Goal: Task Accomplishment & Management: Manage account settings

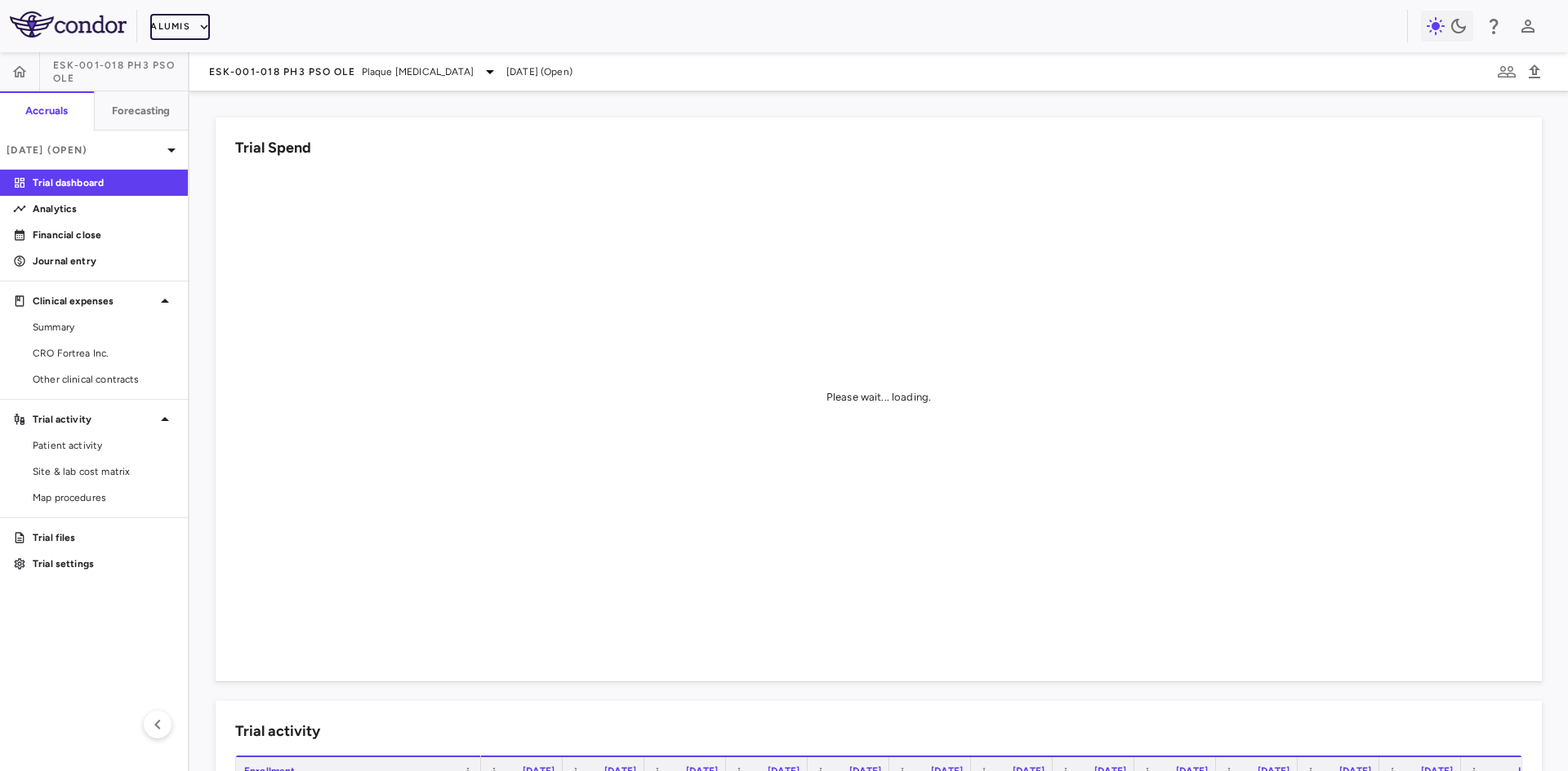
click at [190, 36] on button "Alumis" at bounding box center [180, 27] width 60 height 26
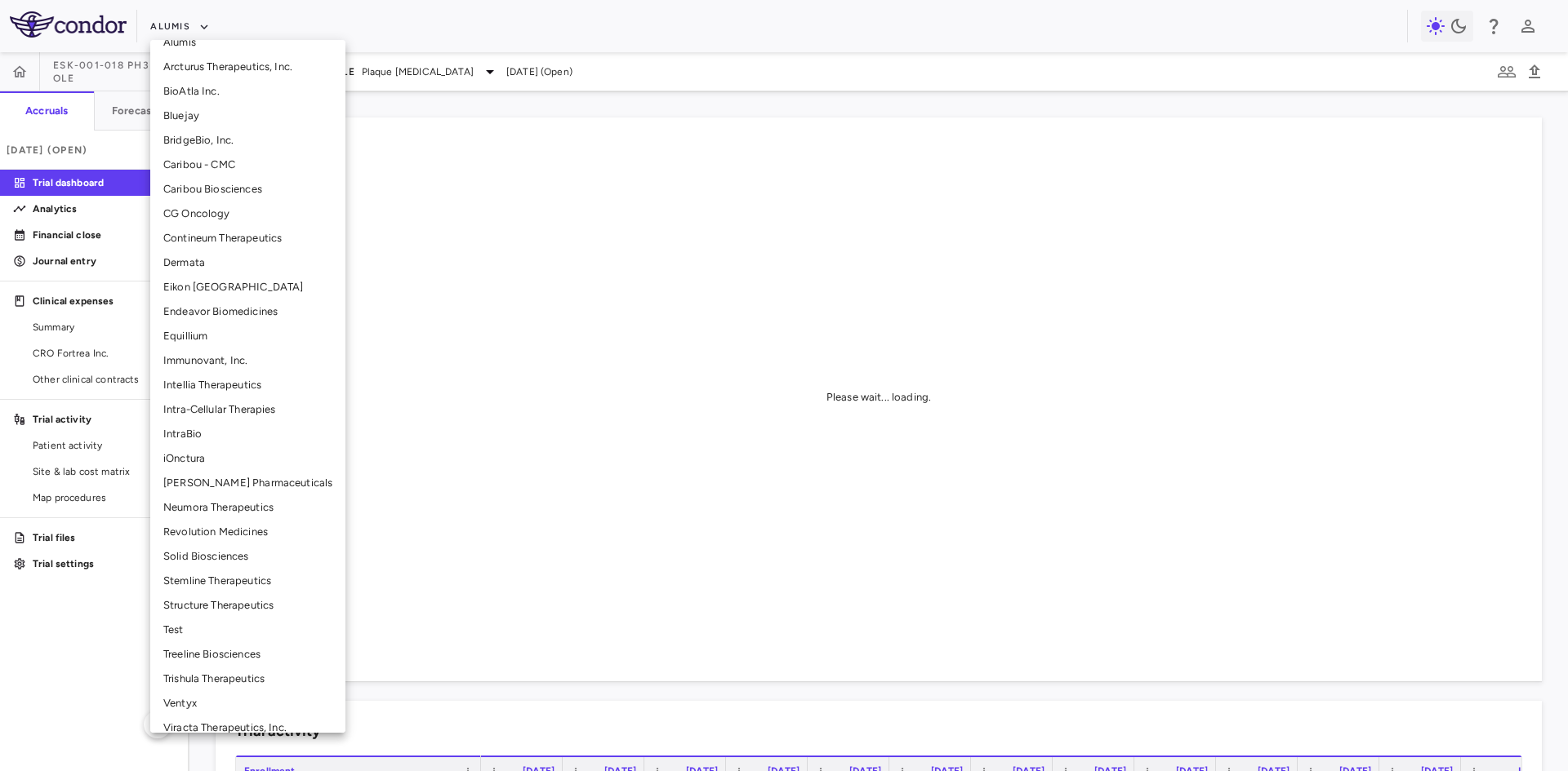
scroll to position [202, 0]
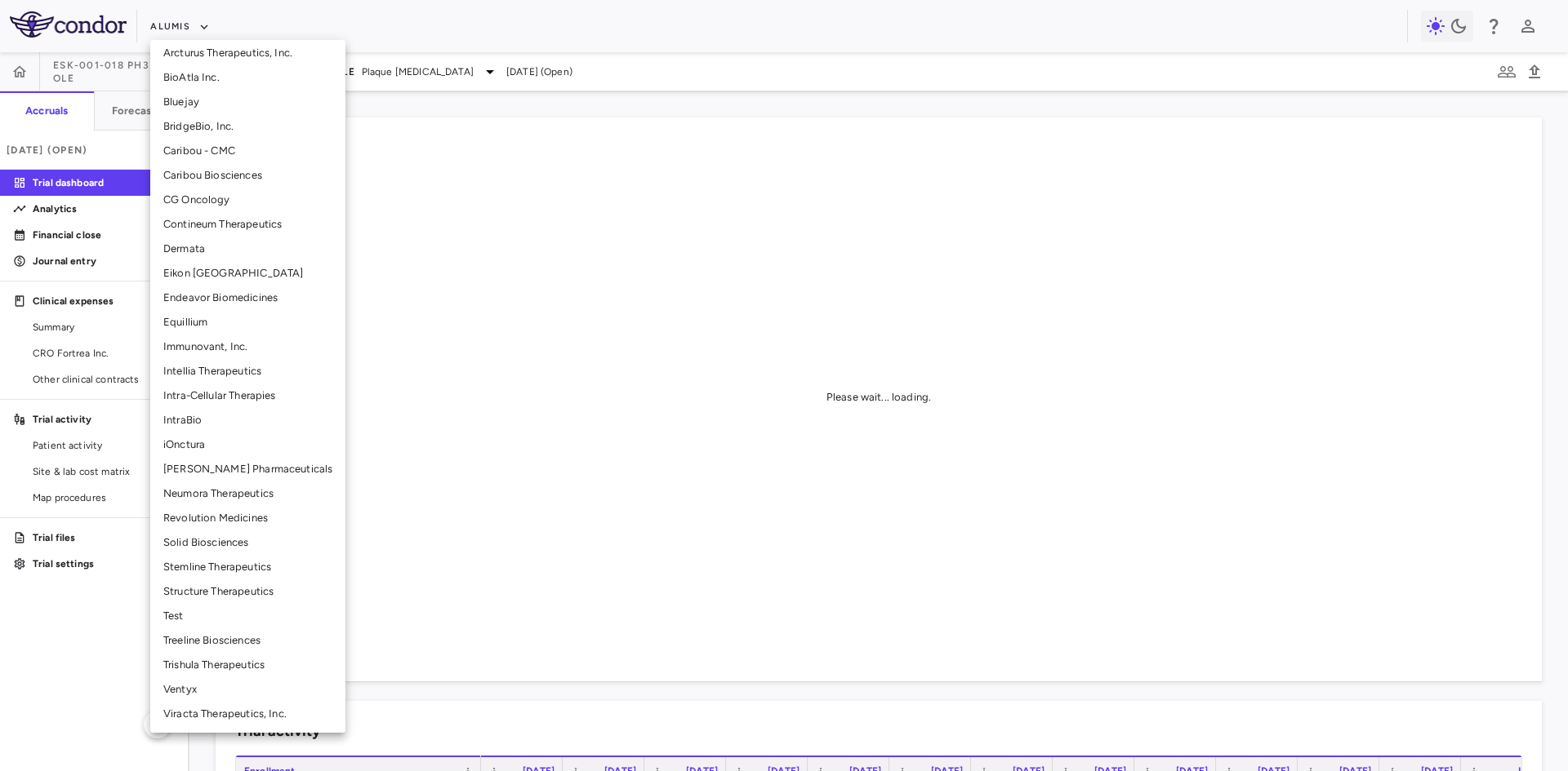
click at [224, 589] on li "Structure Therapeutics" at bounding box center [248, 591] width 195 height 24
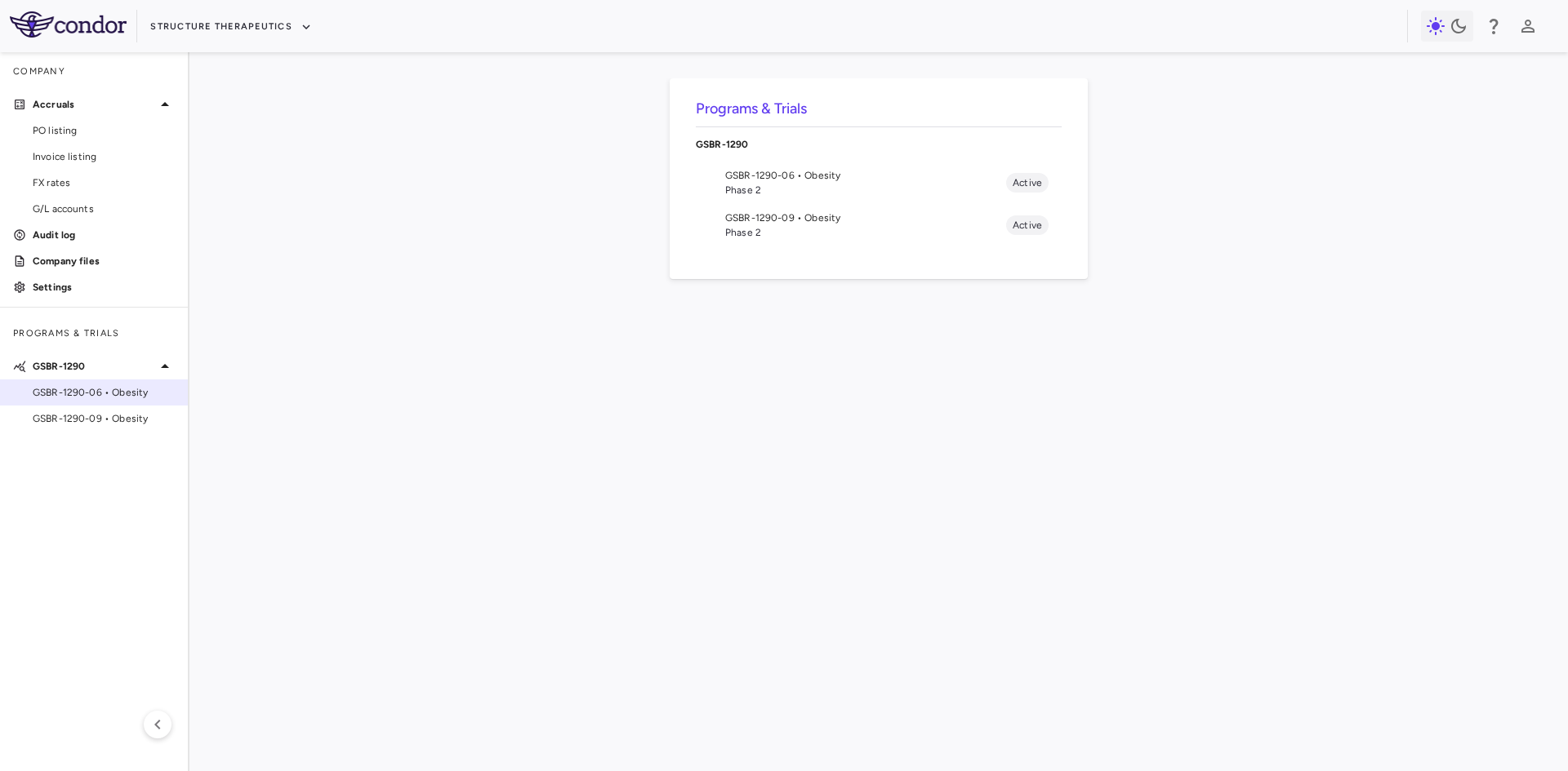
click at [115, 388] on span "GSBR-1290-06 • Obesity" at bounding box center [103, 392] width 142 height 14
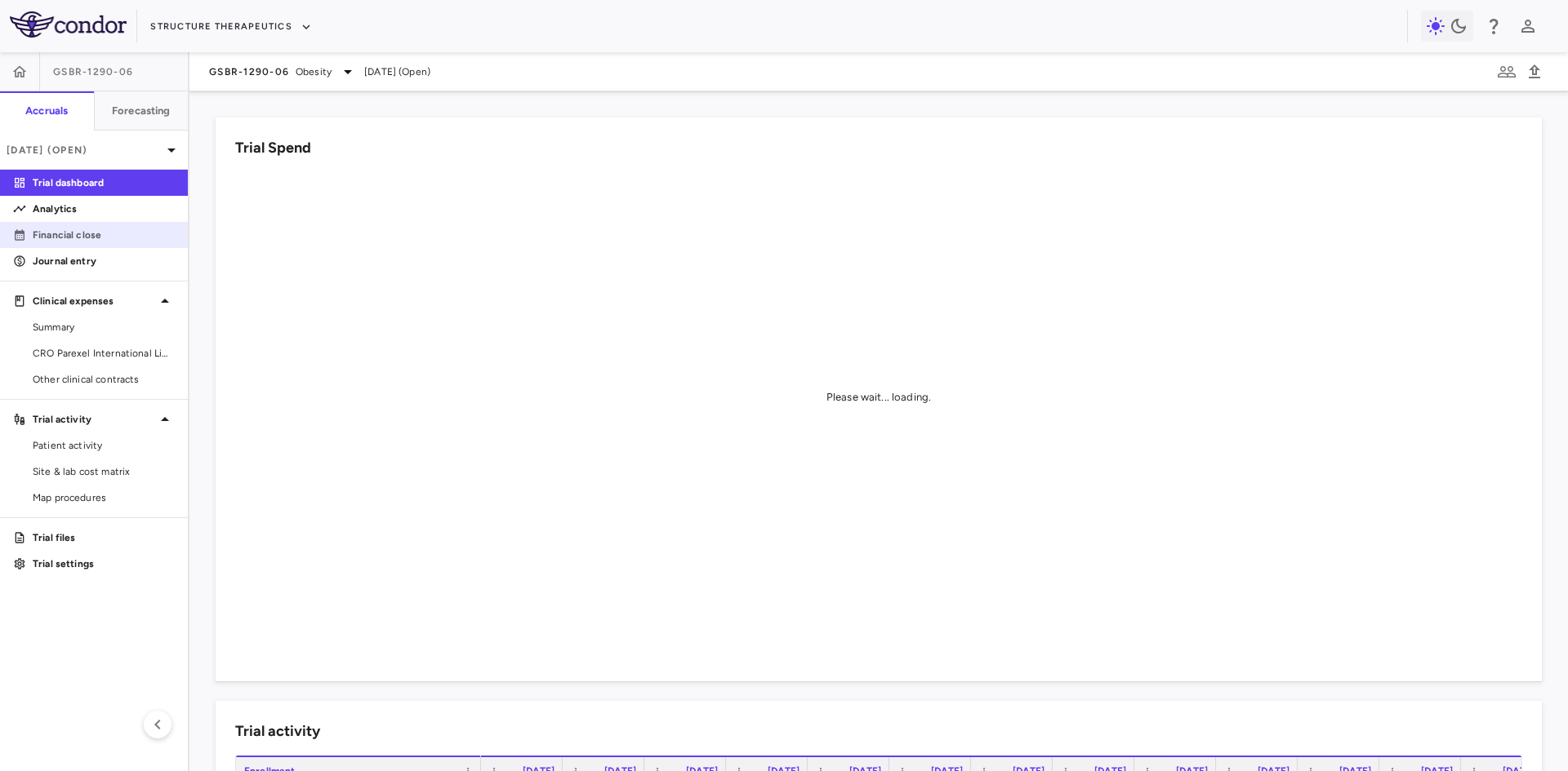
click at [92, 239] on p "Financial close" at bounding box center [103, 235] width 142 height 14
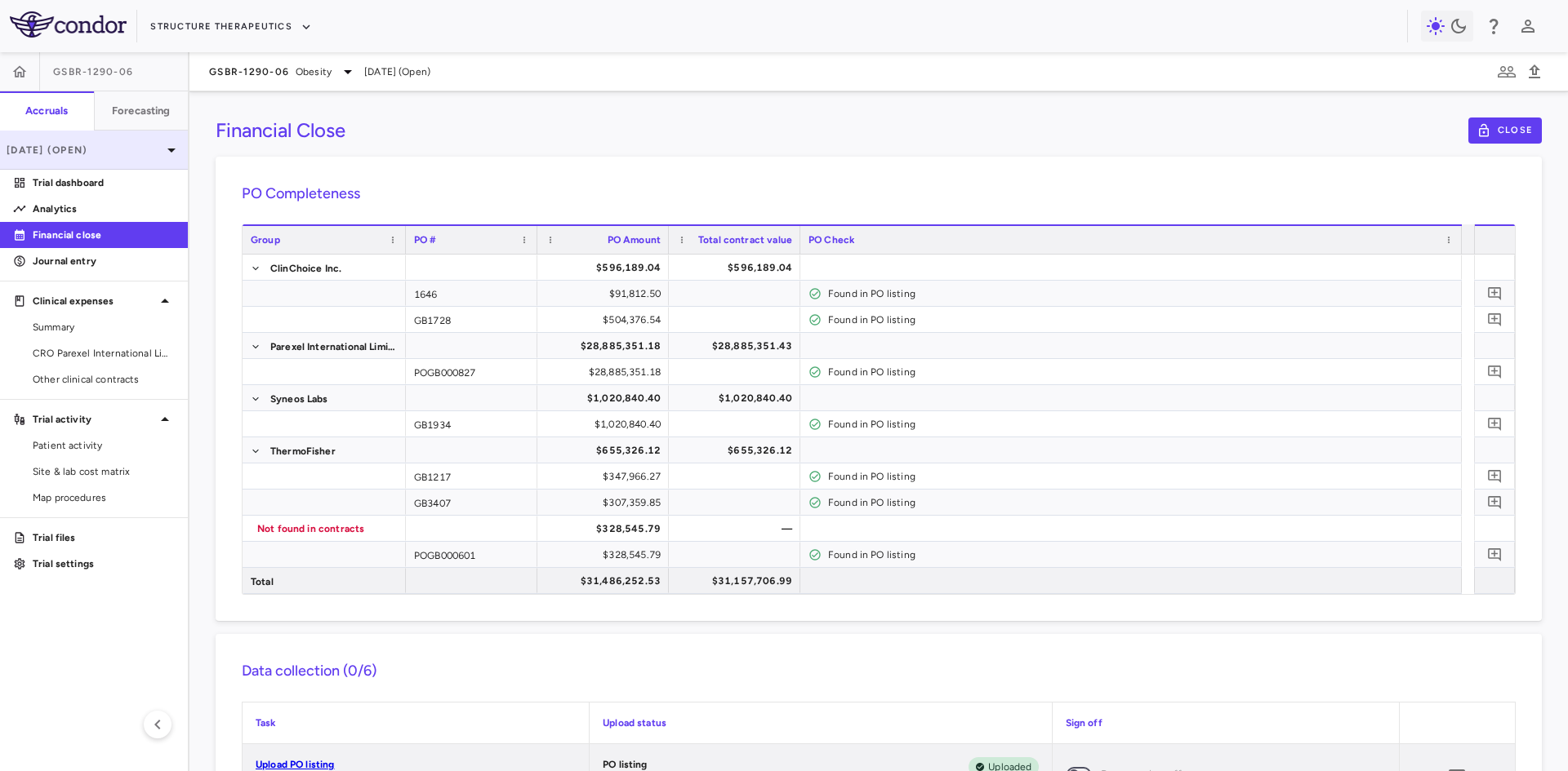
click at [125, 156] on p "Aug 2025 (Open)" at bounding box center [84, 150] width 155 height 14
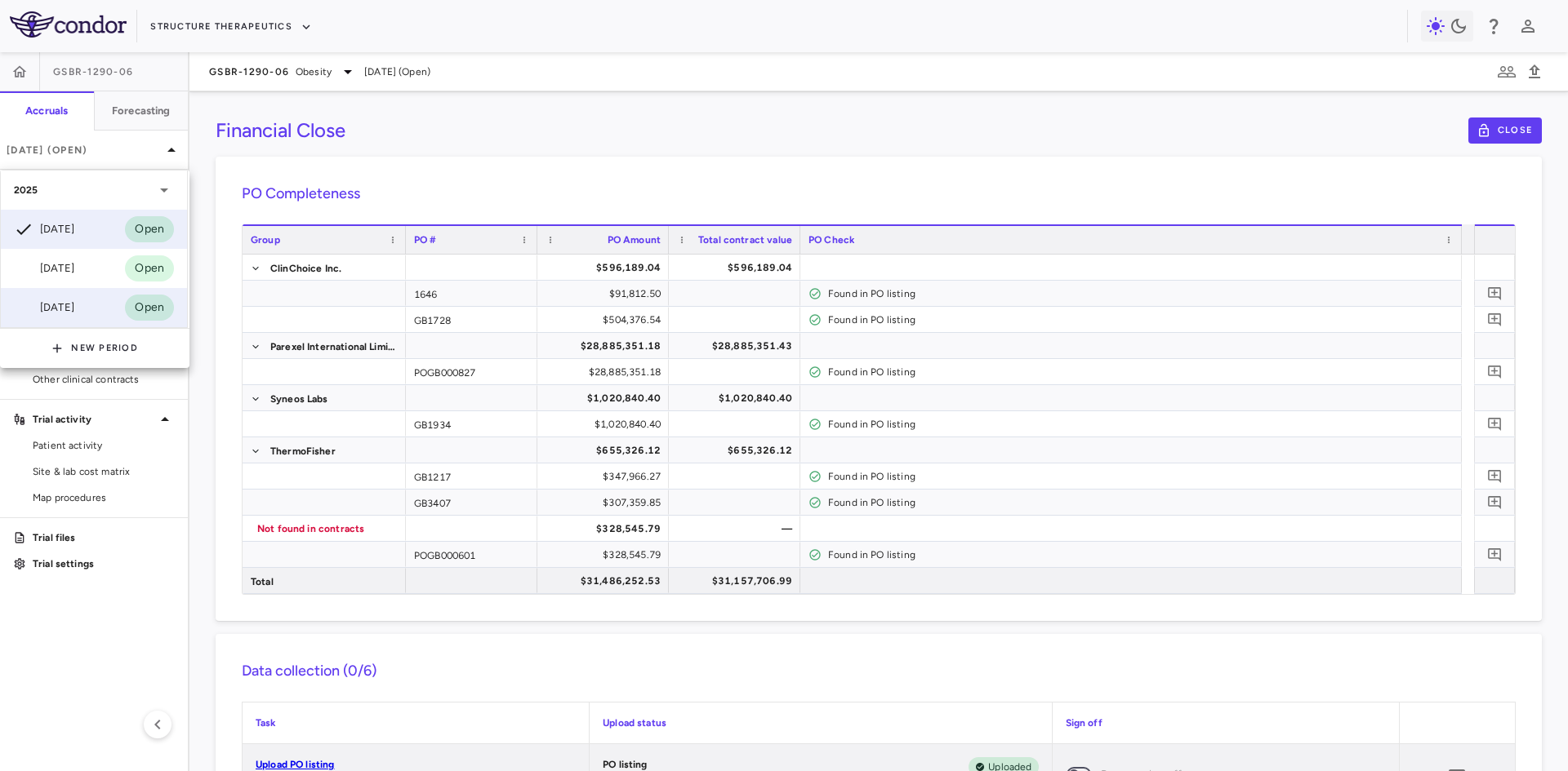
click at [74, 301] on div "Jun 2025" at bounding box center [45, 307] width 61 height 19
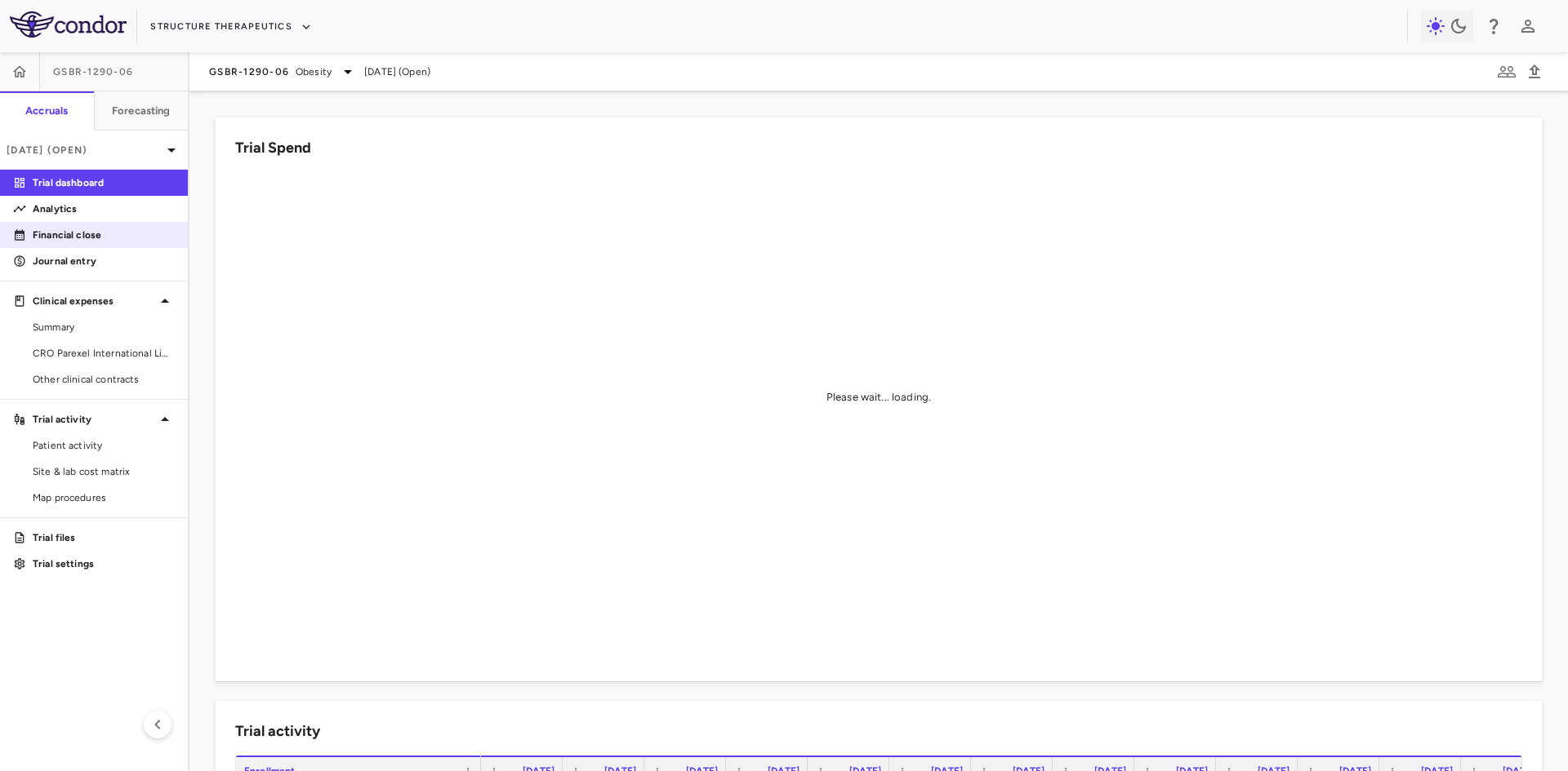
click at [77, 237] on p "Financial close" at bounding box center [103, 235] width 142 height 14
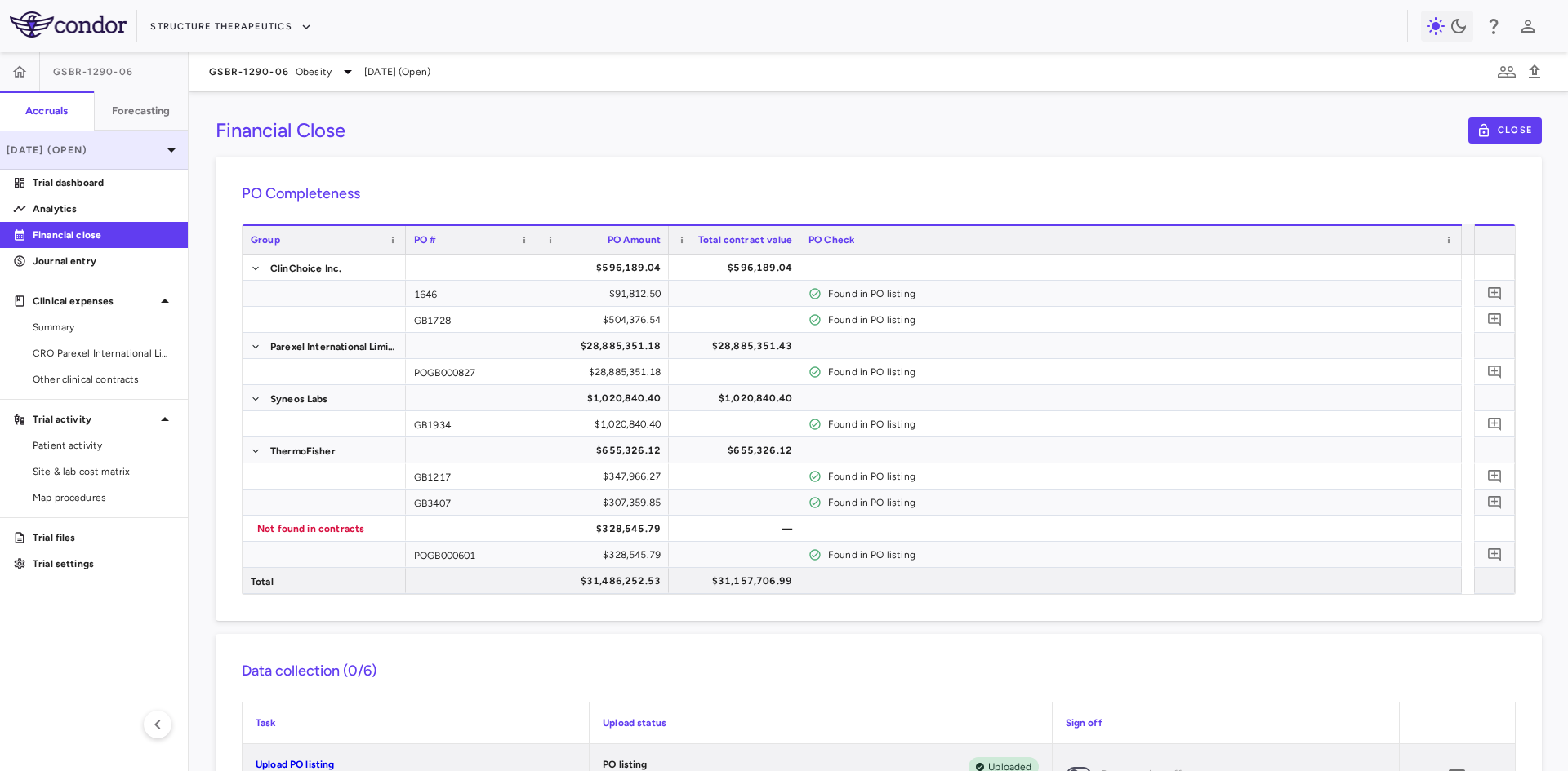
click at [82, 150] on p "Jun 2025 (Open)" at bounding box center [84, 150] width 155 height 14
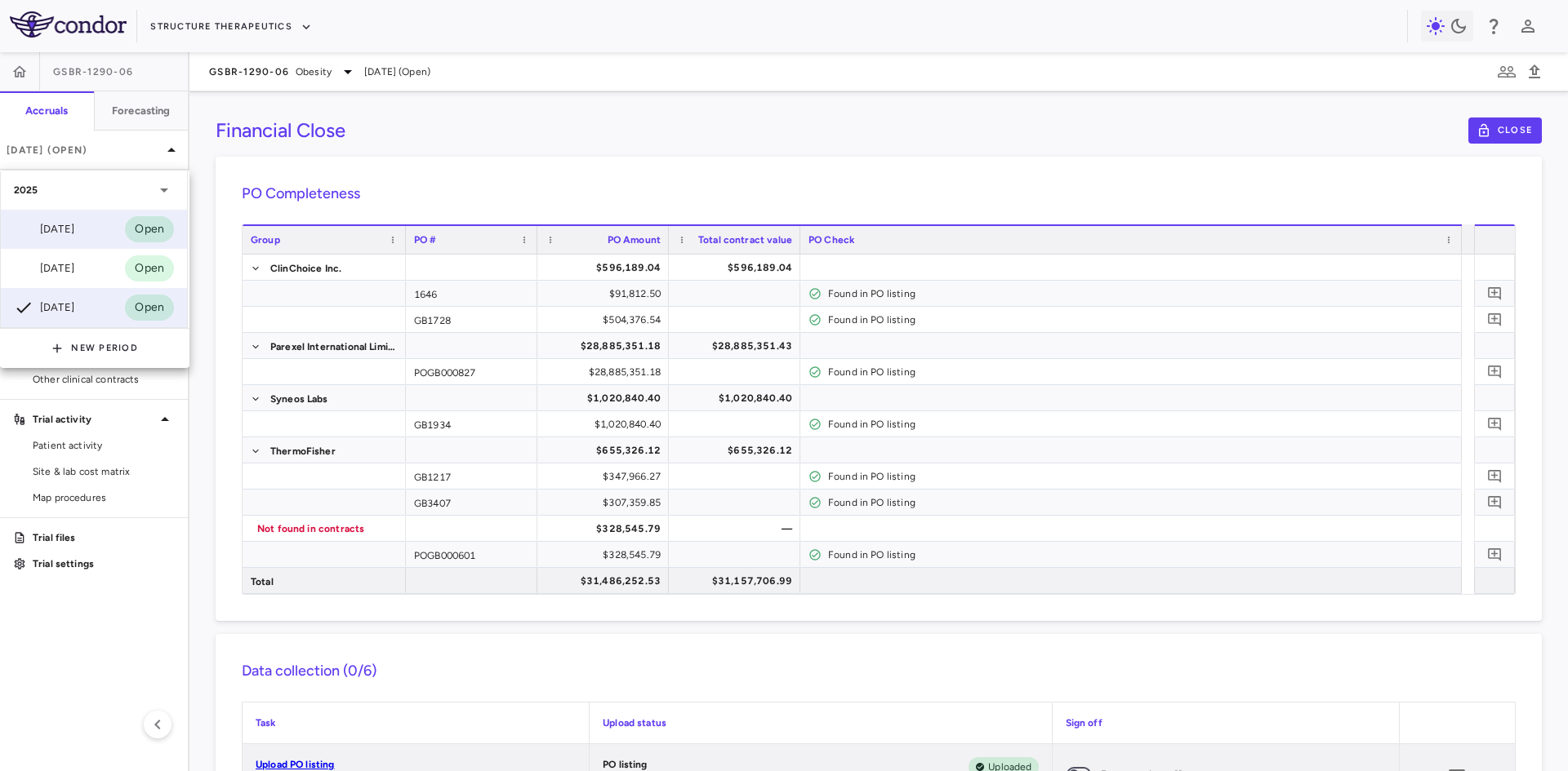
click at [63, 225] on div "Aug 2025" at bounding box center [45, 229] width 61 height 19
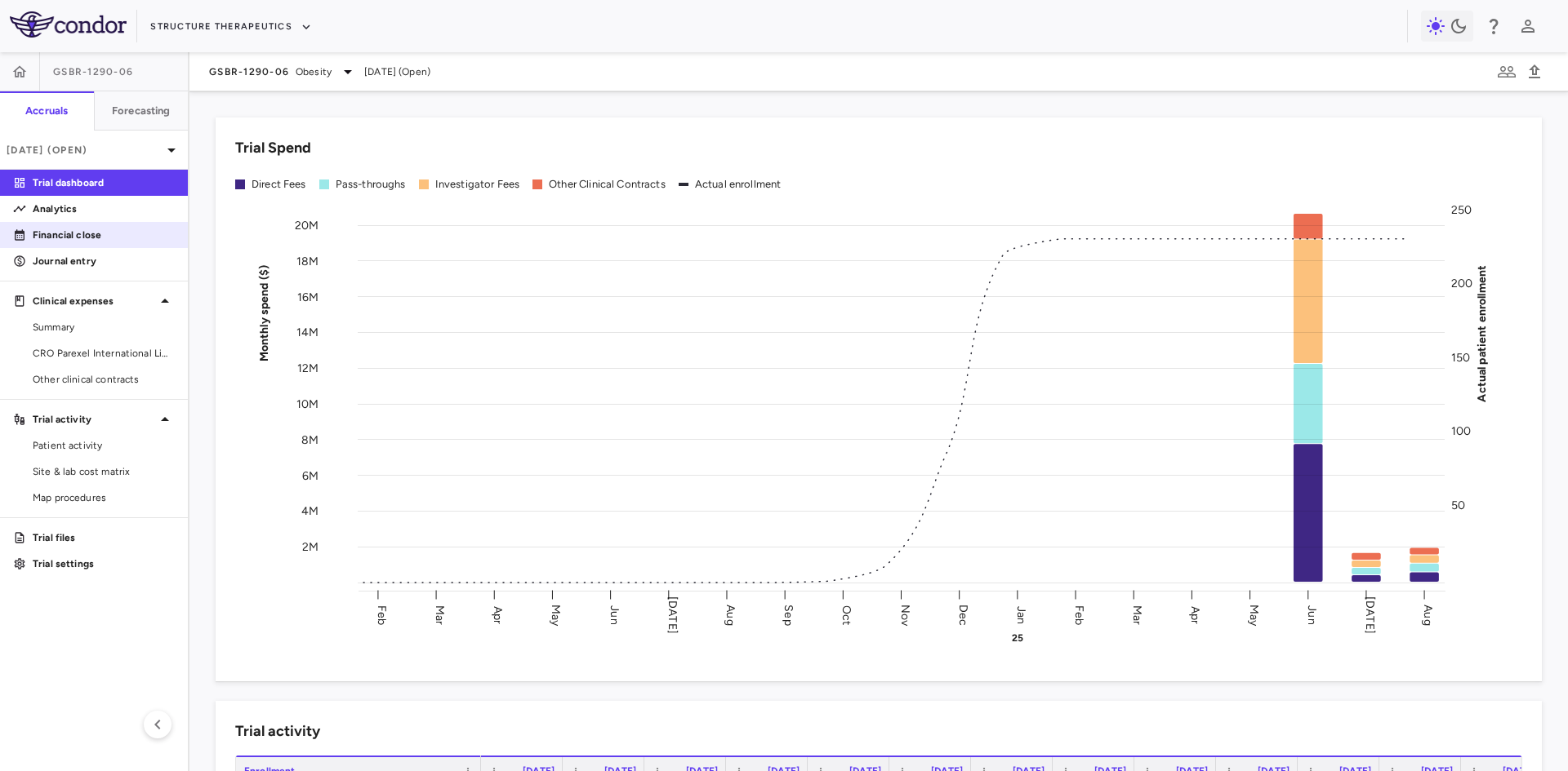
click at [113, 235] on p "Financial close" at bounding box center [103, 235] width 142 height 14
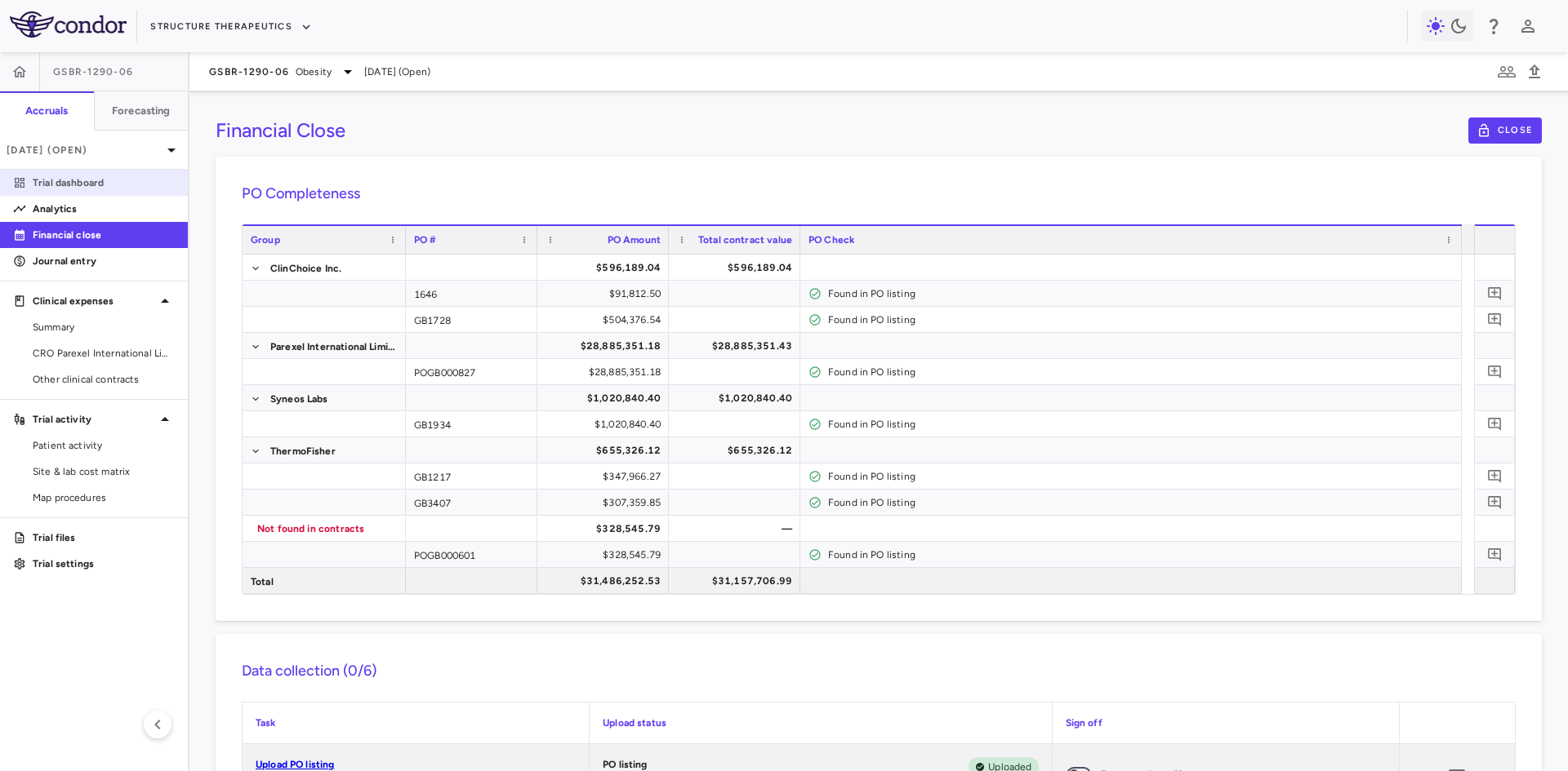
click at [110, 187] on p "Trial dashboard" at bounding box center [103, 182] width 142 height 14
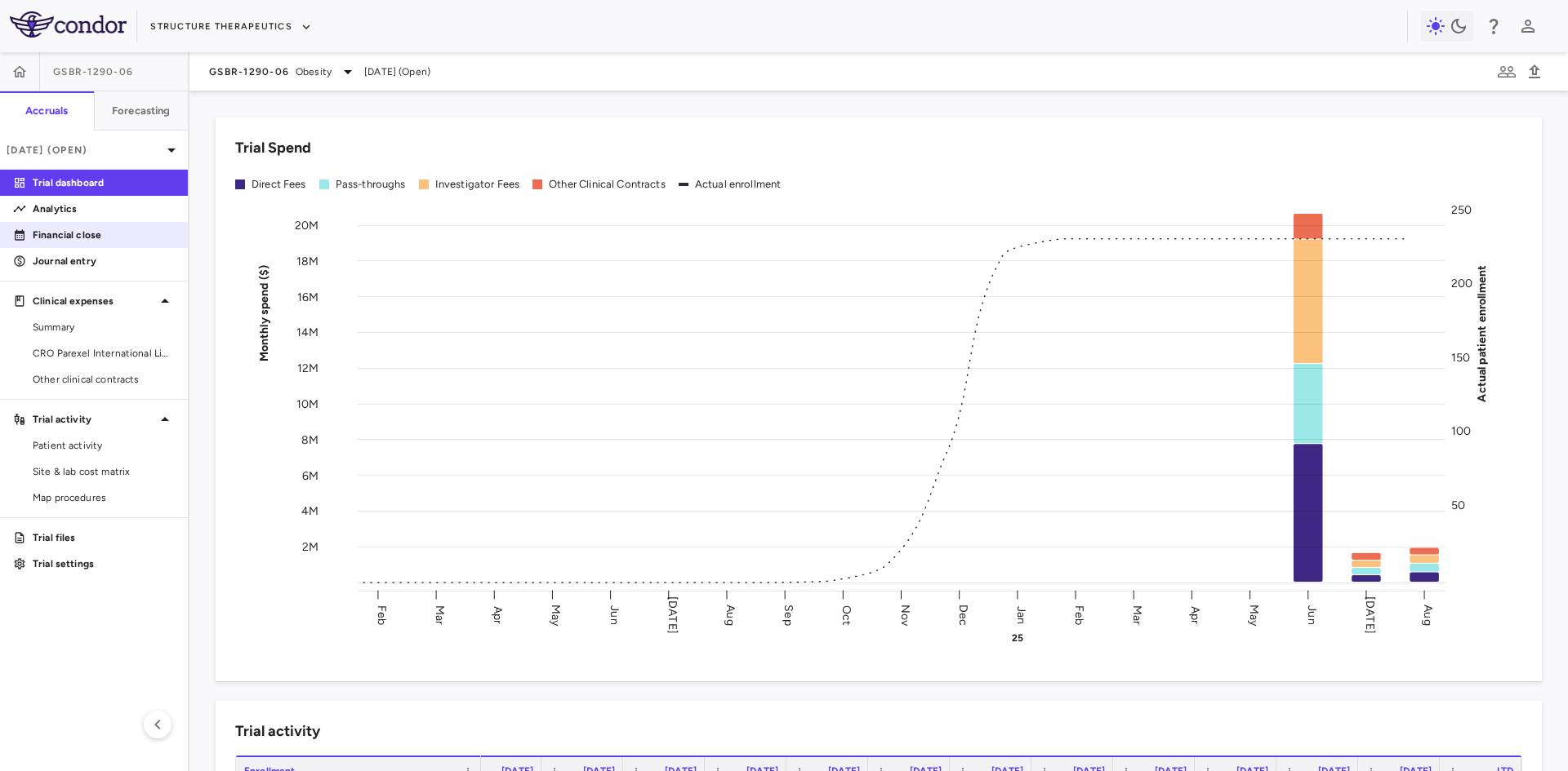
click at [83, 238] on p "Financial close" at bounding box center [103, 235] width 142 height 14
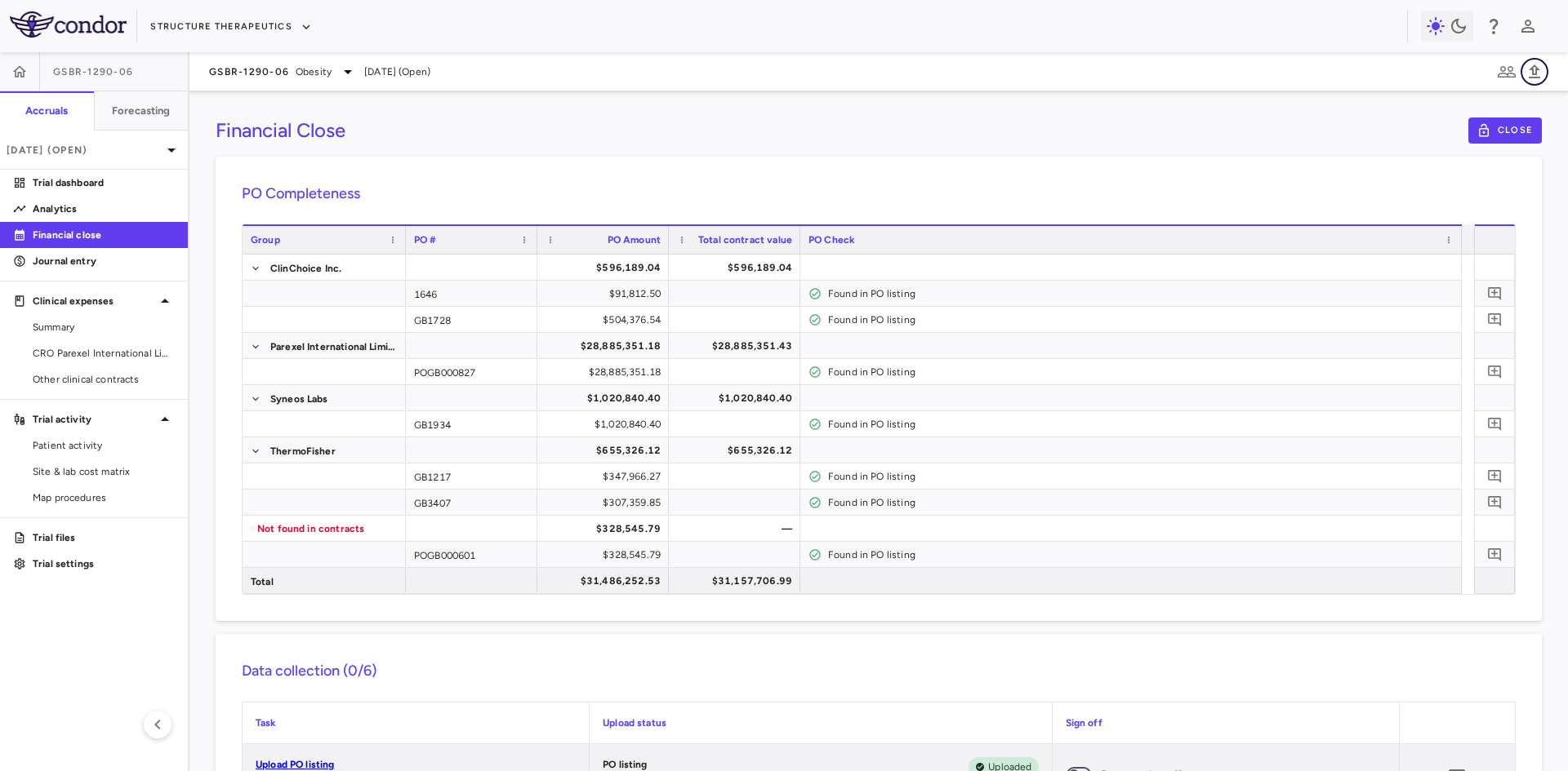
click at [1542, 74] on icon "button" at bounding box center [1534, 71] width 19 height 19
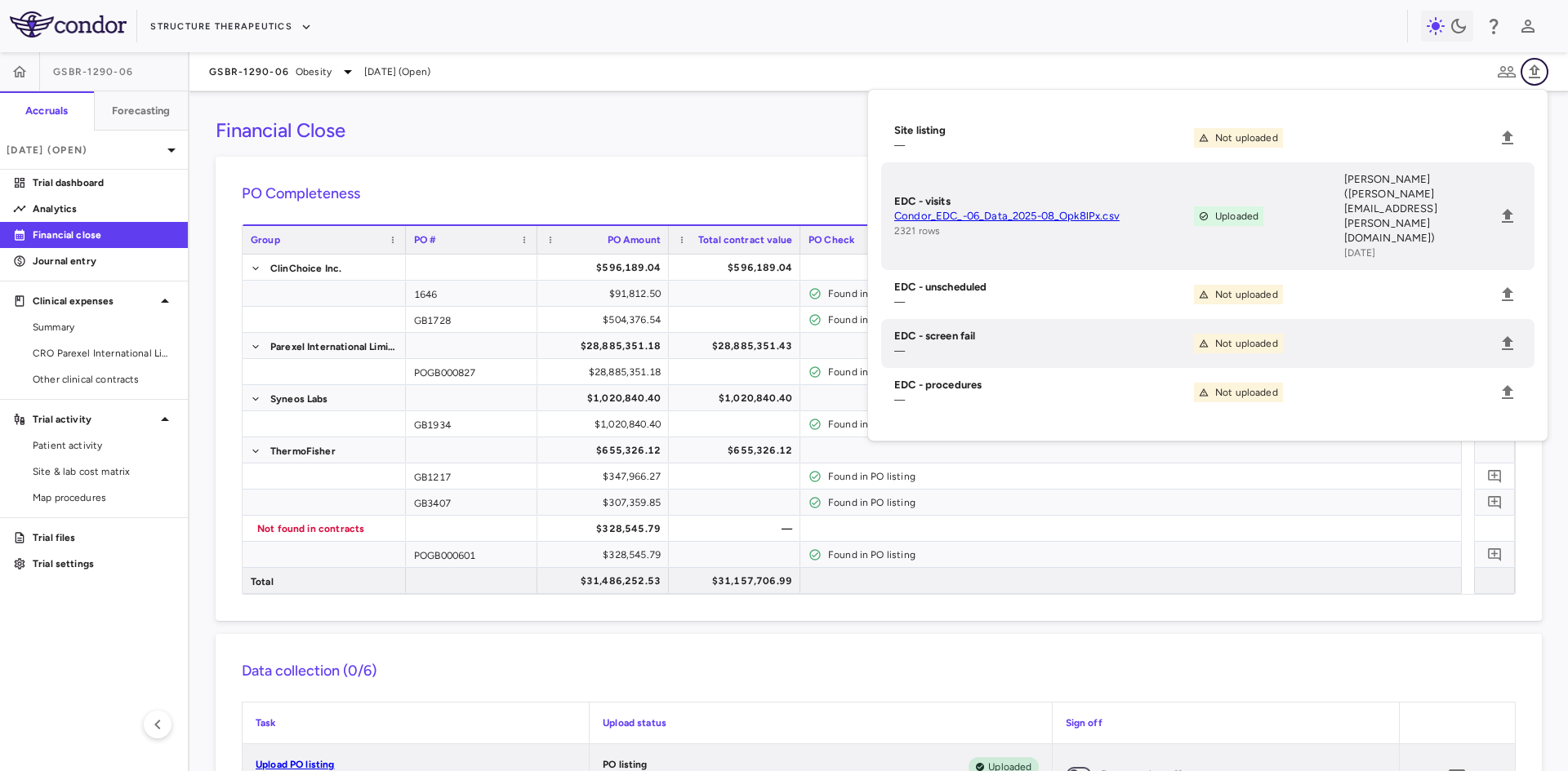
click at [1542, 74] on icon "button" at bounding box center [1534, 71] width 19 height 19
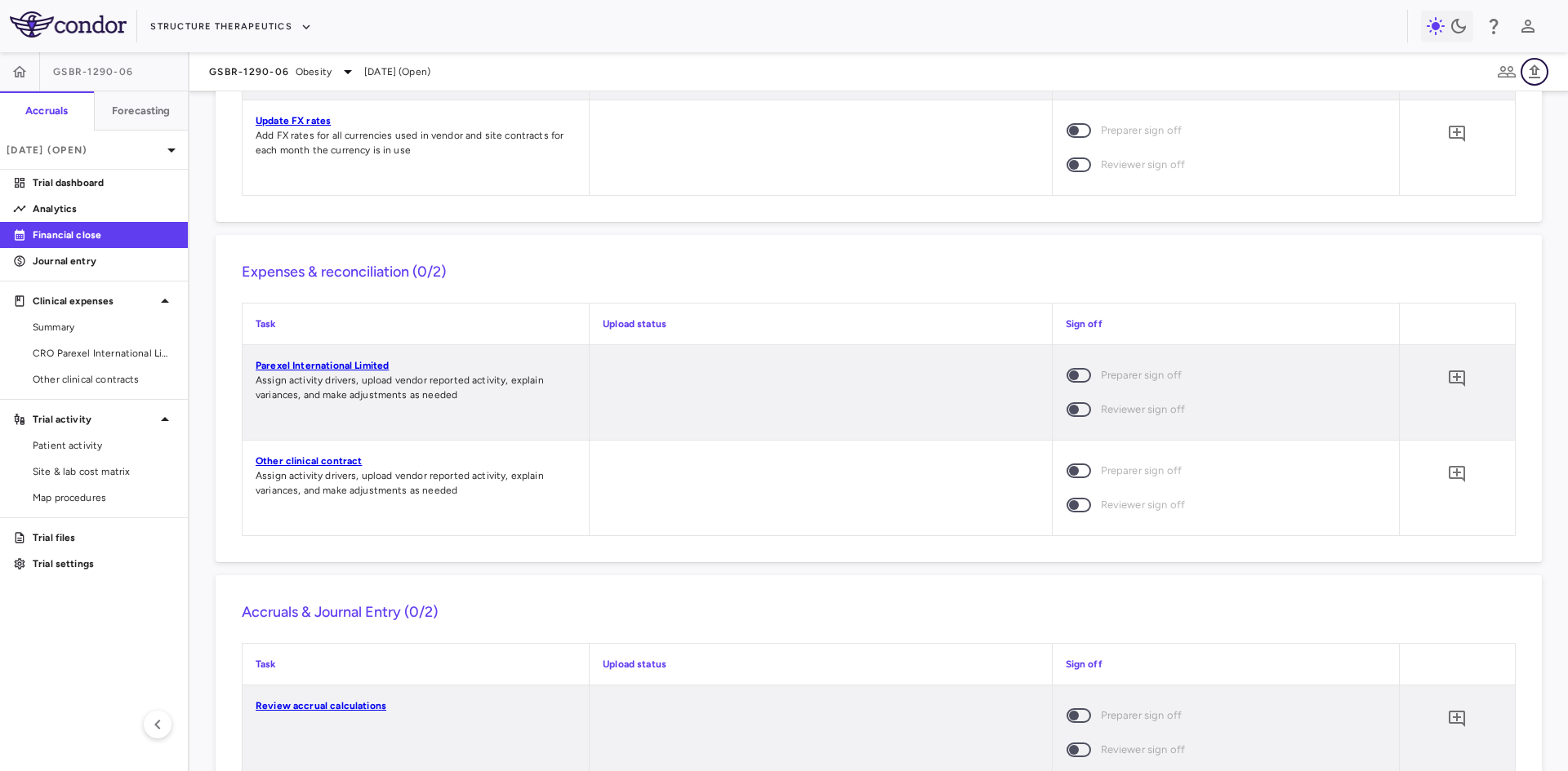
scroll to position [1306, 0]
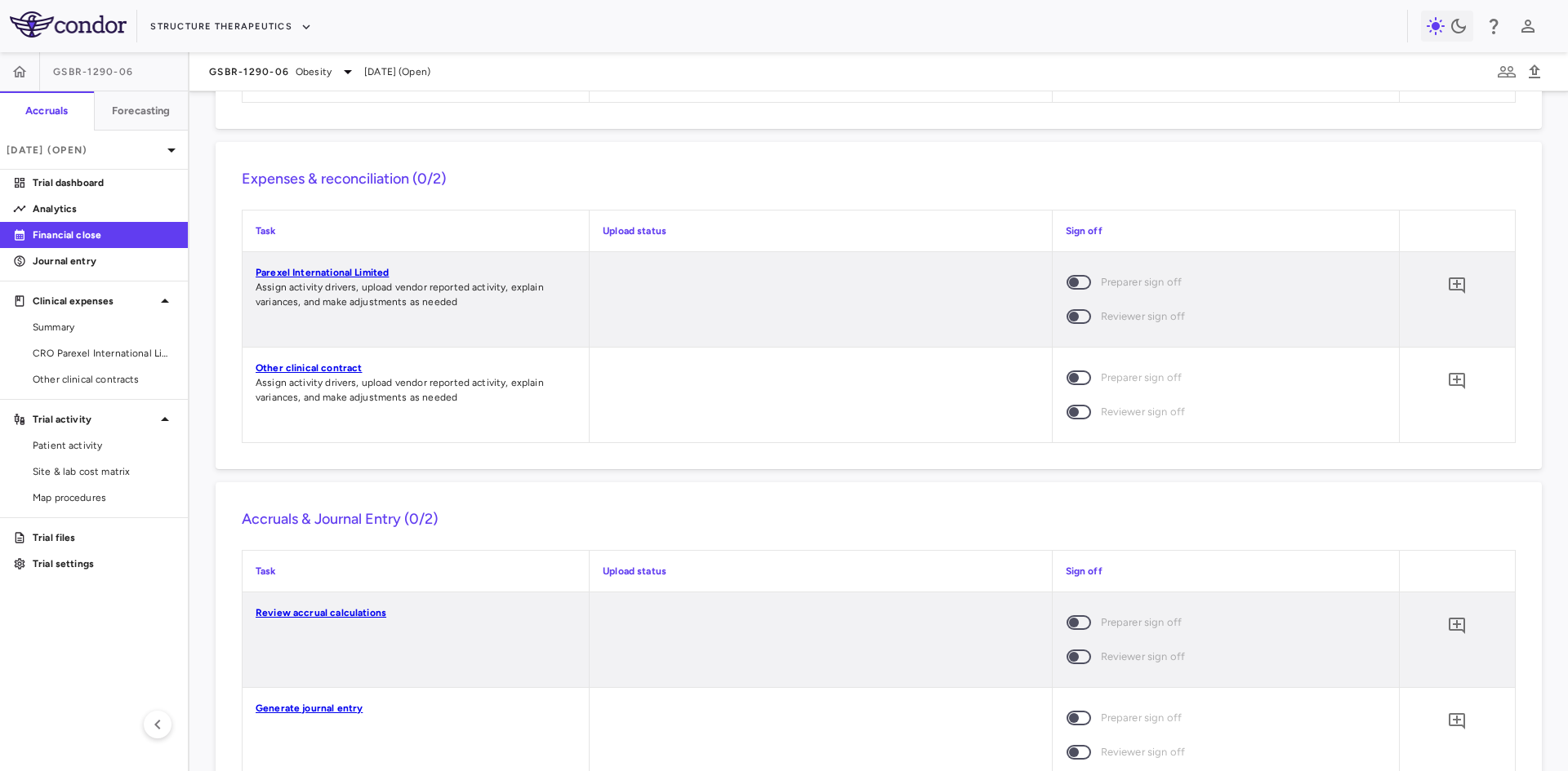
click at [352, 271] on link "Parexel International Limited" at bounding box center [322, 272] width 133 height 12
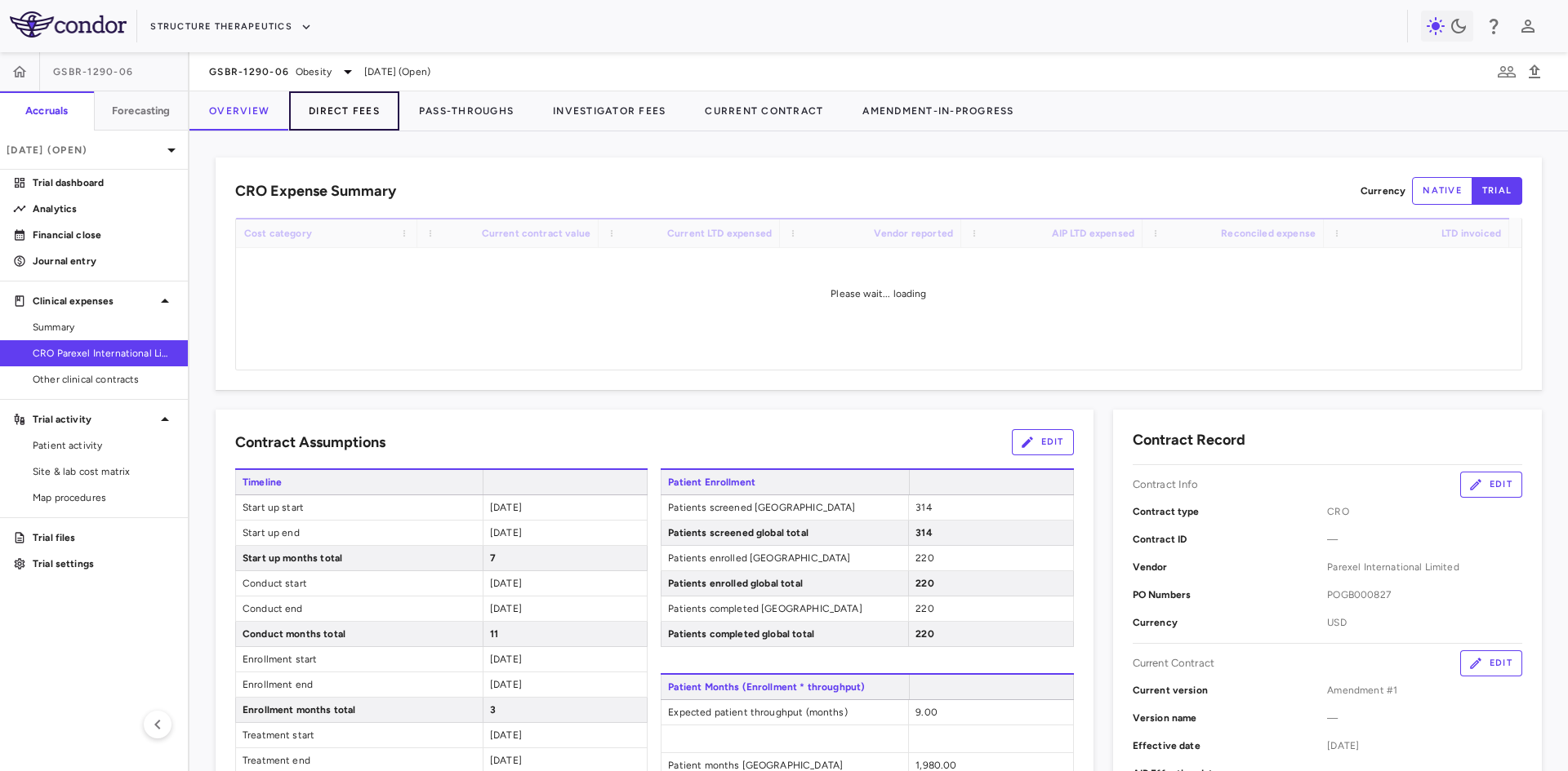
click at [333, 111] on button "Direct Fees" at bounding box center [344, 111] width 110 height 40
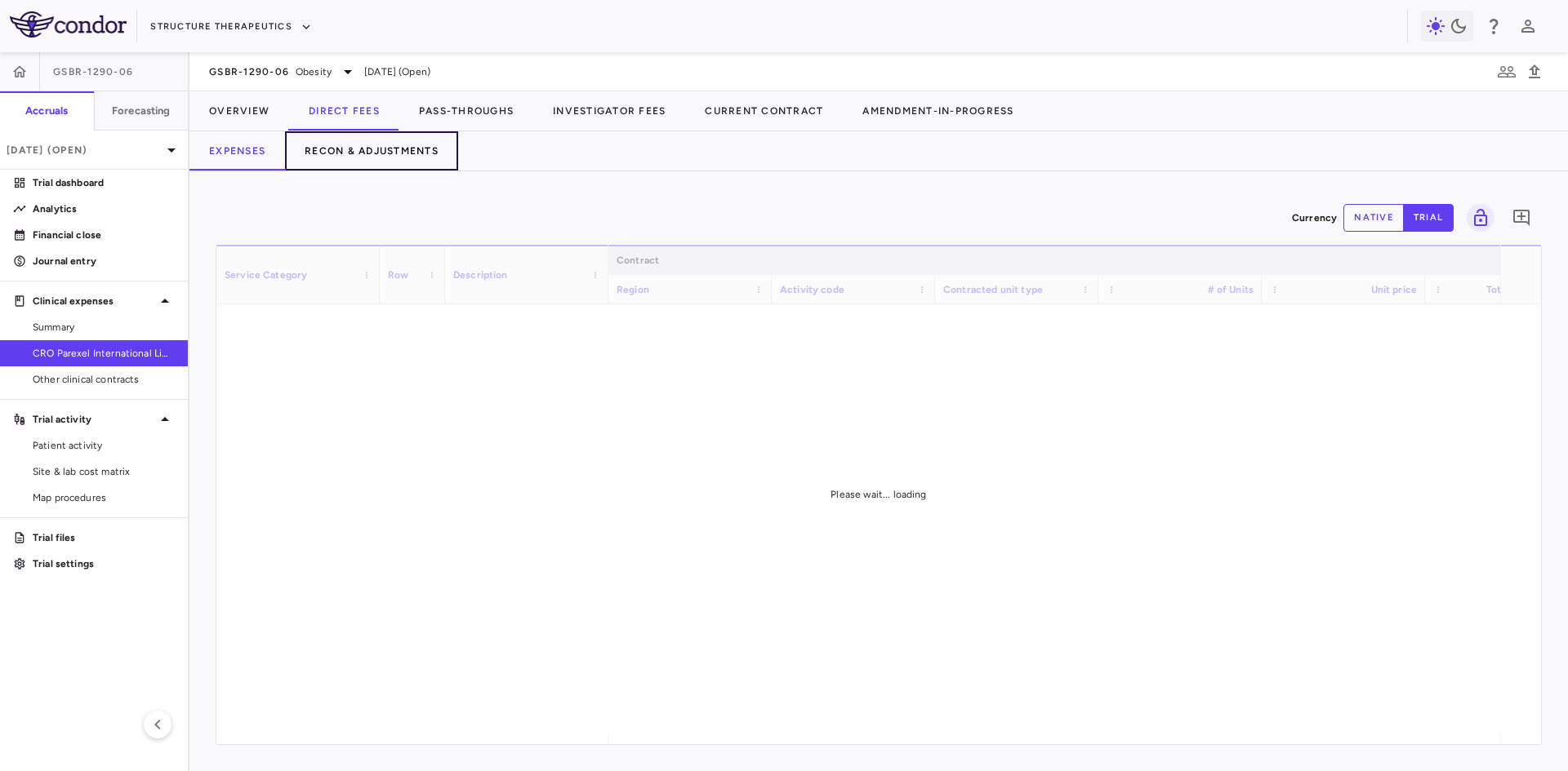
click at [379, 148] on button "Recon & Adjustments" at bounding box center [372, 151] width 173 height 40
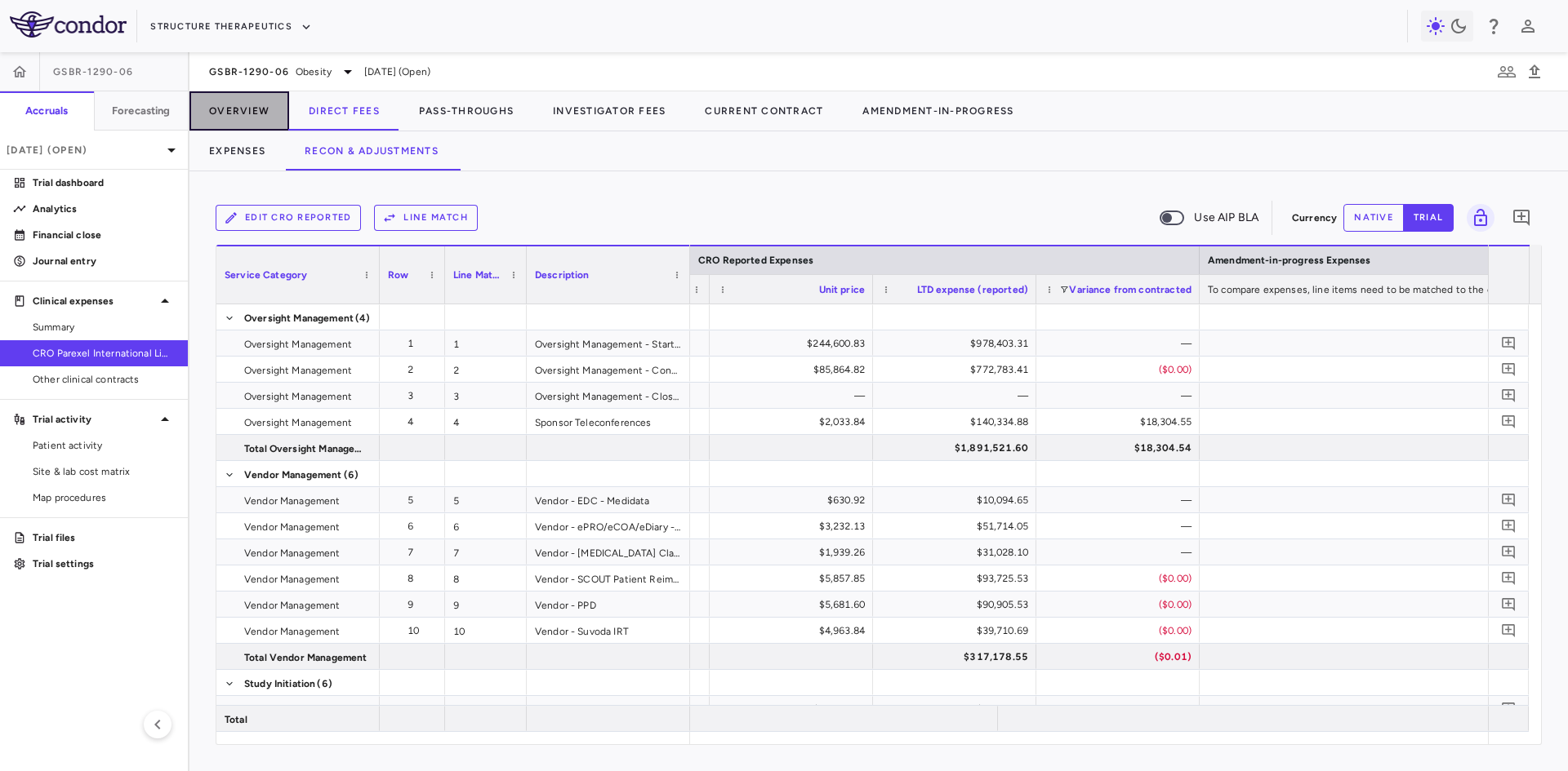
click at [235, 114] on button "Overview" at bounding box center [239, 111] width 99 height 40
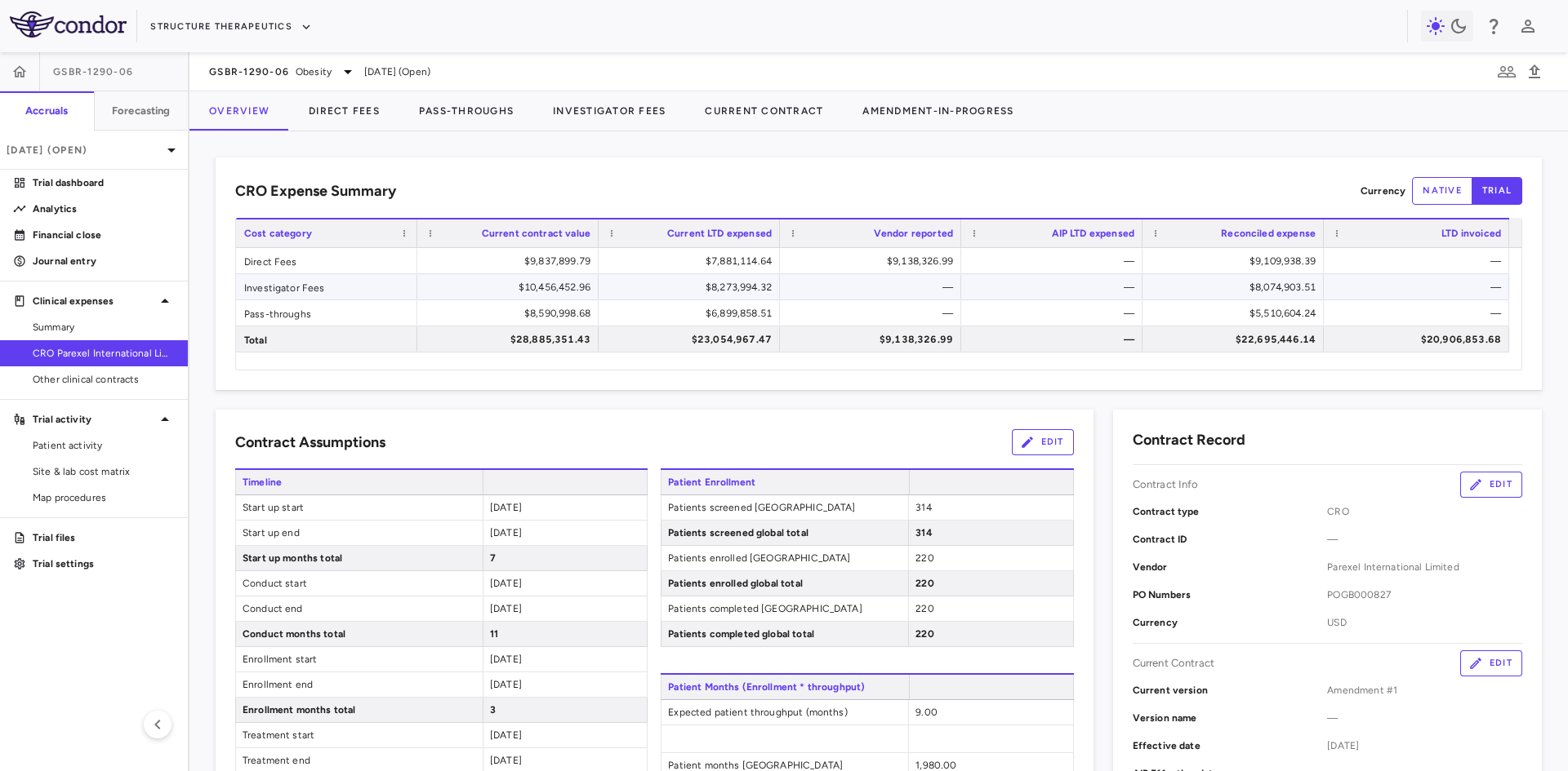
click at [835, 282] on div "—" at bounding box center [874, 287] width 158 height 26
click at [739, 293] on div "$8,273,994.32" at bounding box center [692, 287] width 158 height 26
click at [648, 104] on button "Investigator Fees" at bounding box center [609, 111] width 152 height 40
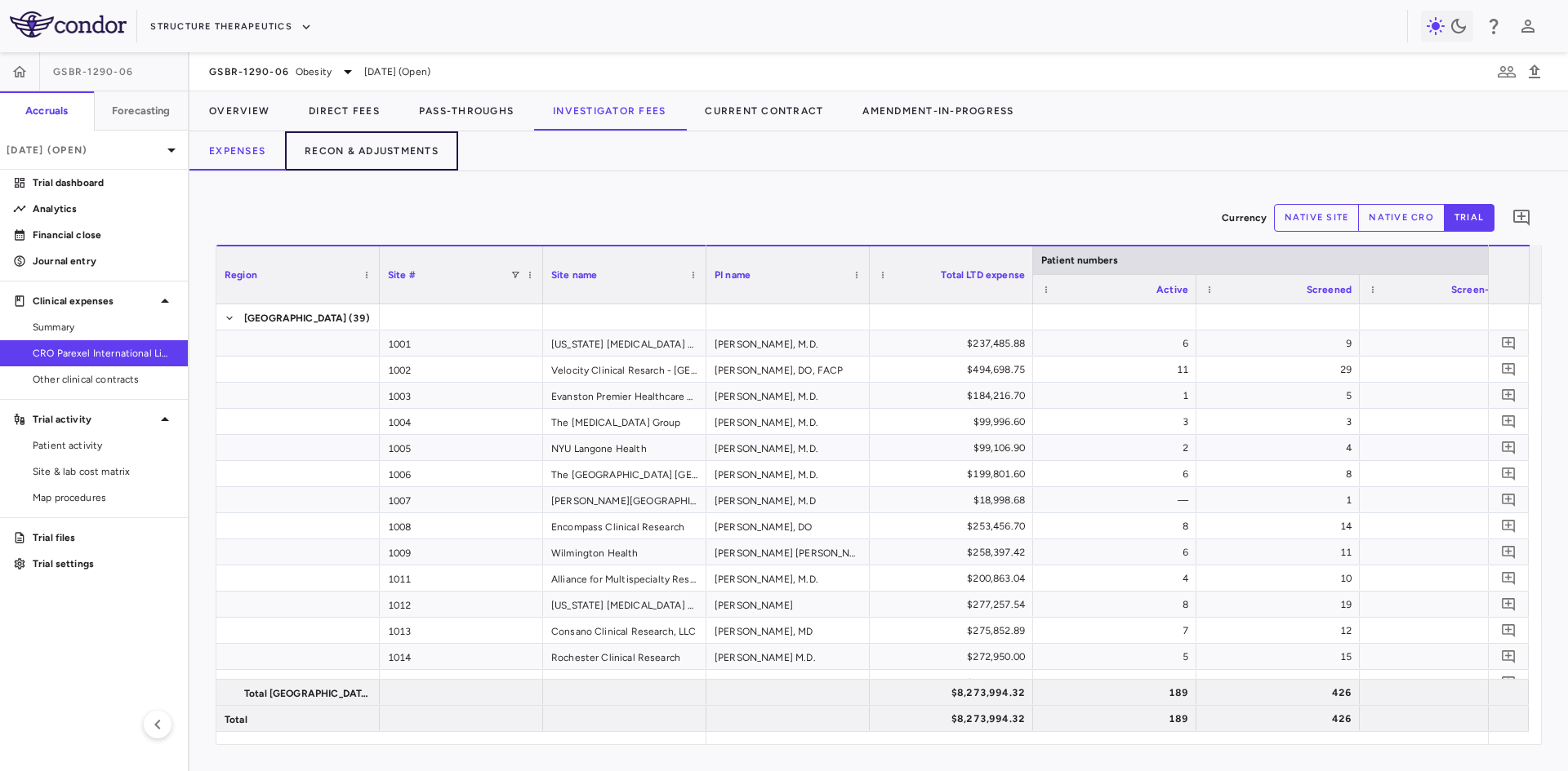
drag, startPoint x: 384, startPoint y: 146, endPoint x: 410, endPoint y: 177, distance: 40.5
click at [384, 145] on button "Recon & Adjustments" at bounding box center [372, 151] width 173 height 40
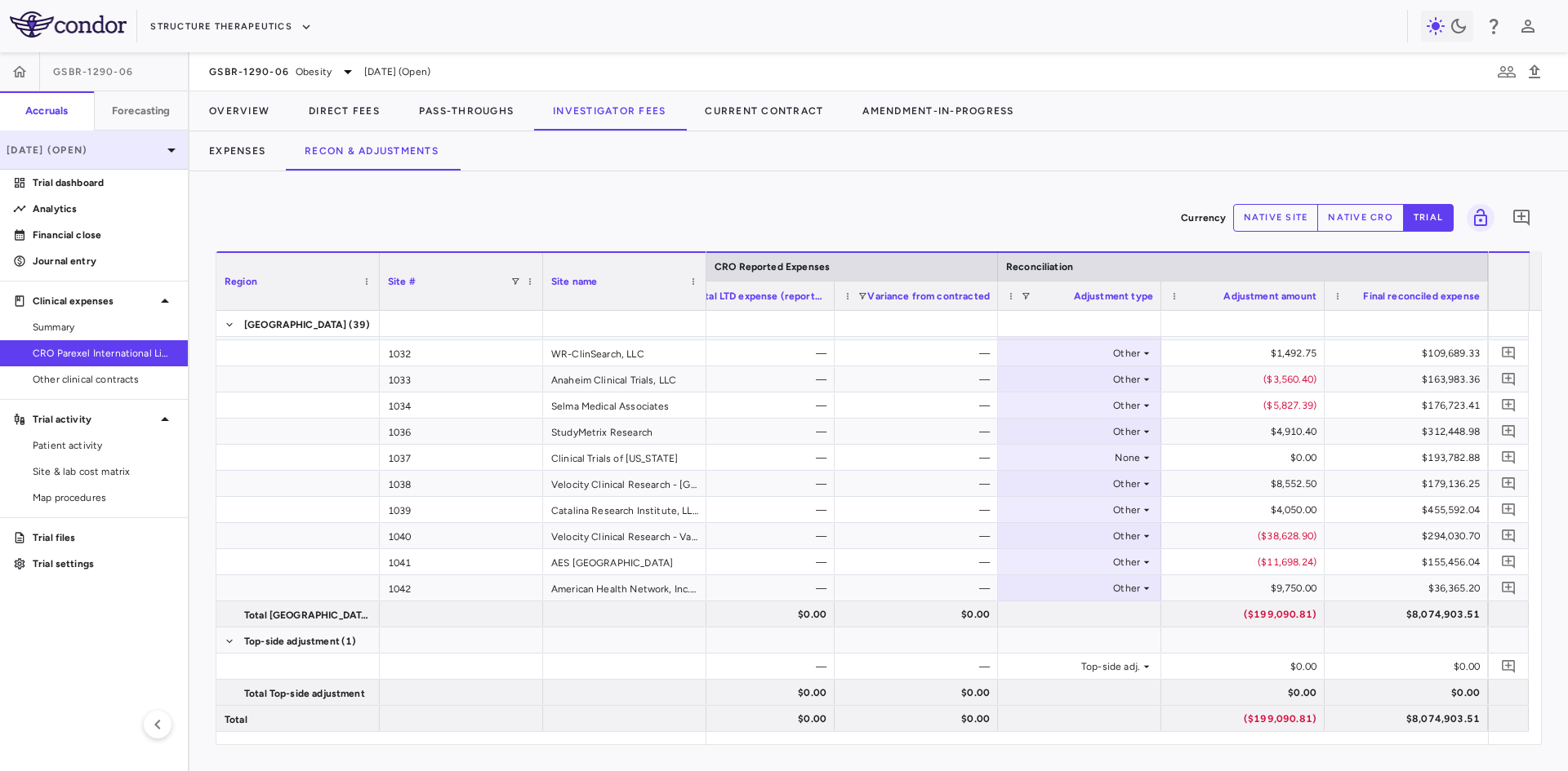
click at [98, 153] on p "Aug 2025 (Open)" at bounding box center [84, 150] width 155 height 14
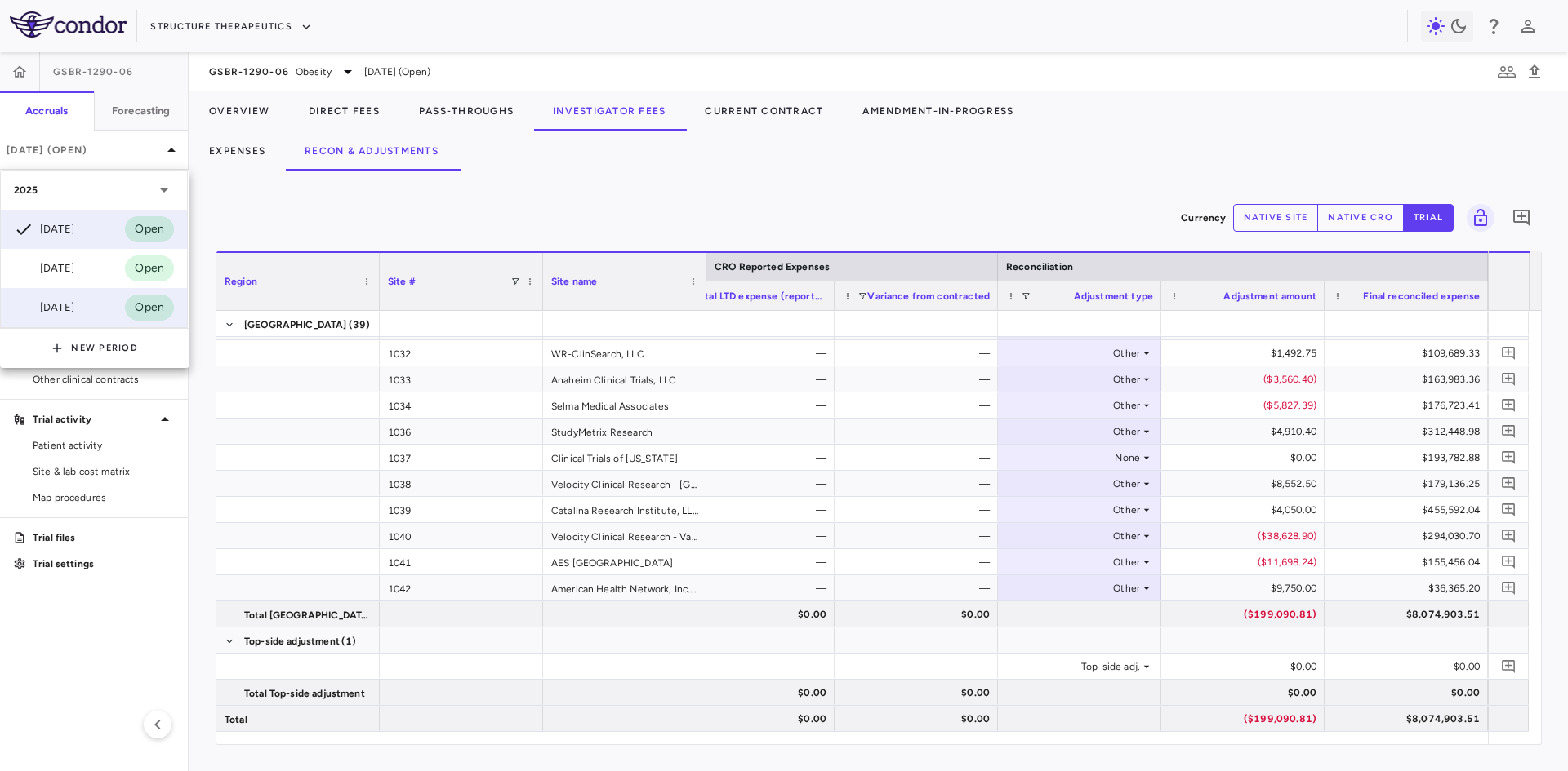
click at [74, 302] on div "Jun 2025" at bounding box center [45, 307] width 61 height 19
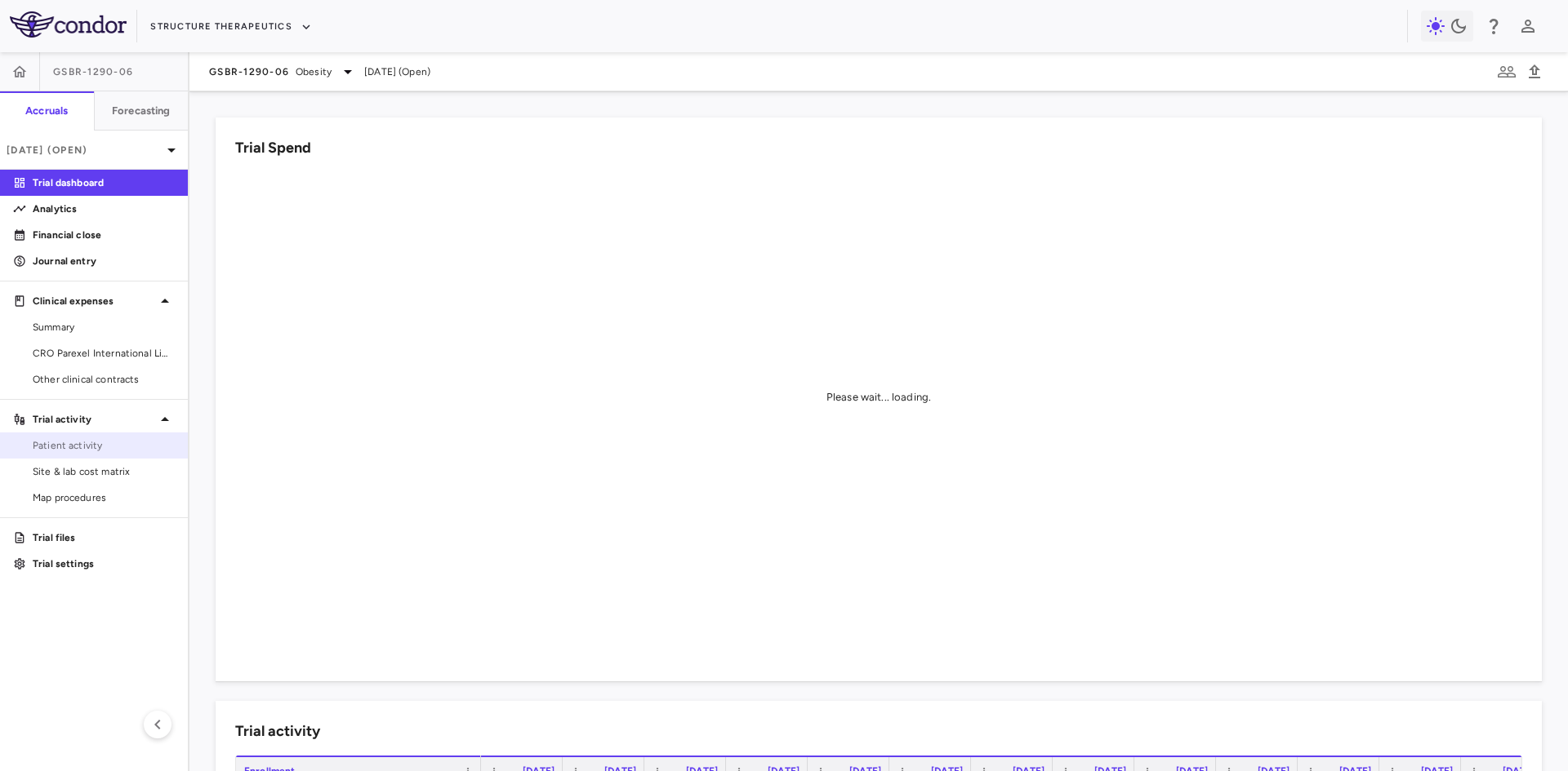
click at [87, 450] on span "Patient activity" at bounding box center [103, 445] width 142 height 14
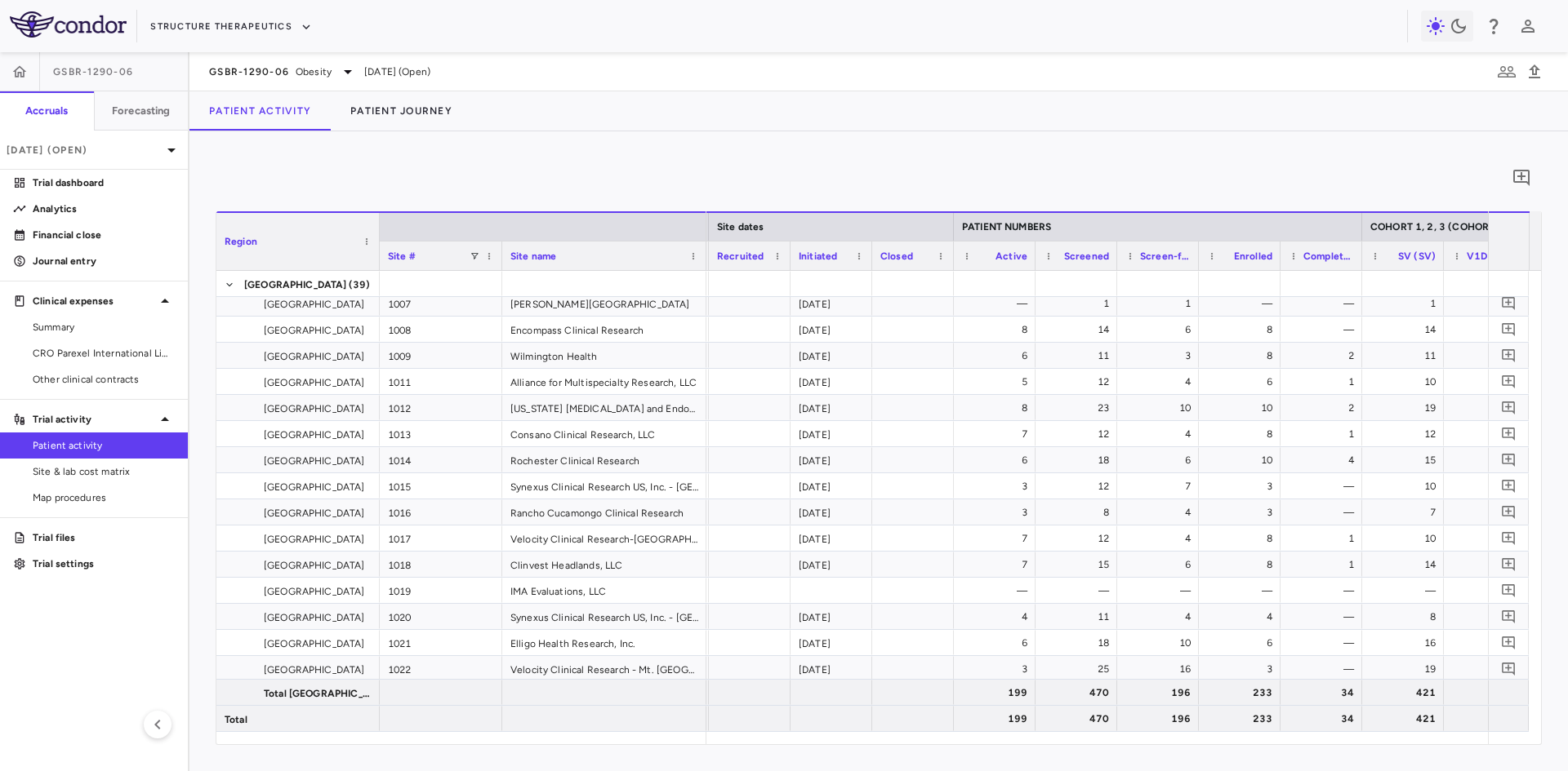
scroll to position [0, 328]
click at [121, 147] on p "Jun 2025 (Open)" at bounding box center [84, 150] width 155 height 14
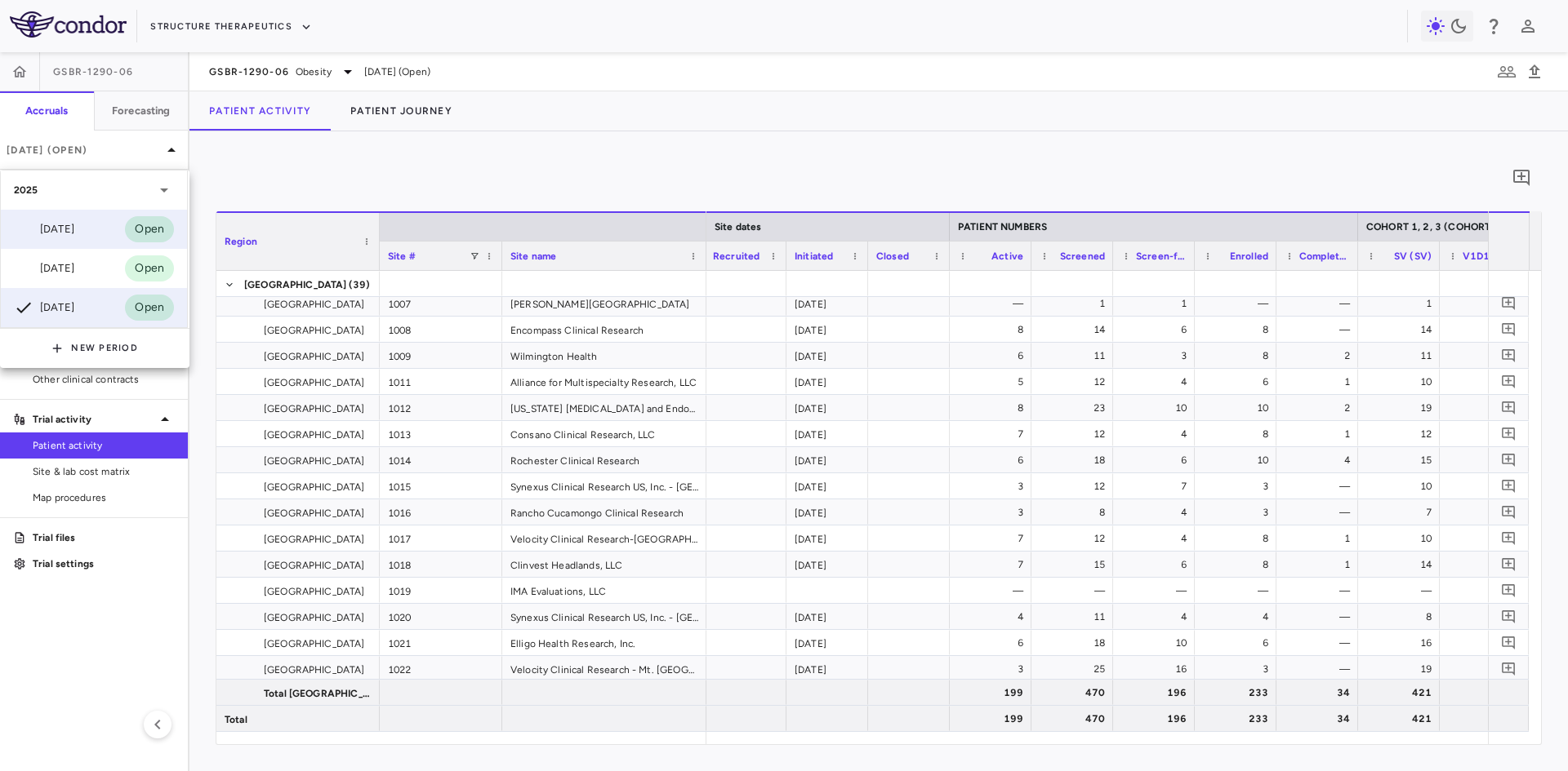
click at [88, 230] on div "Aug 2025 Open" at bounding box center [93, 229] width 186 height 40
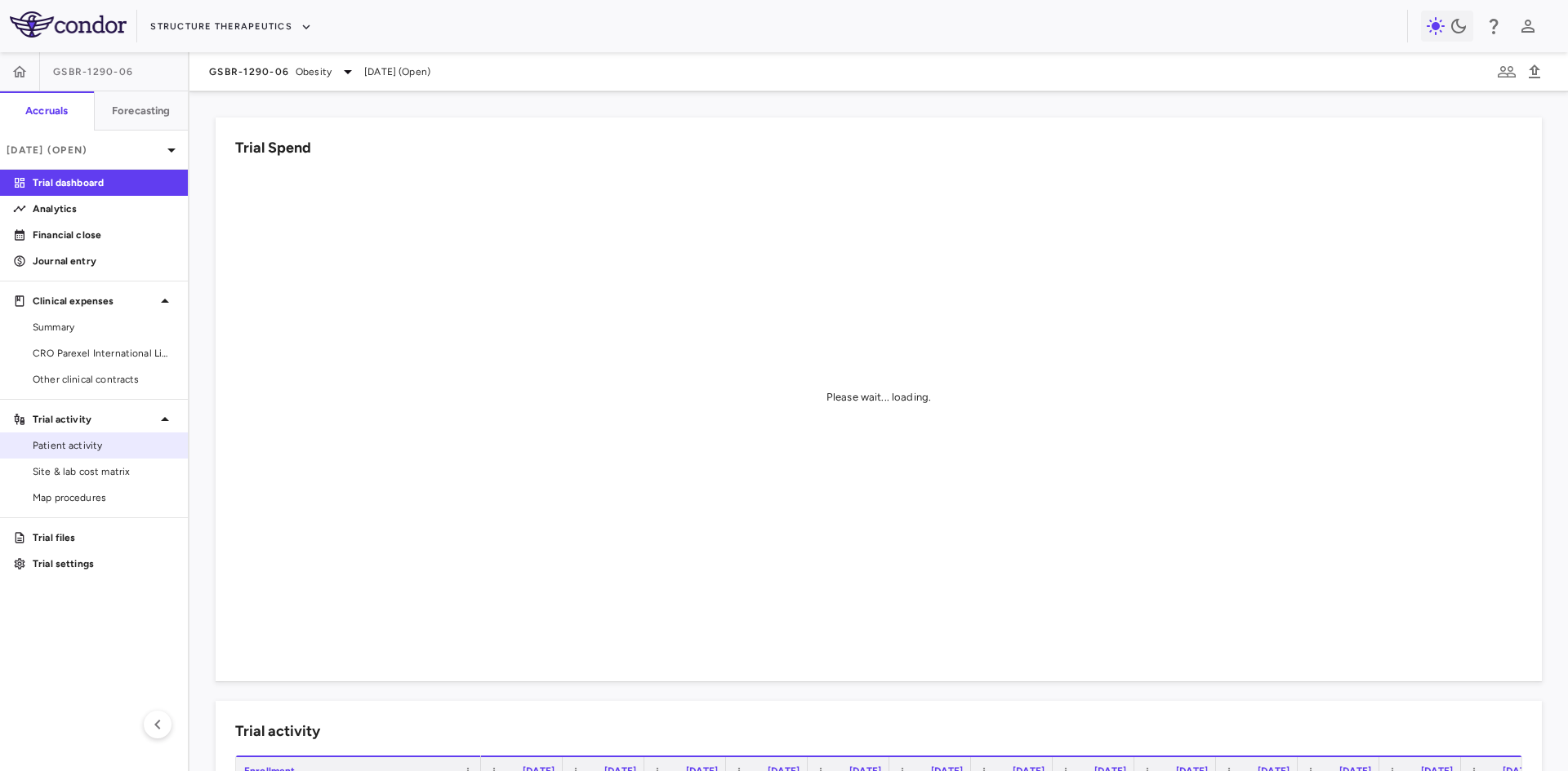
click at [98, 439] on span "Patient activity" at bounding box center [103, 445] width 142 height 14
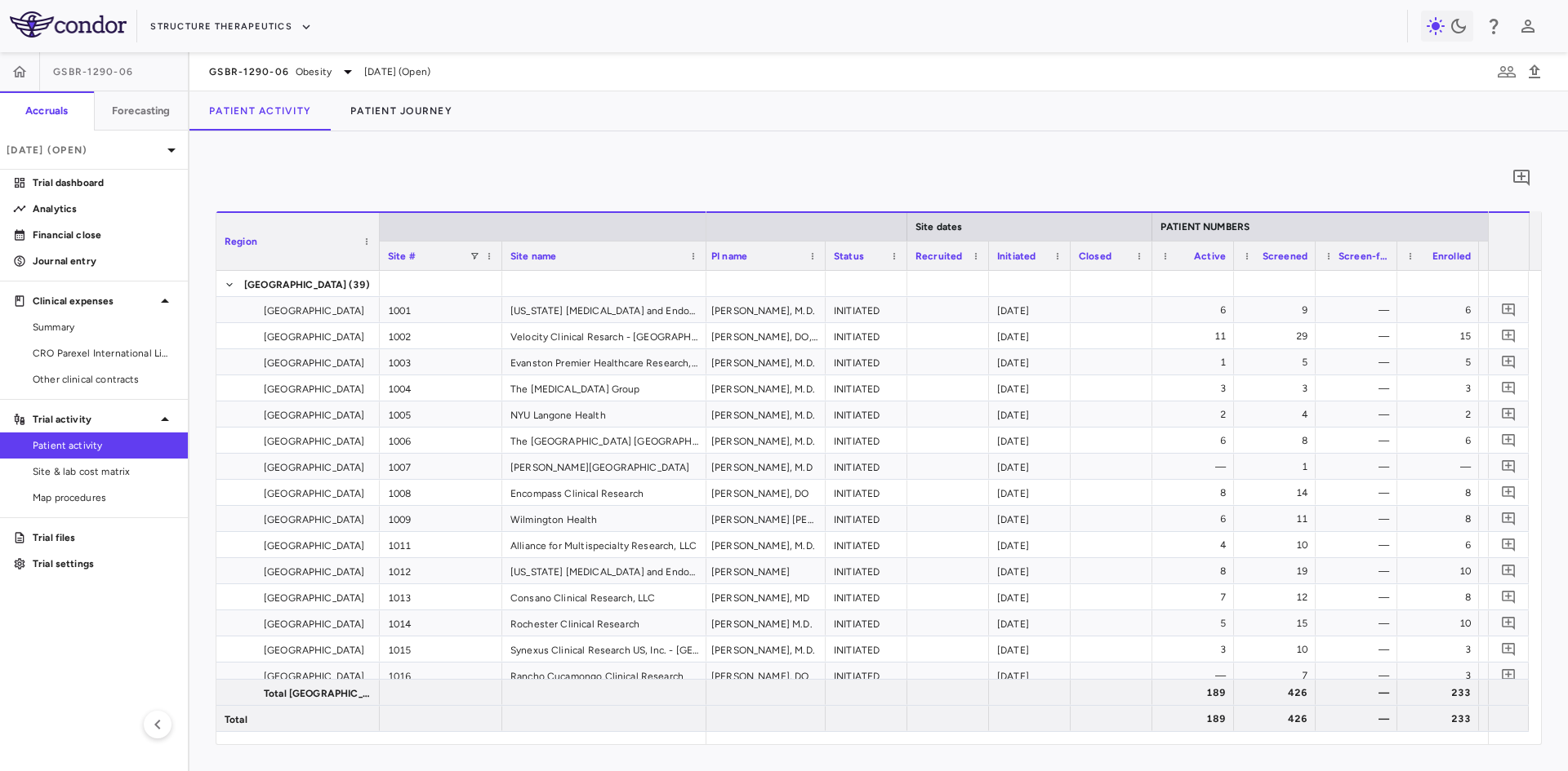
scroll to position [0, 160]
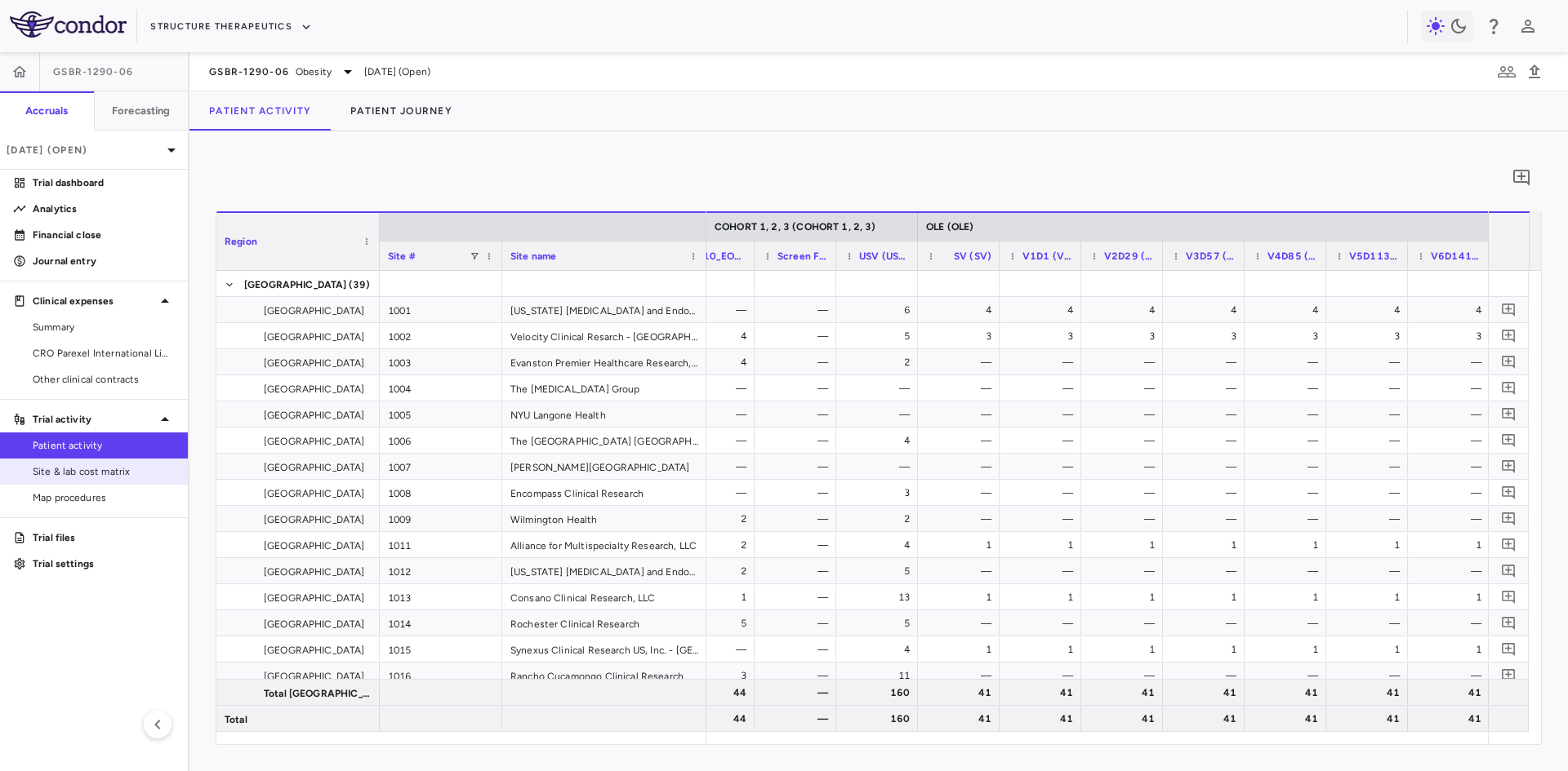
click at [94, 471] on span "Site & lab cost matrix" at bounding box center [103, 471] width 142 height 14
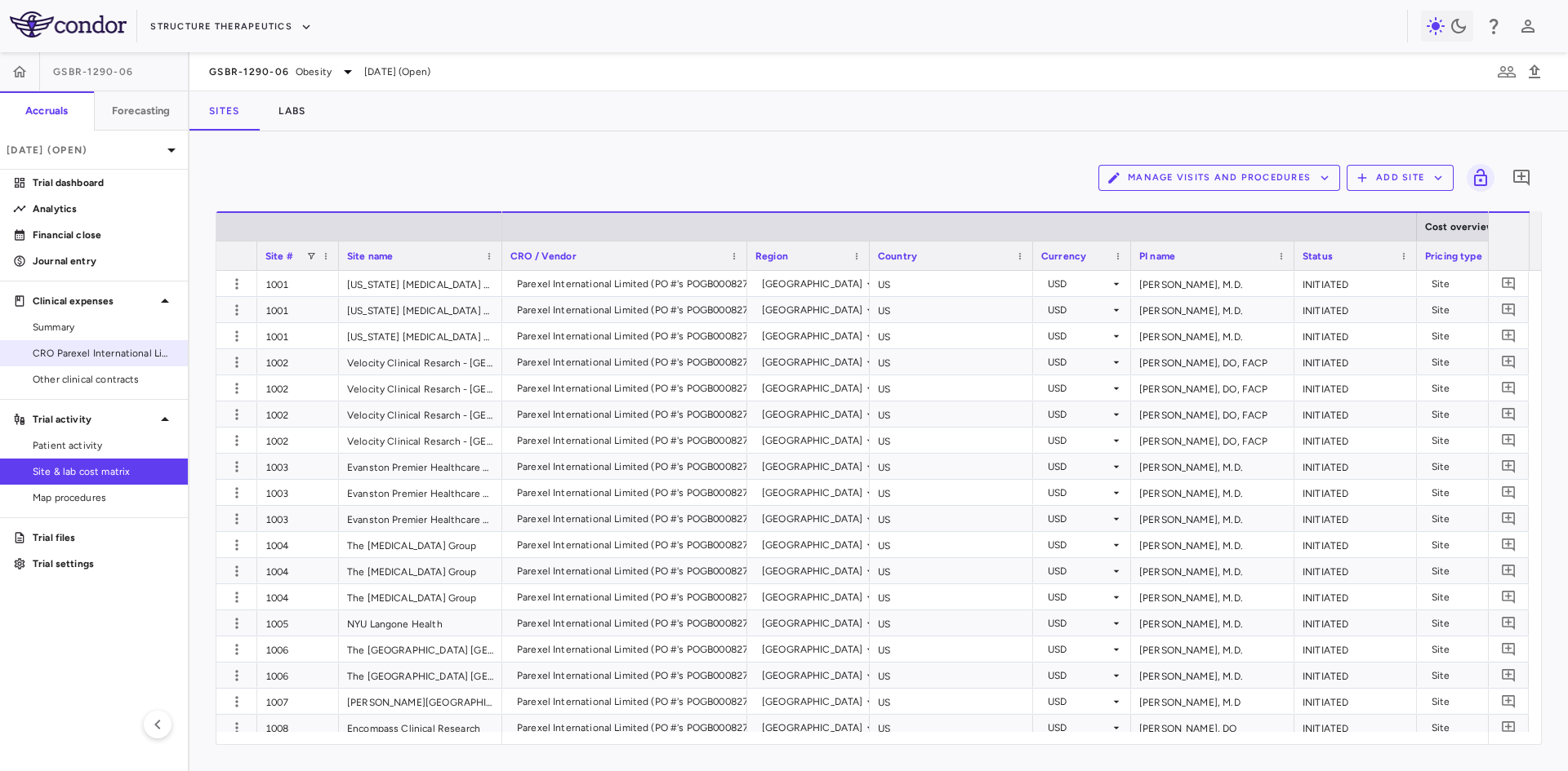
click at [138, 352] on span "CRO Parexel International Limited" at bounding box center [103, 353] width 142 height 14
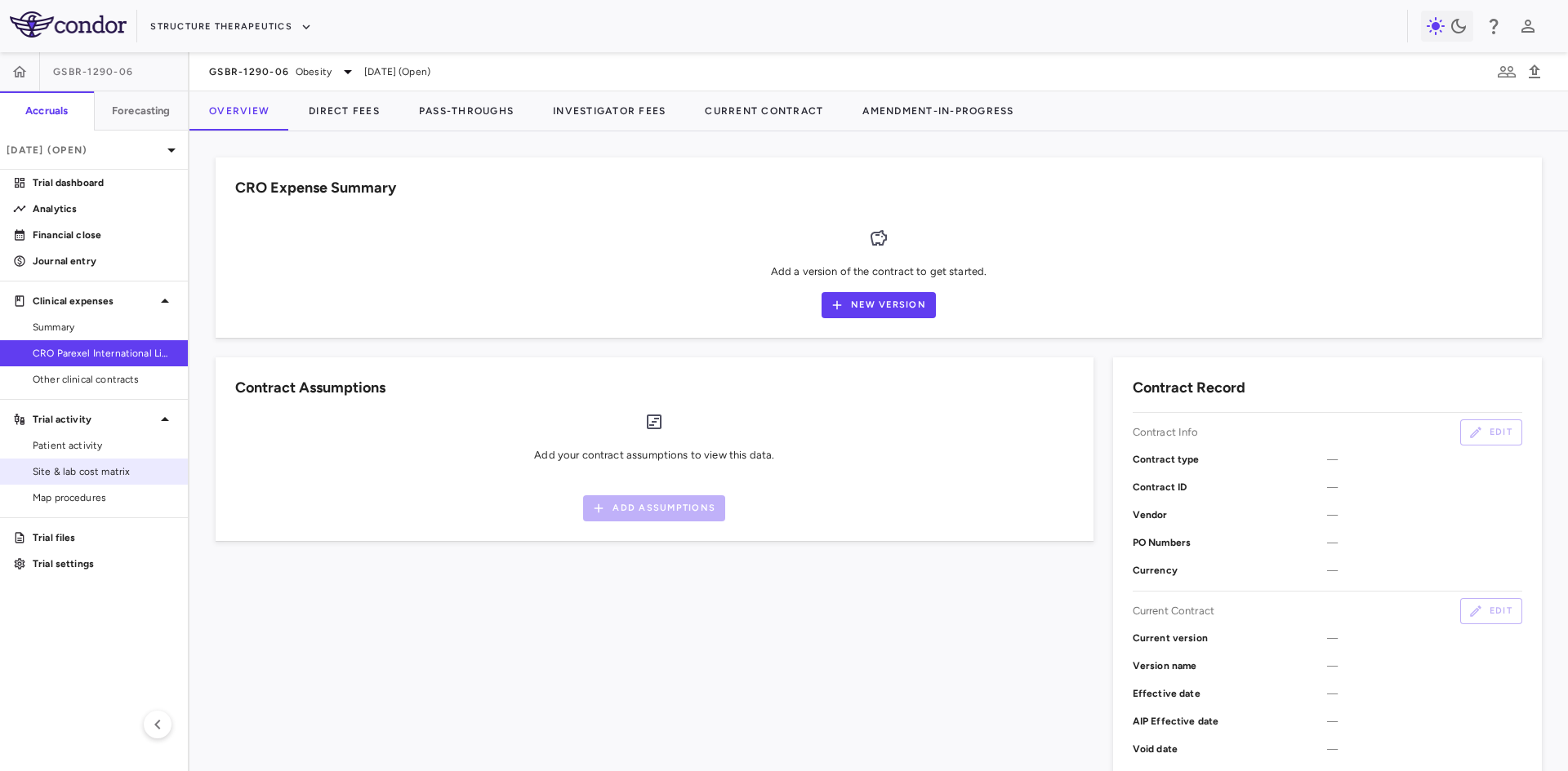
click at [124, 470] on span "Site & lab cost matrix" at bounding box center [103, 471] width 142 height 14
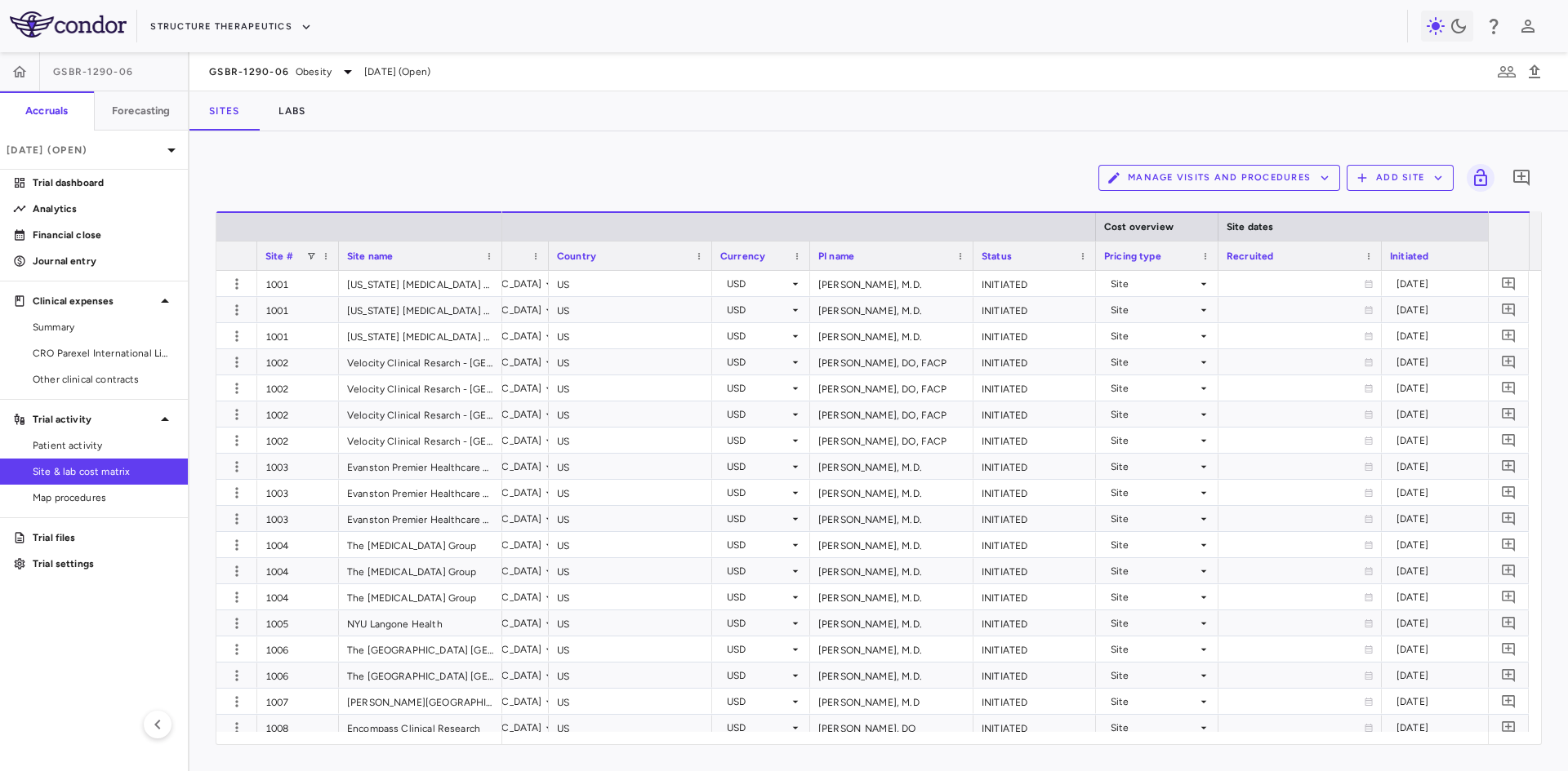
scroll to position [0, 372]
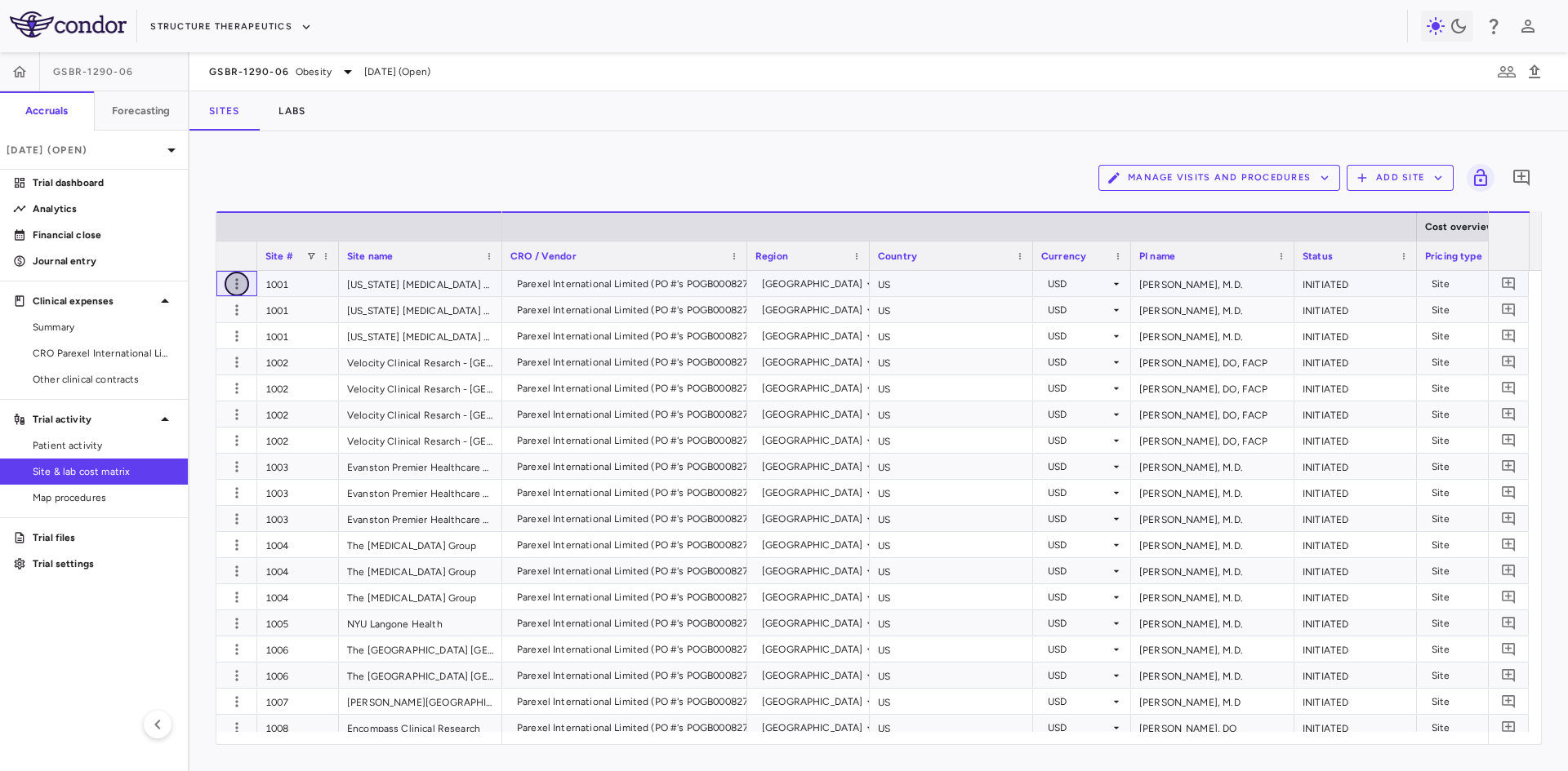
click at [235, 287] on icon "button" at bounding box center [236, 283] width 16 height 16
click at [173, 343] on div "Edit site" at bounding box center [173, 346] width 152 height 29
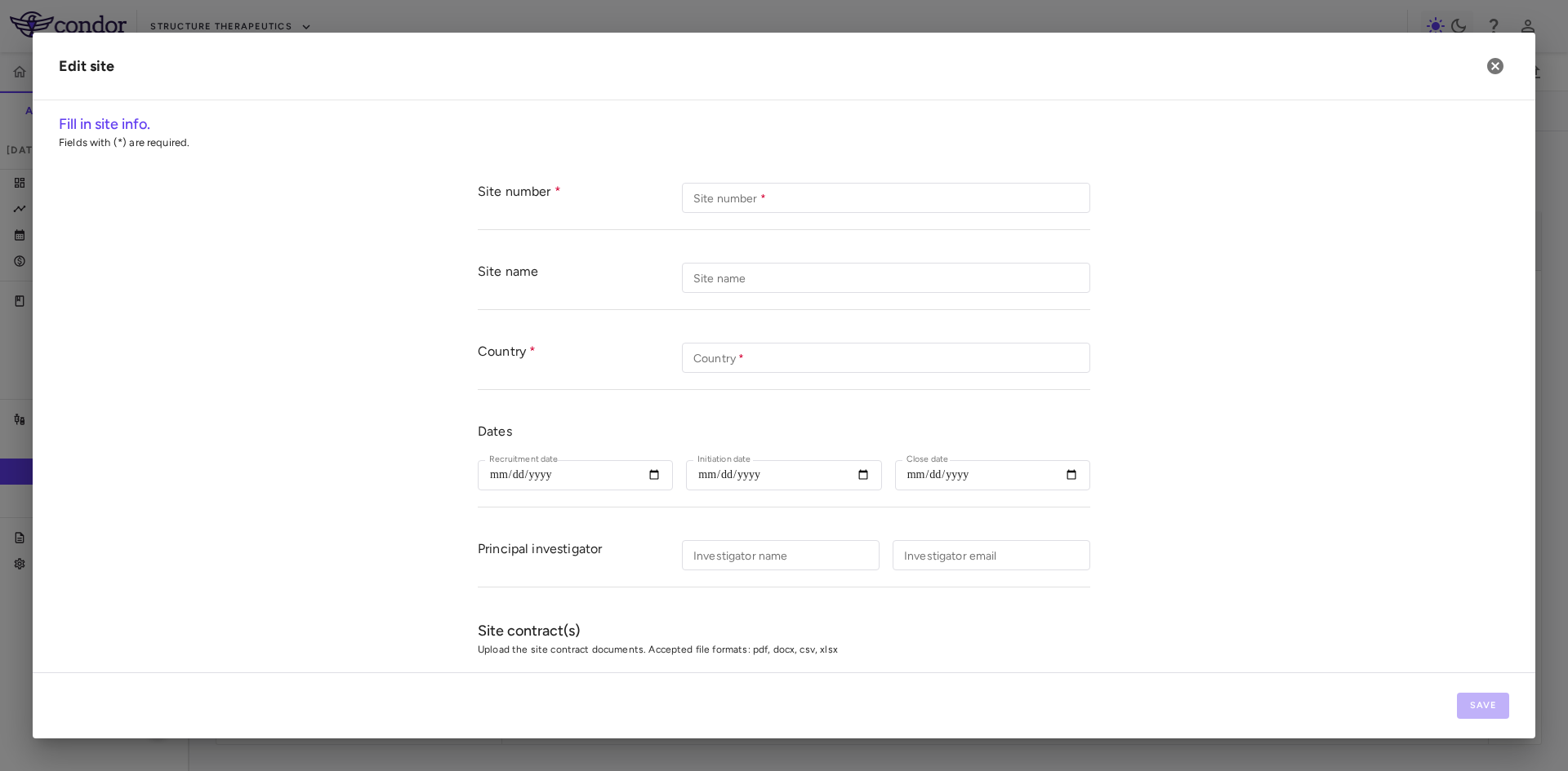
type input "****"
type input "**********"
type input "**"
type input "**********"
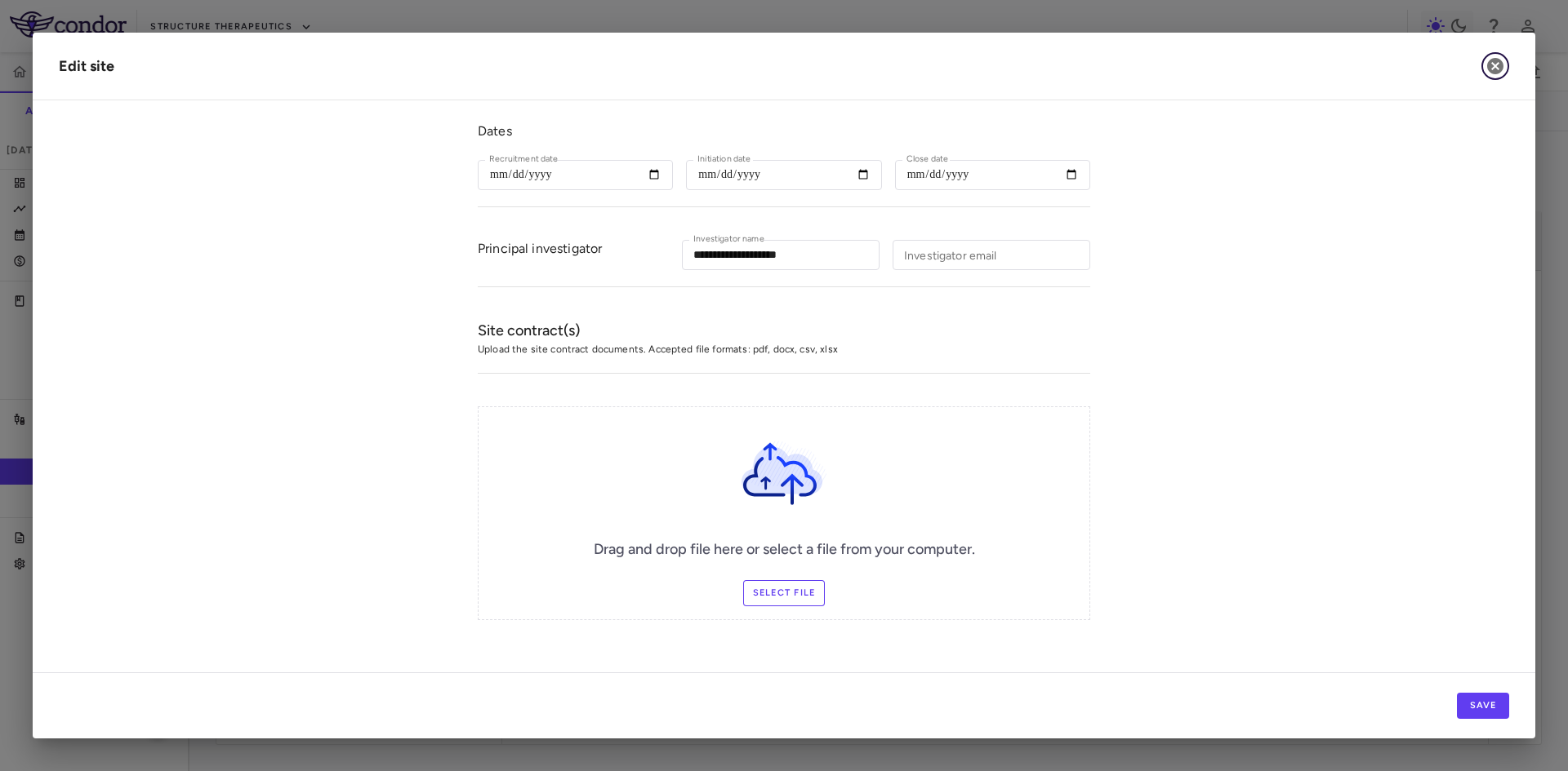
click at [1501, 63] on icon "button" at bounding box center [1495, 66] width 16 height 16
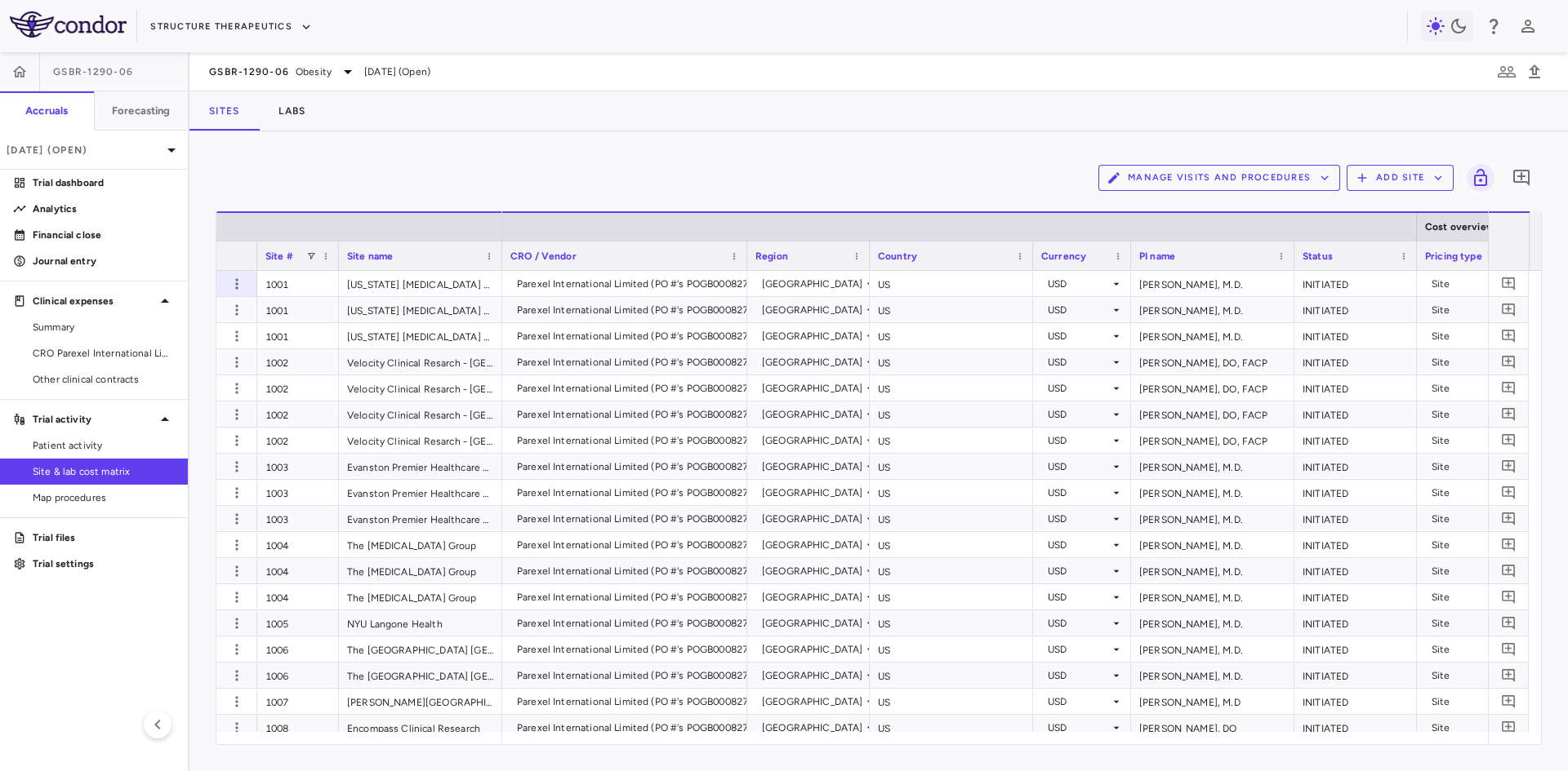
click at [336, 177] on div "Manage Visits and Procedures Add Site 0" at bounding box center [878, 177] width 1326 height 41
click at [83, 325] on span "Summary" at bounding box center [103, 327] width 142 height 14
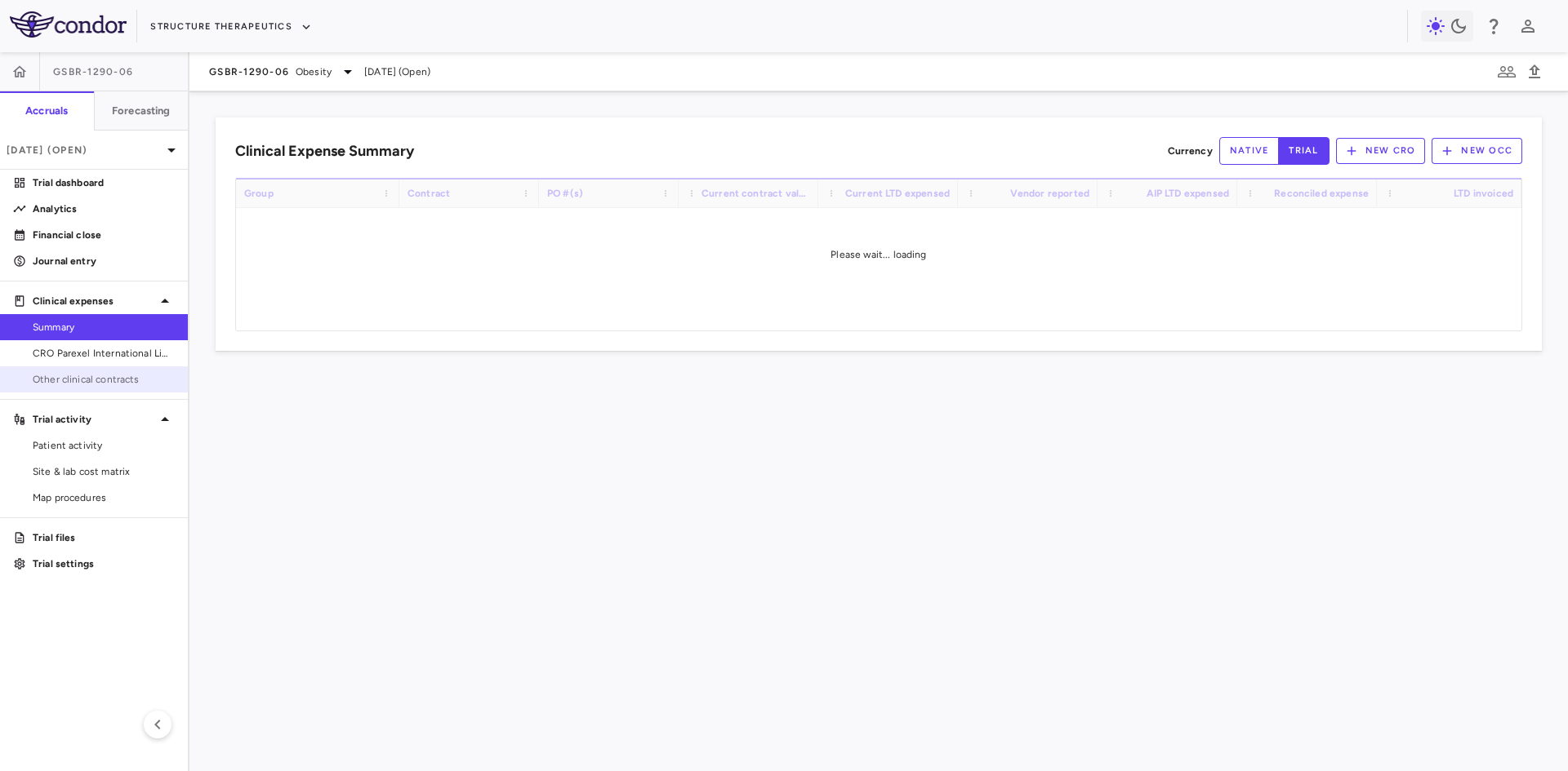
click at [92, 386] on span "Other clinical contracts" at bounding box center [103, 379] width 142 height 14
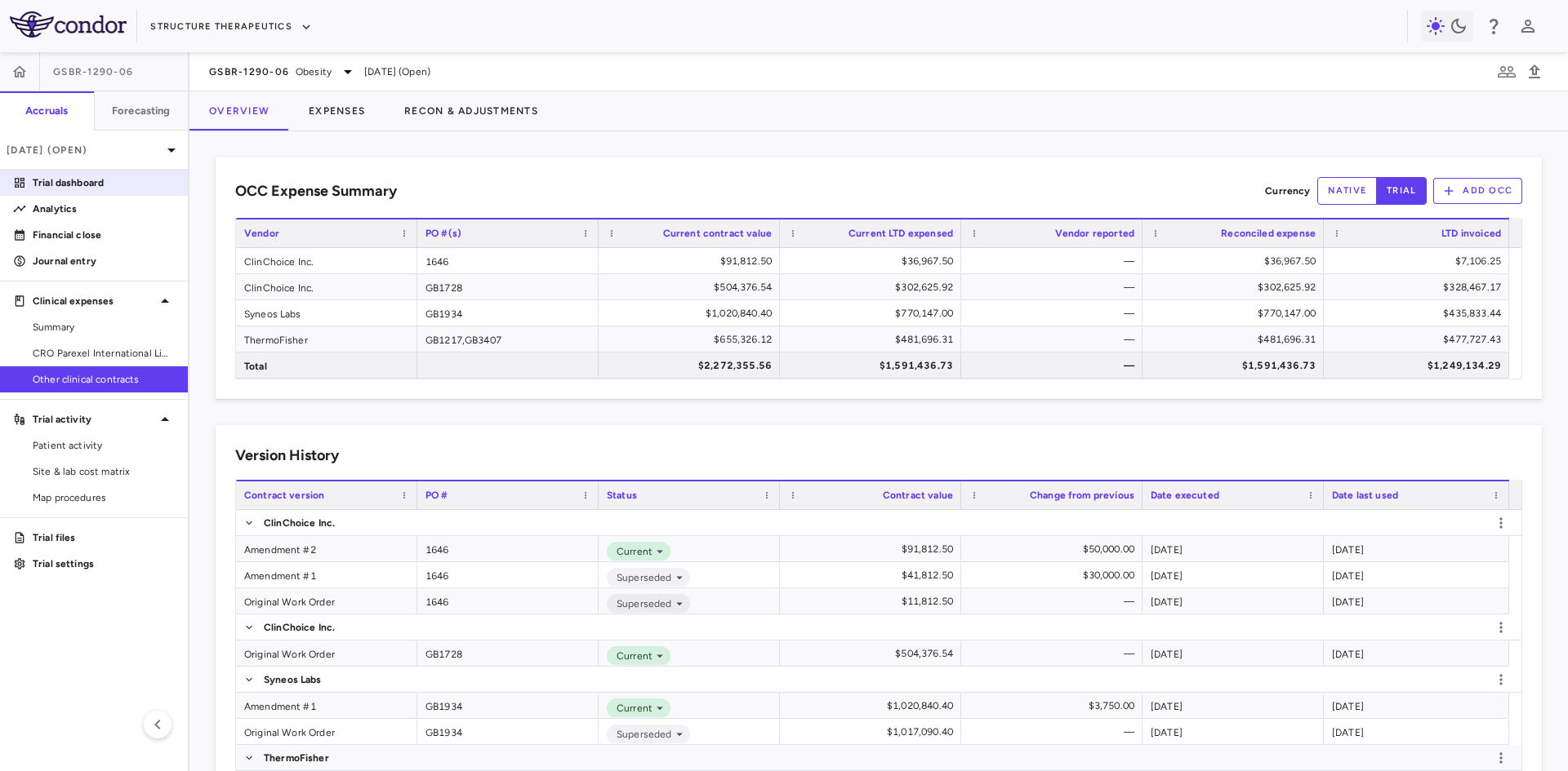
click at [89, 183] on p "Trial dashboard" at bounding box center [103, 182] width 142 height 14
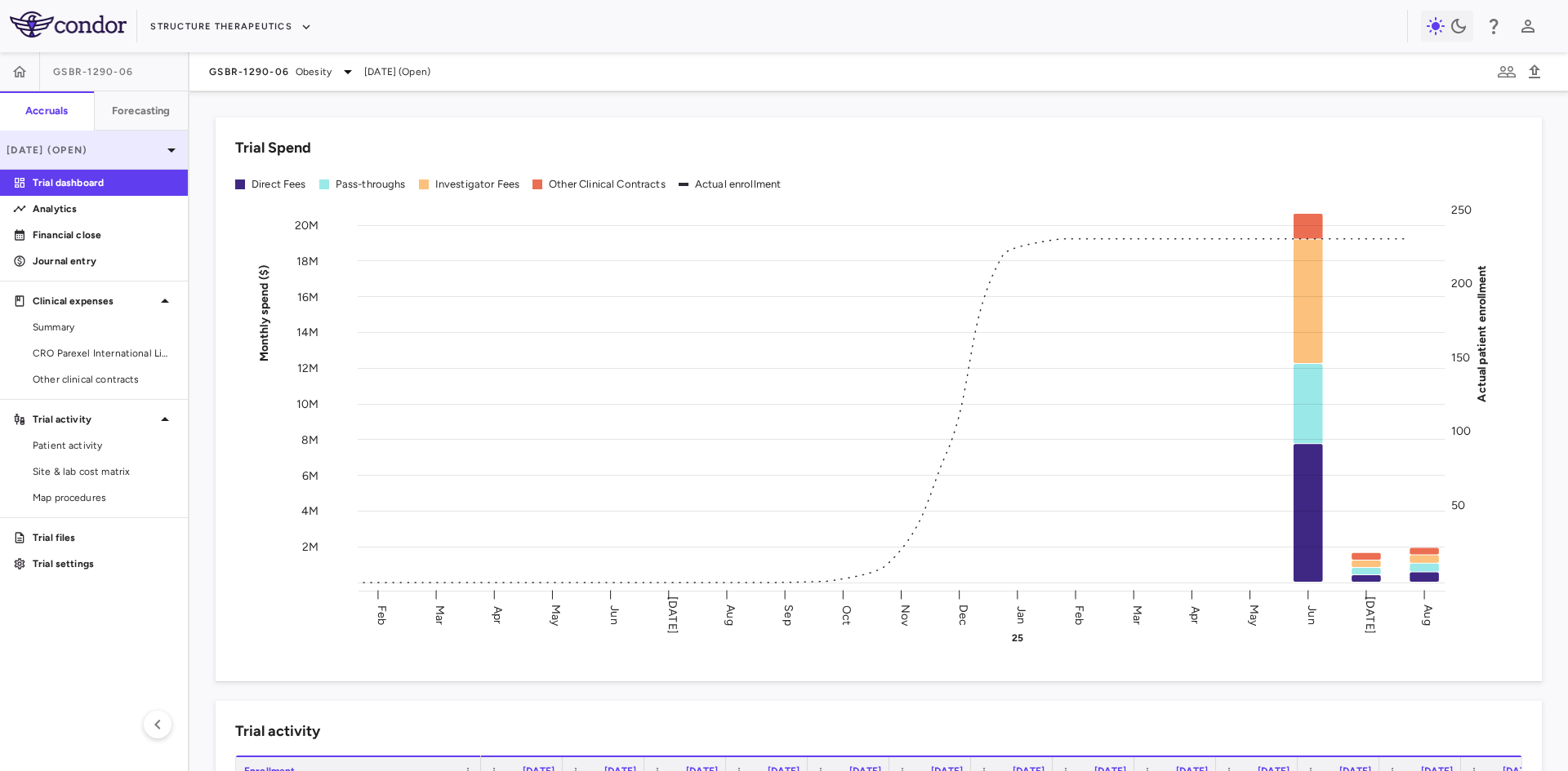
click at [135, 149] on p "Aug 2025 (Open)" at bounding box center [84, 150] width 155 height 14
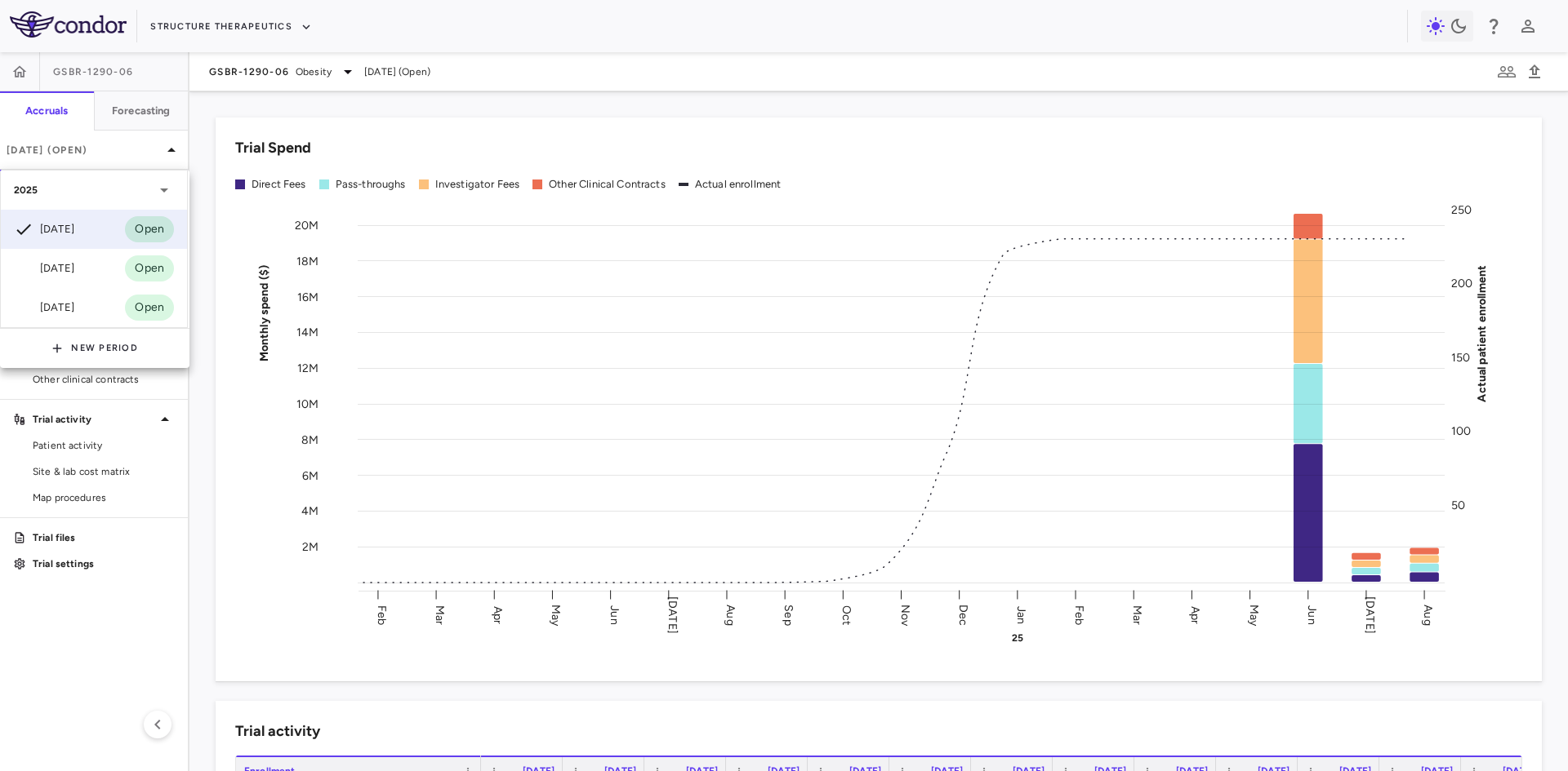
click at [124, 154] on div at bounding box center [784, 385] width 1568 height 771
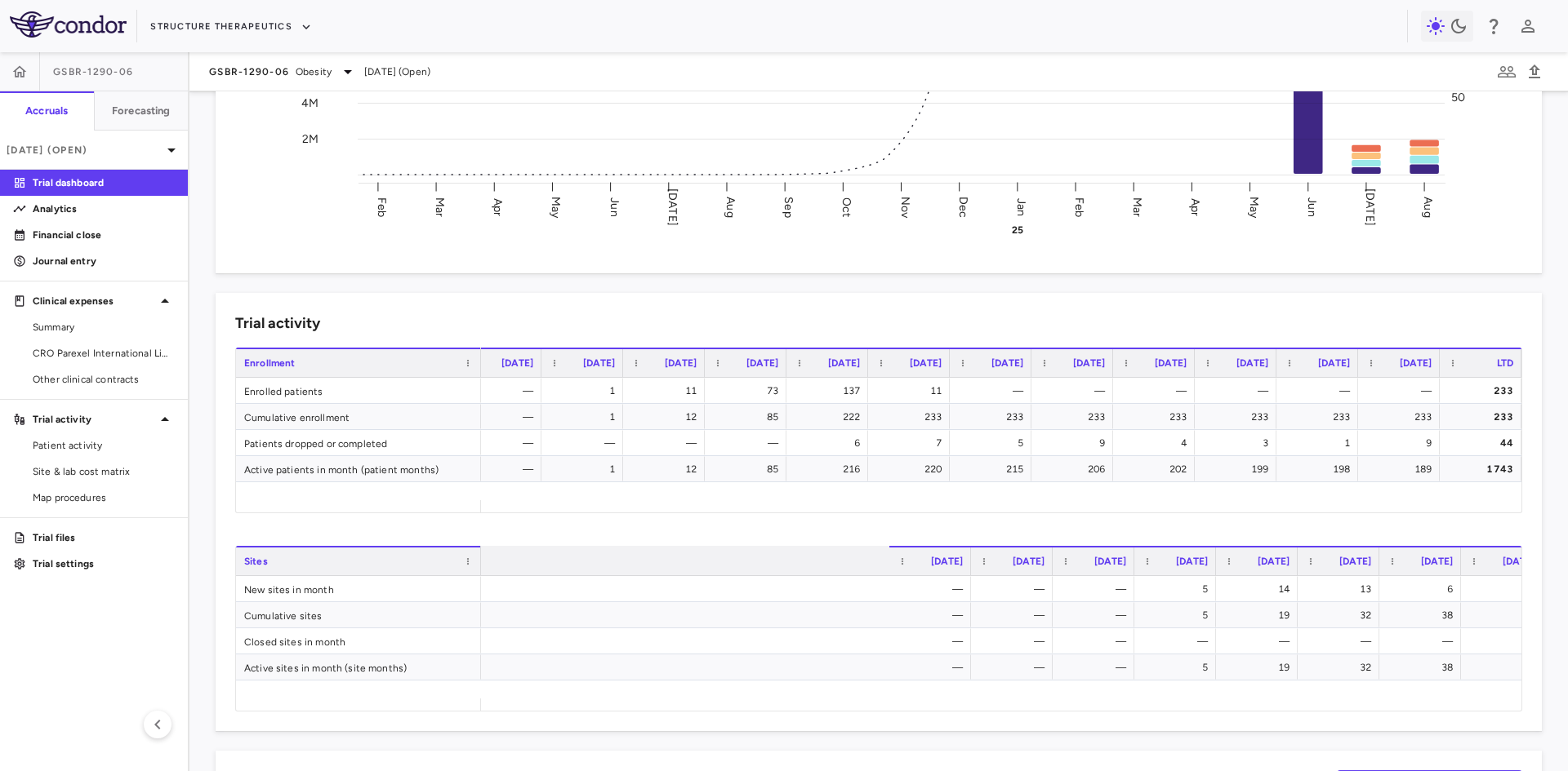
scroll to position [0, 605]
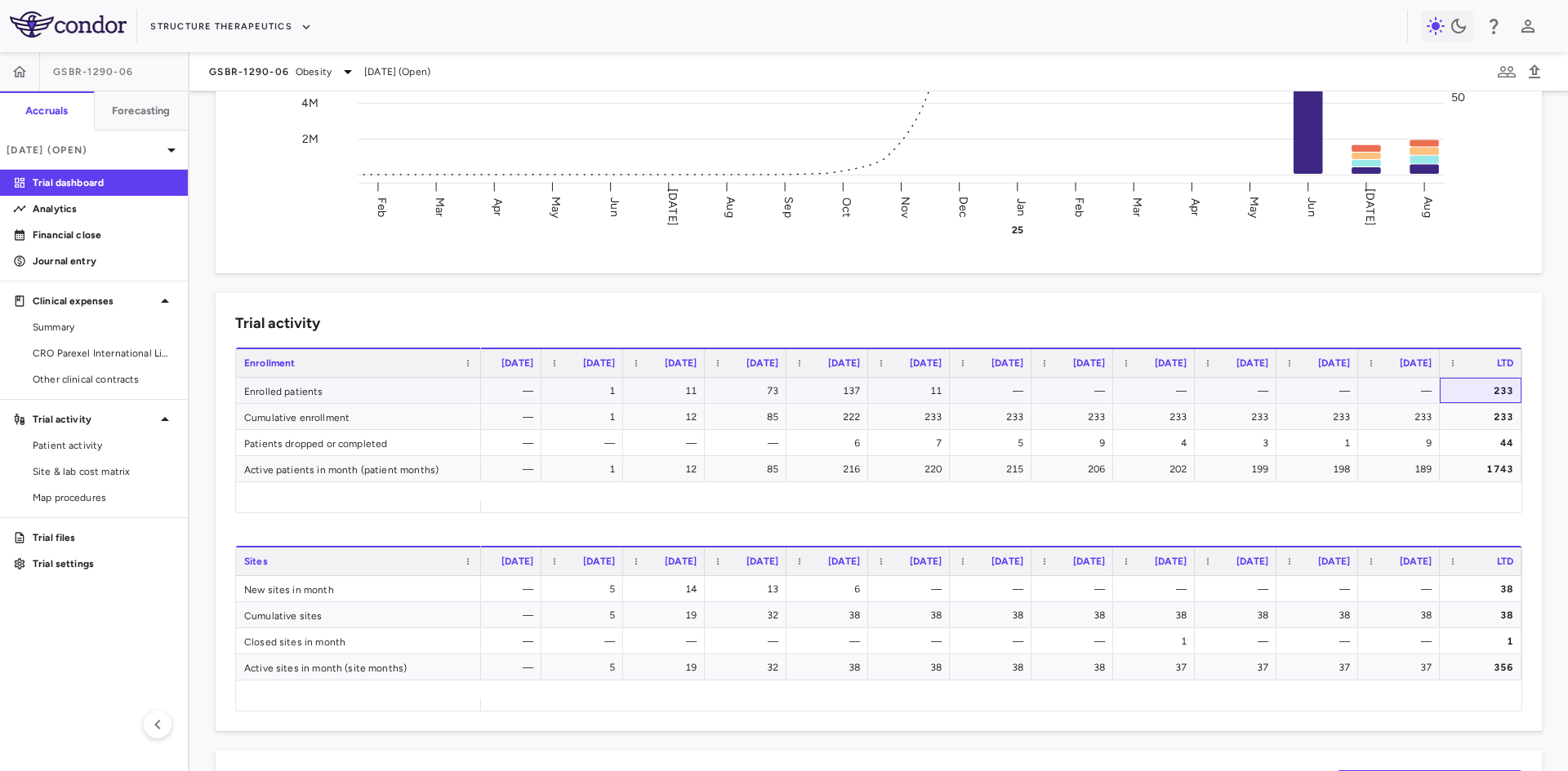
click at [1497, 399] on div "233" at bounding box center [1484, 390] width 59 height 26
click at [1496, 442] on div "44" at bounding box center [1484, 443] width 59 height 26
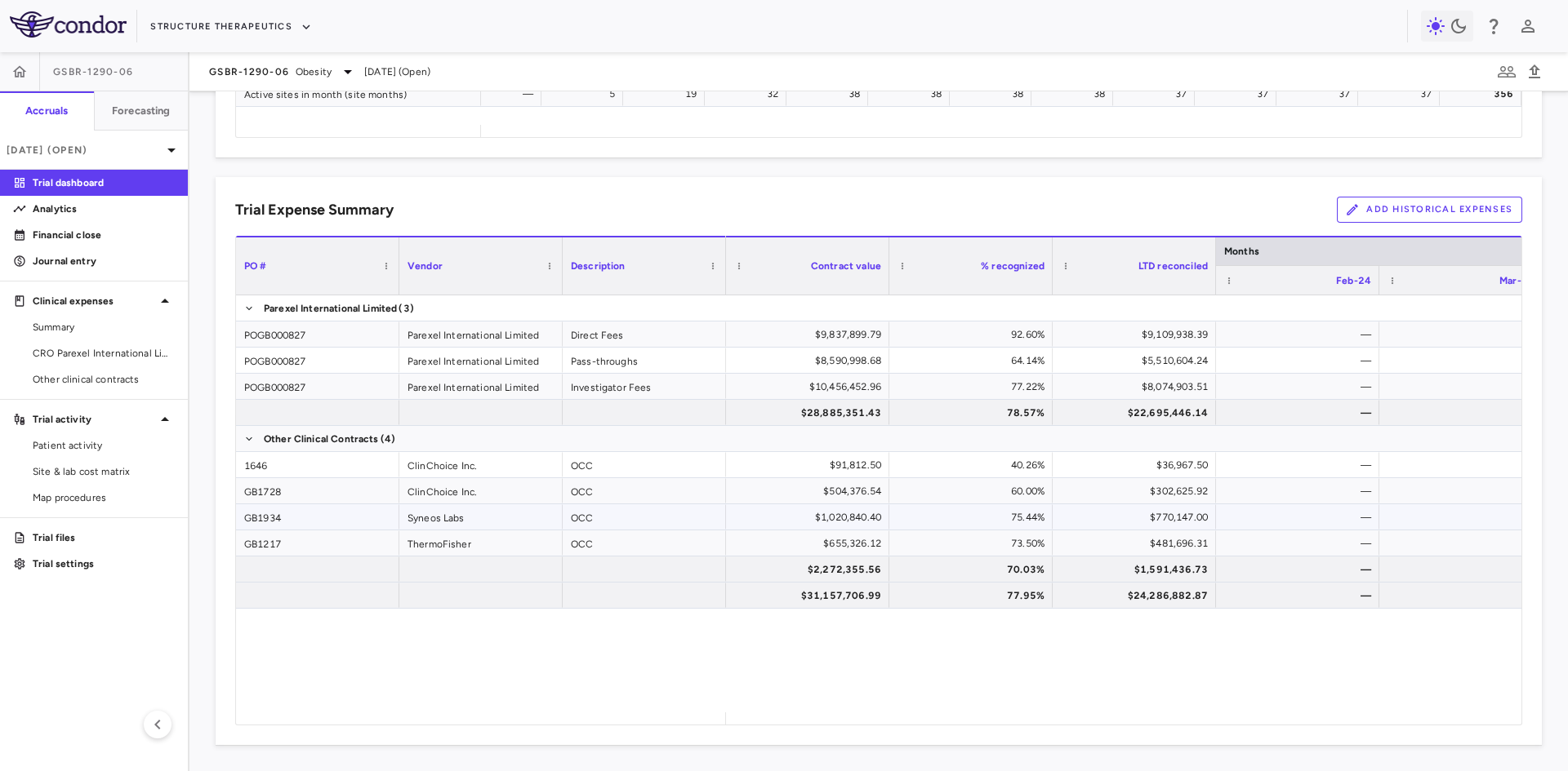
scroll to position [0, 0]
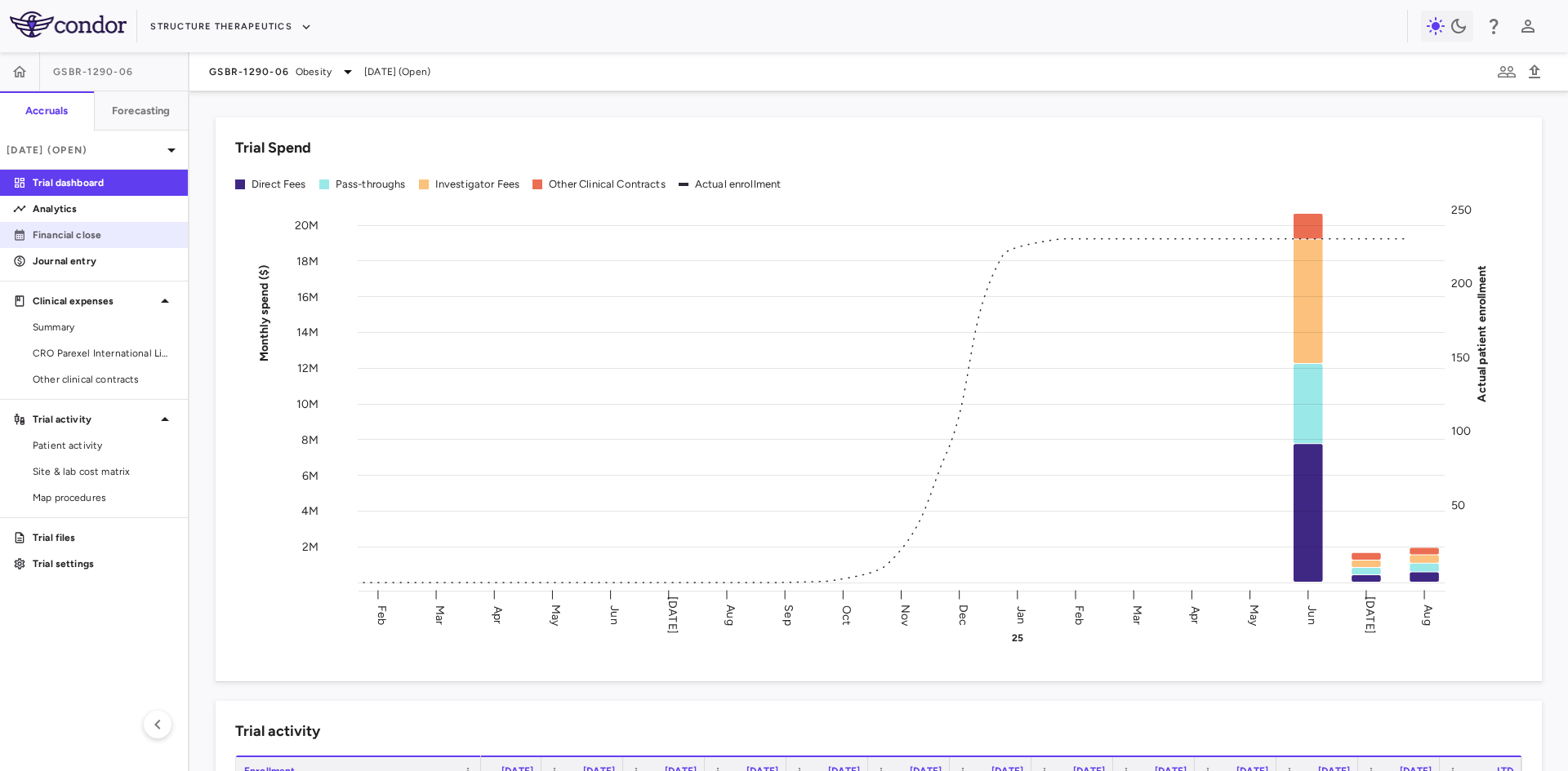
click at [86, 237] on p "Financial close" at bounding box center [103, 235] width 142 height 14
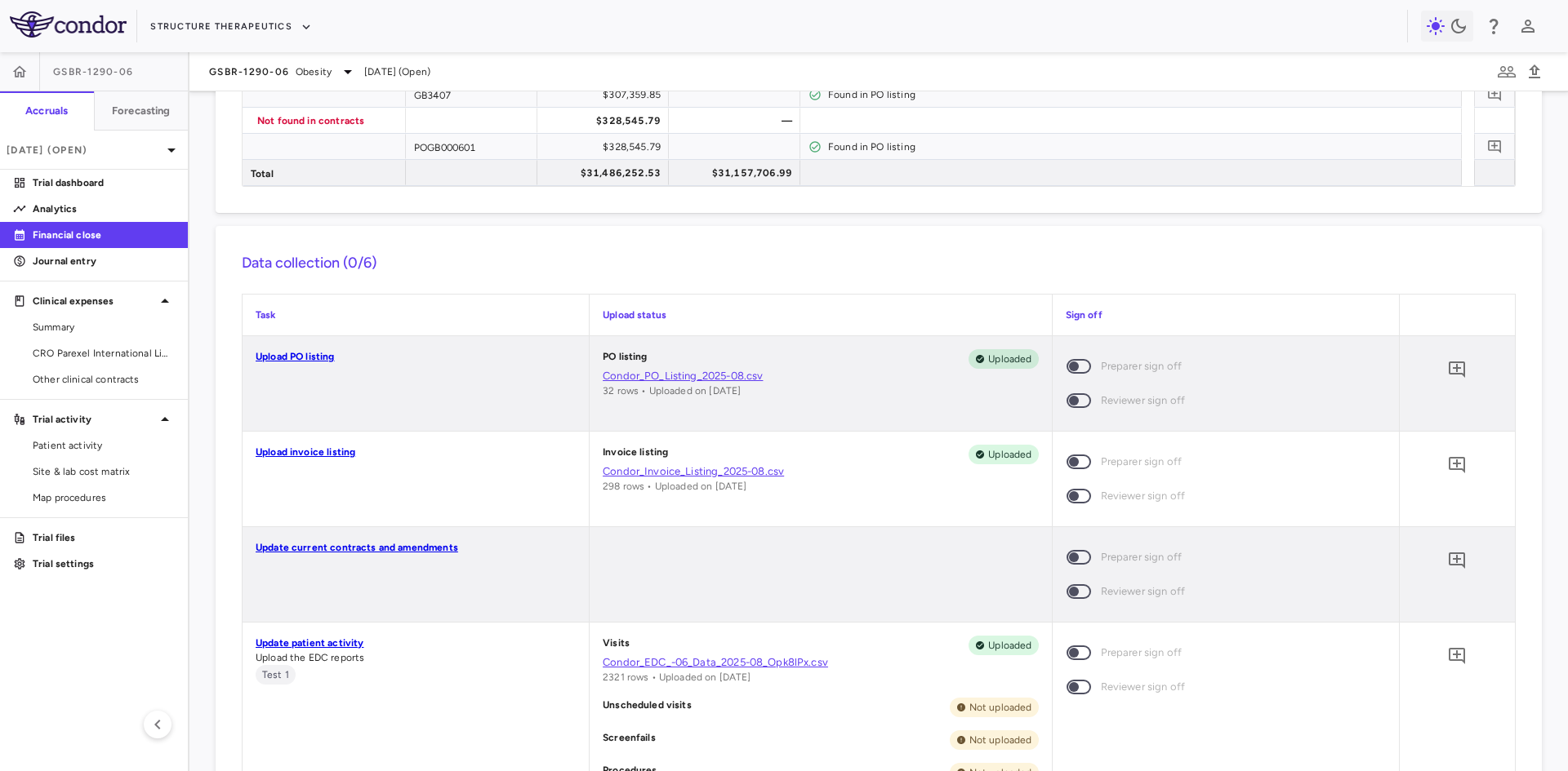
scroll to position [489, 0]
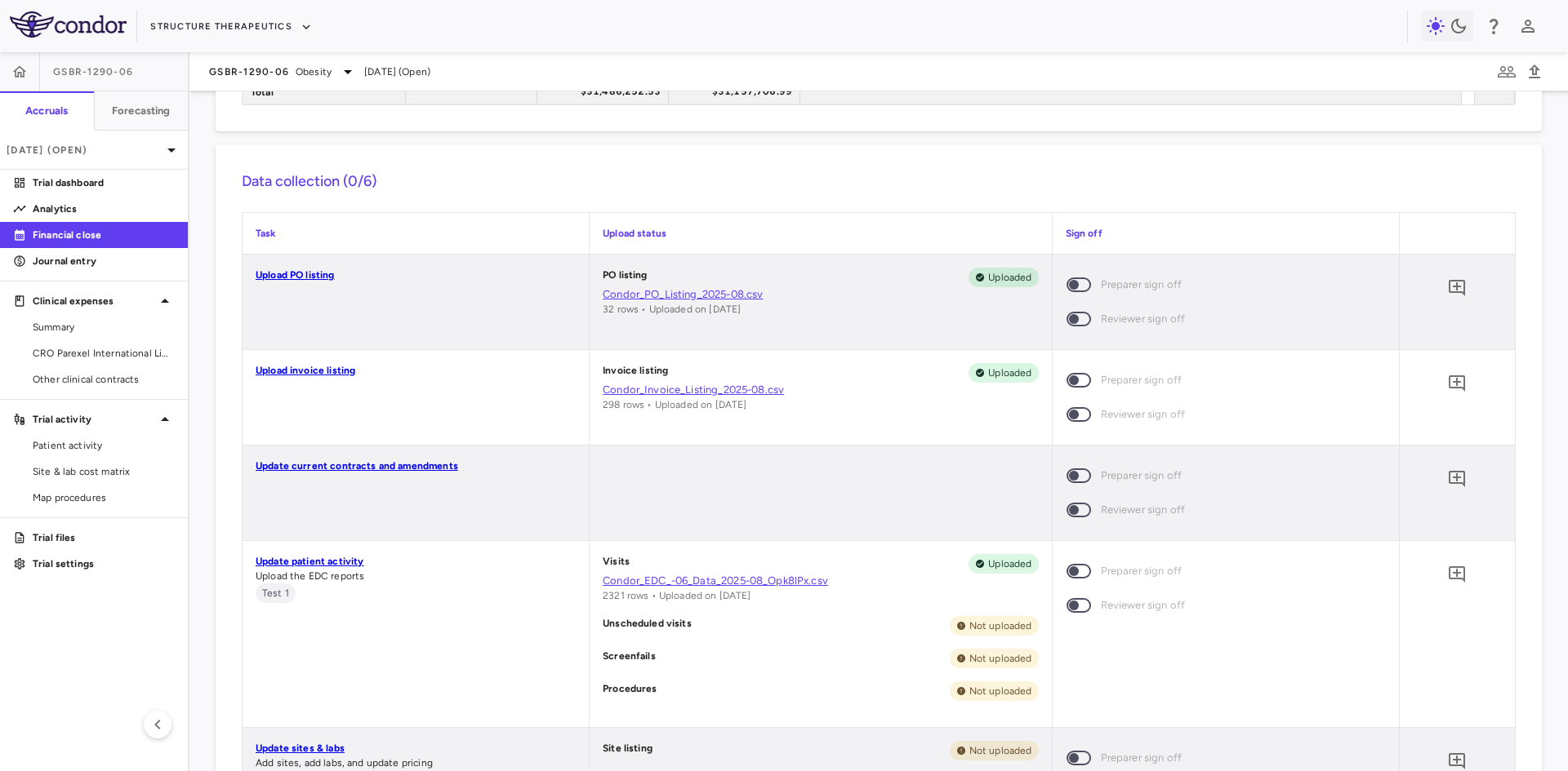
drag, startPoint x: 692, startPoint y: 321, endPoint x: 624, endPoint y: 329, distance: 68.5
click at [624, 329] on div "PO listing Uploaded Condor_PO_Listing_2025-08.csv 32 rows • Uploaded on 09/26/2…" at bounding box center [820, 302] width 461 height 95
click at [818, 341] on div "PO listing Uploaded Condor_PO_Listing_2025-08.csv 32 rows • Uploaded on 09/26/2…" at bounding box center [820, 302] width 461 height 95
click at [315, 272] on link "Upload PO listing" at bounding box center [295, 275] width 79 height 12
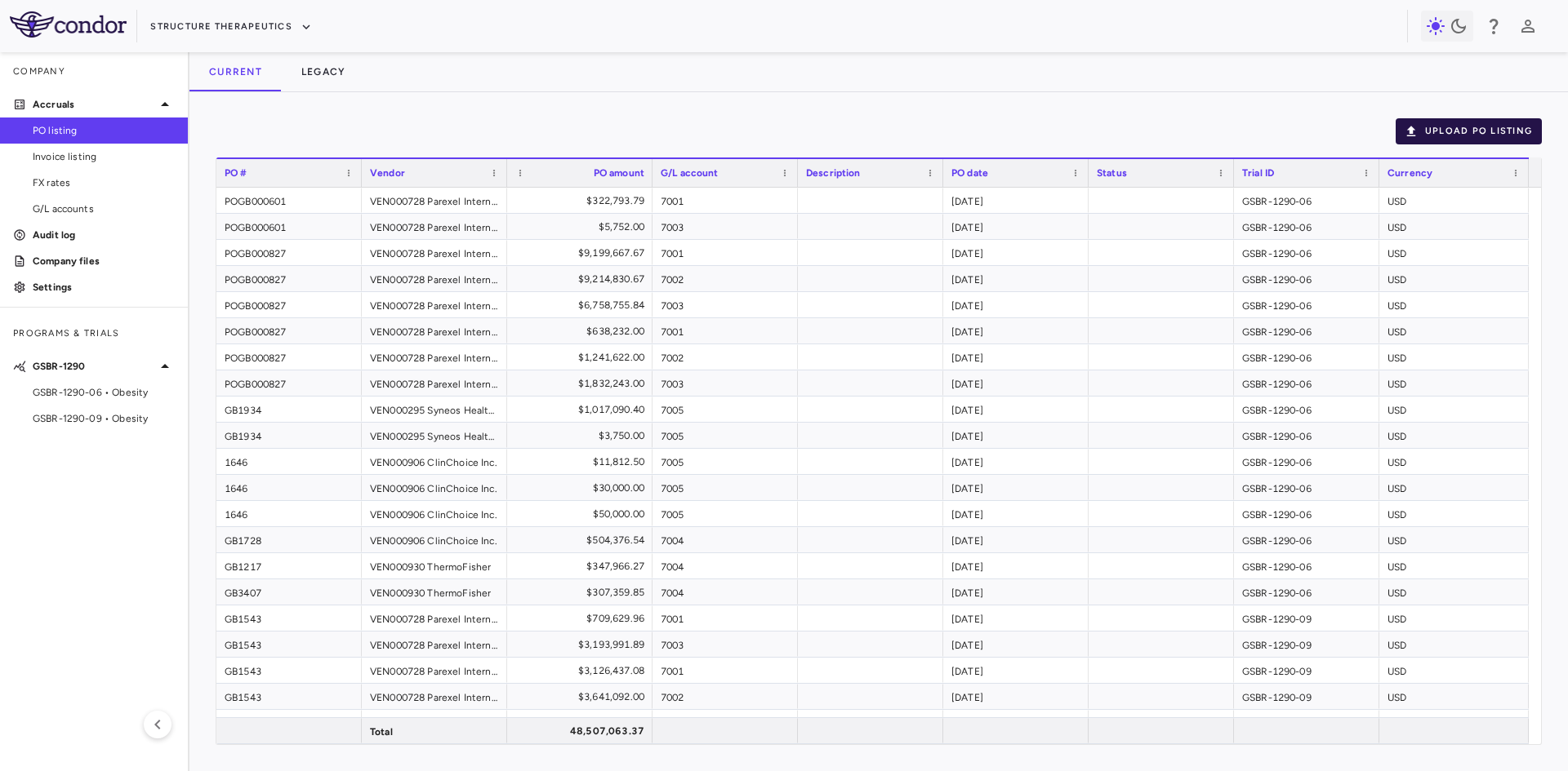
click at [1458, 131] on button "Upload PO Listing" at bounding box center [1469, 131] width 146 height 26
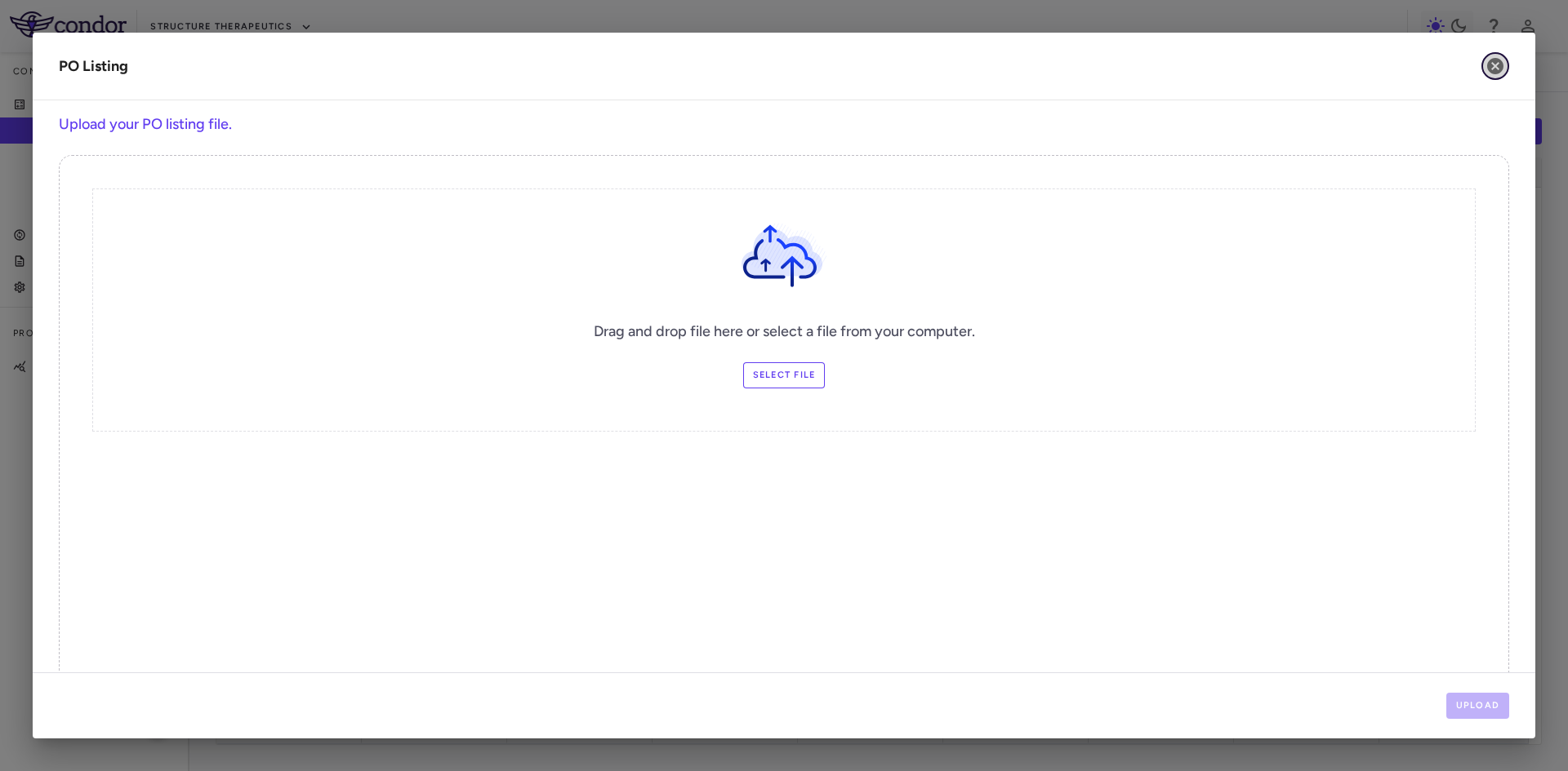
click at [1495, 66] on icon "button" at bounding box center [1495, 66] width 19 height 19
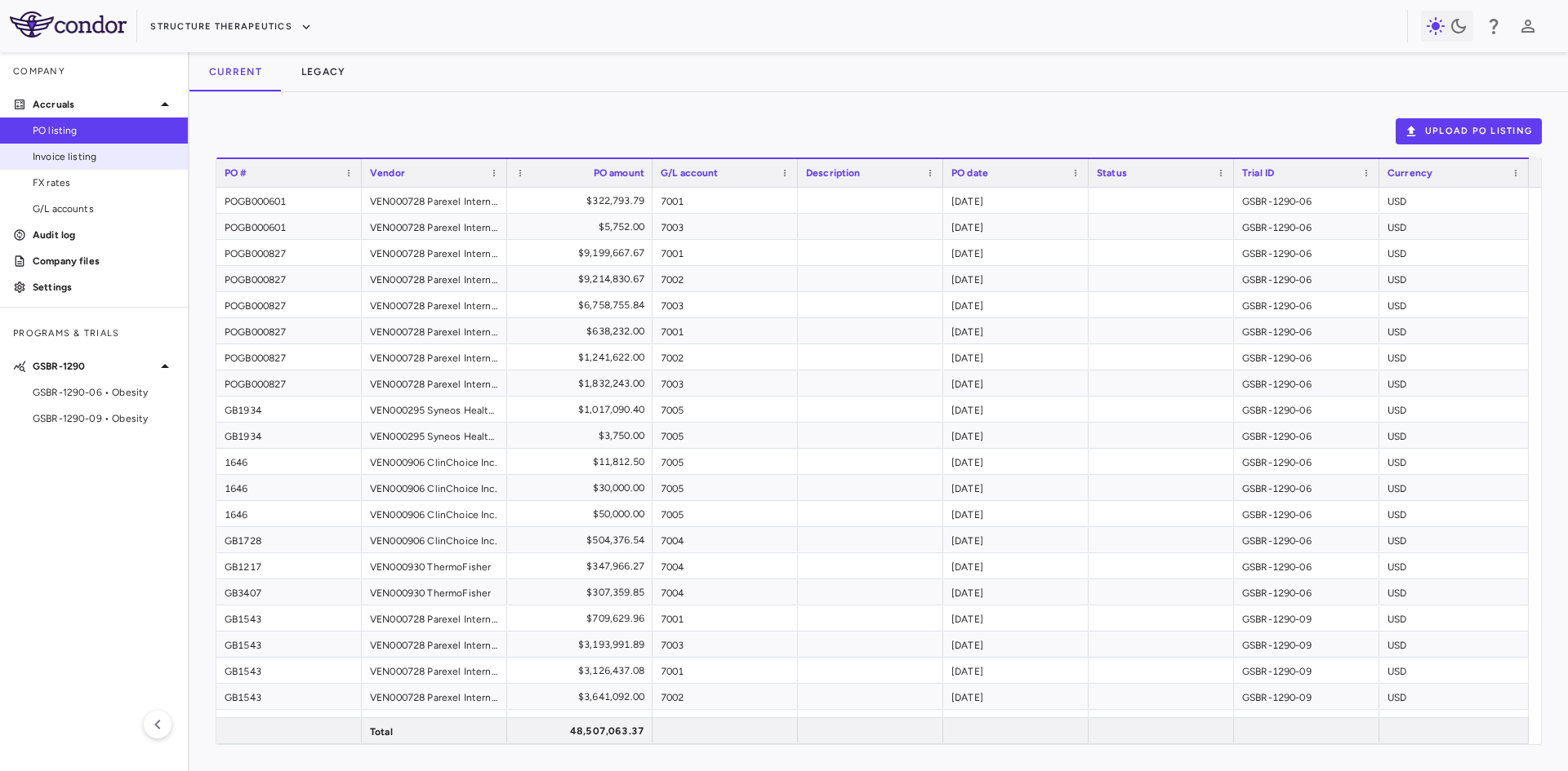
click at [72, 151] on span "Invoice listing" at bounding box center [103, 156] width 142 height 14
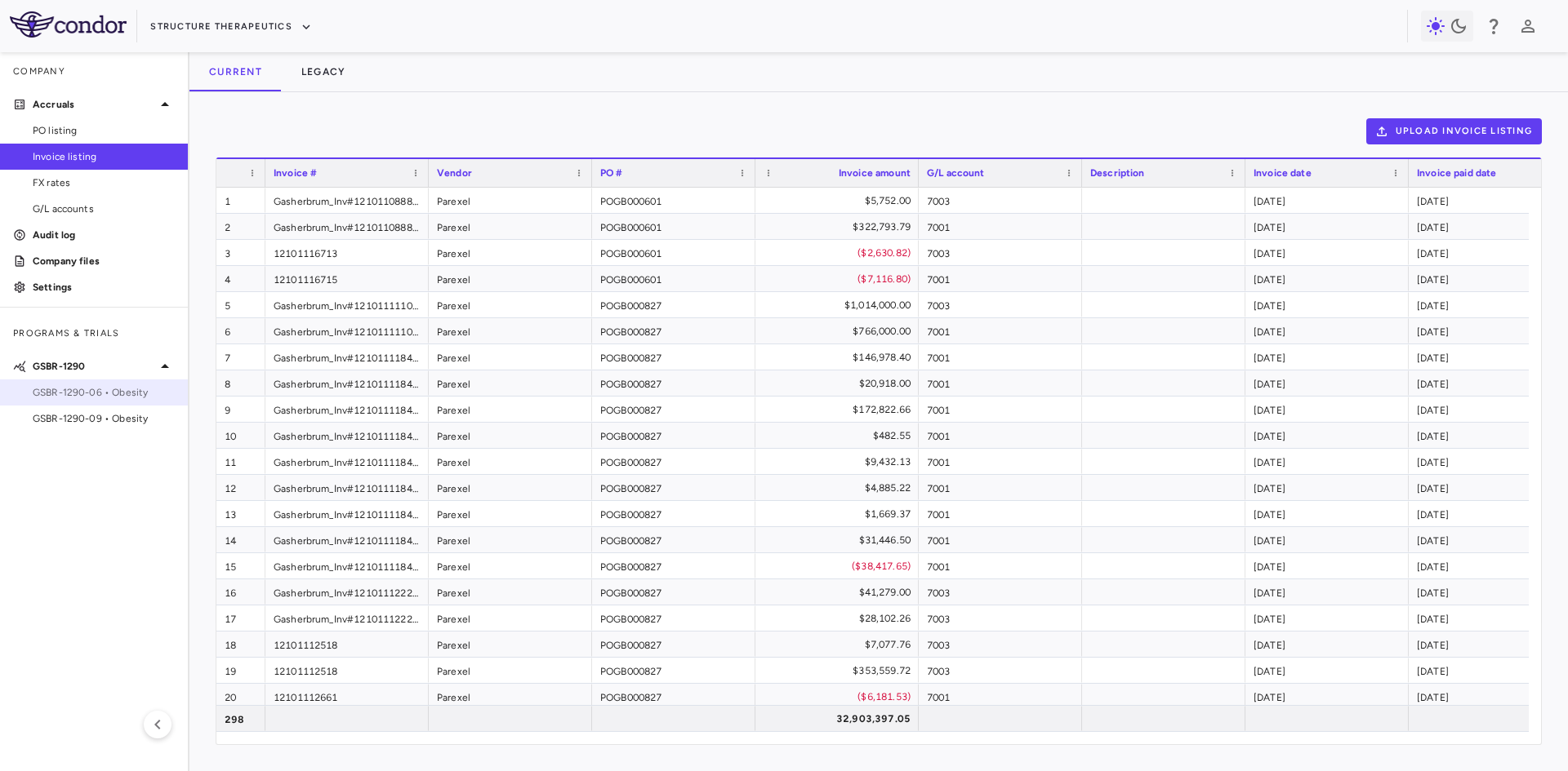
click at [123, 398] on span "GSBR-1290-06 • Obesity" at bounding box center [103, 392] width 142 height 14
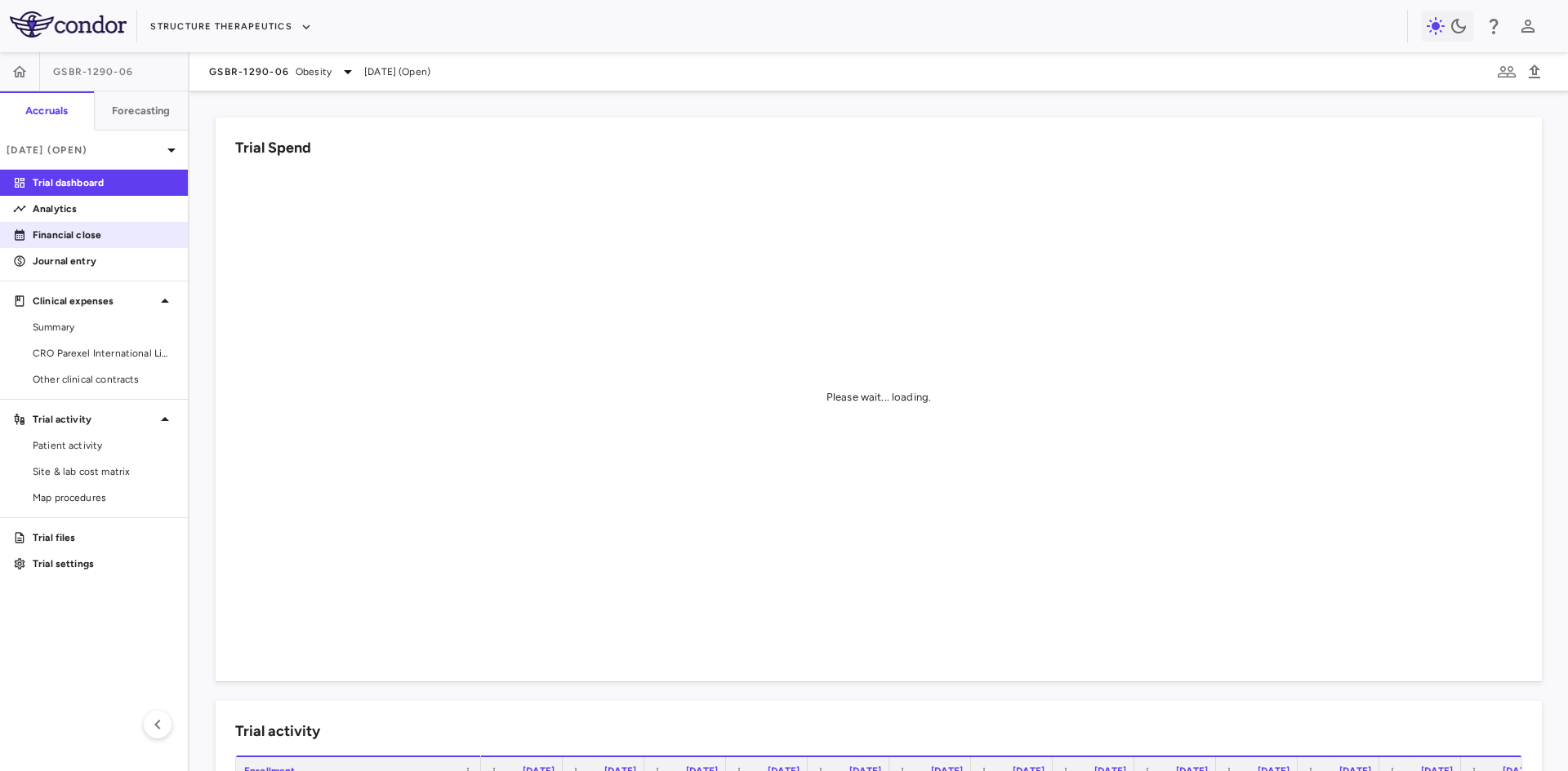
click at [80, 236] on p "Financial close" at bounding box center [103, 235] width 142 height 14
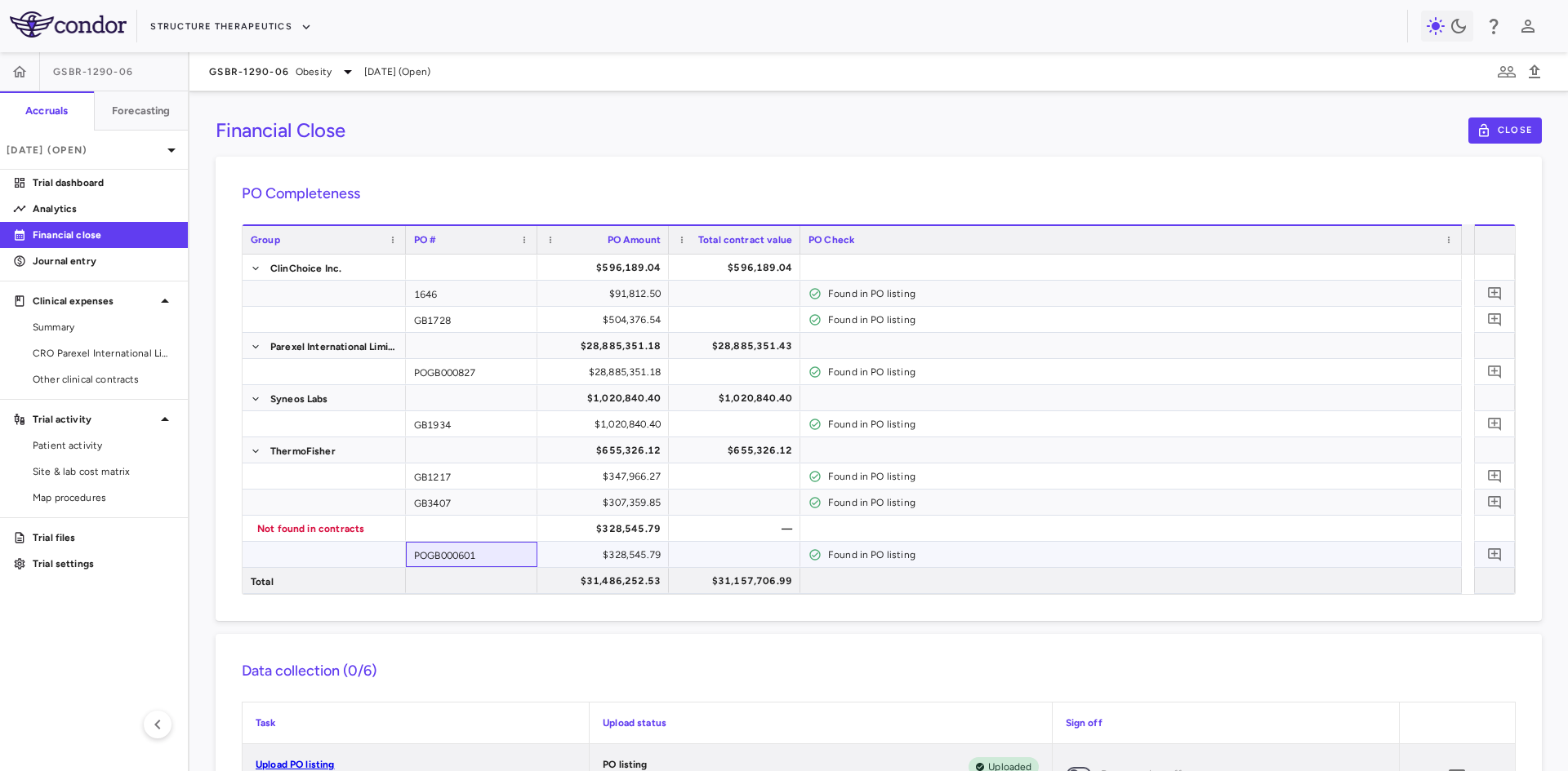
click at [485, 563] on div "POGB000601" at bounding box center [471, 555] width 131 height 25
click at [347, 556] on span at bounding box center [333, 556] width 127 height 26
click at [508, 550] on div "POGB000601" at bounding box center [471, 555] width 131 height 25
click at [452, 552] on div "POGB000601" at bounding box center [471, 555] width 131 height 25
click at [643, 552] on div "$328,545.79" at bounding box center [606, 555] width 109 height 26
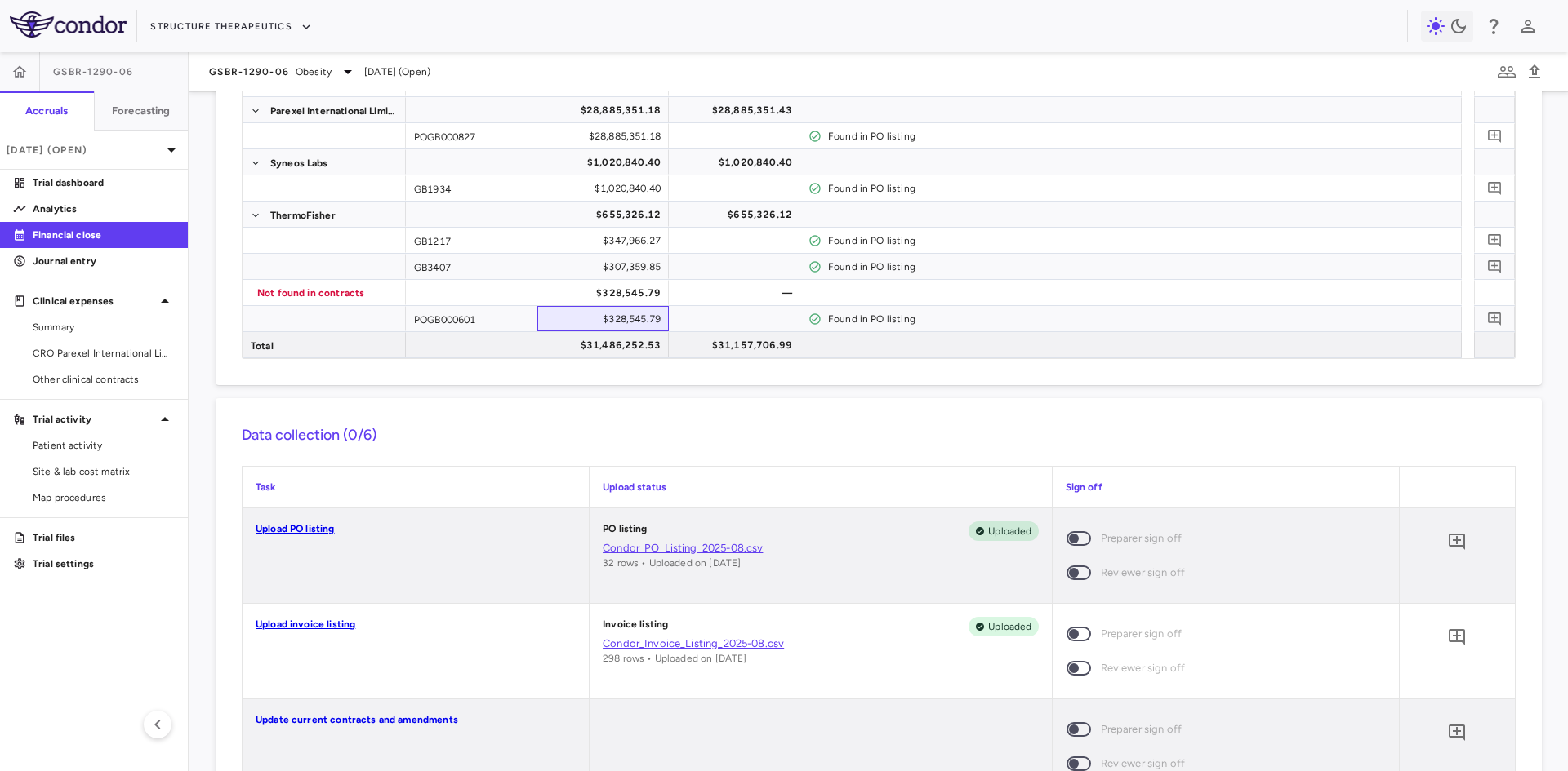
scroll to position [326, 0]
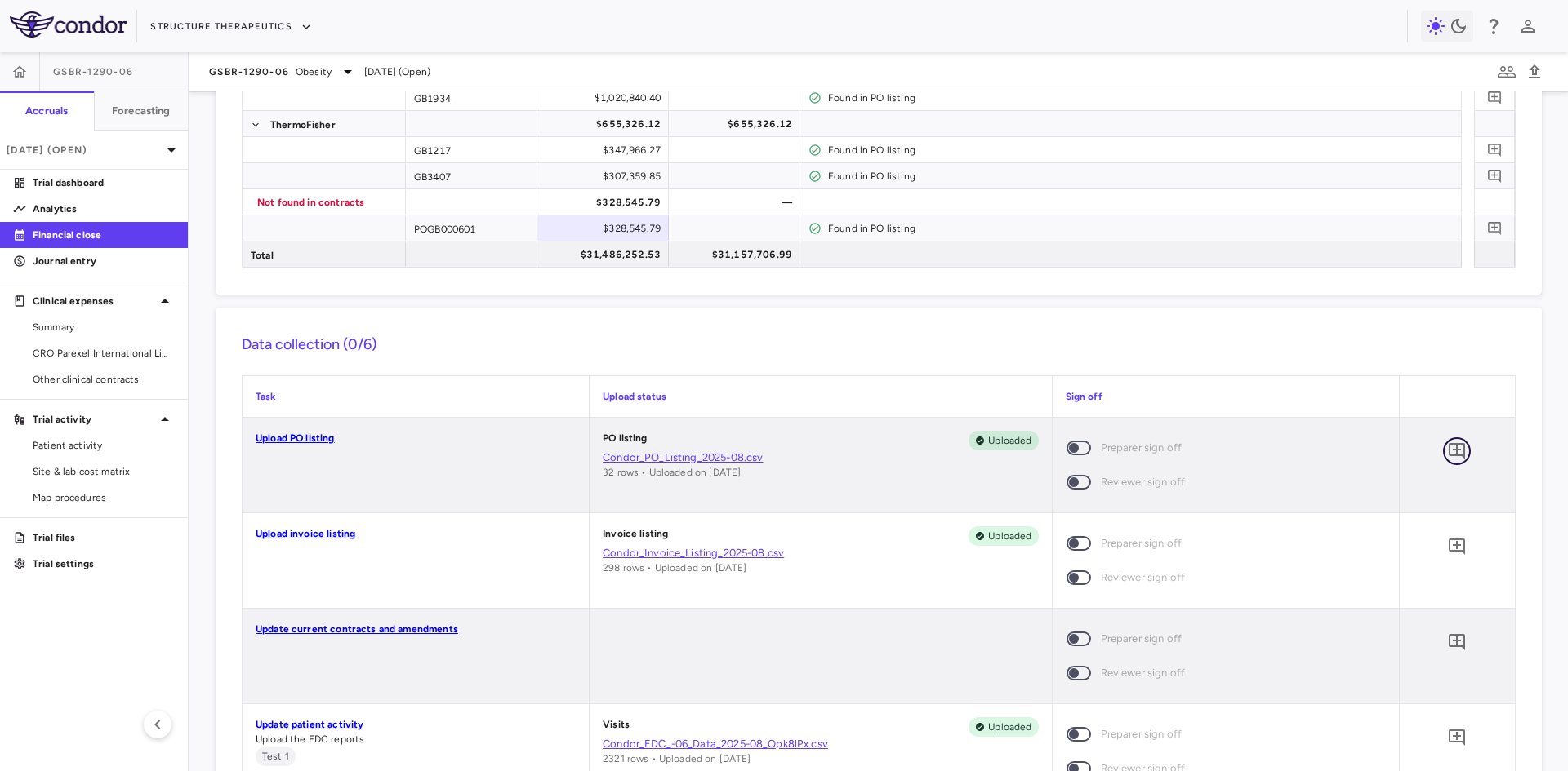
click at [1449, 450] on icon "Add comment" at bounding box center [1456, 451] width 16 height 16
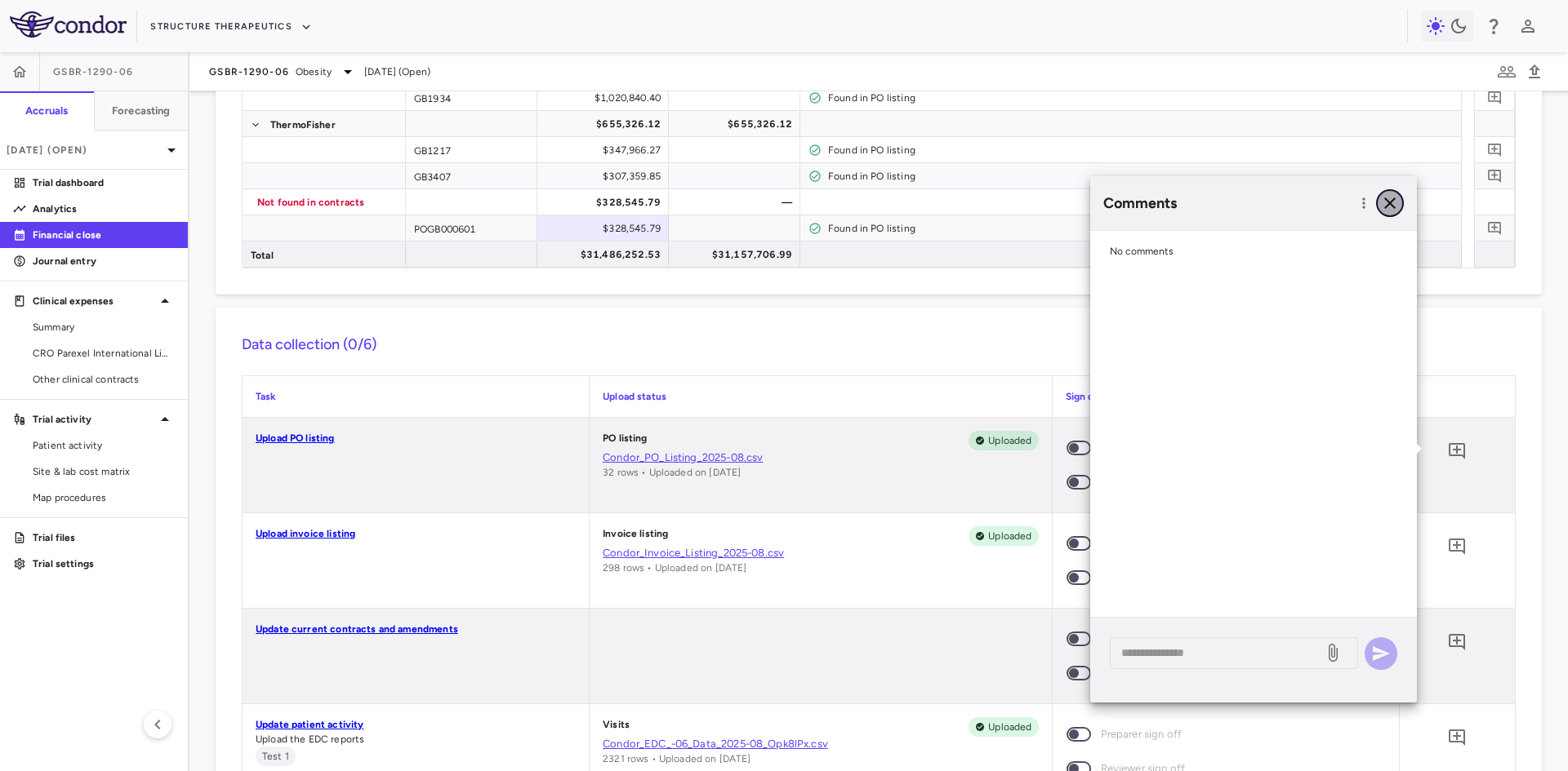
click at [1396, 207] on icon "button" at bounding box center [1390, 203] width 19 height 19
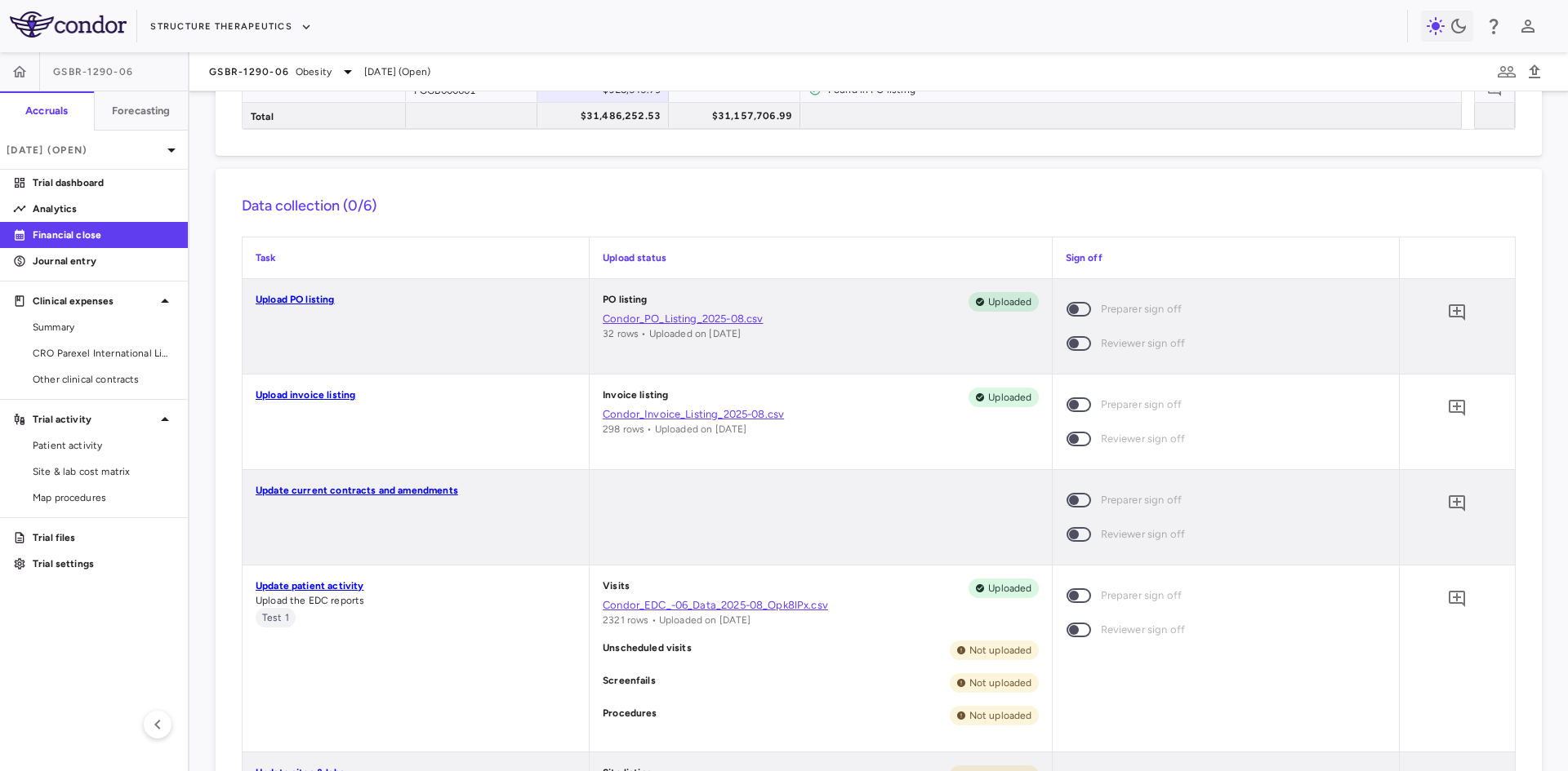
scroll to position [489, 0]
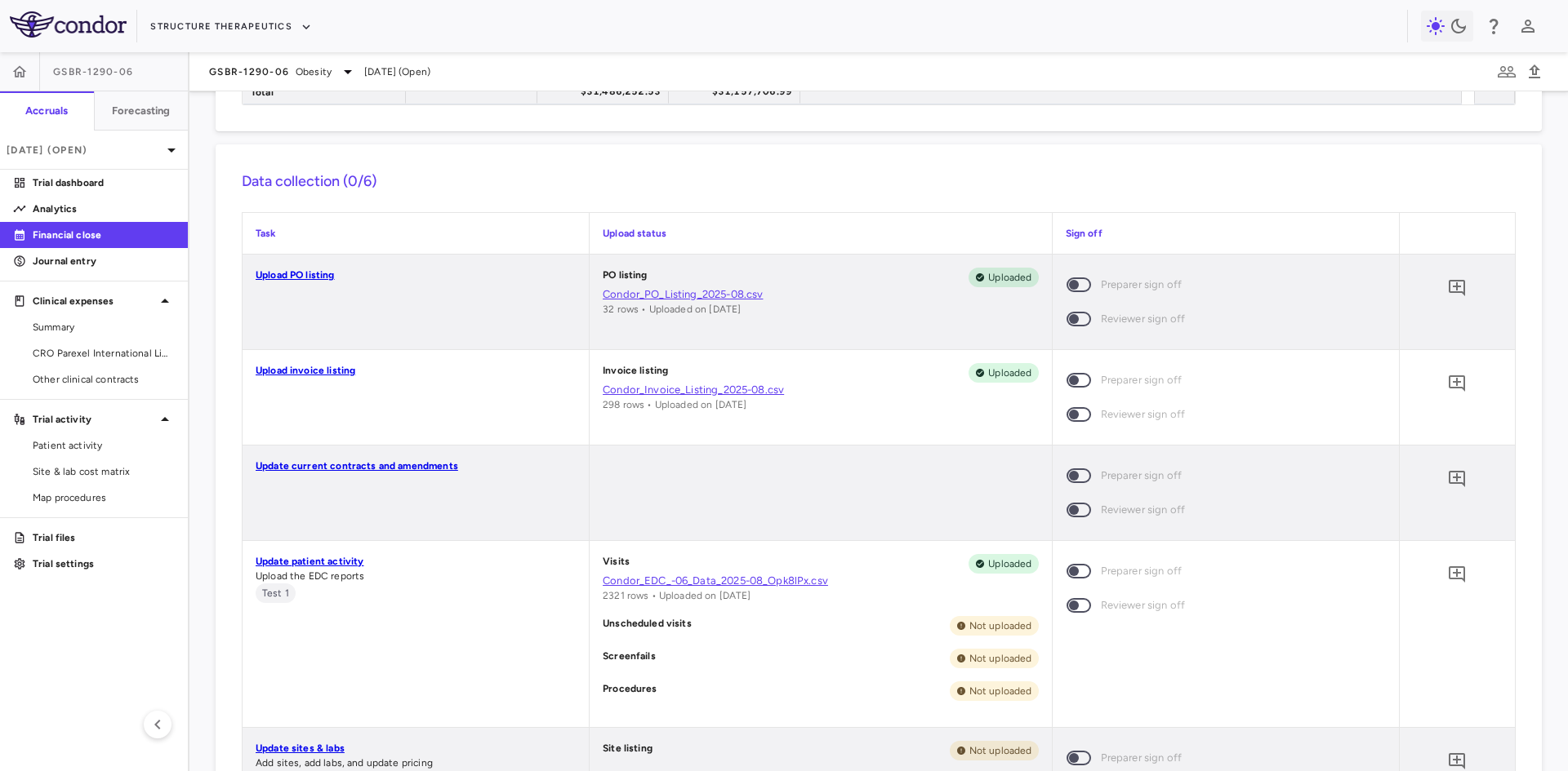
drag, startPoint x: 671, startPoint y: 409, endPoint x: 652, endPoint y: 411, distance: 19.1
click at [652, 411] on div "Invoice listing Uploaded Condor_Invoice_Listing_2025-08.csv 298 rows • Uploaded…" at bounding box center [819, 388] width 435 height 49
click at [755, 414] on div "Invoice listing Uploaded Condor_Invoice_Listing_2025-08.csv 298 rows • Uploaded…" at bounding box center [820, 397] width 461 height 95
drag, startPoint x: 781, startPoint y: 407, endPoint x: 594, endPoint y: 409, distance: 187.0
click at [594, 409] on div "Invoice listing Uploaded Condor_Invoice_Listing_2025-08.csv 298 rows • Uploaded…" at bounding box center [820, 397] width 461 height 95
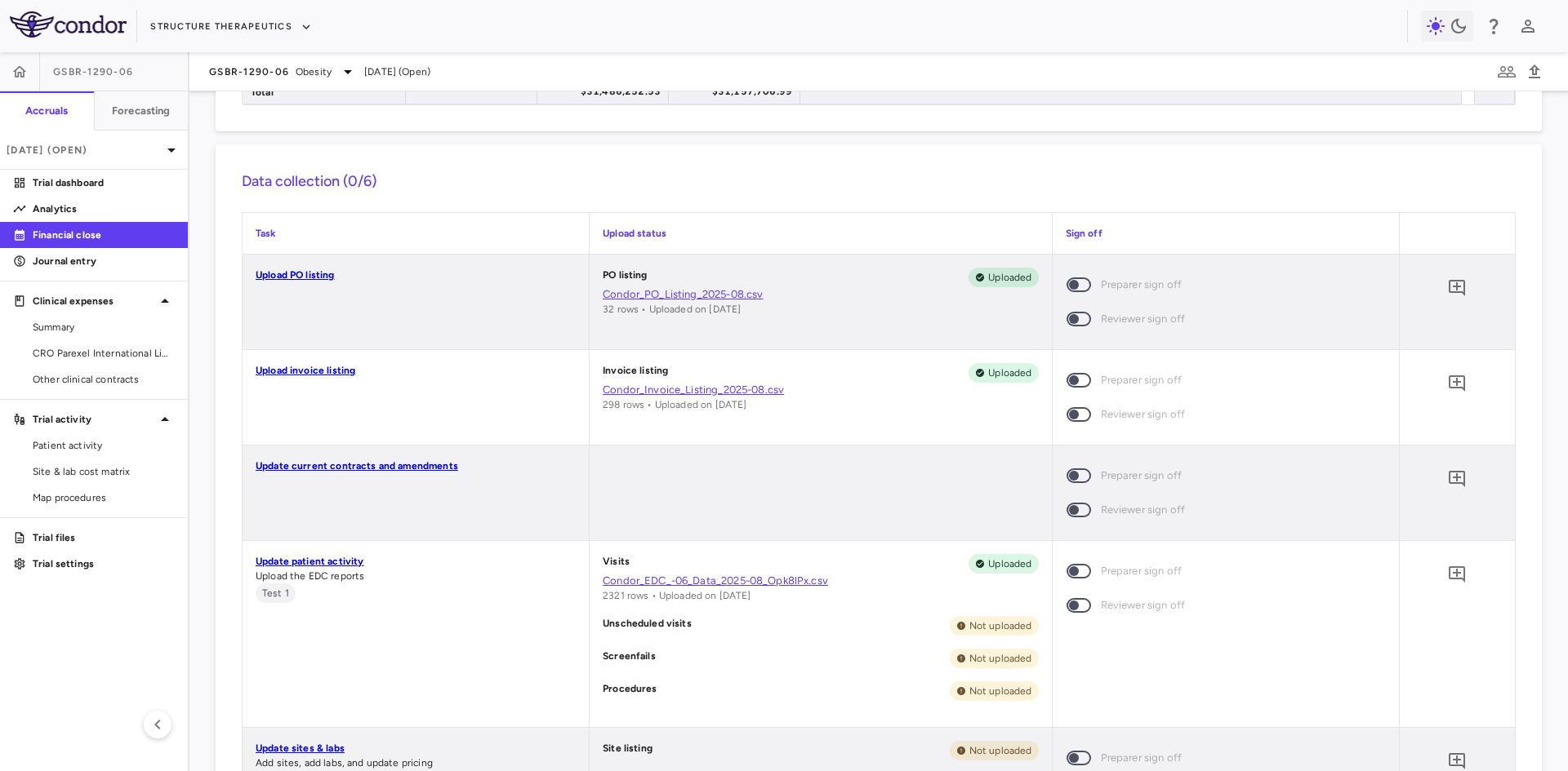
click at [691, 424] on div "Invoice listing Uploaded Condor_Invoice_Listing_2025-08.csv 298 rows • Uploaded…" at bounding box center [820, 397] width 461 height 95
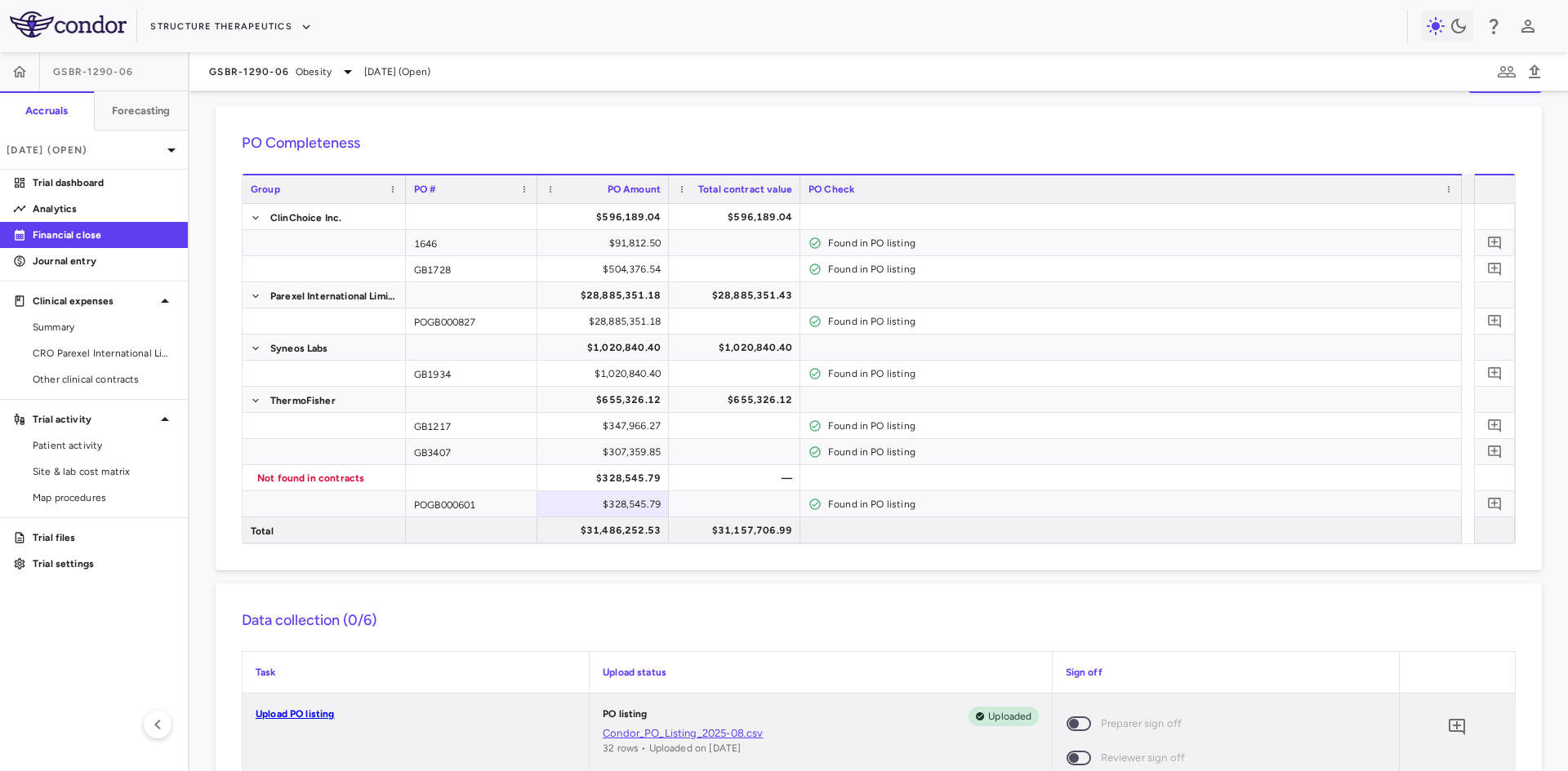
scroll to position [0, 0]
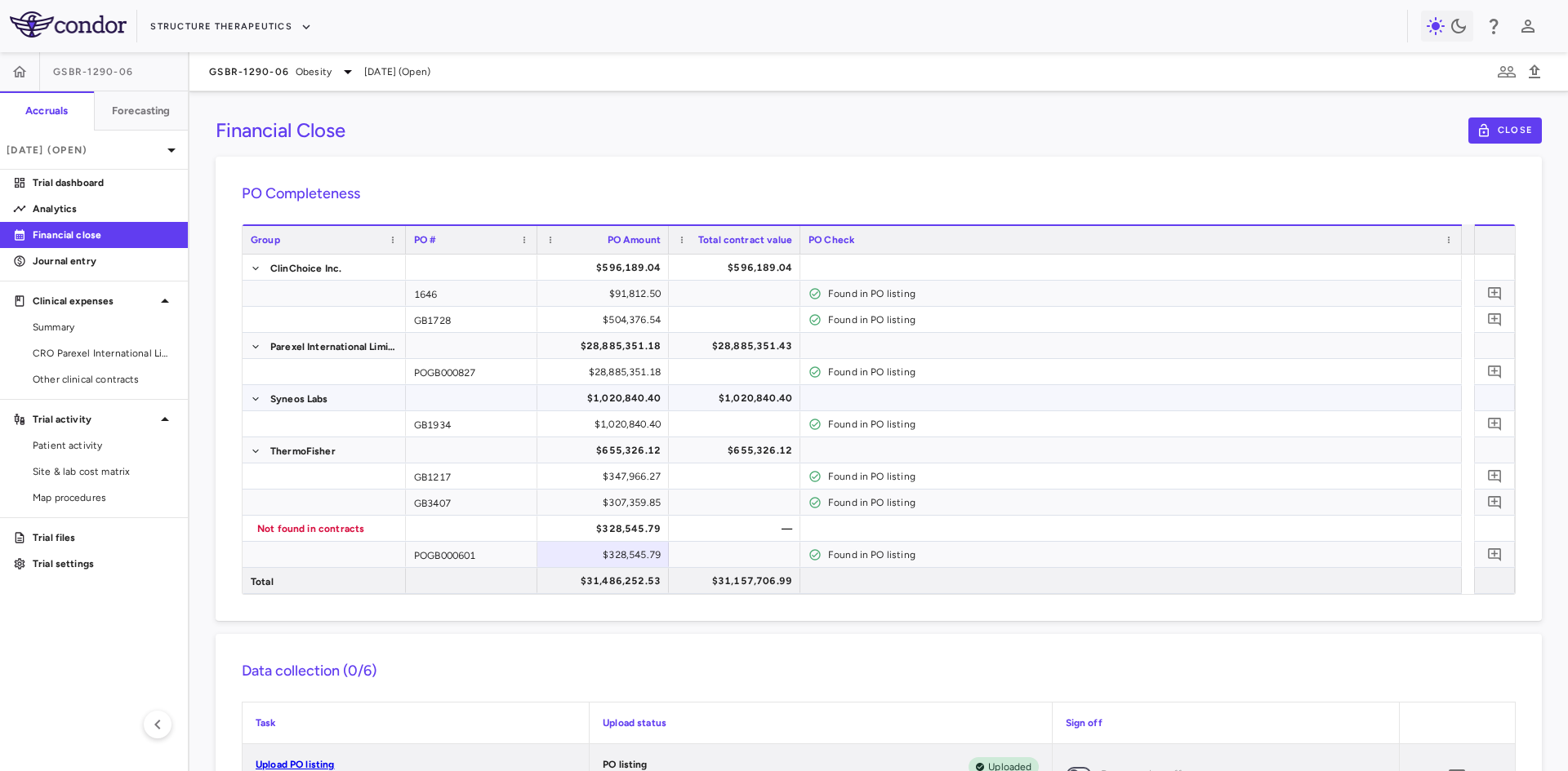
click at [627, 400] on div "$1,020,840.40" at bounding box center [606, 398] width 109 height 26
click at [751, 400] on div "$1,020,840.40" at bounding box center [737, 398] width 109 height 26
click at [633, 423] on div "$1,020,840.40" at bounding box center [606, 424] width 109 height 26
click at [645, 399] on div "$1,020,840.40" at bounding box center [606, 398] width 109 height 26
click at [718, 399] on div "$1,020,840.40" at bounding box center [737, 398] width 109 height 26
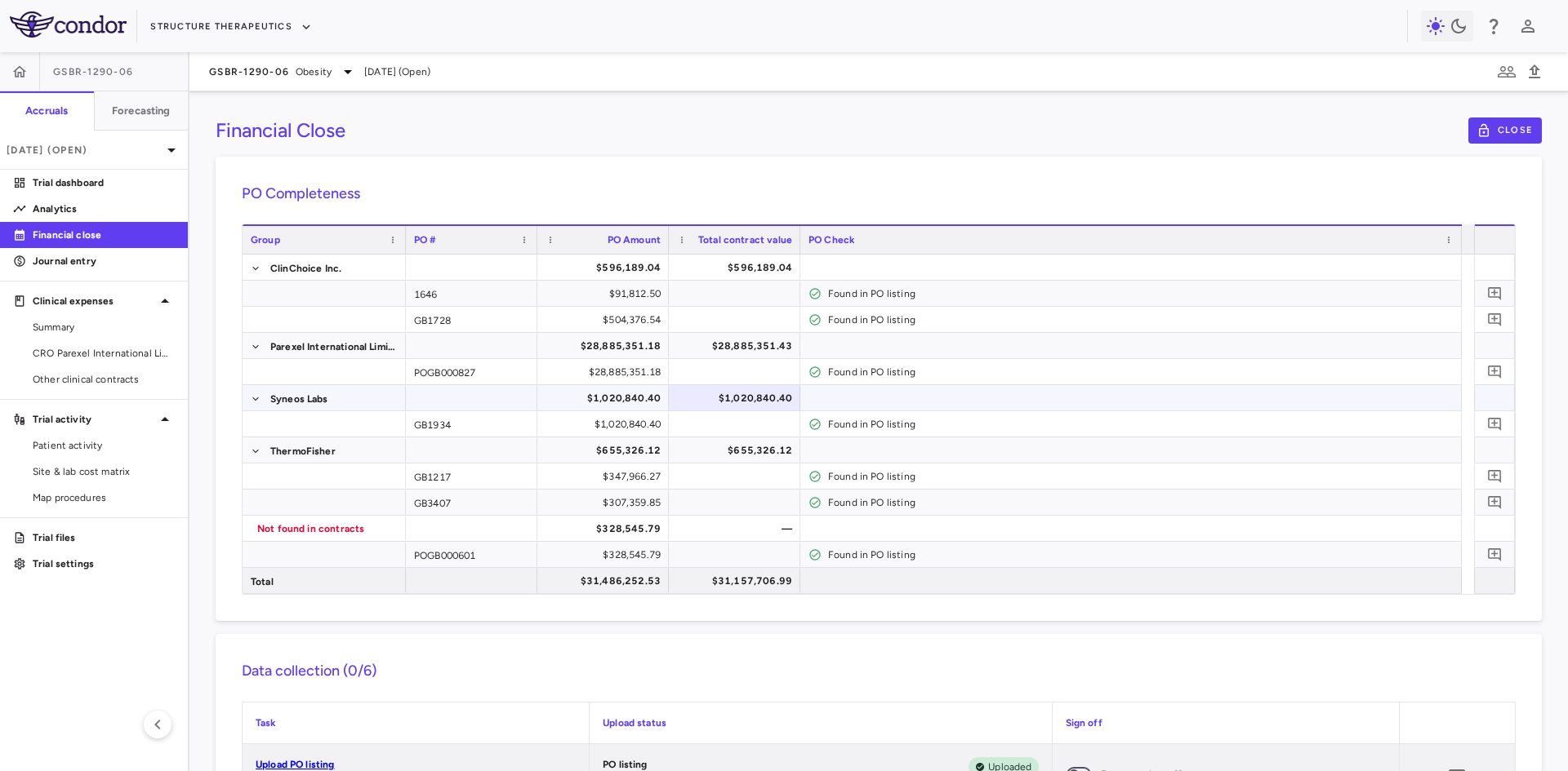
click at [620, 394] on div "$1,020,840.40" at bounding box center [606, 398] width 109 height 26
click at [612, 424] on div "$1,020,840.40" at bounding box center [606, 424] width 109 height 26
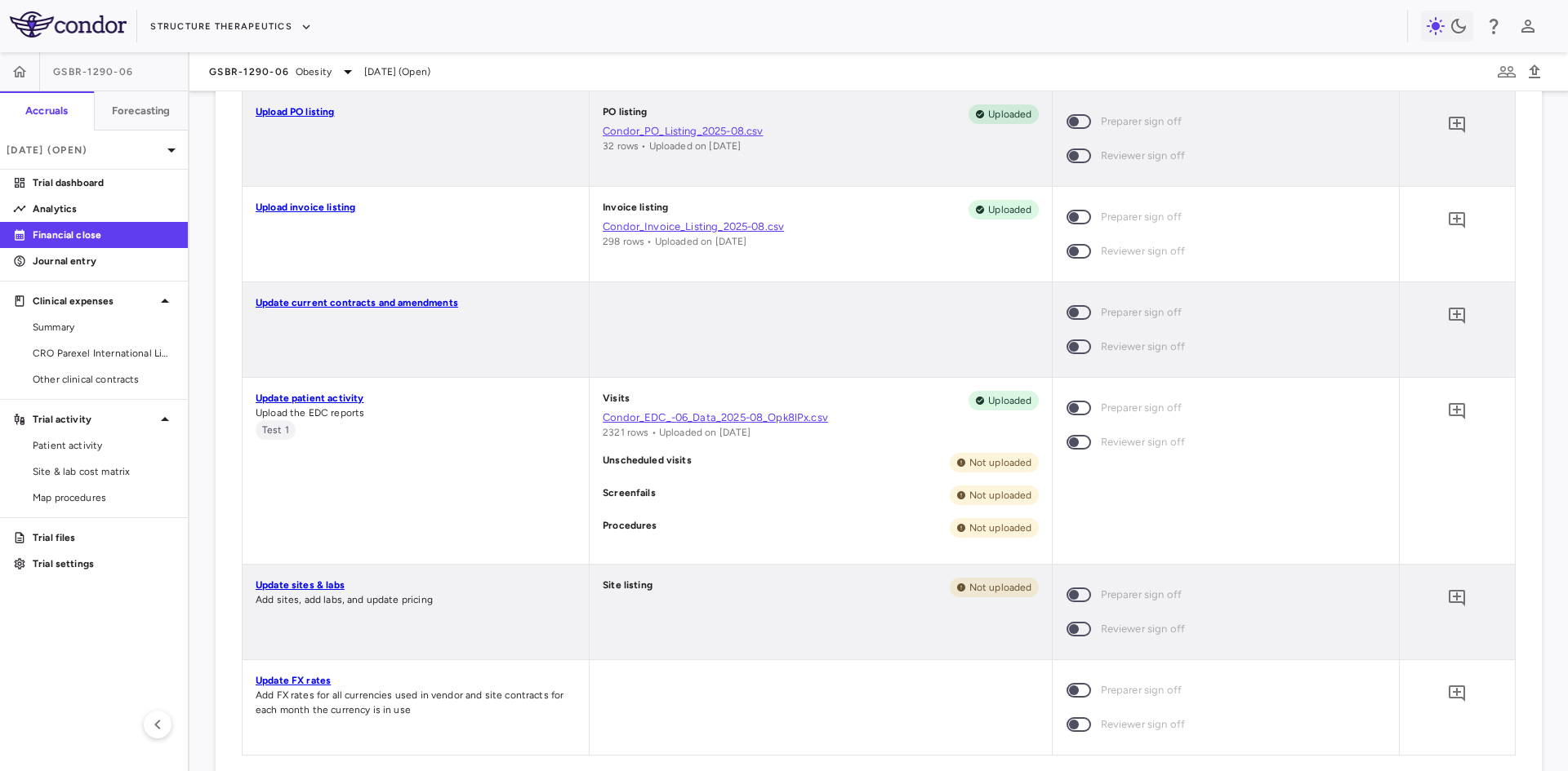
scroll to position [489, 0]
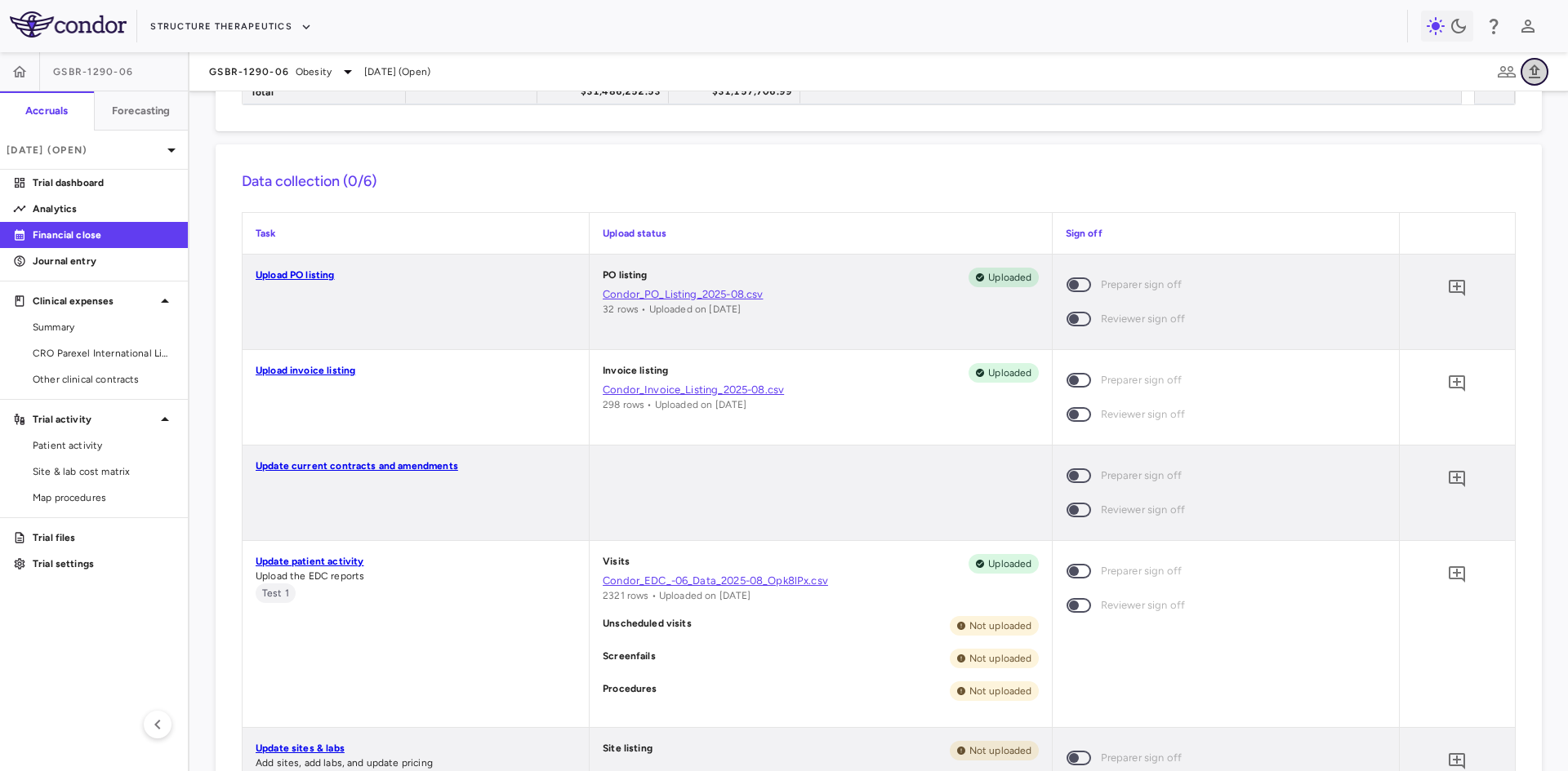
click at [1538, 67] on icon "button" at bounding box center [1534, 71] width 19 height 19
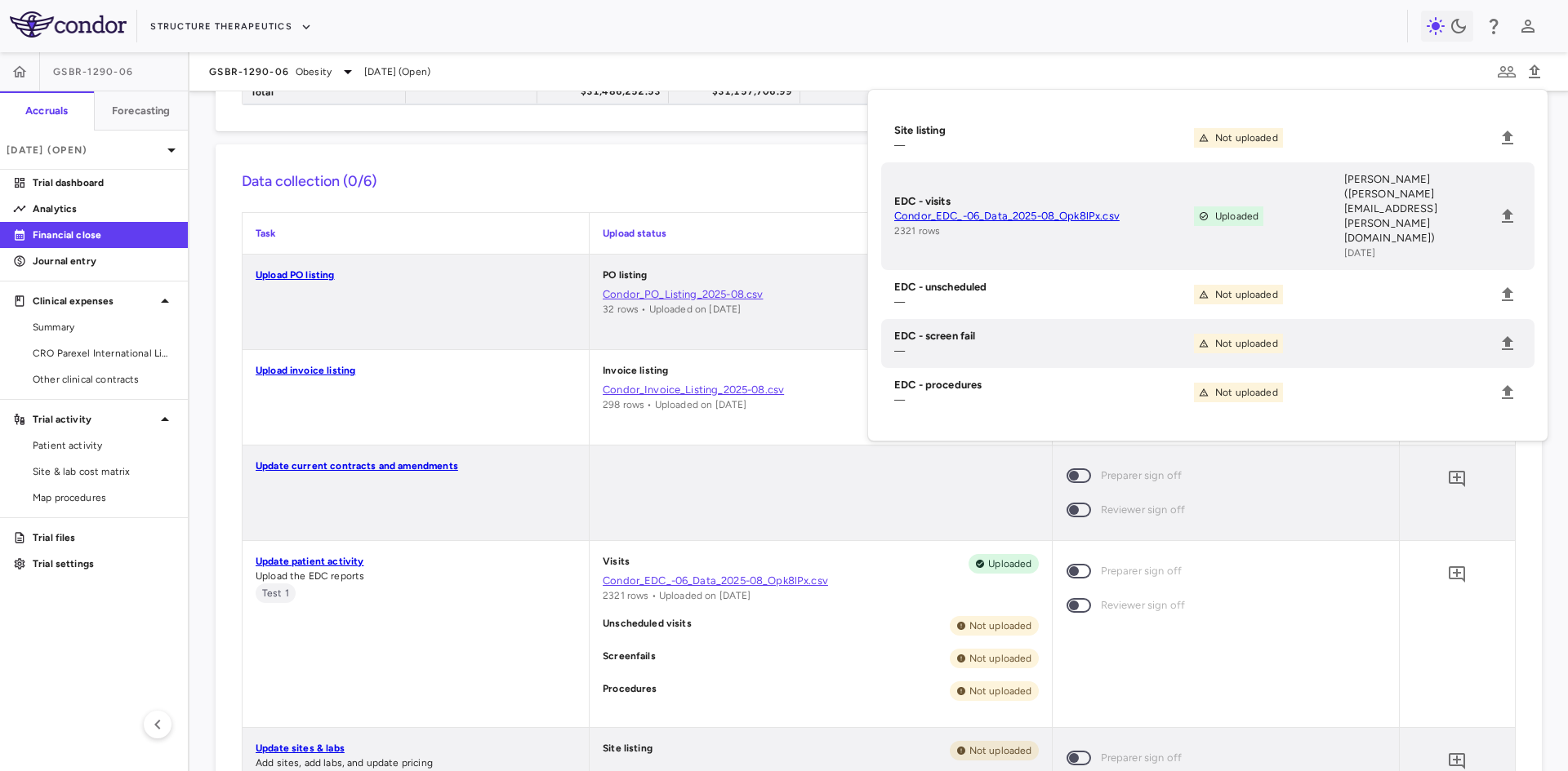
drag, startPoint x: 1409, startPoint y: 217, endPoint x: 1325, endPoint y: 212, distance: 84.1
click at [1325, 212] on li "EDC - visits Condor_EDC_-06_Data_2025-08_Opk8lPx.csv 2321 rows Uploaded Ryan Go…" at bounding box center [1207, 216] width 654 height 108
click at [1417, 270] on li "EDC - unscheduled — Not uploaded" at bounding box center [1207, 294] width 654 height 49
click at [1537, 71] on icon "button" at bounding box center [1534, 71] width 12 height 14
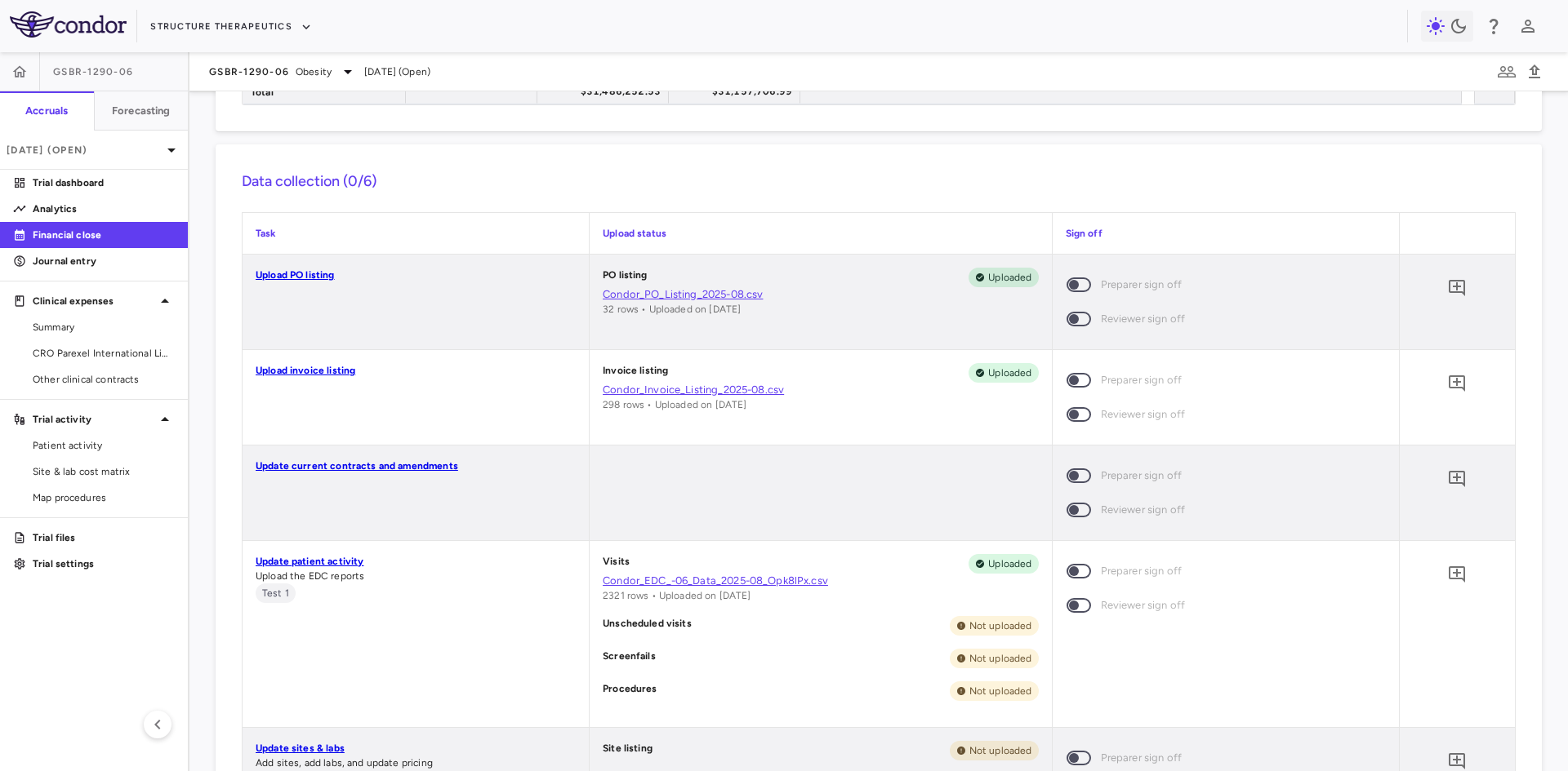
click at [325, 560] on link "Update patient activity" at bounding box center [310, 562] width 108 height 12
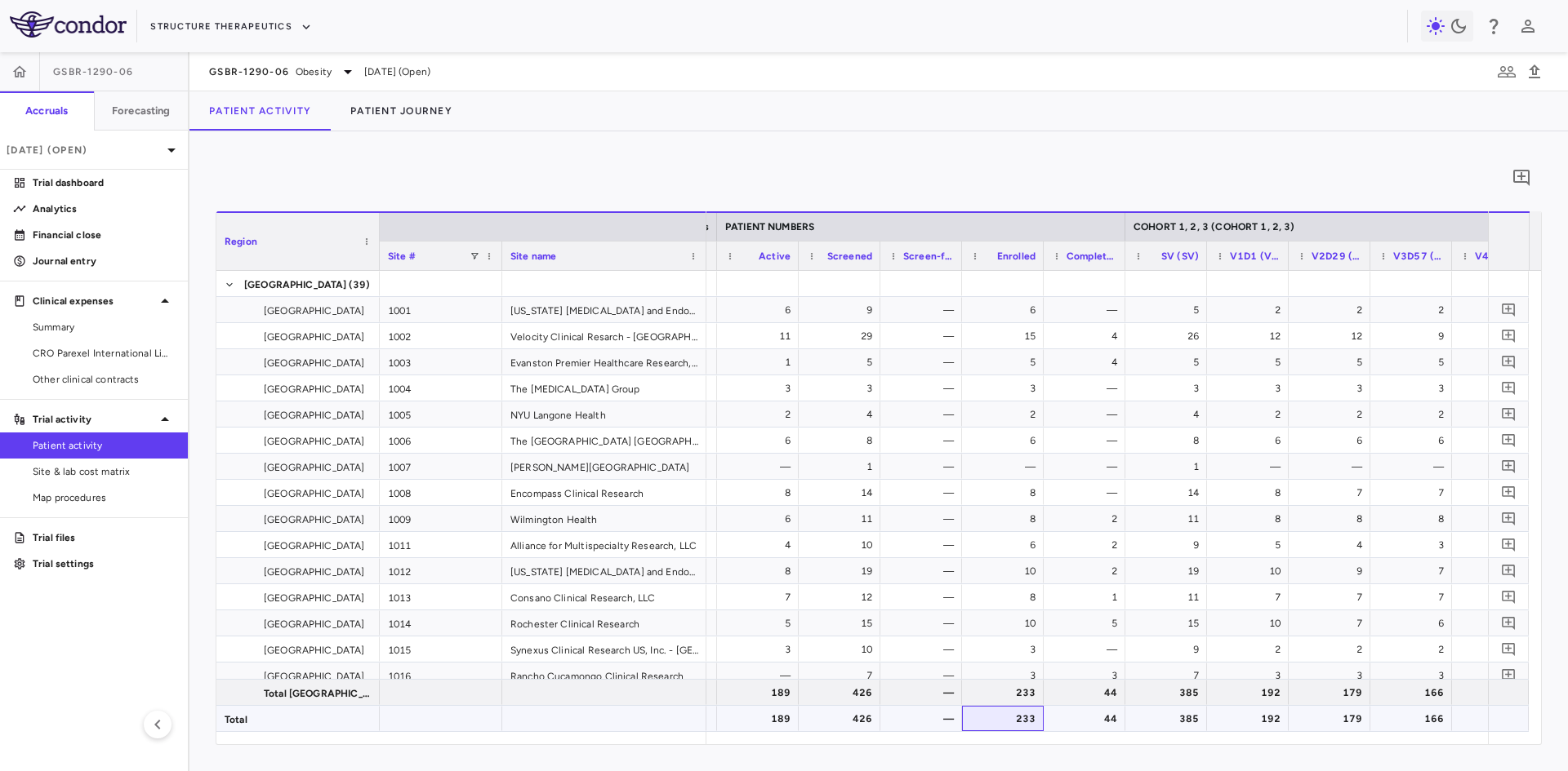
click at [1027, 712] on div "233" at bounding box center [1006, 719] width 59 height 26
click at [1089, 720] on div "44" at bounding box center [1088, 719] width 59 height 26
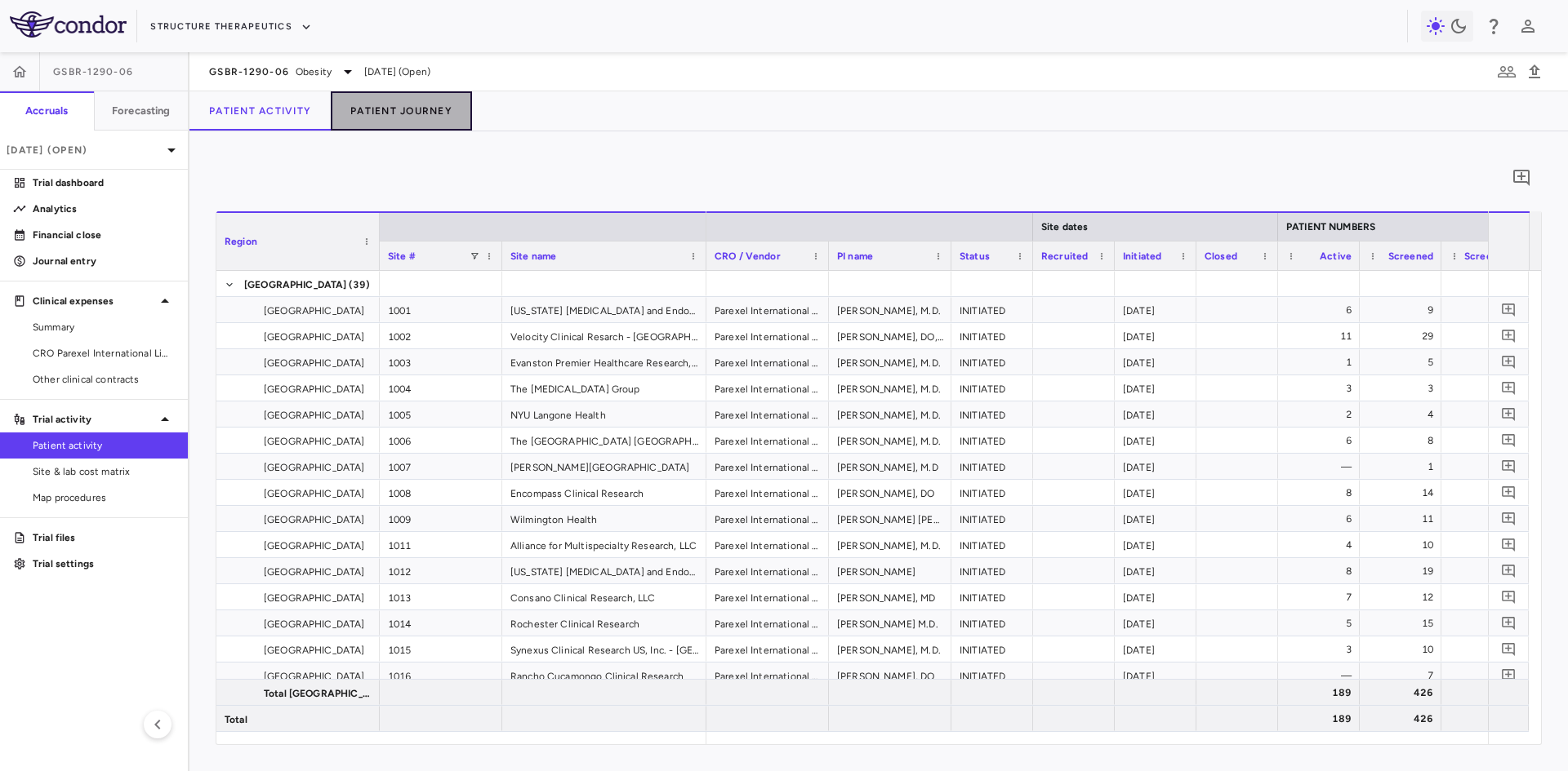
click at [418, 113] on button "Patient Journey" at bounding box center [401, 111] width 141 height 40
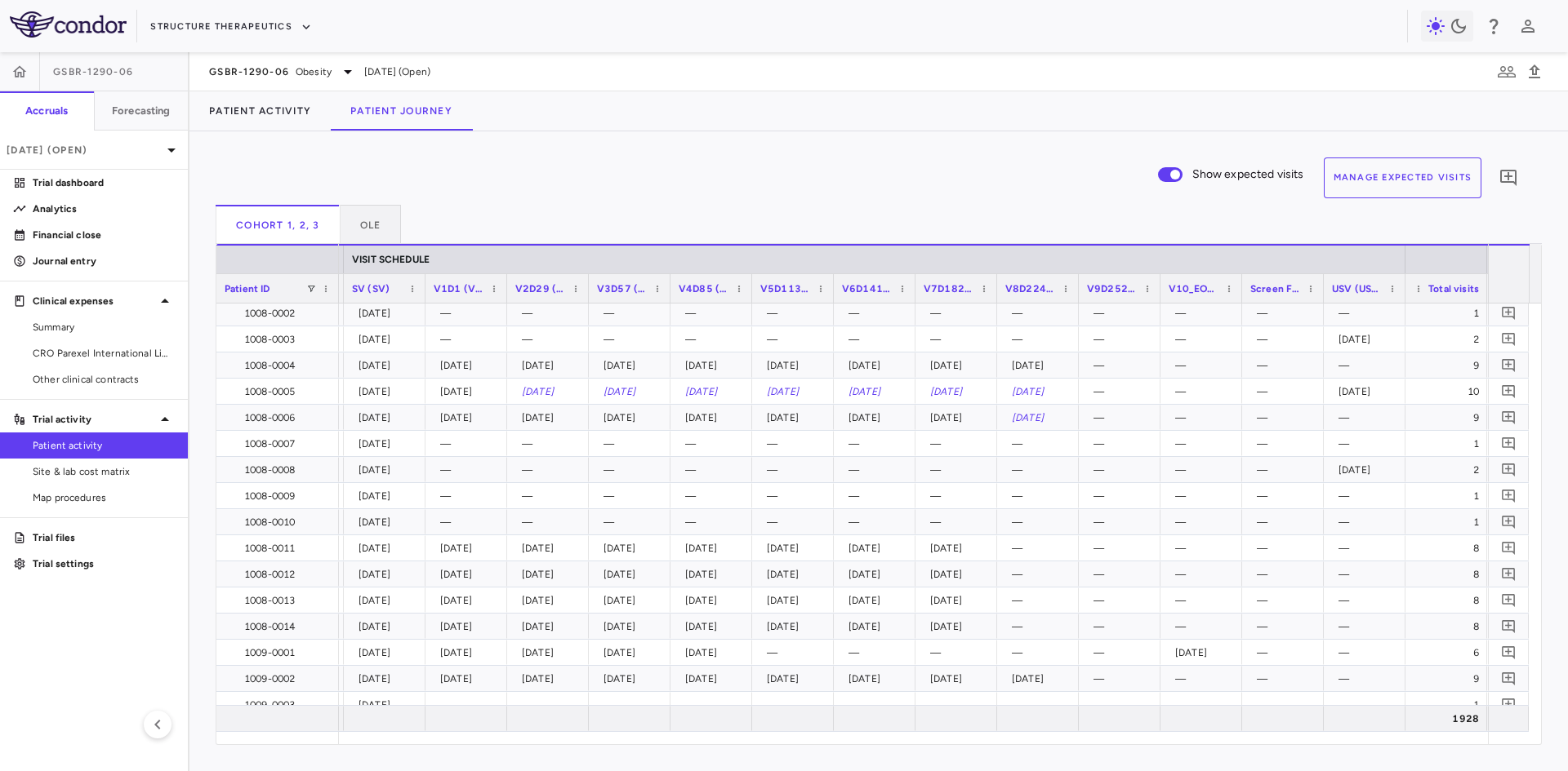
click at [1450, 178] on button "Manage Expected Visits" at bounding box center [1403, 177] width 158 height 41
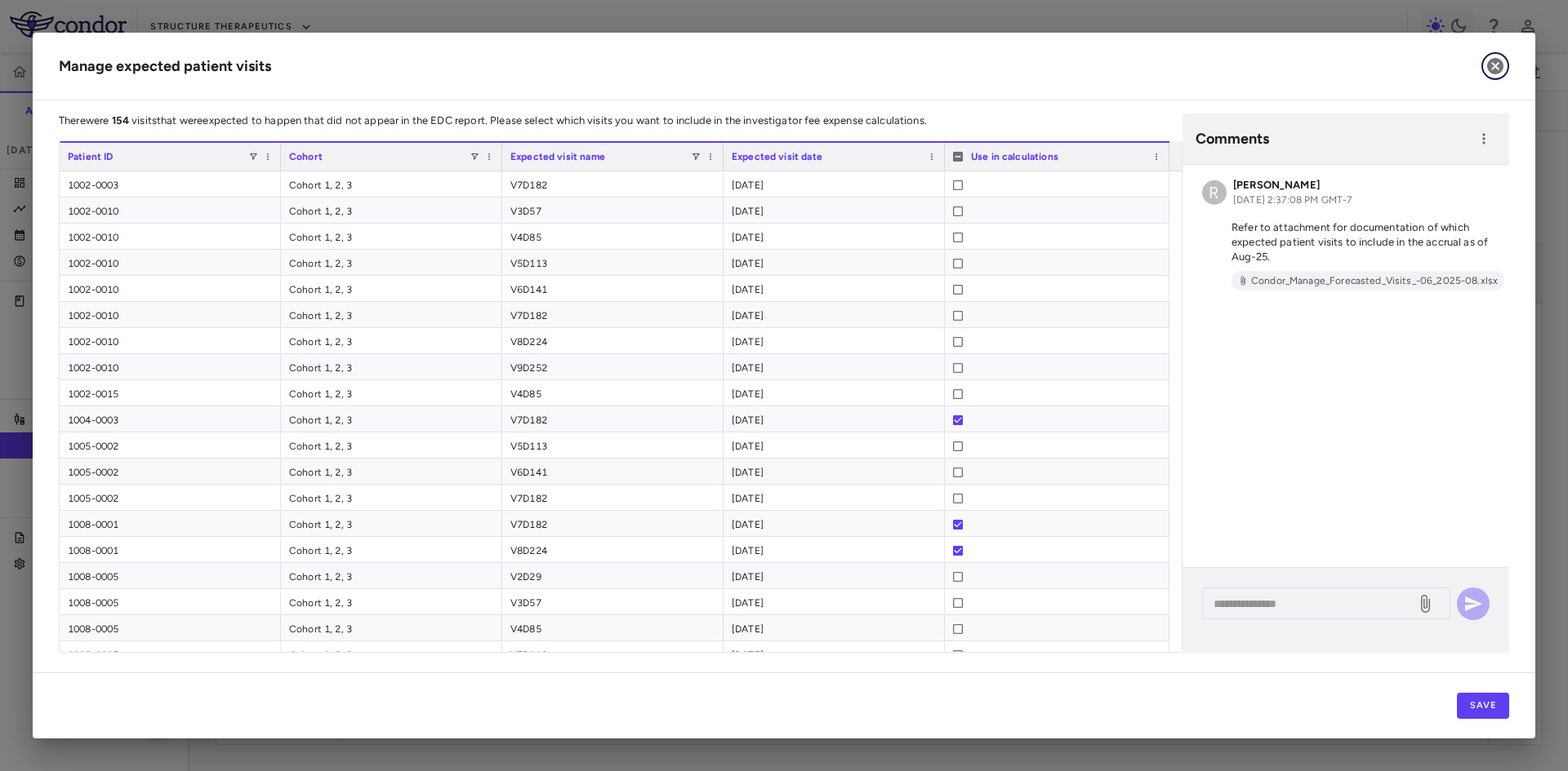
click at [1497, 66] on icon "button" at bounding box center [1495, 66] width 16 height 16
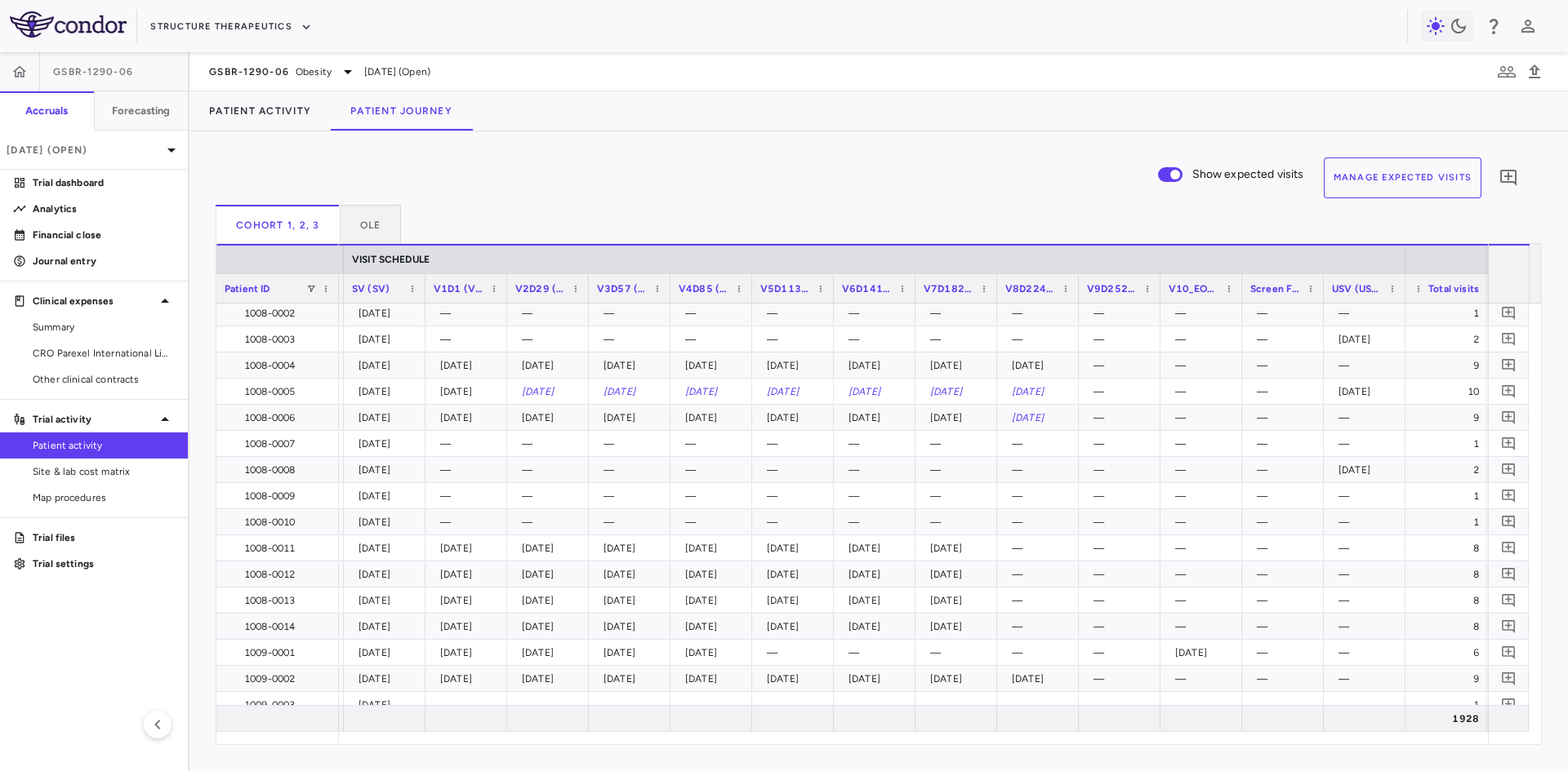
click at [330, 194] on div "Show expected visits Manage Expected Visits 0" at bounding box center [871, 181] width 1313 height 47
click at [364, 209] on button "OLE" at bounding box center [371, 224] width 61 height 40
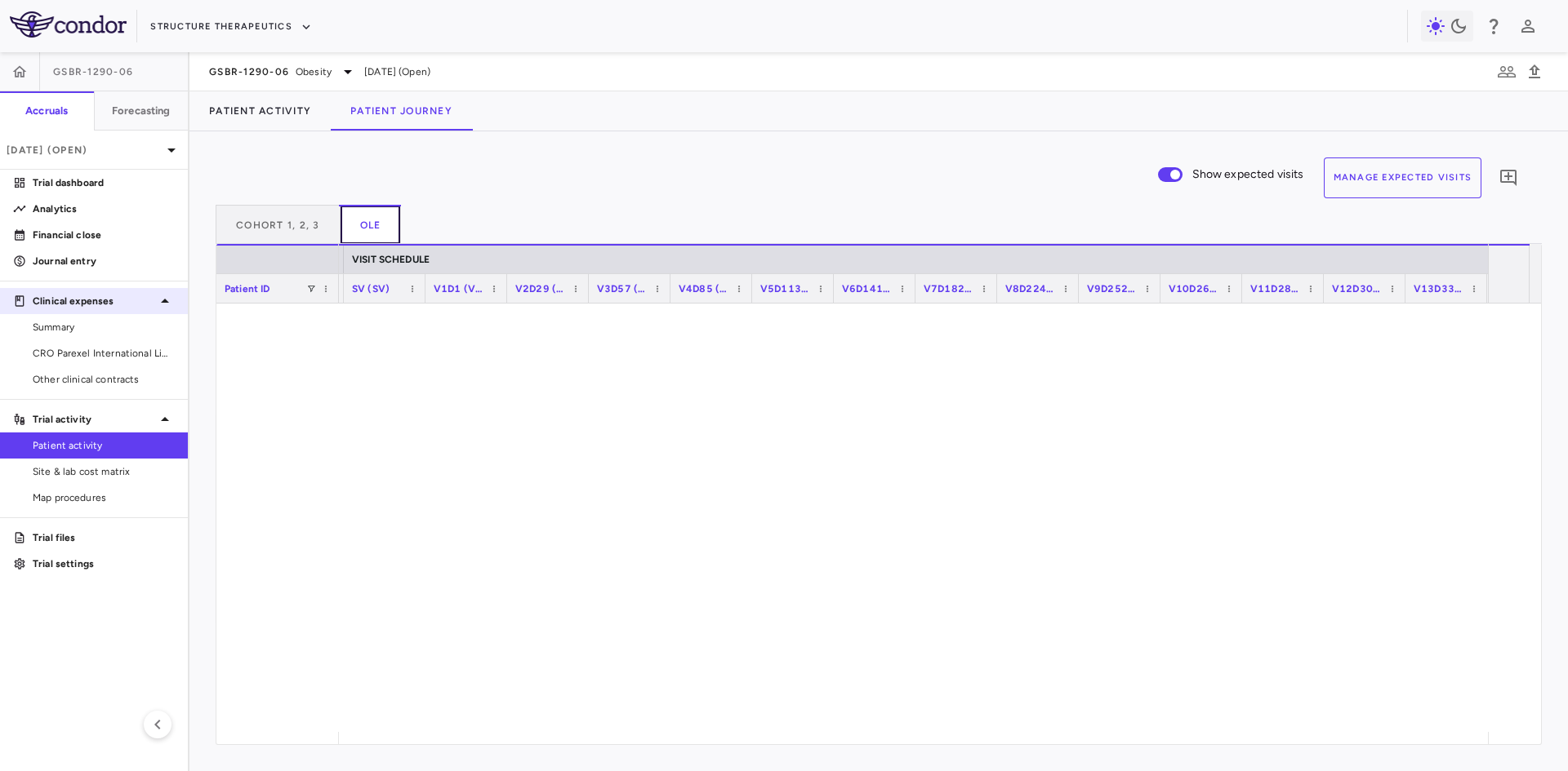
scroll to position [668, 0]
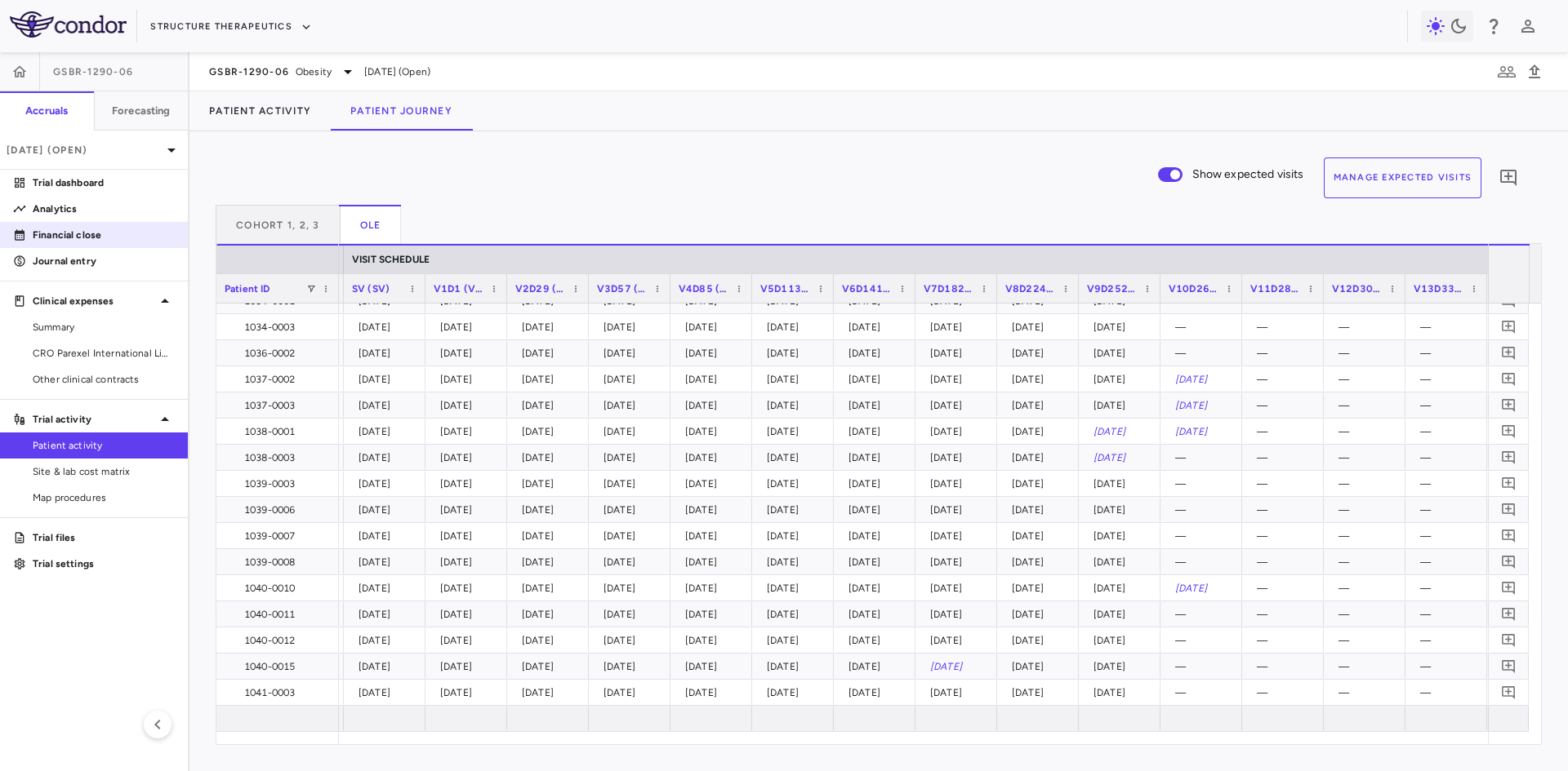
click at [82, 235] on p "Financial close" at bounding box center [103, 235] width 142 height 14
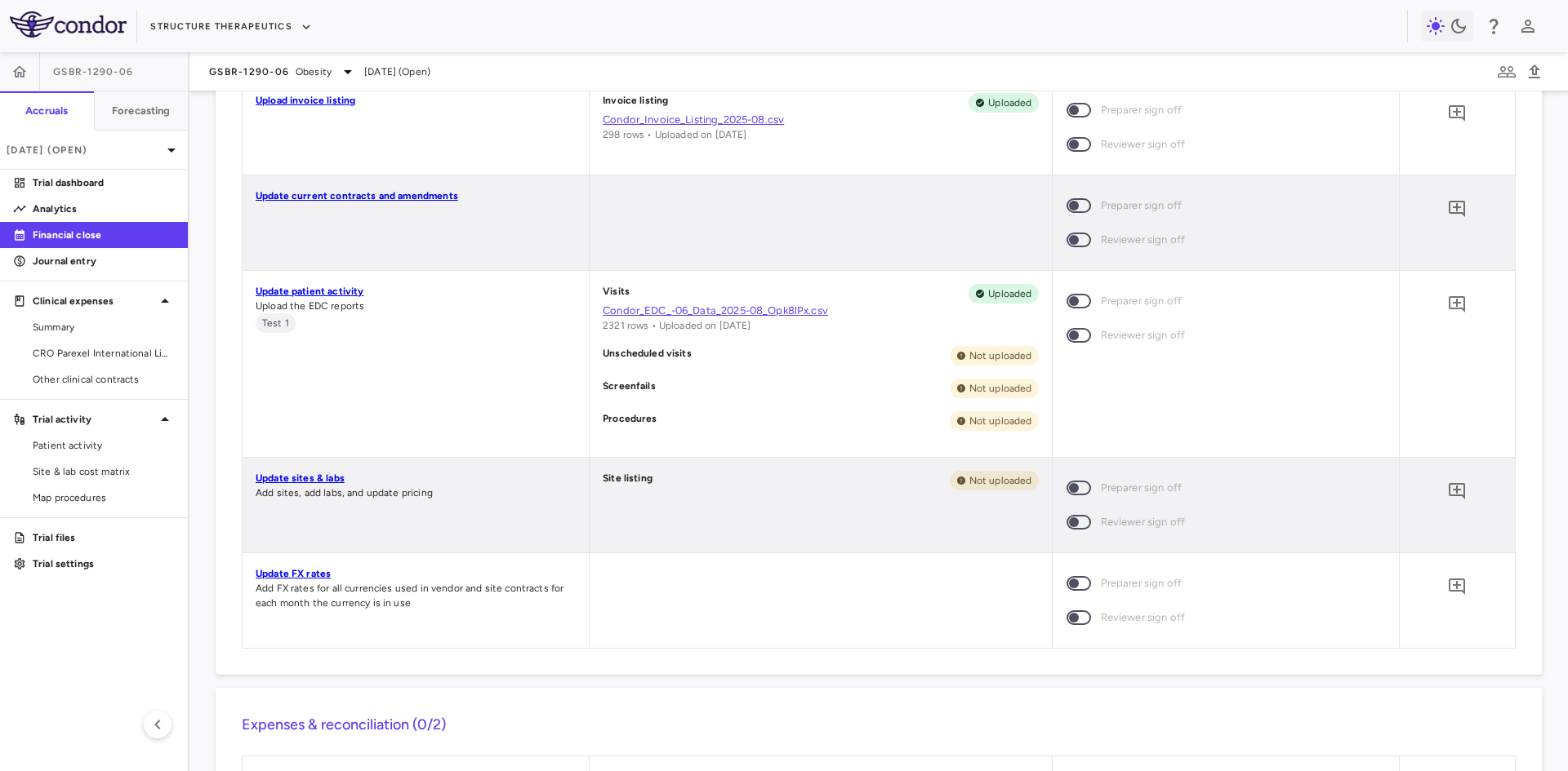
scroll to position [789, 0]
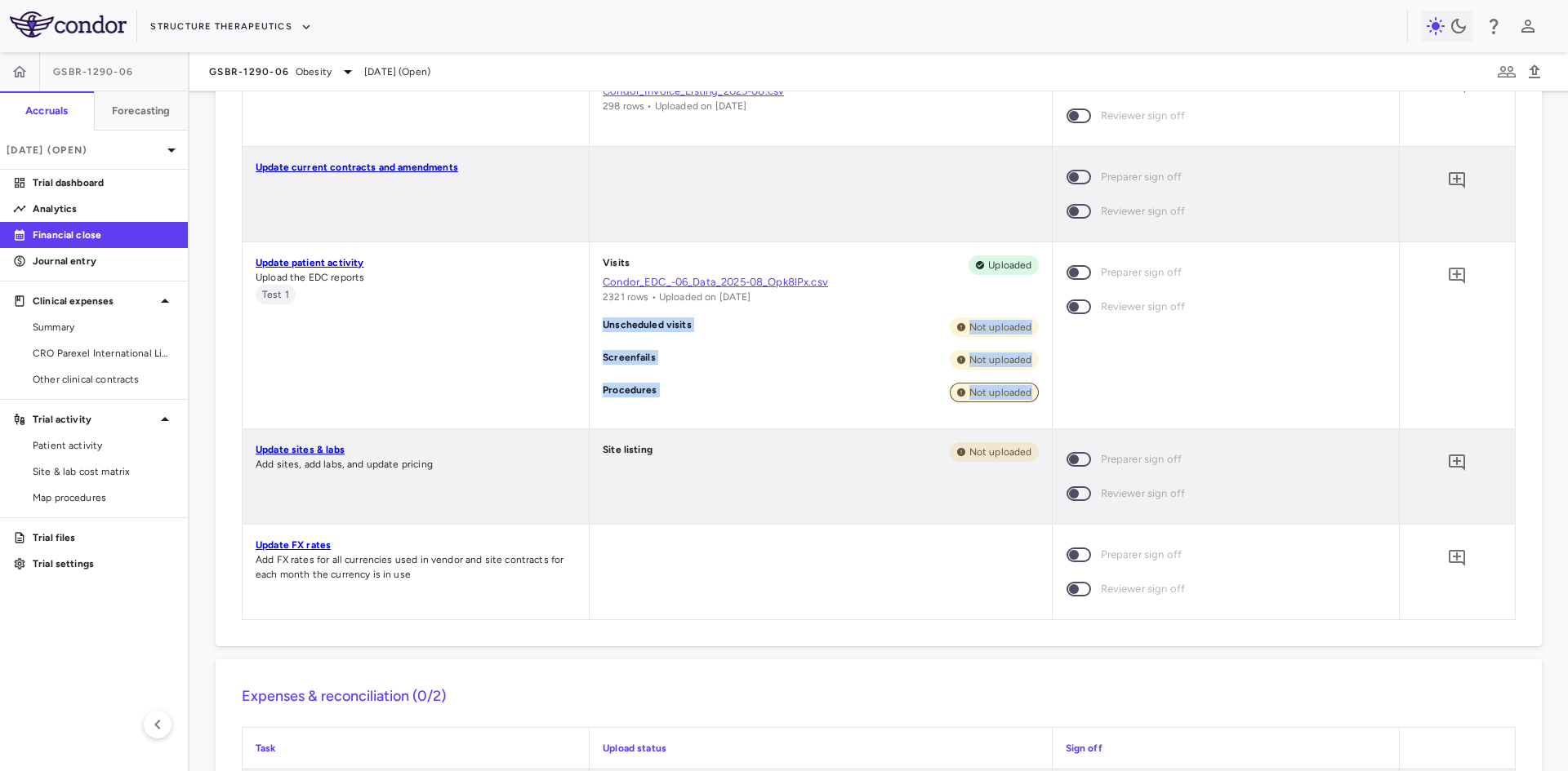
drag, startPoint x: 599, startPoint y: 327, endPoint x: 1030, endPoint y: 394, distance: 436.2
click at [1030, 394] on div "Visits Uploaded Condor_EDC_-06_Data_2025-08_Opk8lPx.csv 2321 rows • Uploaded on…" at bounding box center [820, 335] width 461 height 186
click at [667, 379] on div "Visits Uploaded Condor_EDC_-06_Data_2025-08_Opk8lPx.csv 2321 rows • Uploaded on…" at bounding box center [820, 335] width 461 height 186
click at [660, 335] on p "Unscheduled visits" at bounding box center [647, 327] width 89 height 19
drag, startPoint x: 615, startPoint y: 323, endPoint x: 935, endPoint y: 390, distance: 326.9
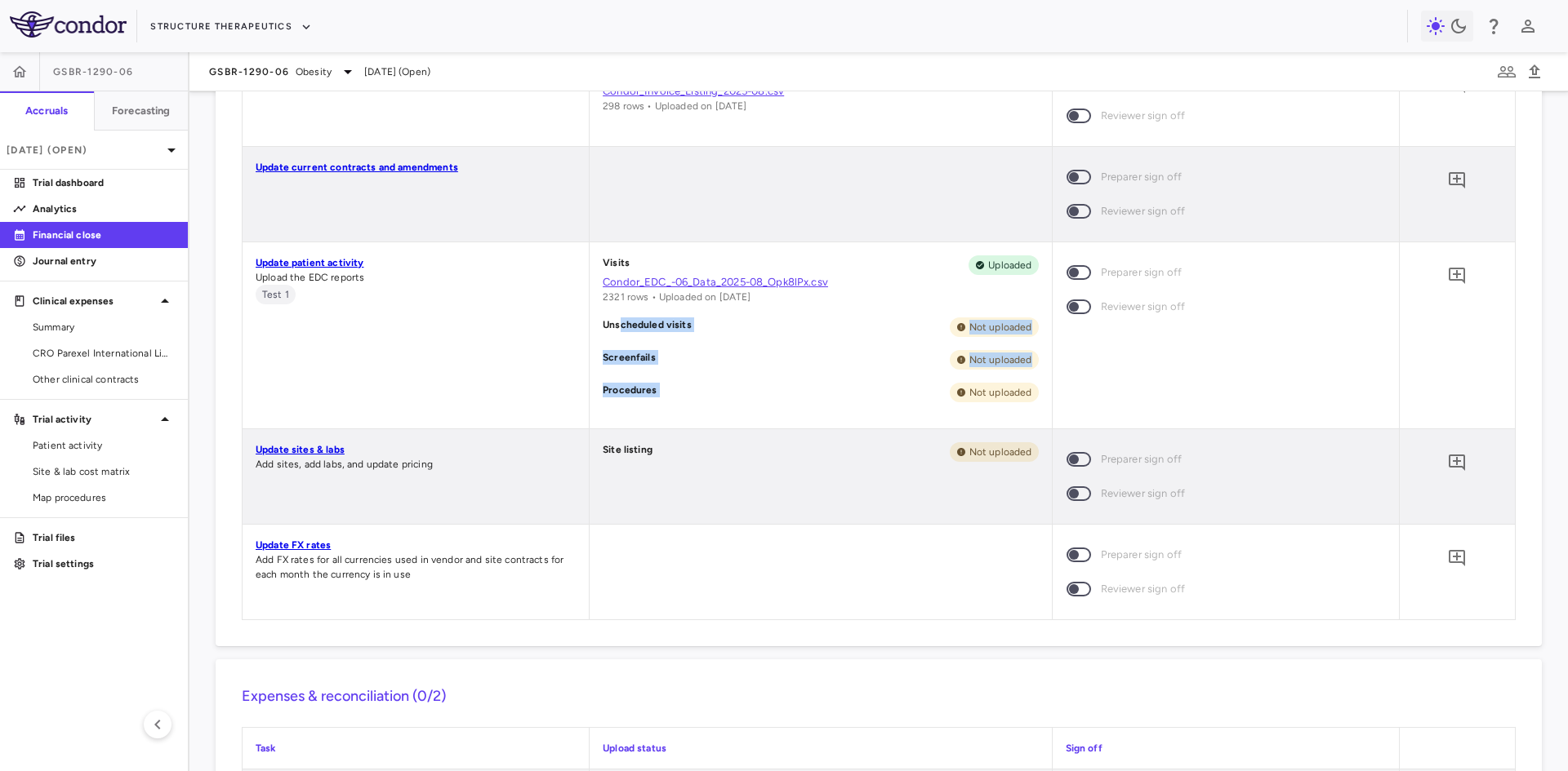
click at [935, 390] on div "Visits Uploaded Condor_EDC_-06_Data_2025-08_Opk8lPx.csv 2321 rows • Uploaded on…" at bounding box center [820, 335] width 461 height 186
click at [741, 380] on div "Visits Uploaded Condor_EDC_-06_Data_2025-08_Opk8lPx.csv 2321 rows • Uploaded on…" at bounding box center [820, 335] width 461 height 186
click at [611, 341] on div "Visits Uploaded Condor_EDC_-06_Data_2025-08_Opk8lPx.csv 2321 rows • Uploaded on…" at bounding box center [820, 335] width 461 height 186
click at [628, 325] on p "Unscheduled visits" at bounding box center [647, 327] width 89 height 19
click at [647, 386] on p "Procedures" at bounding box center [629, 392] width 55 height 19
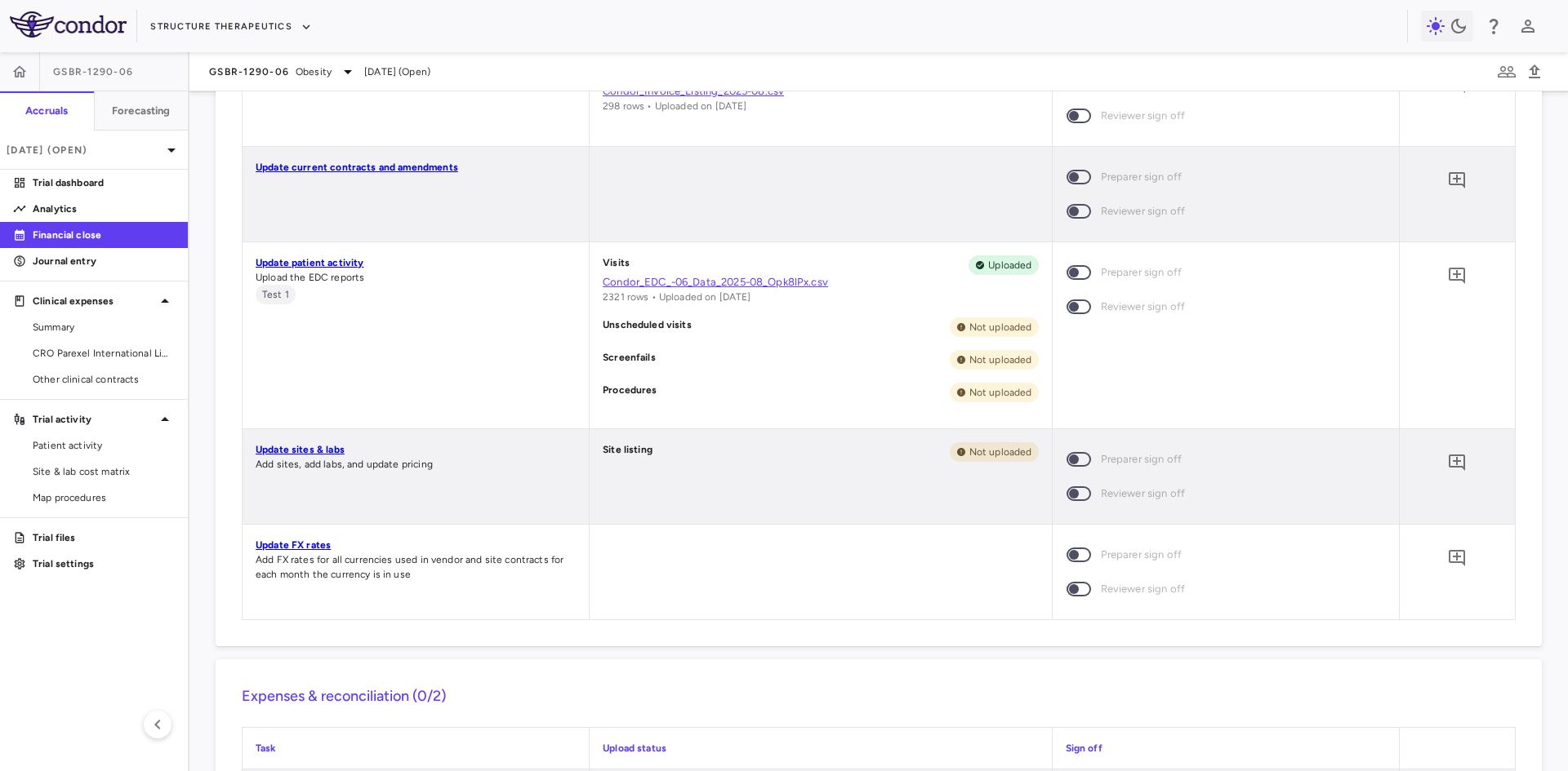
drag, startPoint x: 671, startPoint y: 392, endPoint x: 686, endPoint y: 391, distance: 15.0
click at [686, 391] on div "Procedures Not uploaded" at bounding box center [819, 392] width 435 height 19
click at [651, 362] on div "Screenfails Not uploaded" at bounding box center [819, 359] width 435 height 19
click at [322, 446] on link "Update sites & labs" at bounding box center [300, 450] width 89 height 12
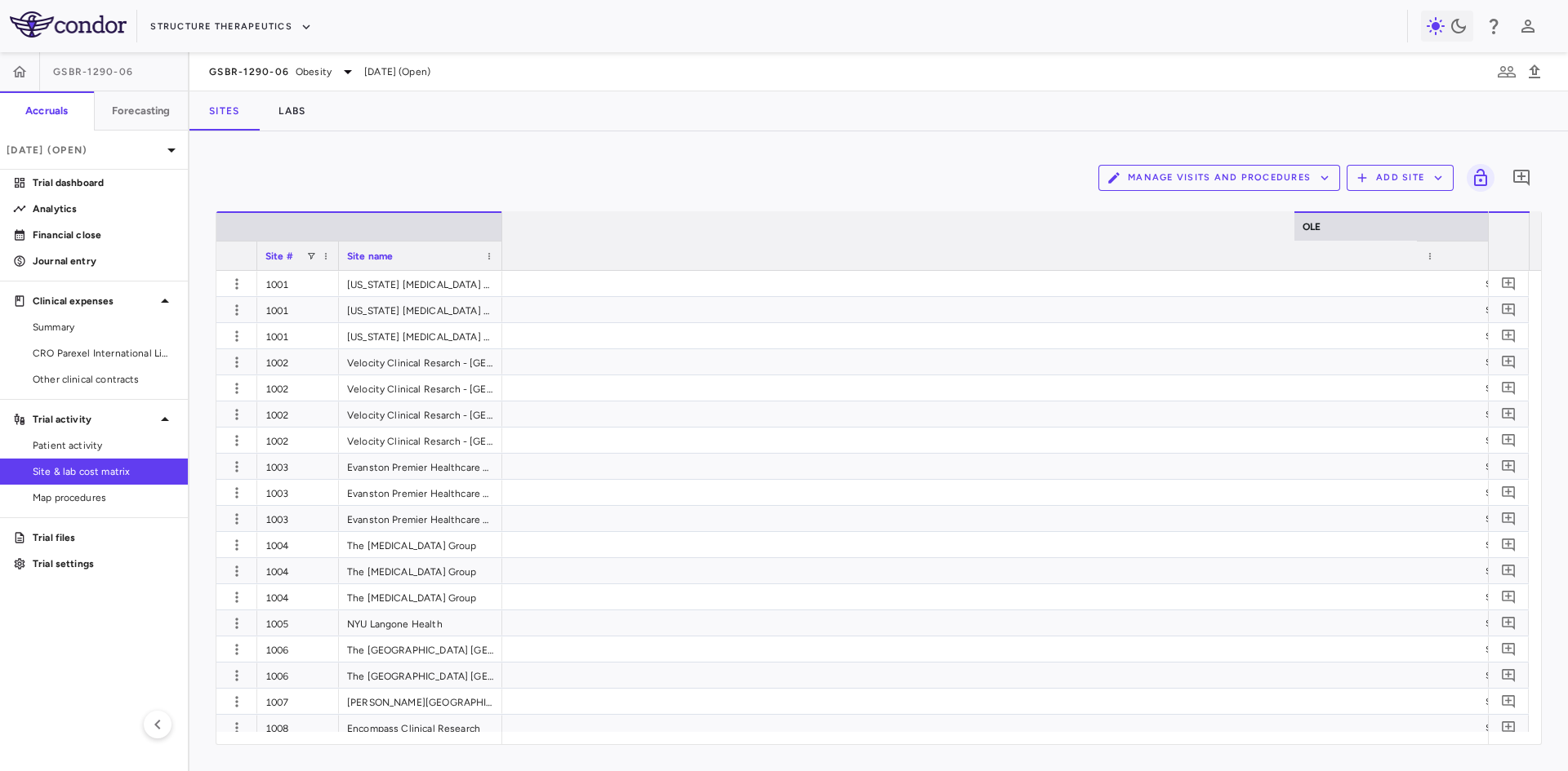
scroll to position [0, 3957]
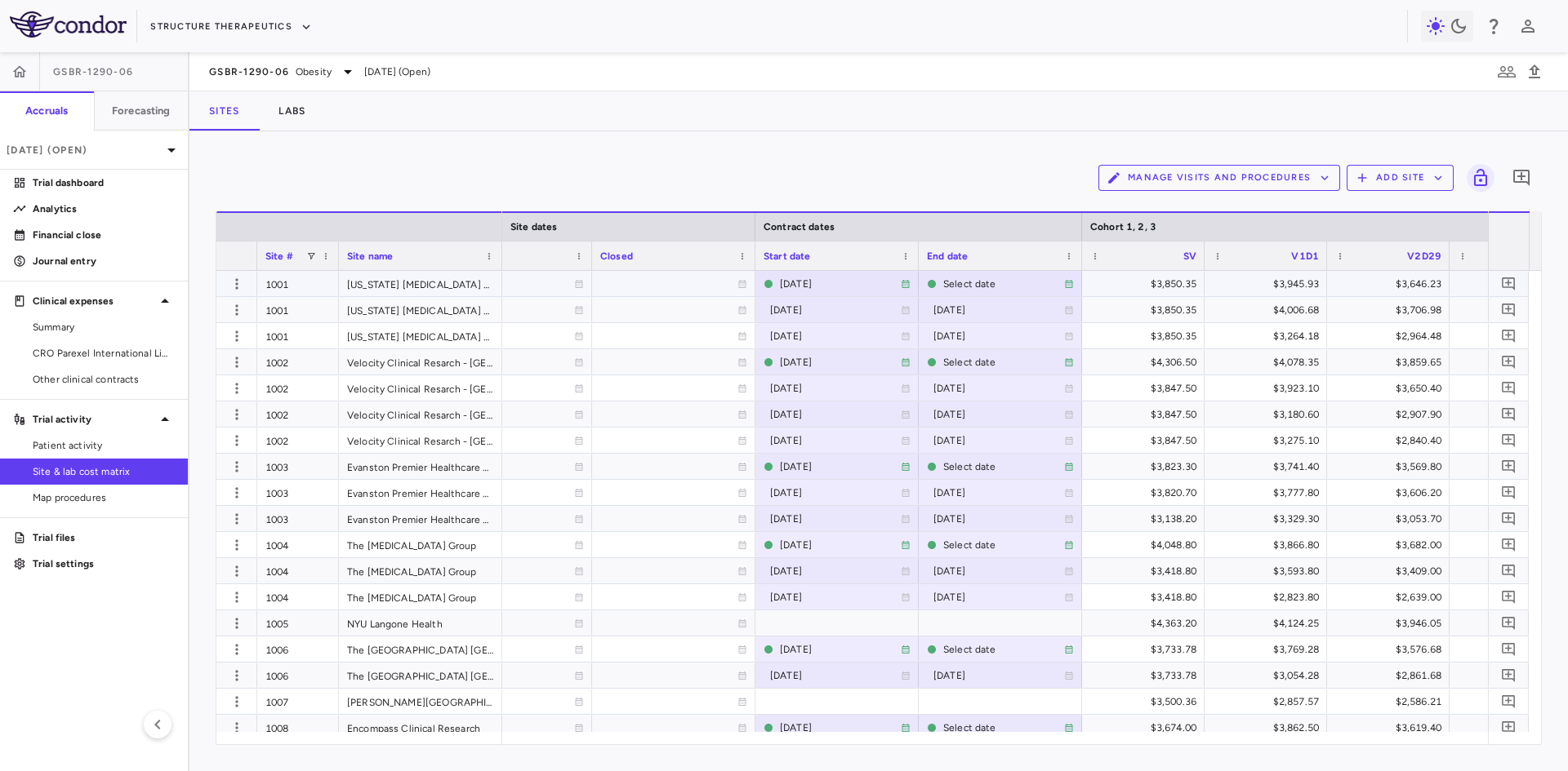
click at [296, 283] on div "1001" at bounding box center [298, 283] width 82 height 25
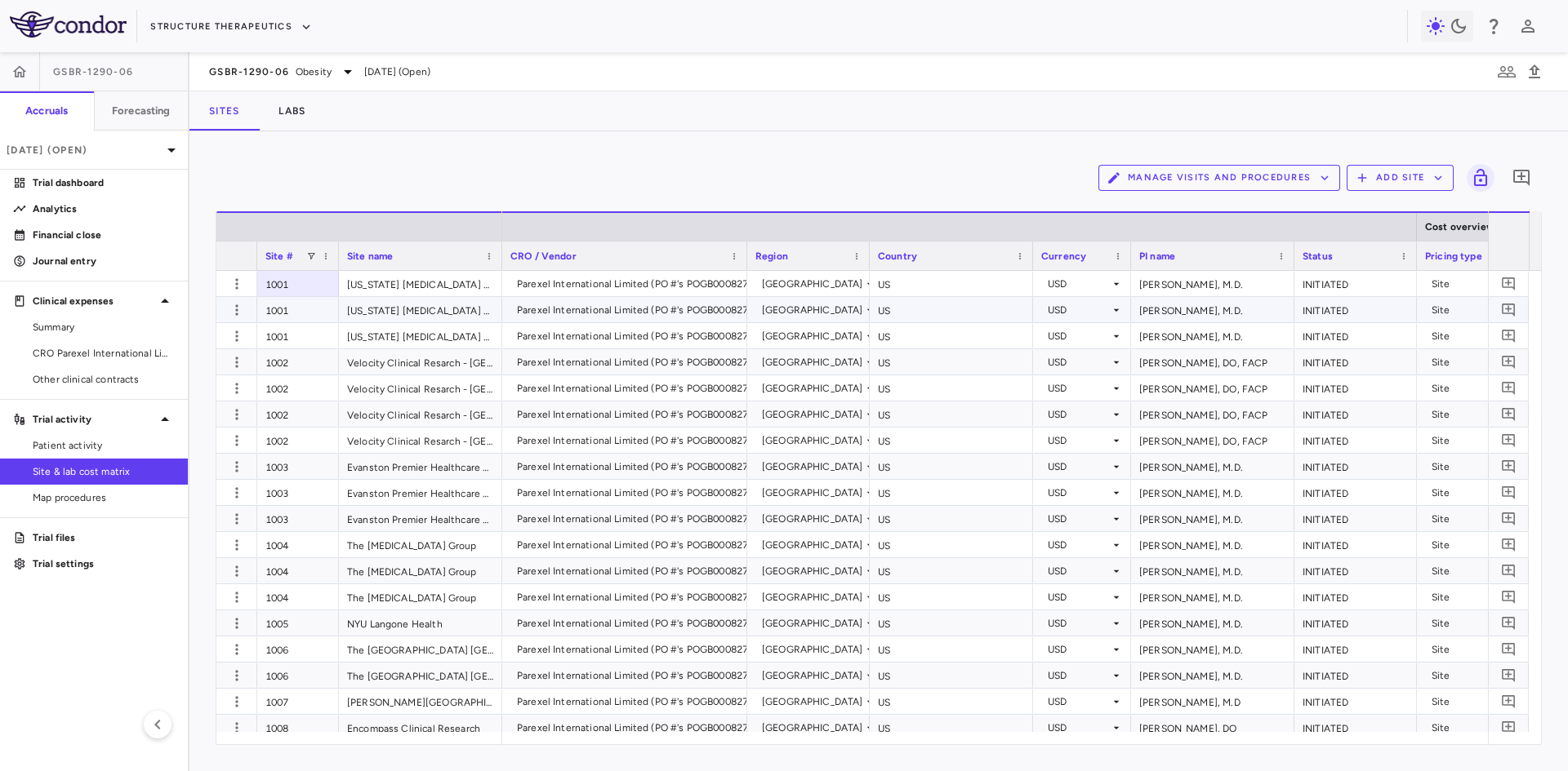
click at [299, 308] on div "1001" at bounding box center [298, 309] width 82 height 25
click at [283, 346] on div "1001" at bounding box center [298, 335] width 82 height 25
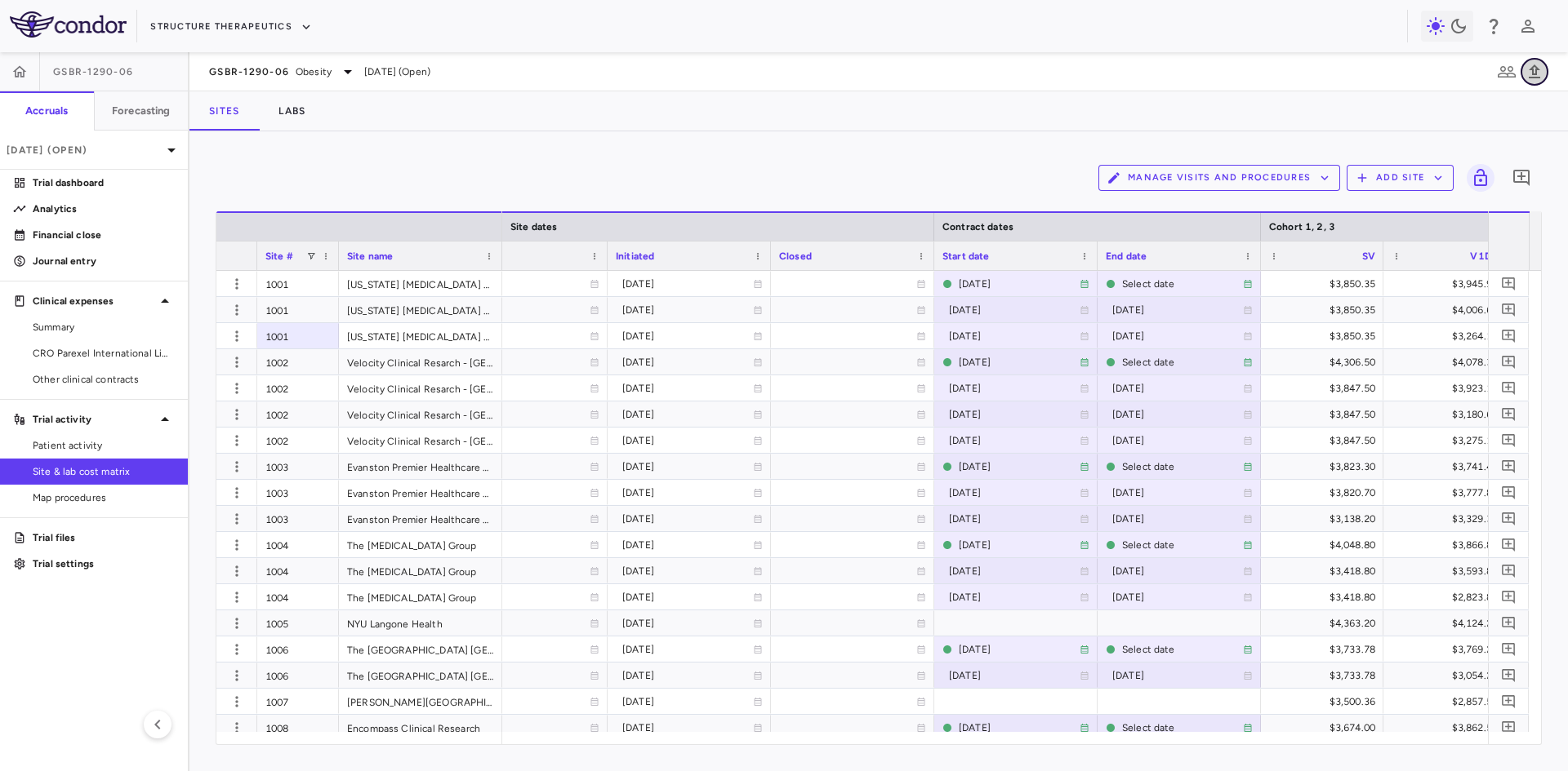
click at [1542, 74] on icon "button" at bounding box center [1534, 71] width 19 height 19
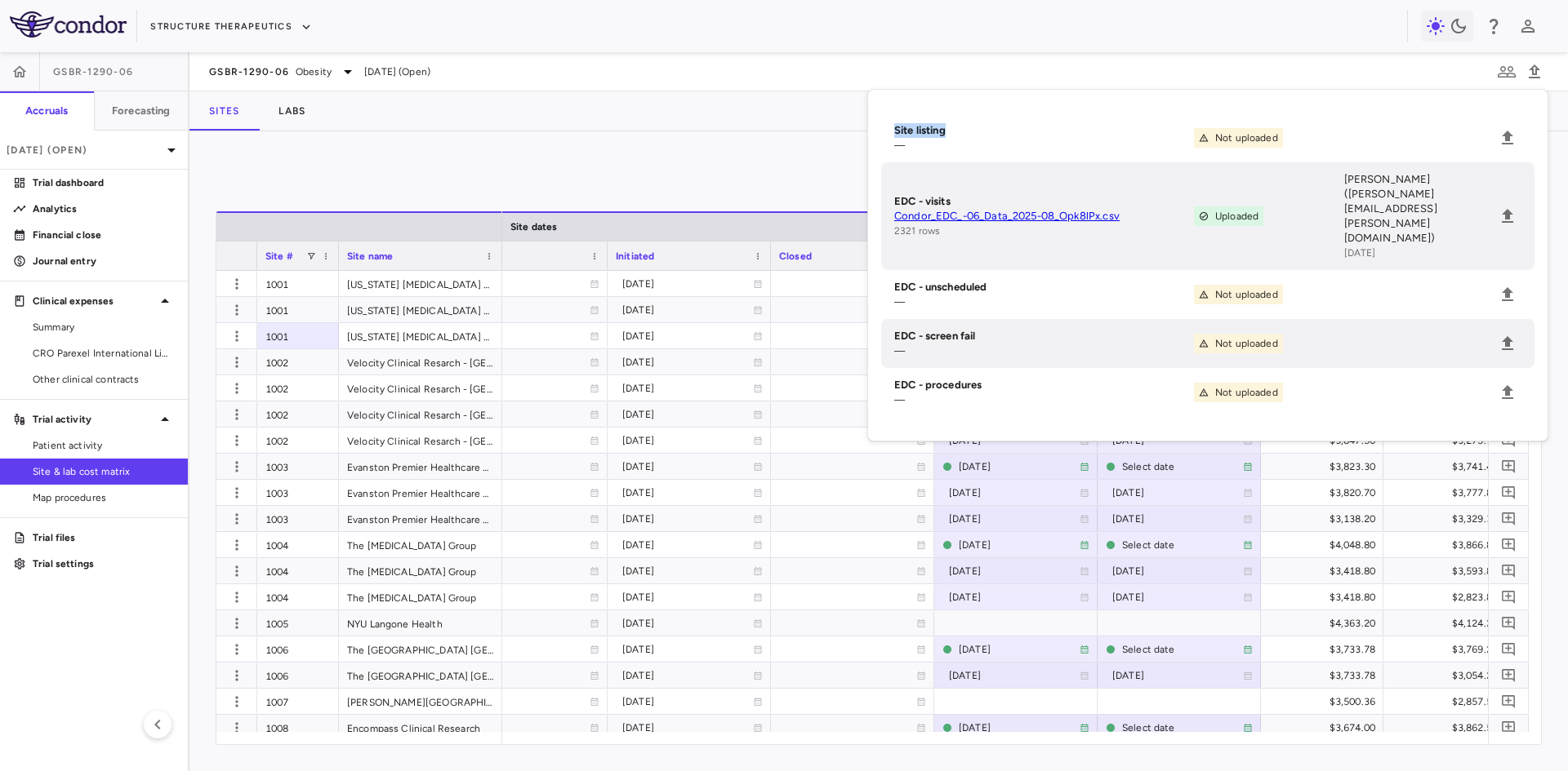
drag, startPoint x: 958, startPoint y: 131, endPoint x: 862, endPoint y: 129, distance: 96.0
click at [862, 129] on body "Skip to sidebar Skip to main content Structure Therapeutics GSBR-1290-06 Accrua…" at bounding box center [784, 385] width 1568 height 771
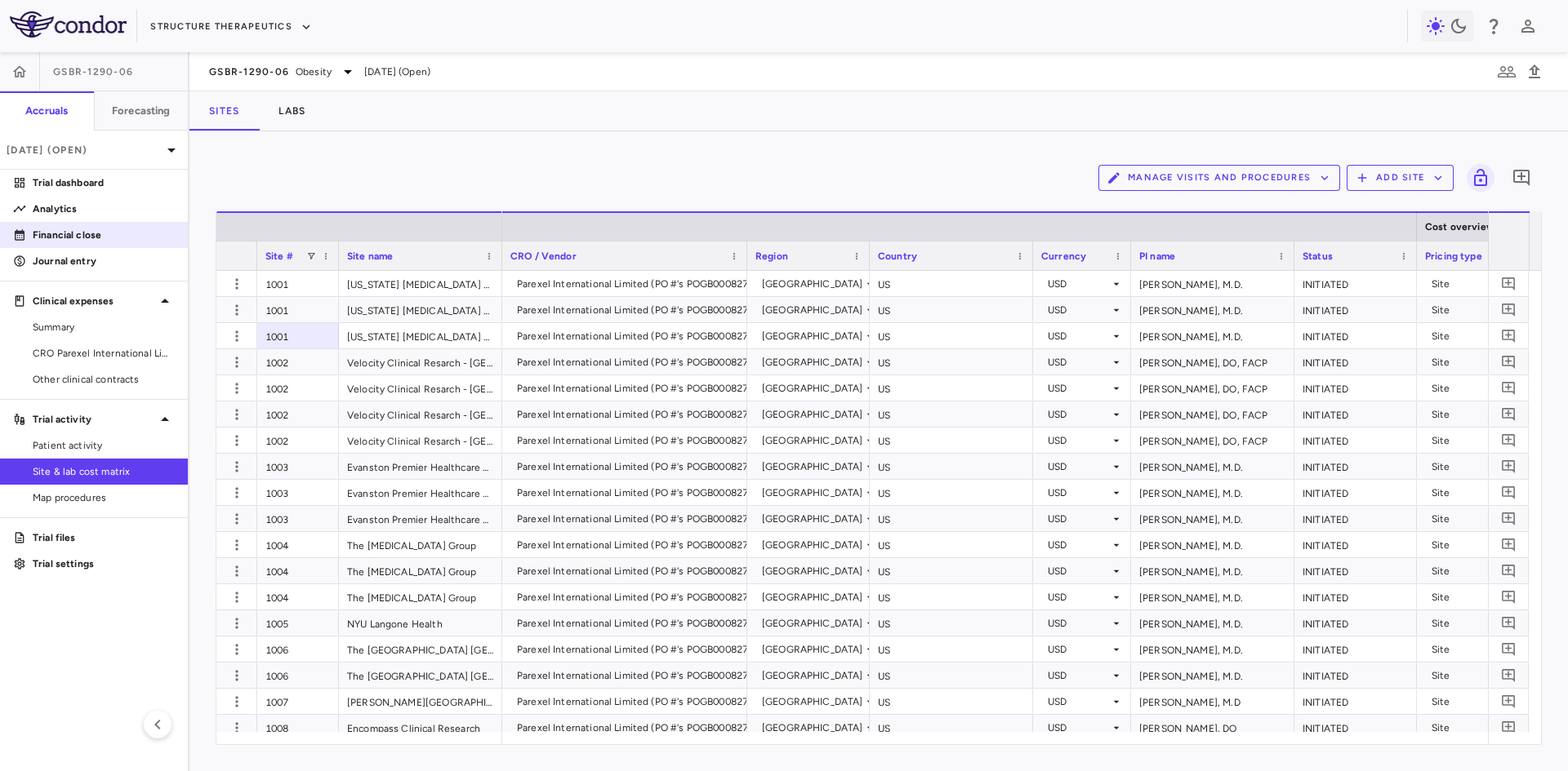
click at [80, 239] on p "Financial close" at bounding box center [103, 235] width 142 height 14
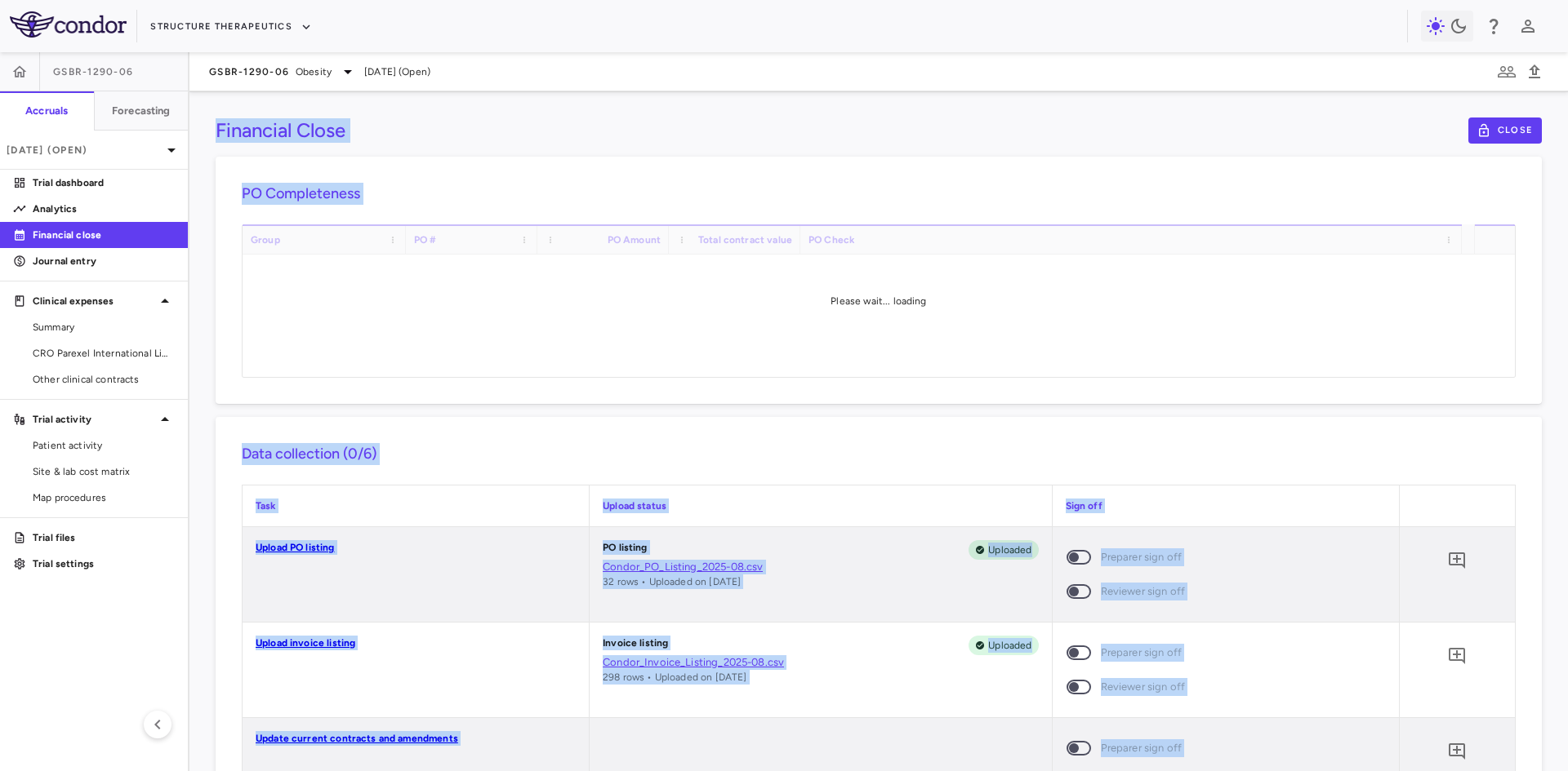
click at [882, 453] on h6 "Data collection (0/6)" at bounding box center [878, 454] width 1274 height 22
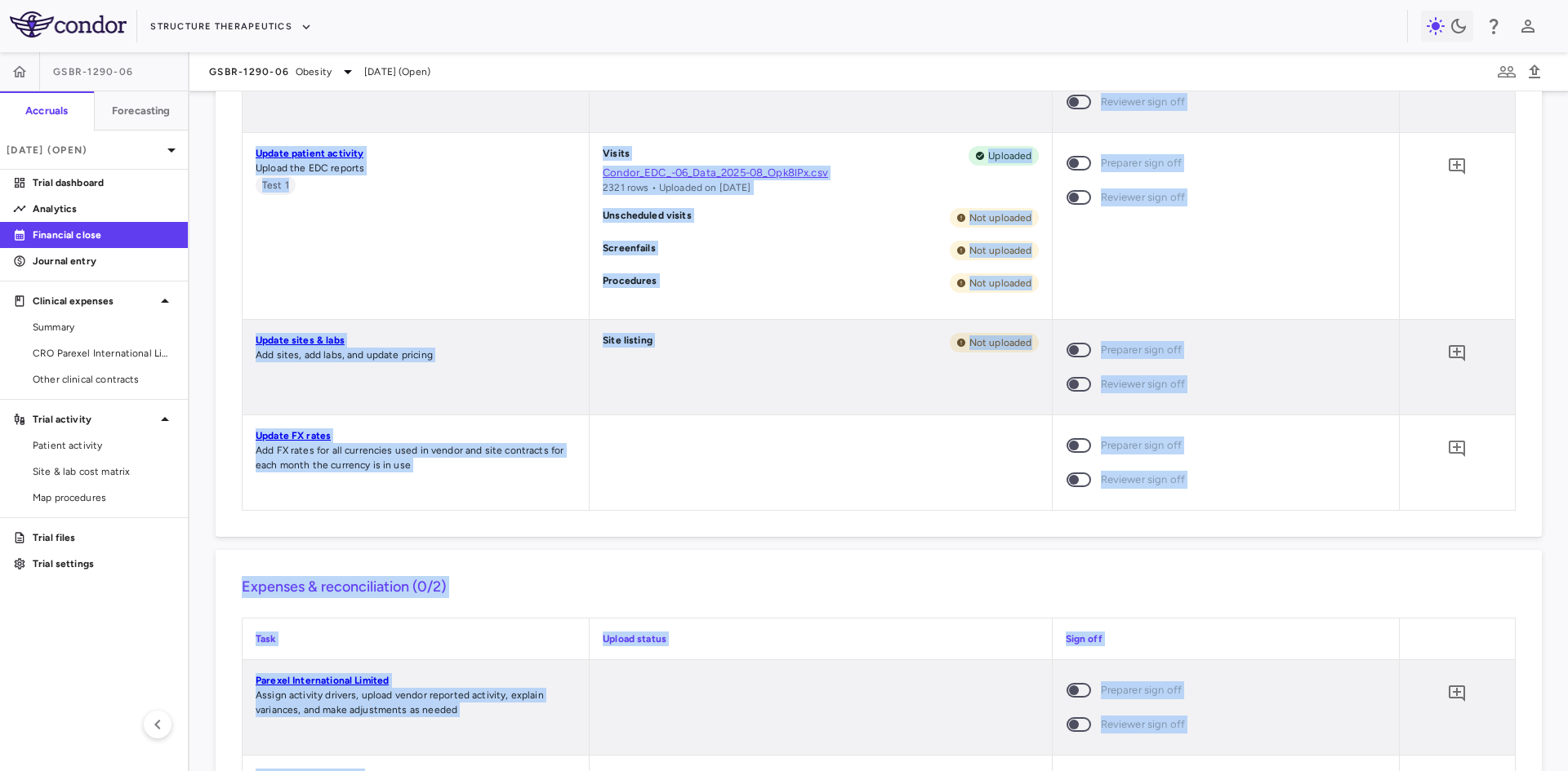
click at [790, 550] on div "Expenses & reconciliation (0/2) Task Upload status Sign off Parexel Internation…" at bounding box center [878, 713] width 1326 height 327
click at [645, 484] on div at bounding box center [820, 462] width 461 height 95
click at [682, 400] on div "Site listing Not uploaded" at bounding box center [820, 367] width 461 height 95
click at [512, 388] on div "Update sites & labs Add sites, add labs, and update pricing" at bounding box center [416, 367] width 347 height 95
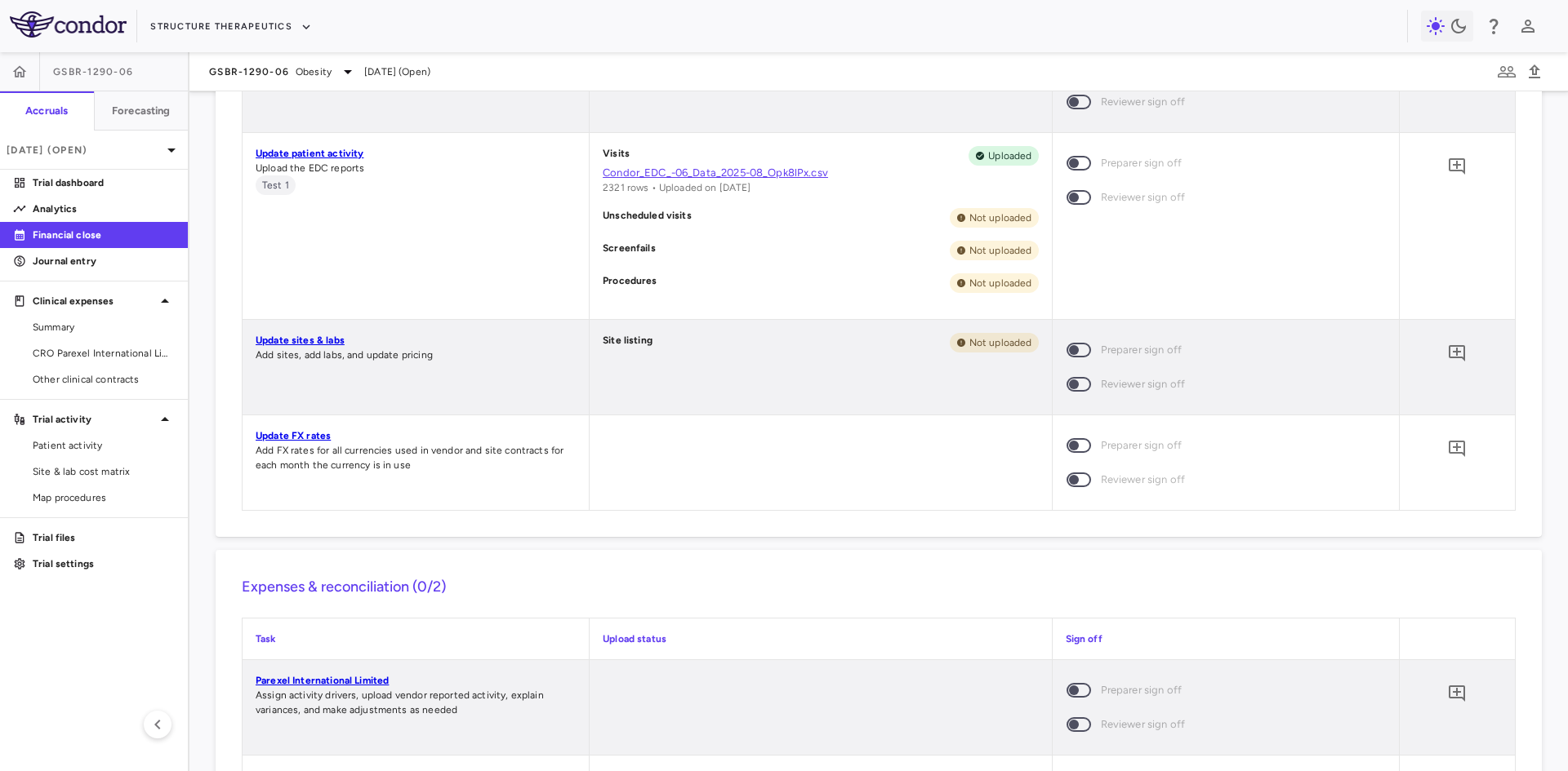
click at [320, 418] on div "Update FX rates Add FX rates for all currencies used in vendor and site contrac…" at bounding box center [416, 462] width 347 height 95
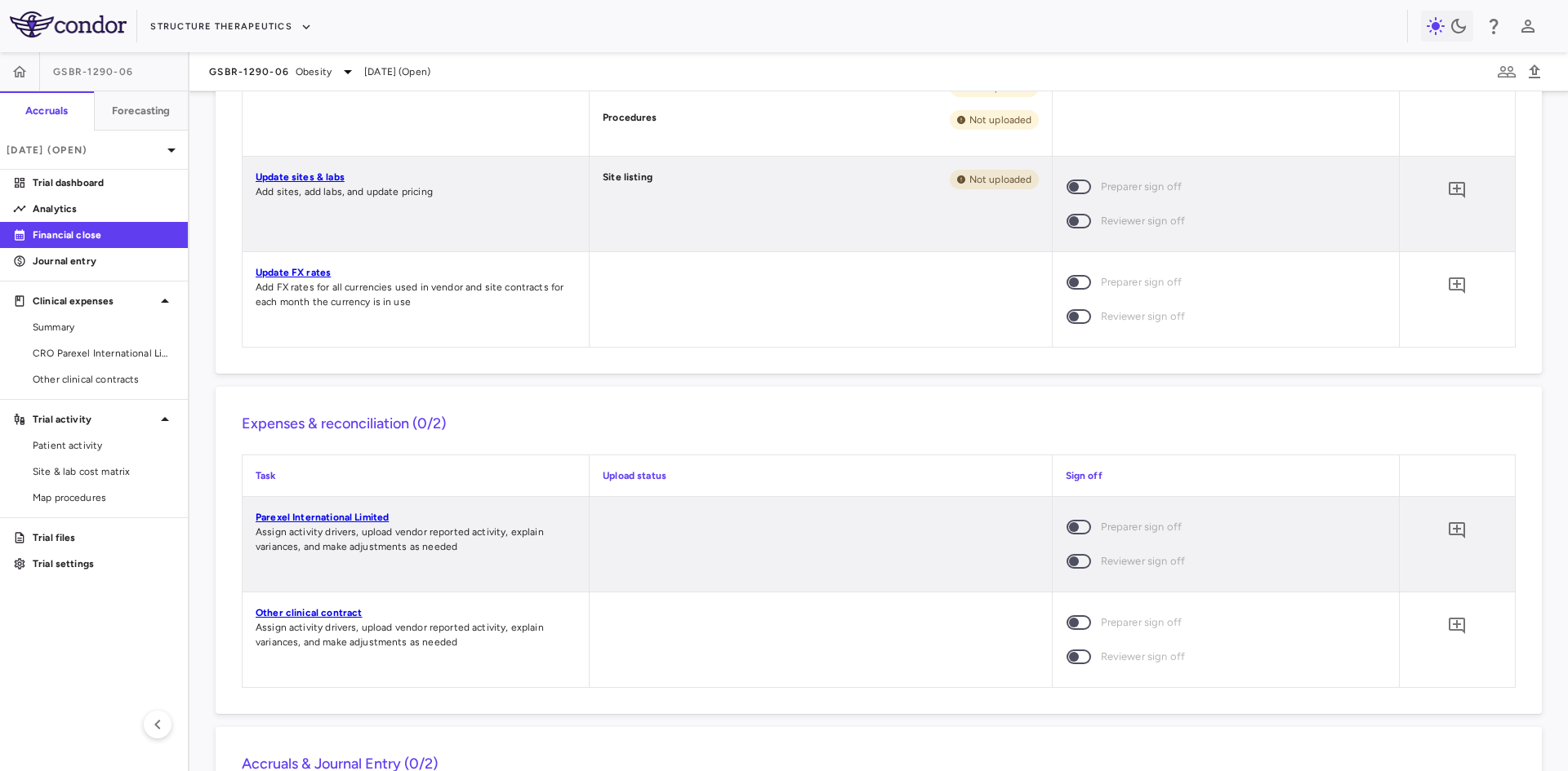
click at [322, 514] on link "Parexel International Limited" at bounding box center [322, 518] width 133 height 12
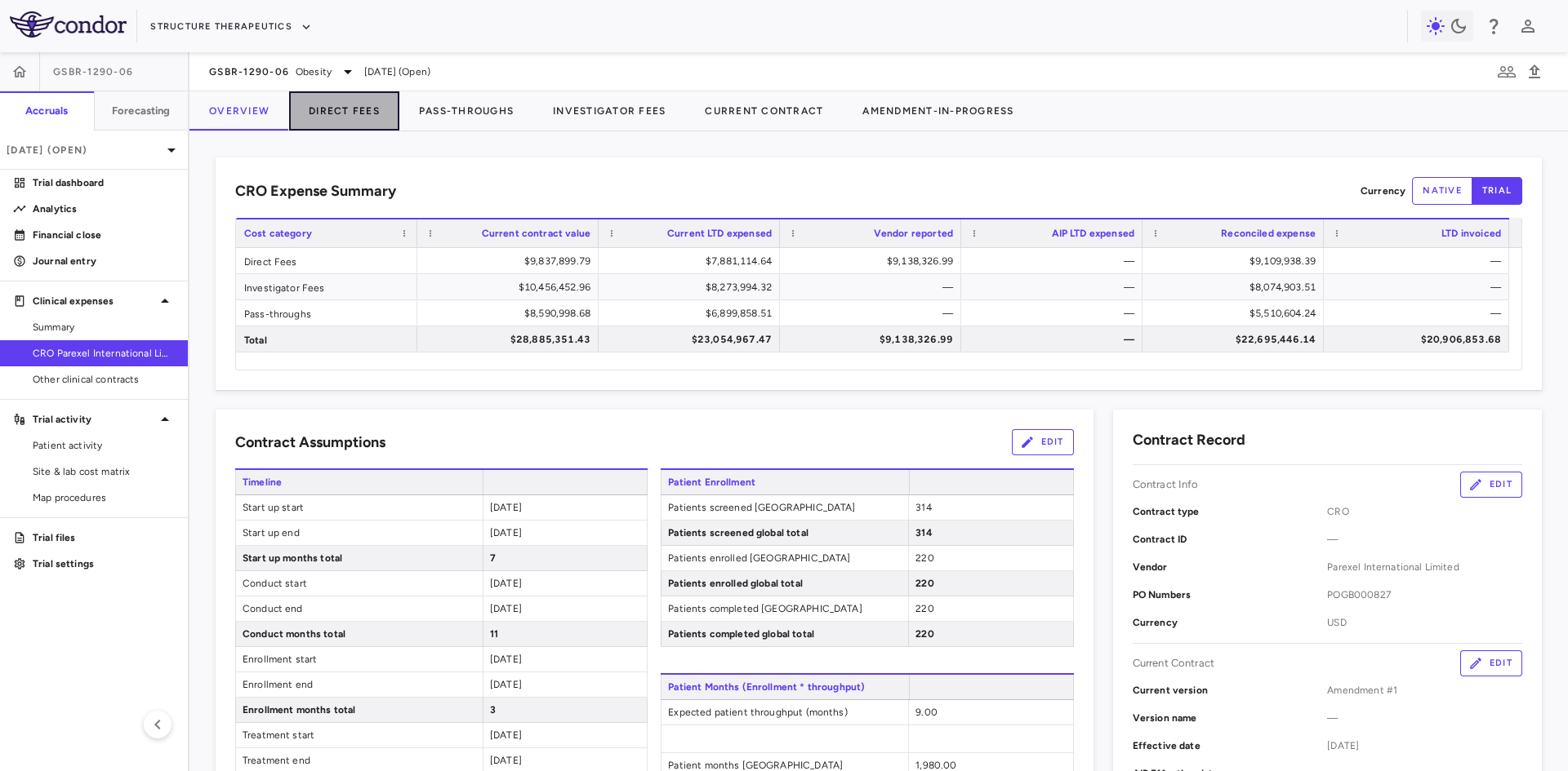
click at [358, 113] on button "Direct Fees" at bounding box center [344, 111] width 110 height 40
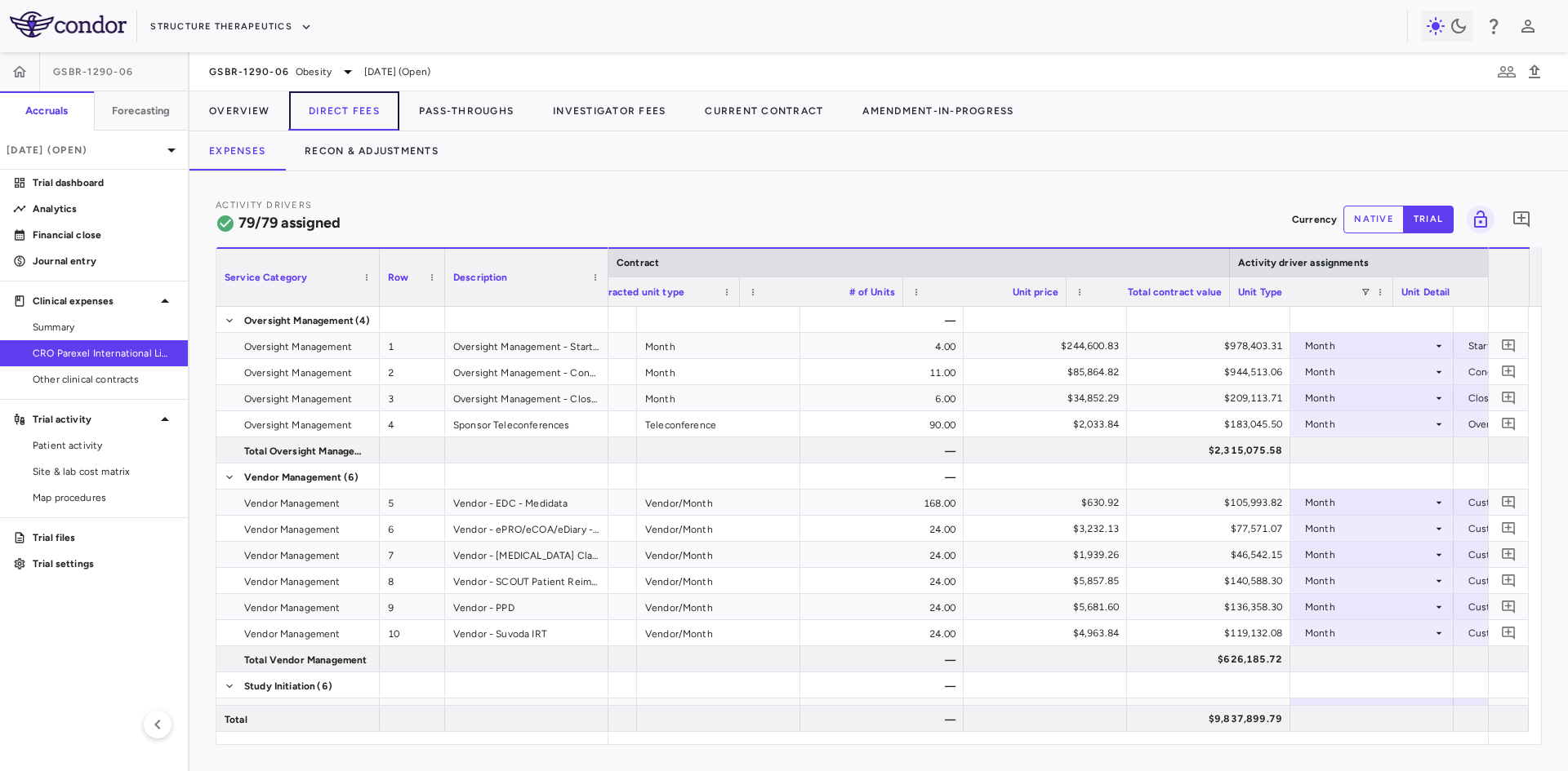
scroll to position [0, 358]
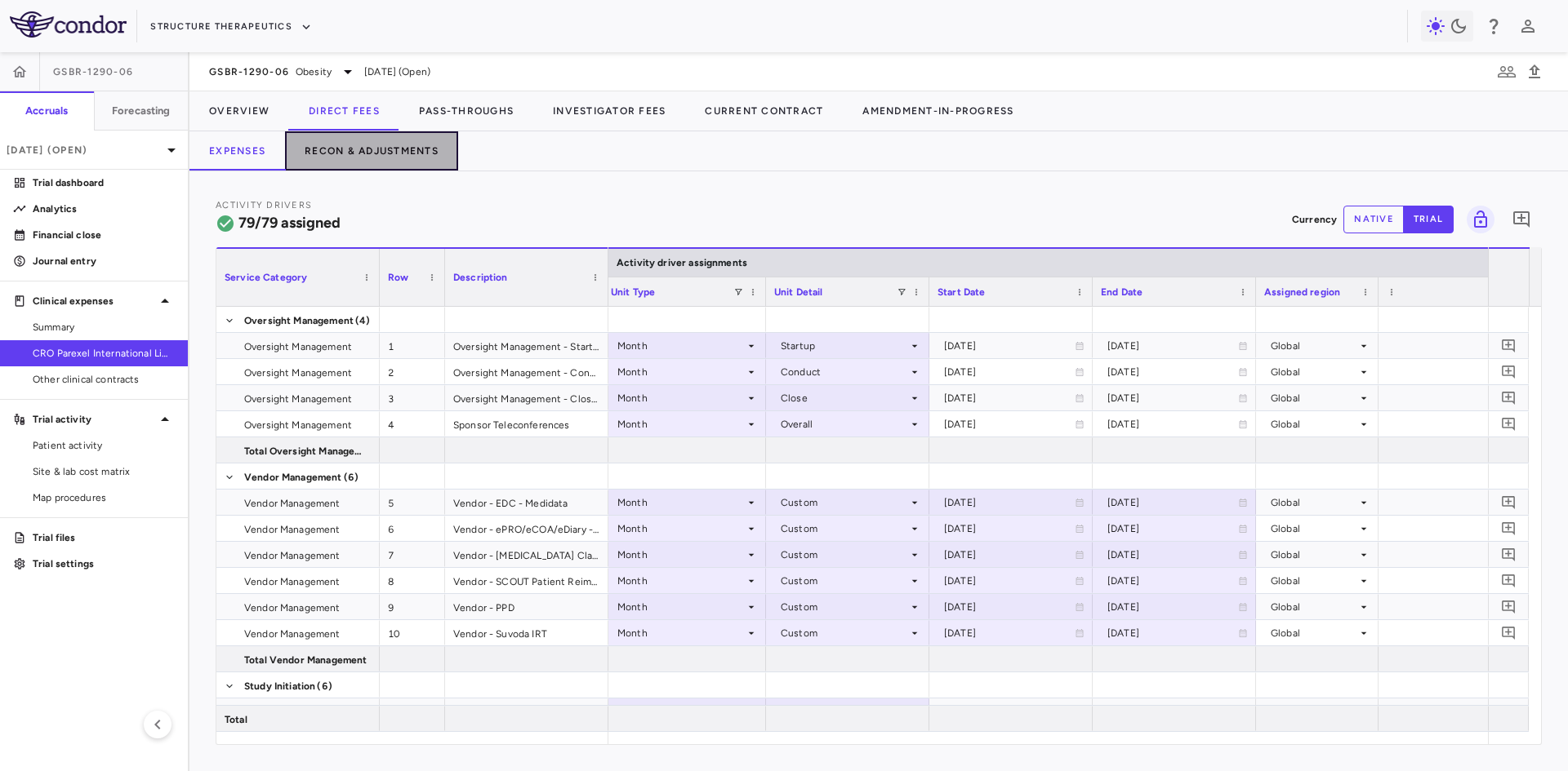
click at [379, 153] on button "Recon & Adjustments" at bounding box center [372, 151] width 173 height 40
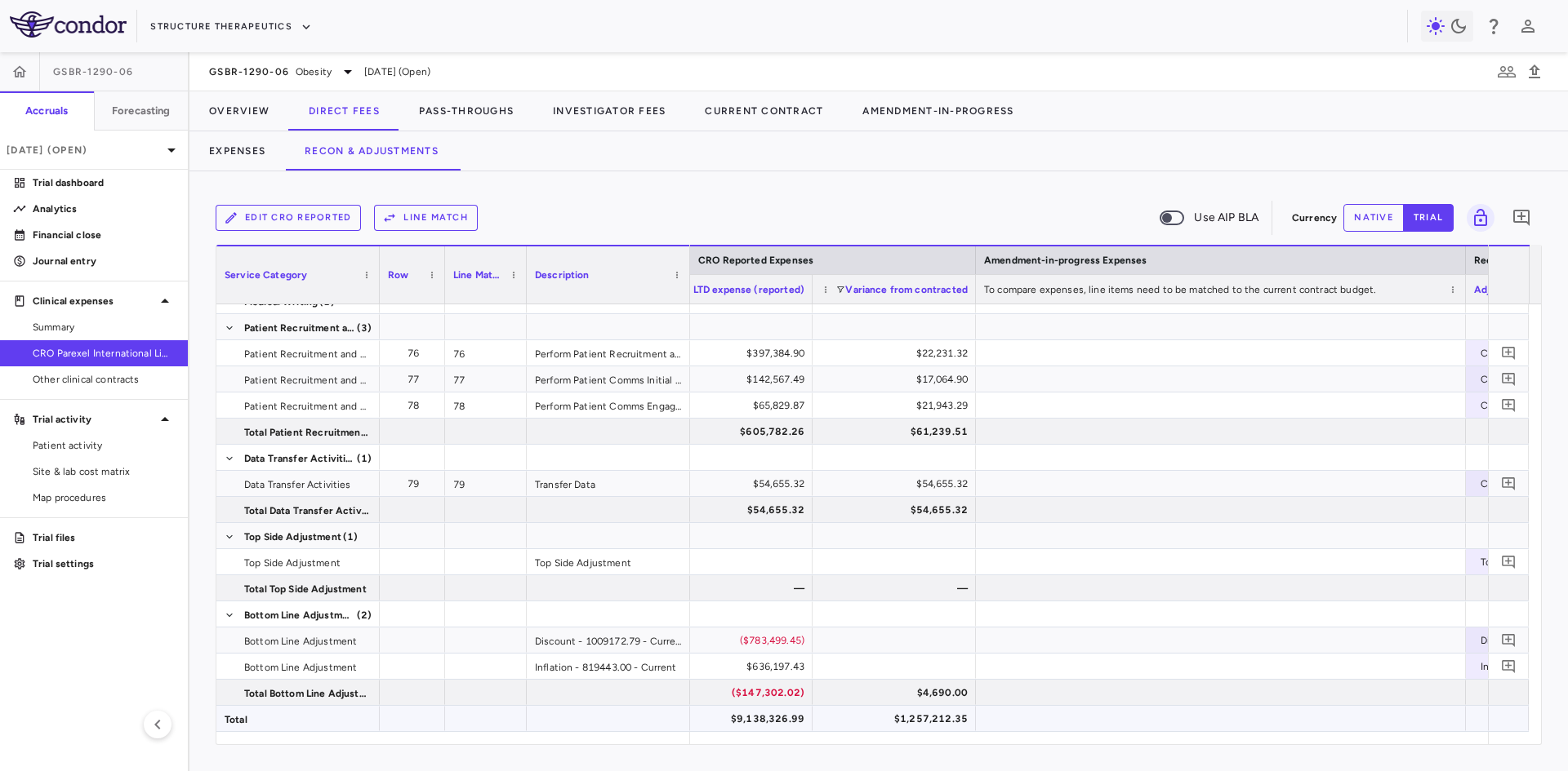
click at [795, 715] on div "$9,138,326.99" at bounding box center [734, 719] width 140 height 26
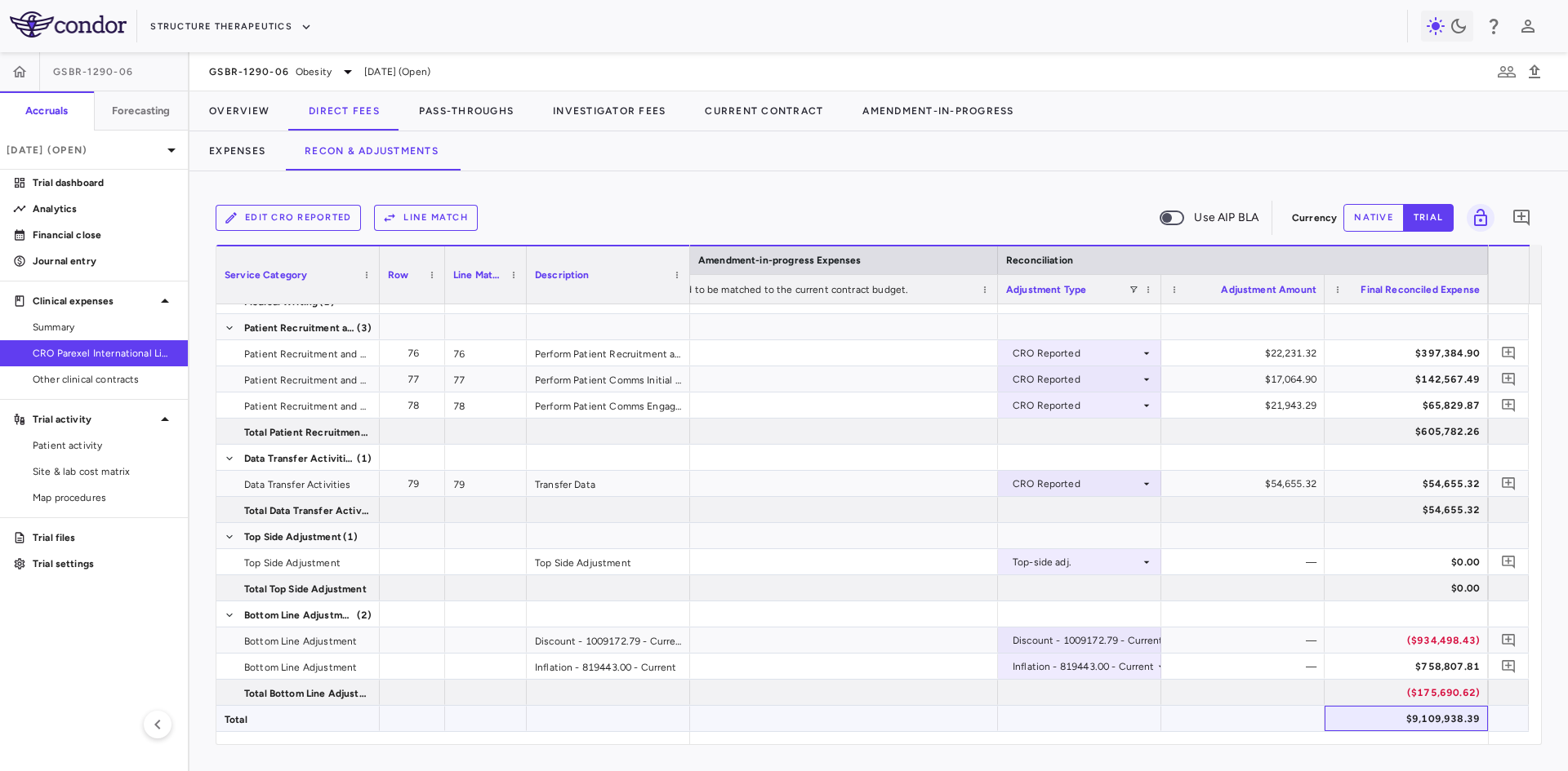
click at [1449, 711] on div "$9,109,938.39" at bounding box center [1409, 719] width 140 height 26
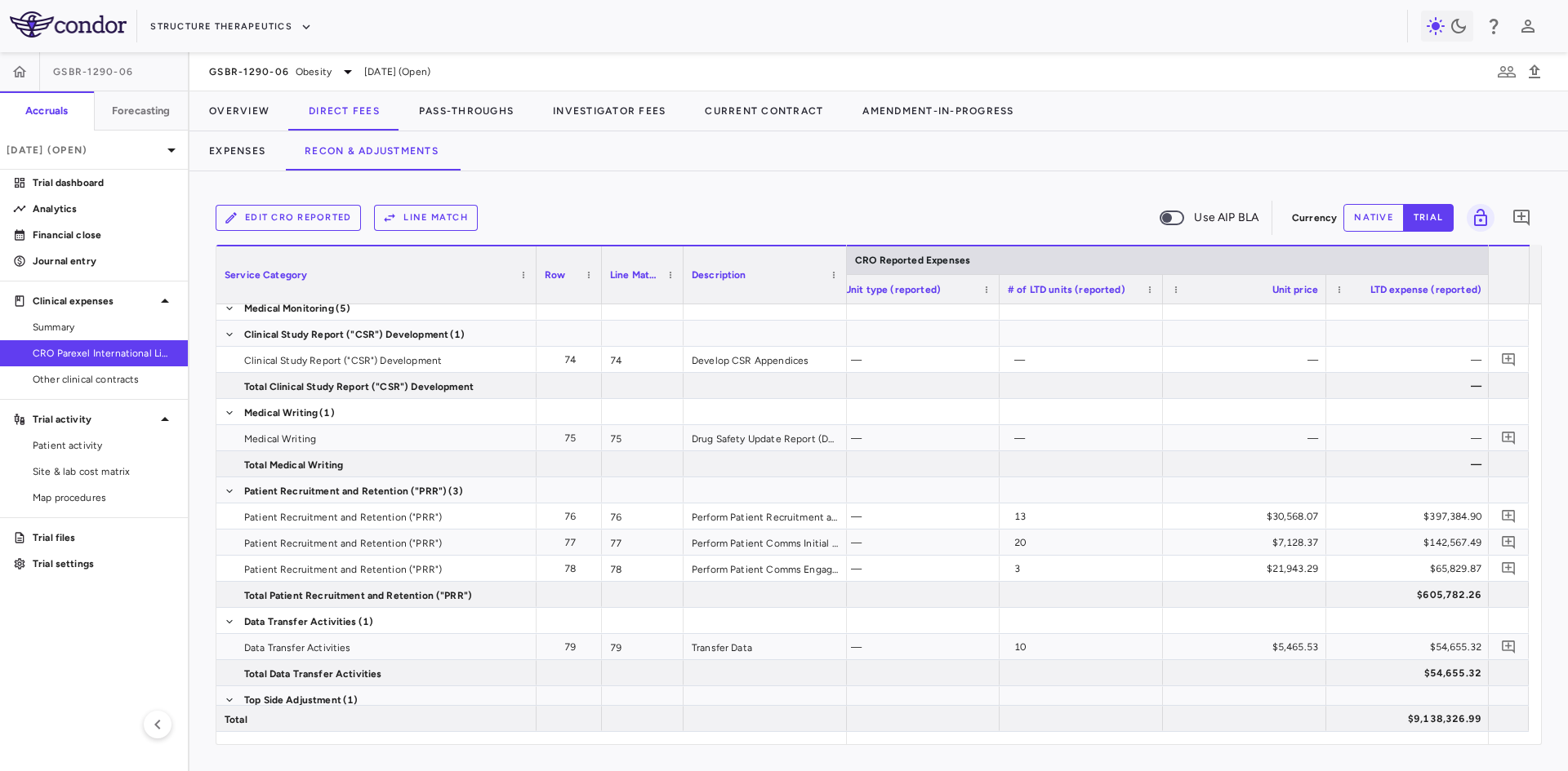
drag, startPoint x: 379, startPoint y: 260, endPoint x: 536, endPoint y: 267, distance: 157.2
click at [536, 267] on div at bounding box center [536, 275] width 7 height 57
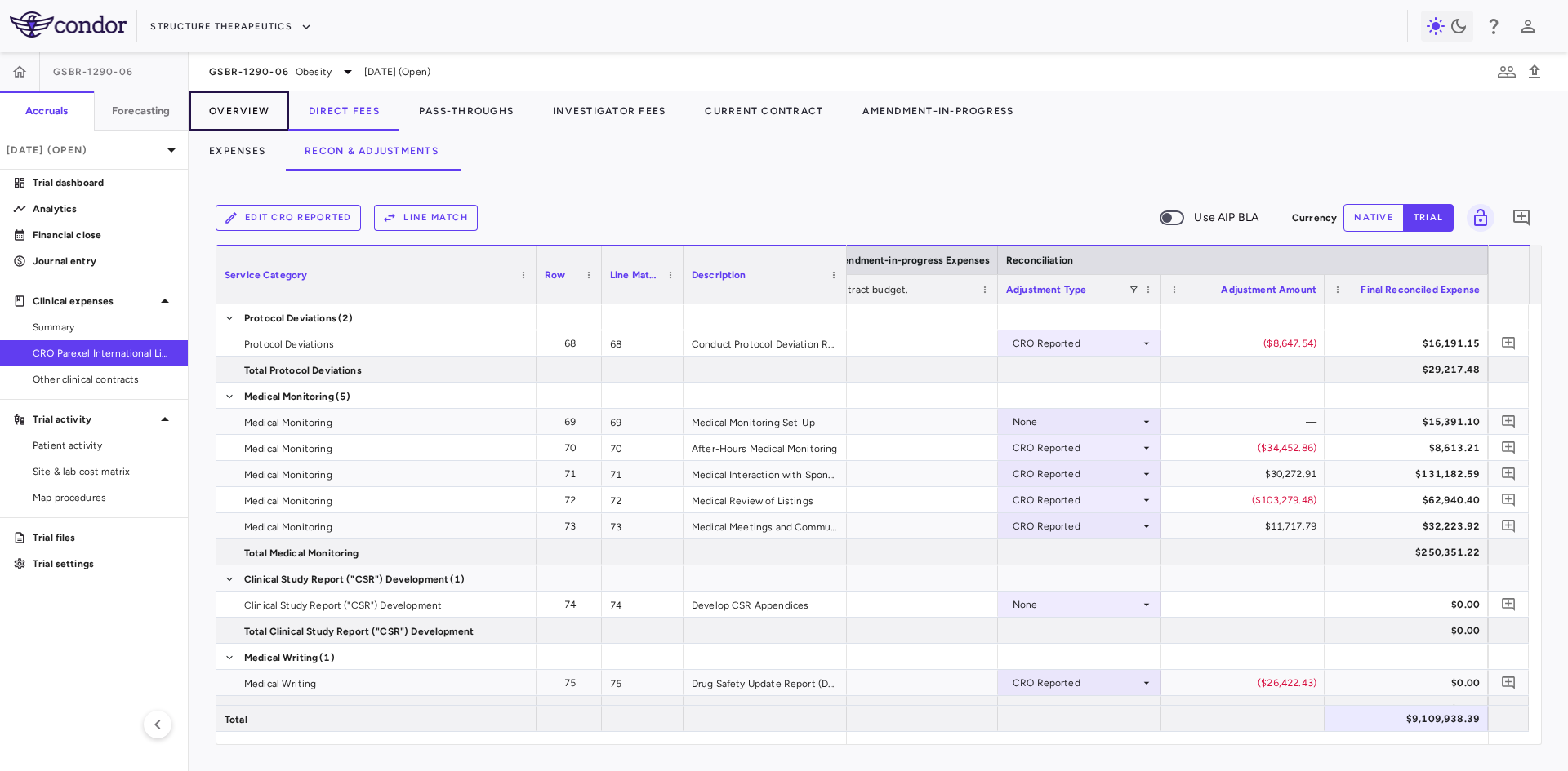
click at [260, 114] on button "Overview" at bounding box center [239, 111] width 99 height 40
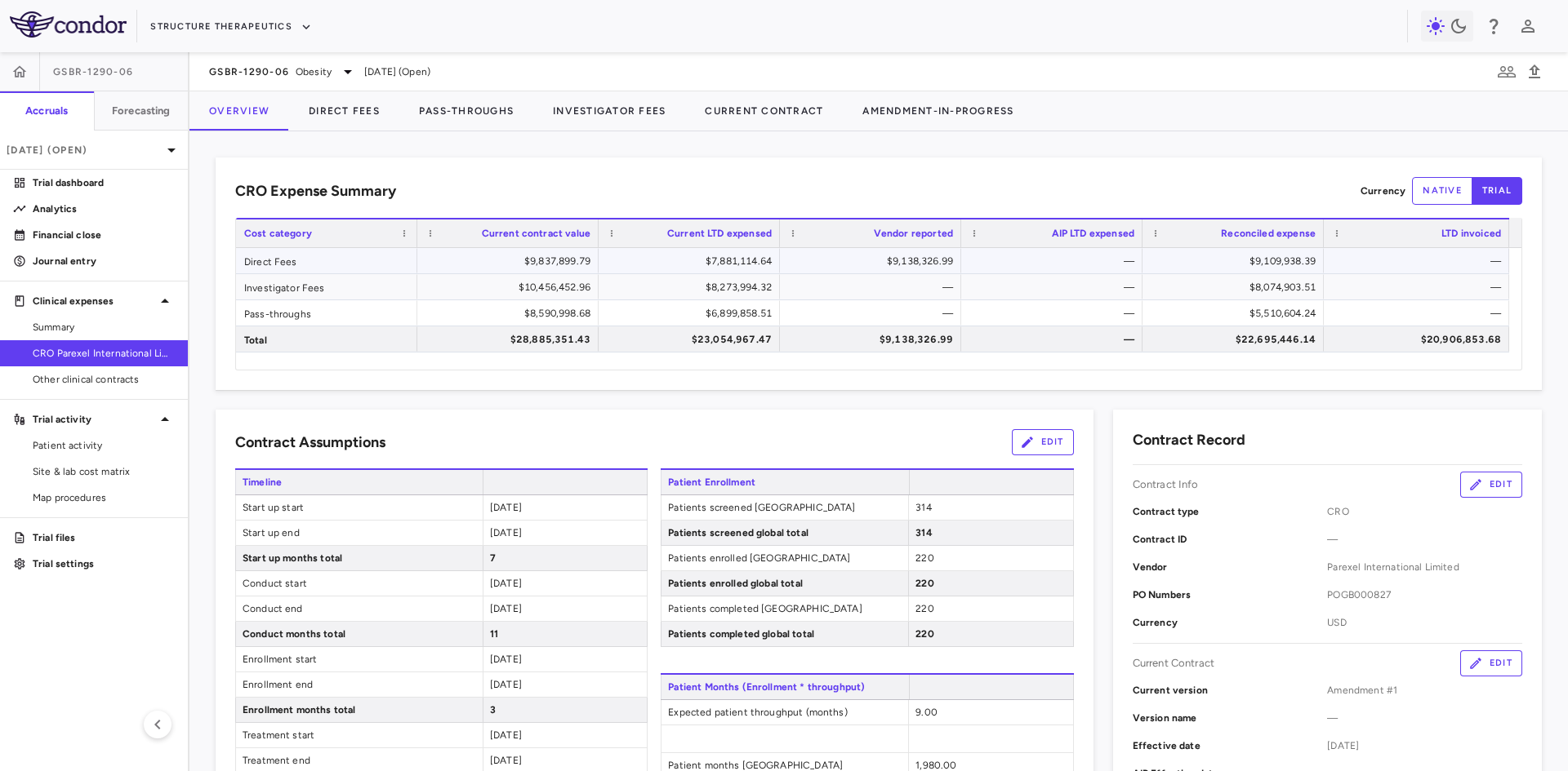
click at [729, 261] on div "$7,881,114.64" at bounding box center [692, 261] width 158 height 26
click at [369, 288] on div "Investigator Fees" at bounding box center [327, 287] width 182 height 25
click at [613, 111] on button "Investigator Fees" at bounding box center [609, 111] width 152 height 40
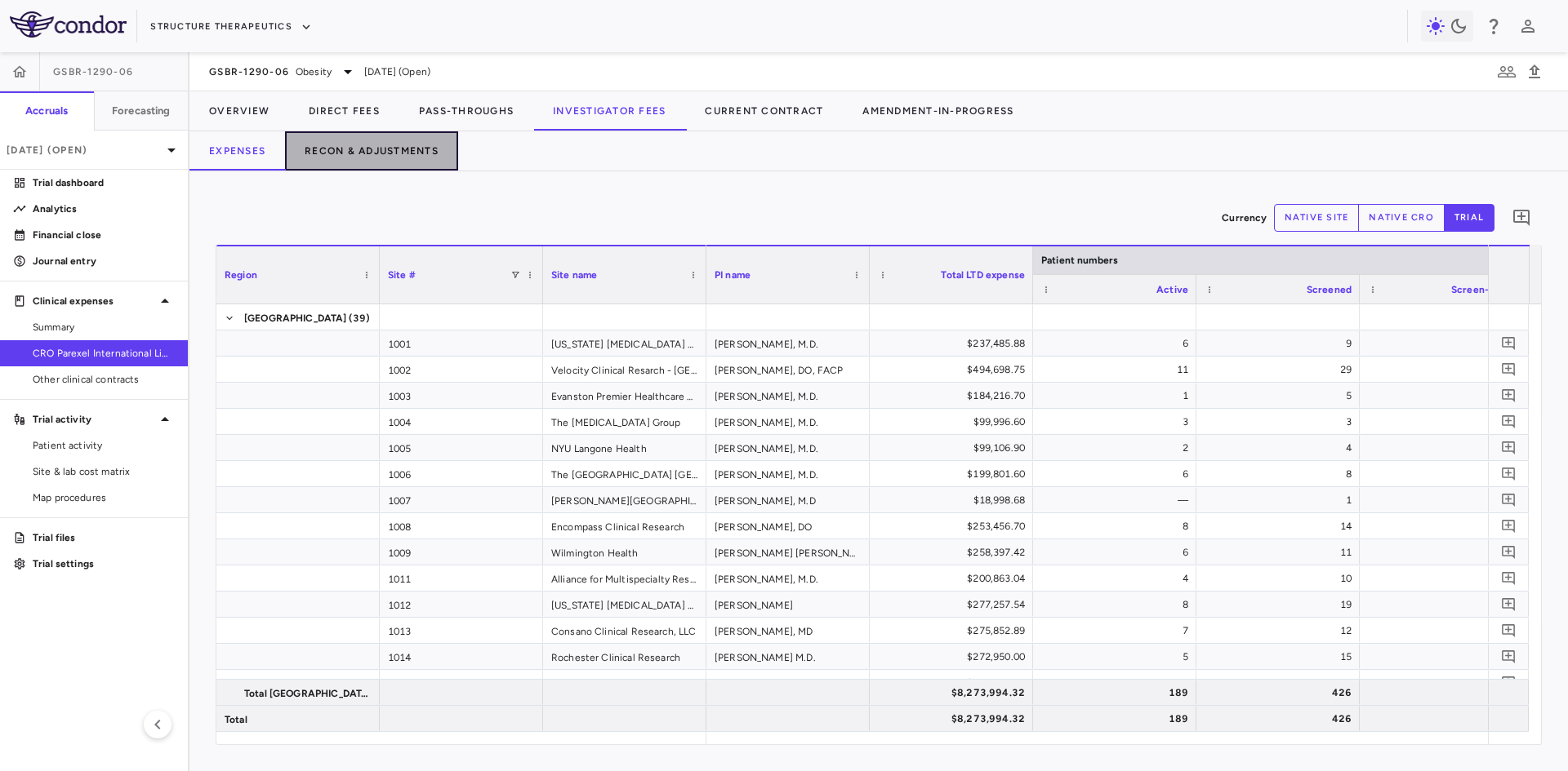
click at [401, 153] on button "Recon & Adjustments" at bounding box center [372, 151] width 173 height 40
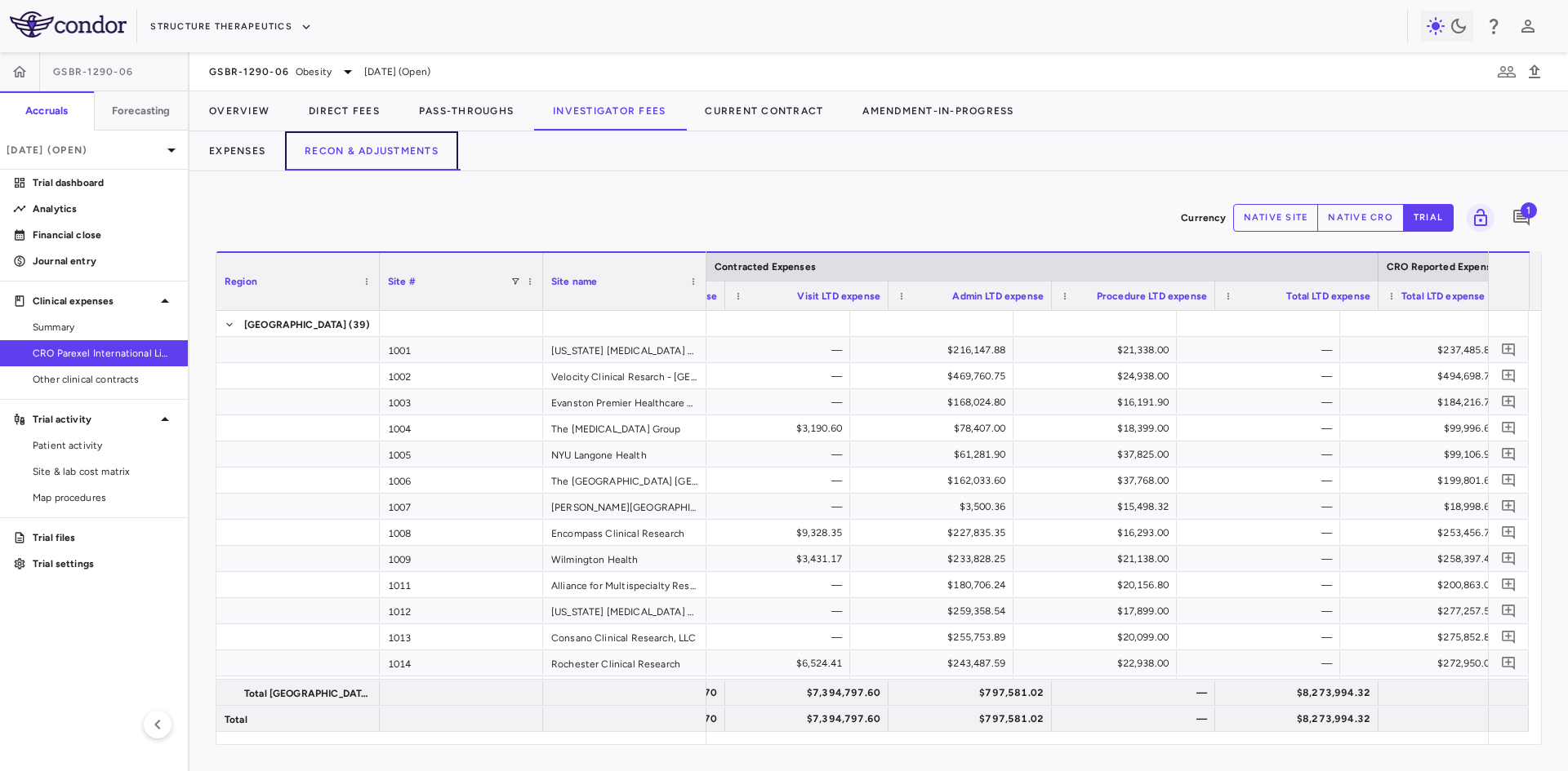
scroll to position [0, 308]
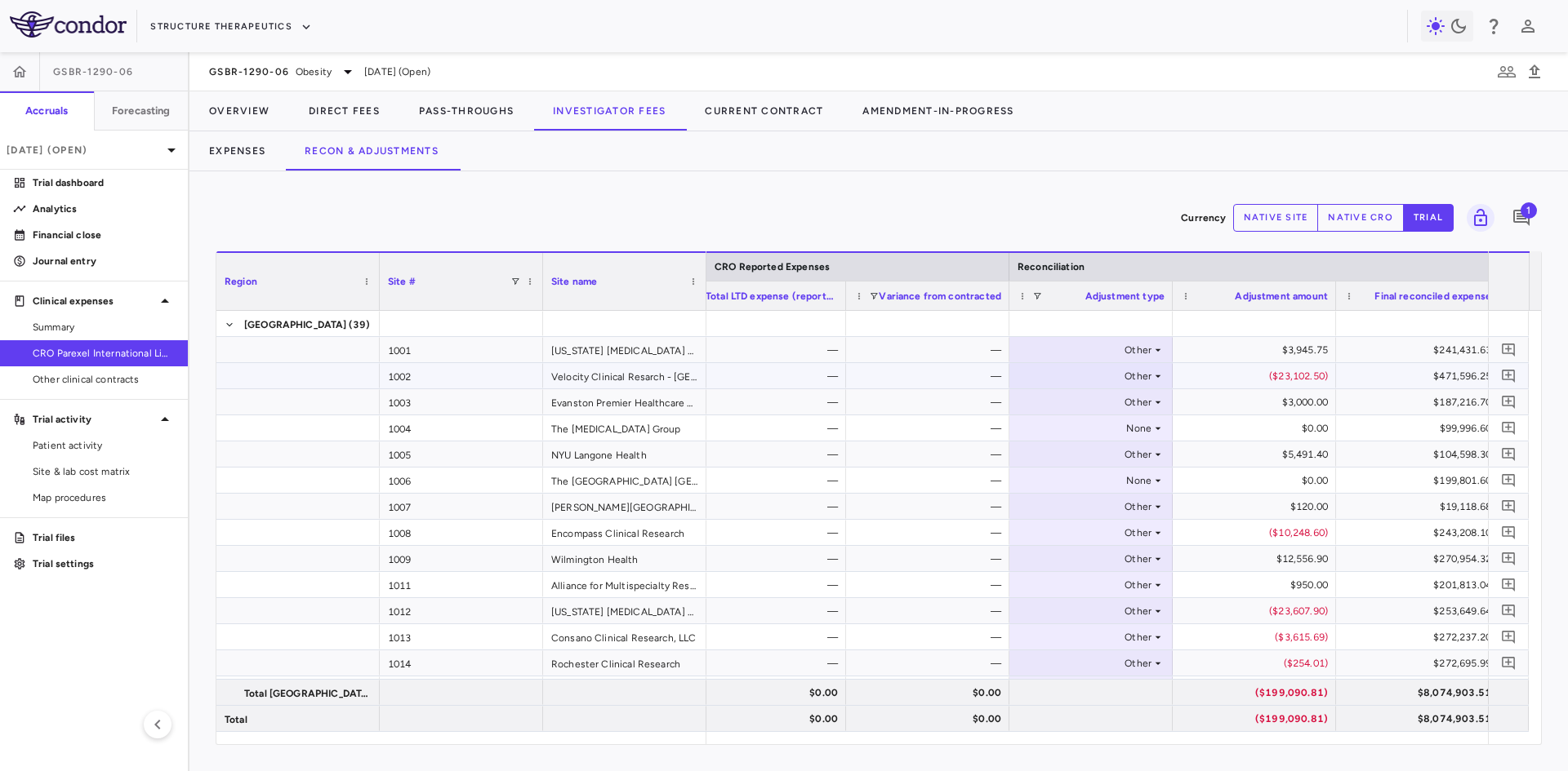
click at [1269, 377] on div "($23,102.50)" at bounding box center [1257, 376] width 140 height 26
click at [1309, 526] on div "($10,248.60)" at bounding box center [1257, 532] width 140 height 26
click at [1311, 606] on div "($23,607.90)" at bounding box center [1257, 611] width 140 height 26
click at [1301, 660] on div "($254.01)" at bounding box center [1257, 663] width 140 height 26
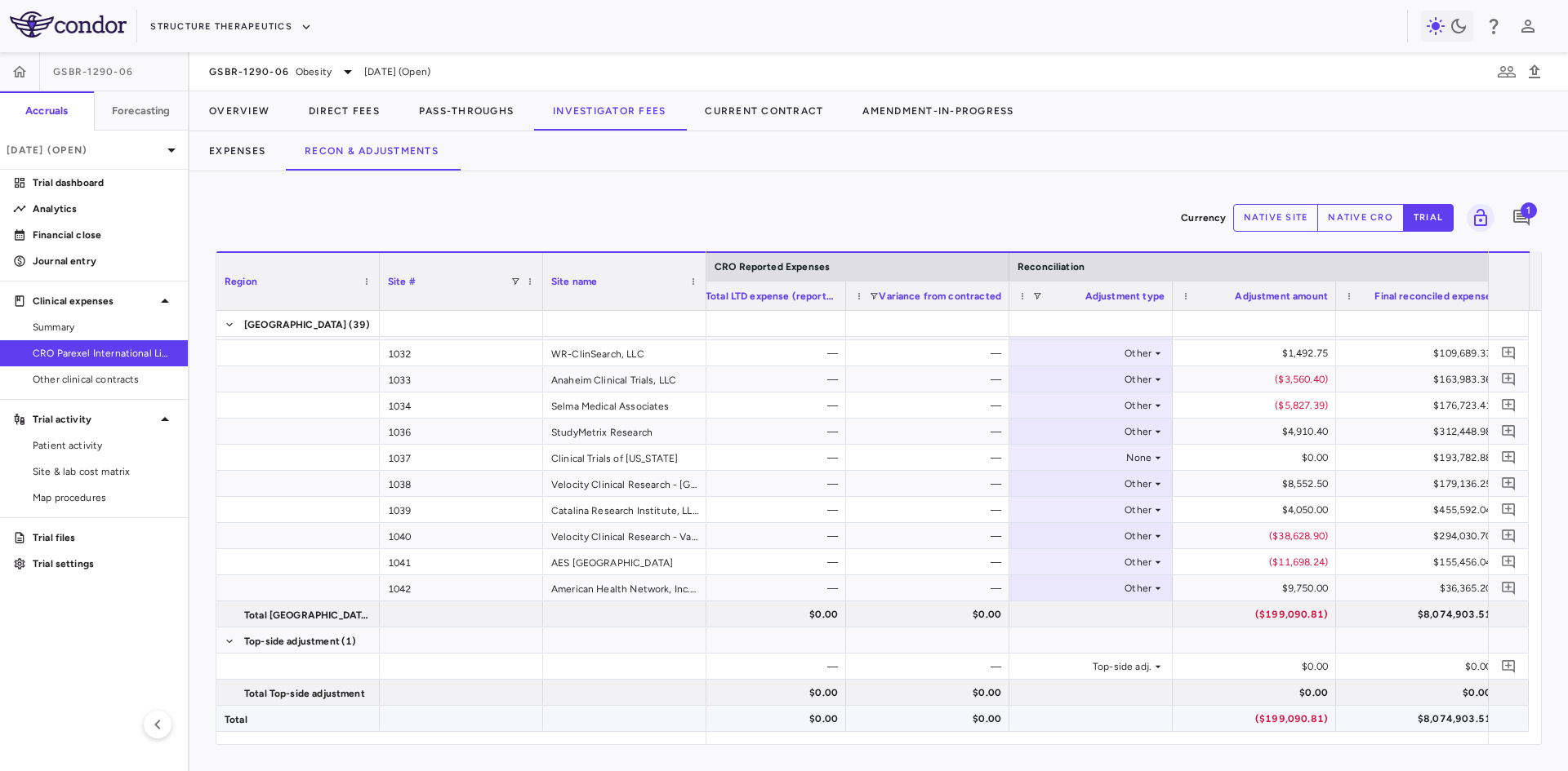
click at [1299, 716] on div "($199,090.81)" at bounding box center [1257, 719] width 140 height 26
click at [1525, 214] on span "1" at bounding box center [1528, 210] width 16 height 16
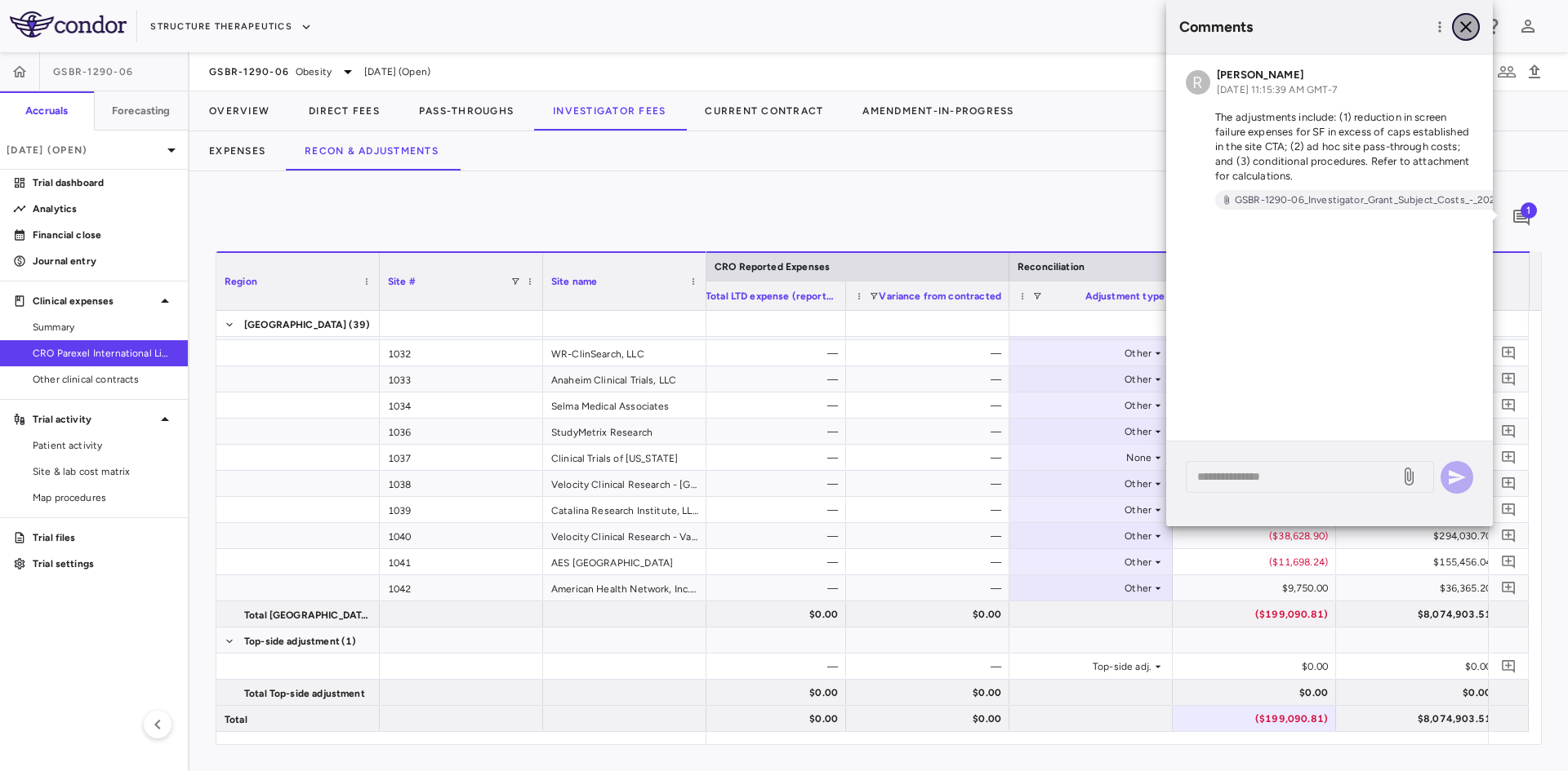
click at [1473, 29] on icon "button" at bounding box center [1465, 26] width 19 height 19
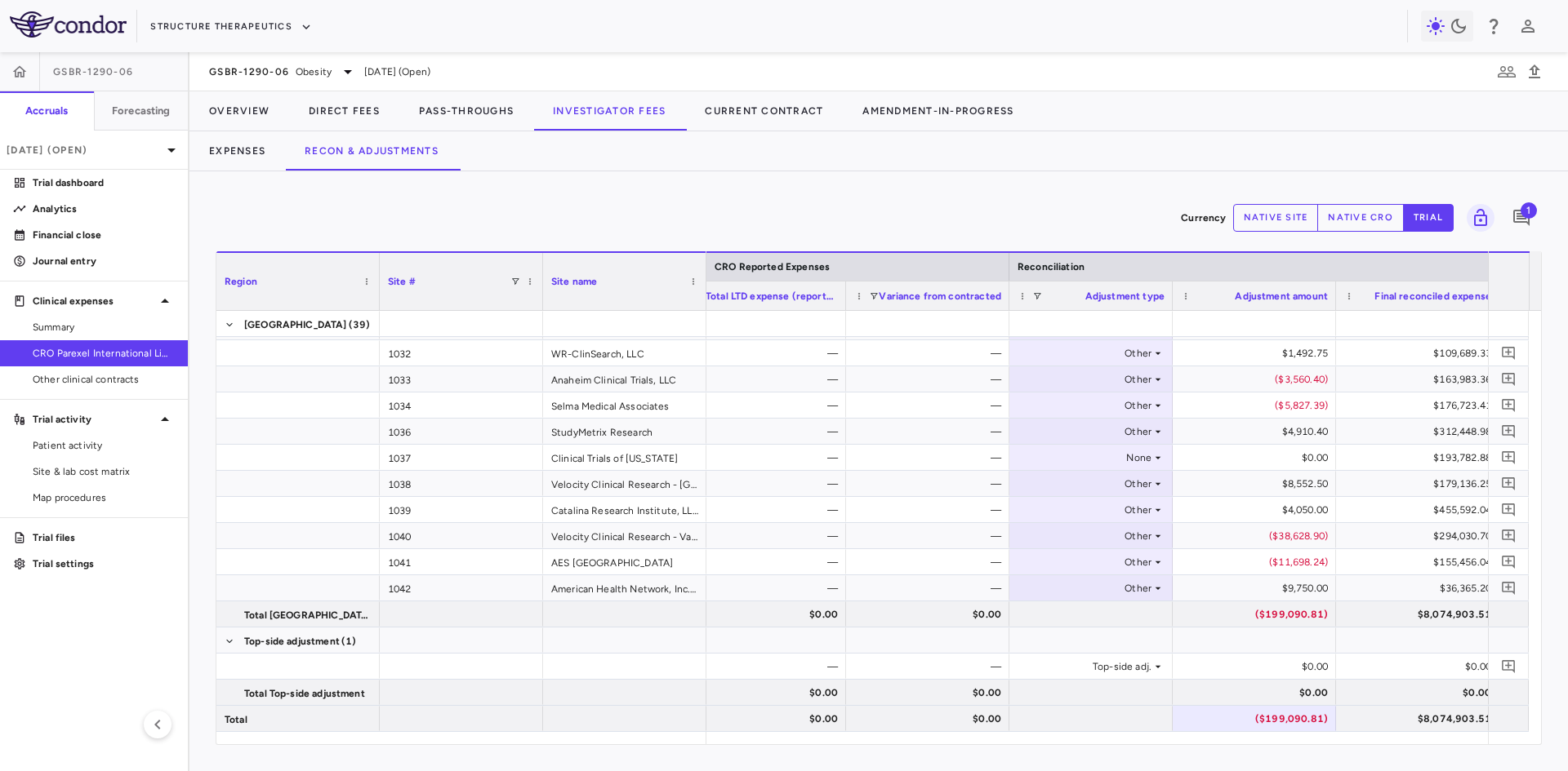
click at [1527, 214] on span "1" at bounding box center [1528, 210] width 16 height 16
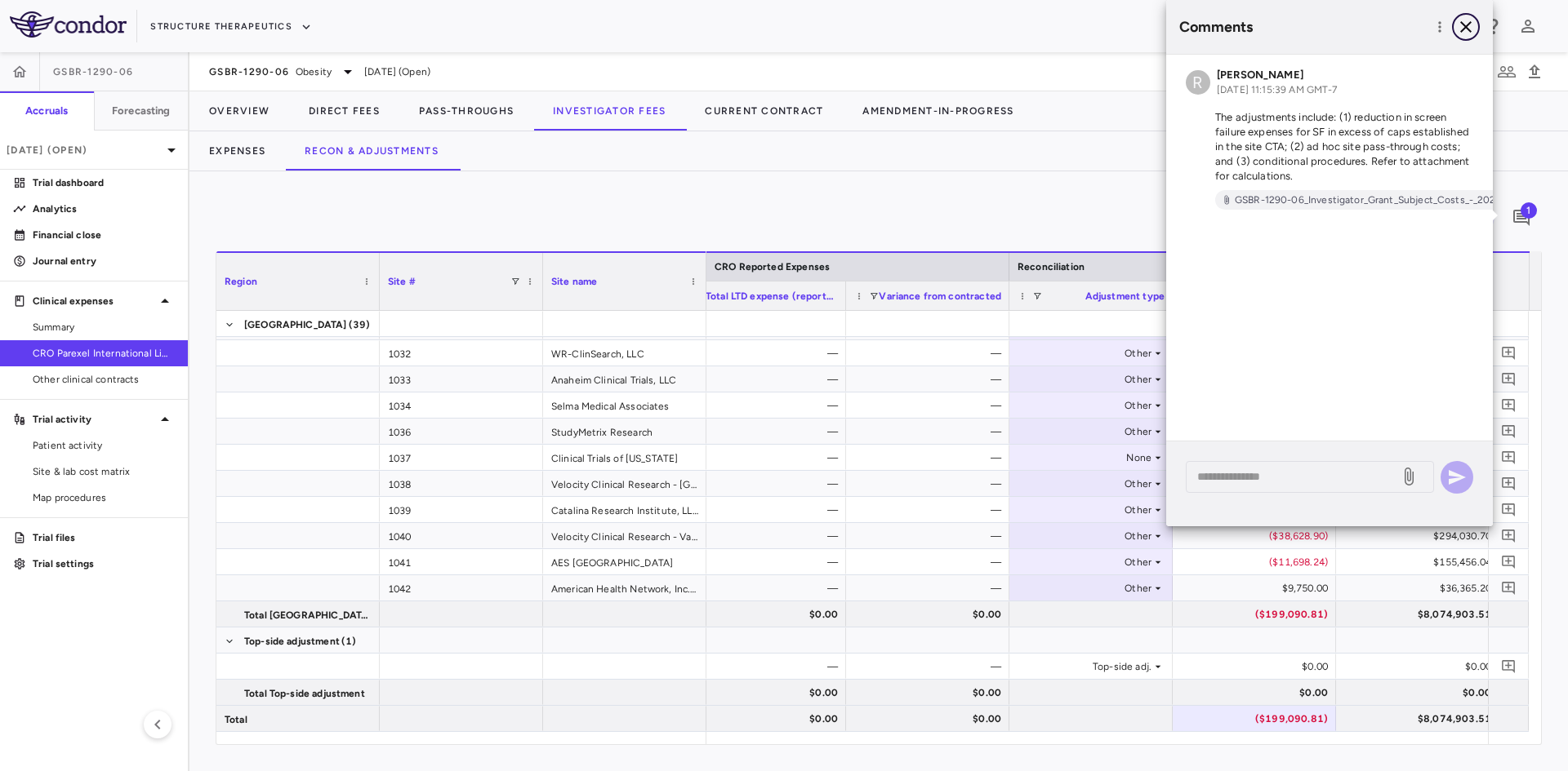
click at [1462, 35] on icon "button" at bounding box center [1465, 26] width 19 height 19
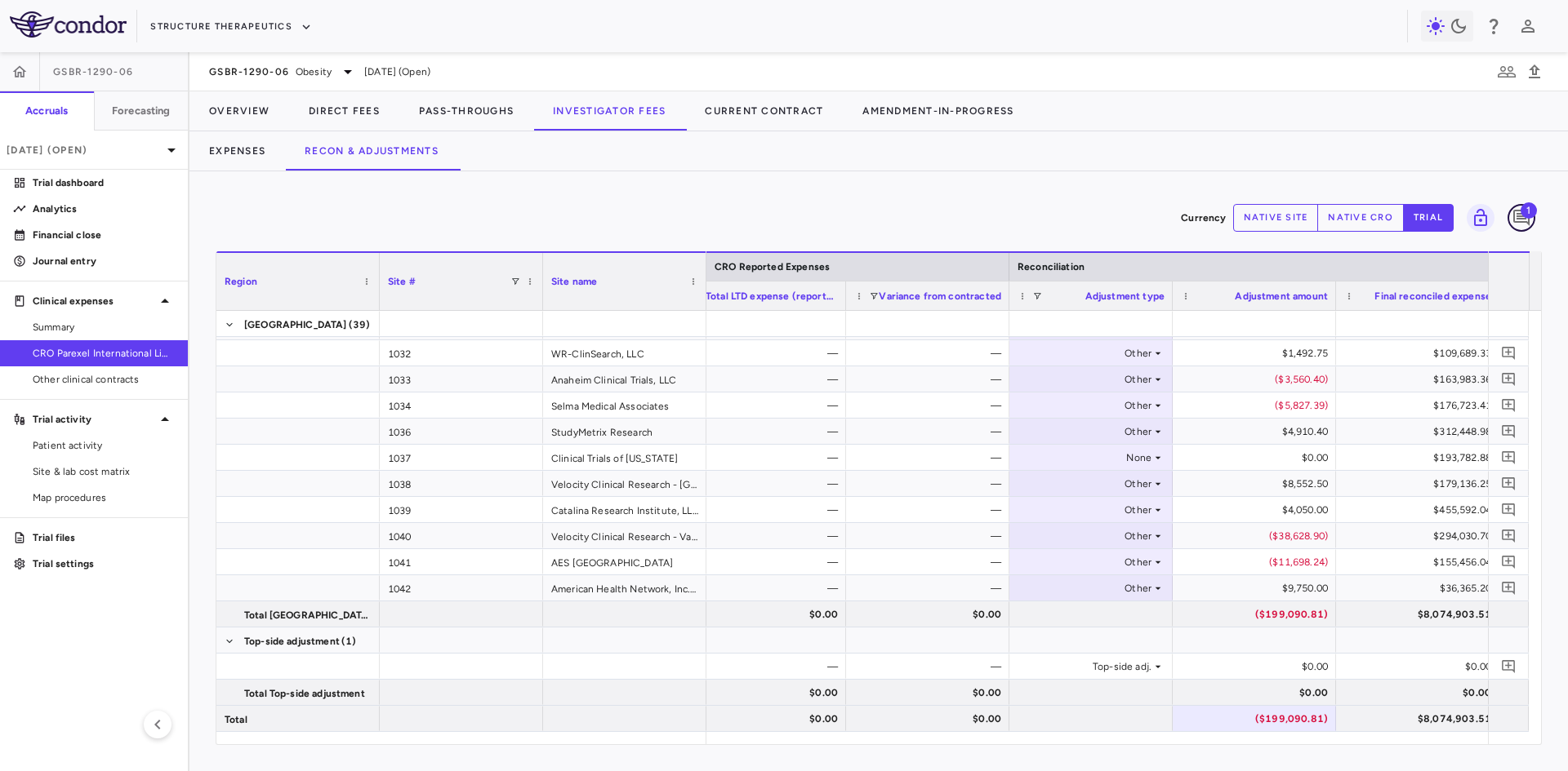
click at [1518, 219] on icon "Add comment" at bounding box center [1521, 217] width 16 height 16
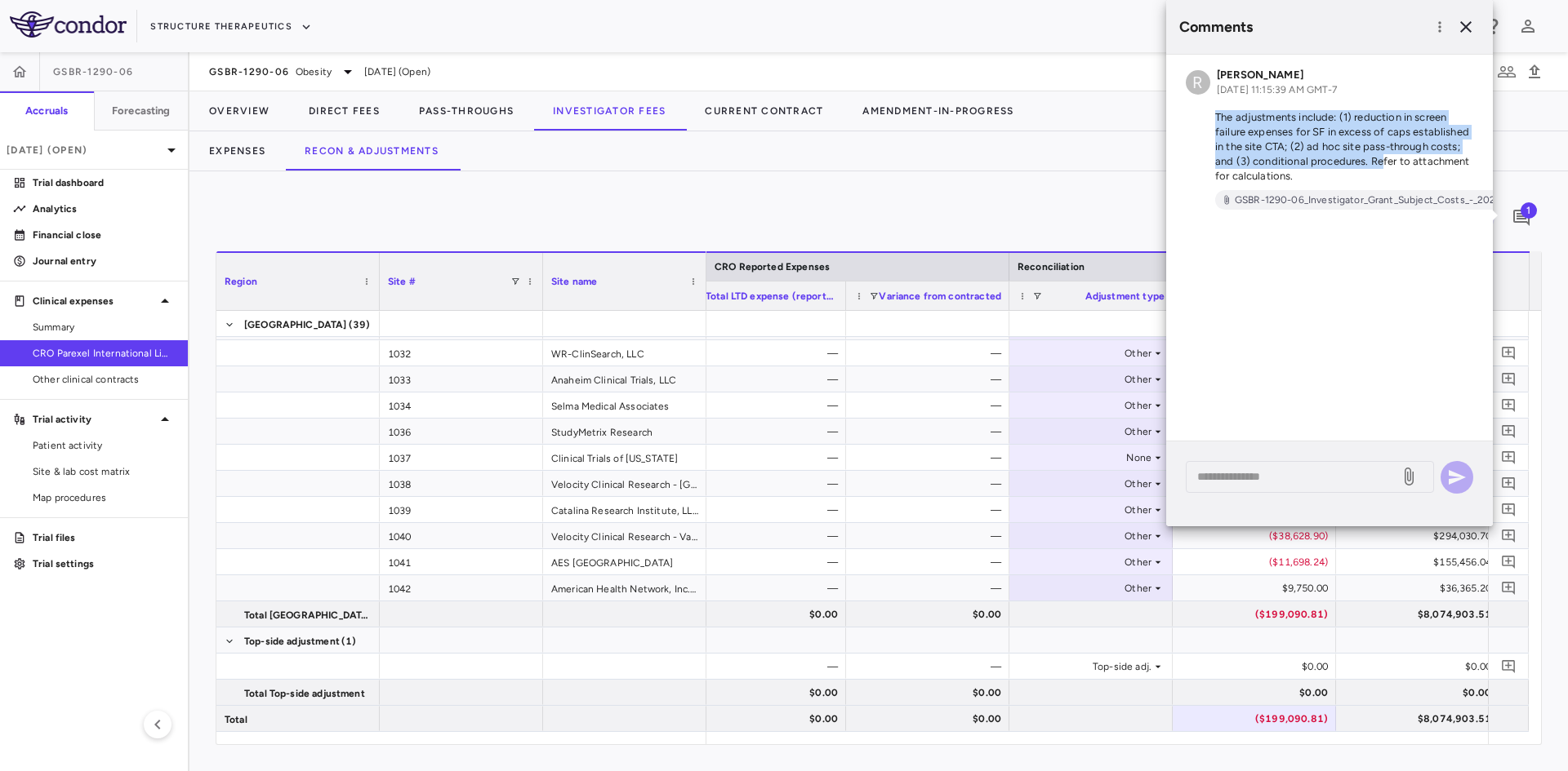
drag, startPoint x: 1217, startPoint y: 118, endPoint x: 1383, endPoint y: 170, distance: 174.0
click at [1383, 170] on p "The adjustments include: (1) reduction in screen failure expenses for SF in exc…" at bounding box center [1329, 146] width 288 height 73
click at [1279, 166] on p "The adjustments include: (1) reduction in screen failure expenses for SF in exc…" at bounding box center [1329, 146] width 288 height 73
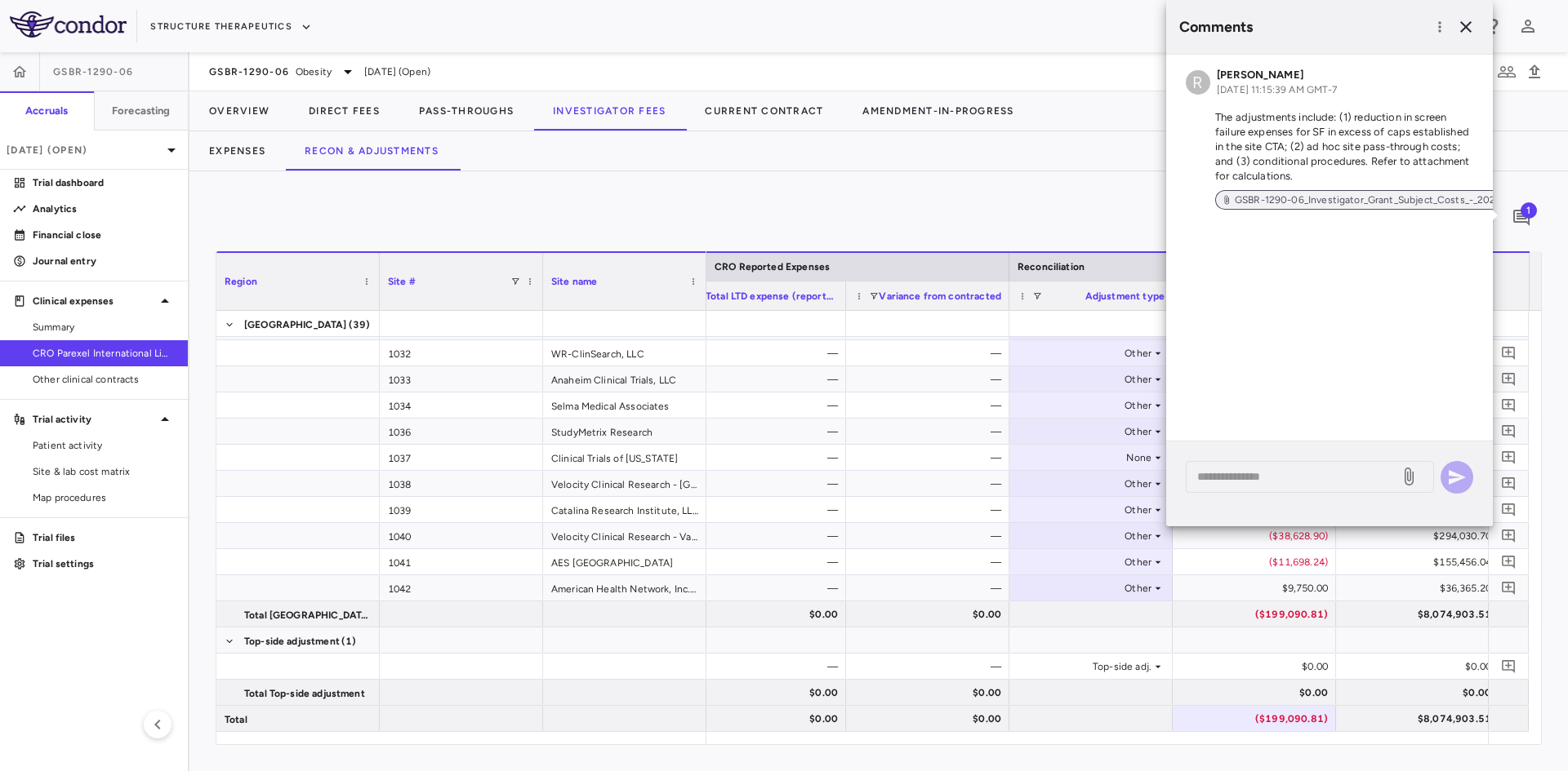
click at [1338, 203] on span "GSBR-1290-06_Investigator_Grant_Subject_Costs_-_2025-08_-_Condor.xlsx" at bounding box center [1410, 199] width 363 height 14
click at [1465, 26] on icon "button" at bounding box center [1466, 27] width 12 height 12
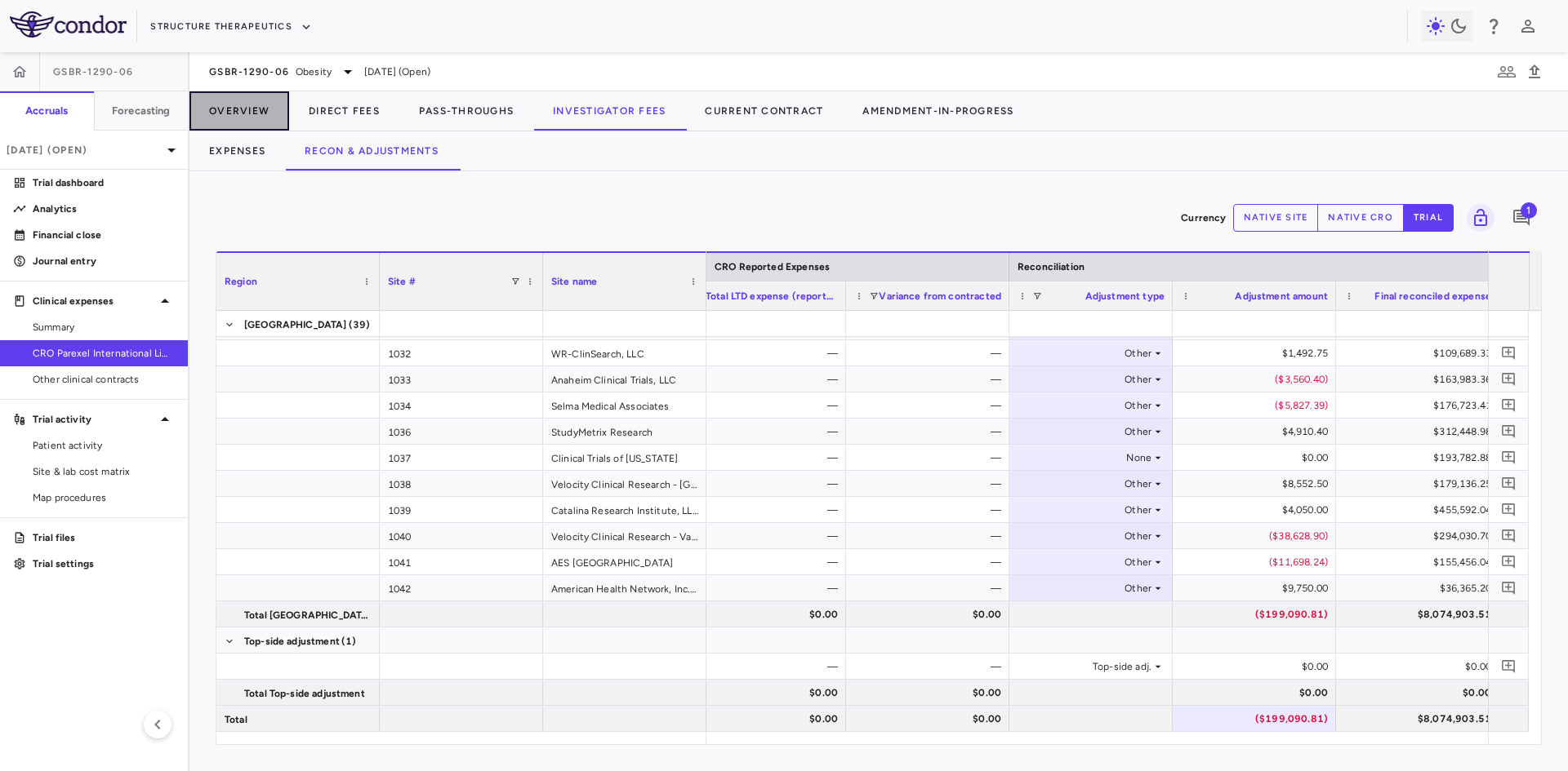
click at [241, 105] on button "Overview" at bounding box center [239, 111] width 99 height 40
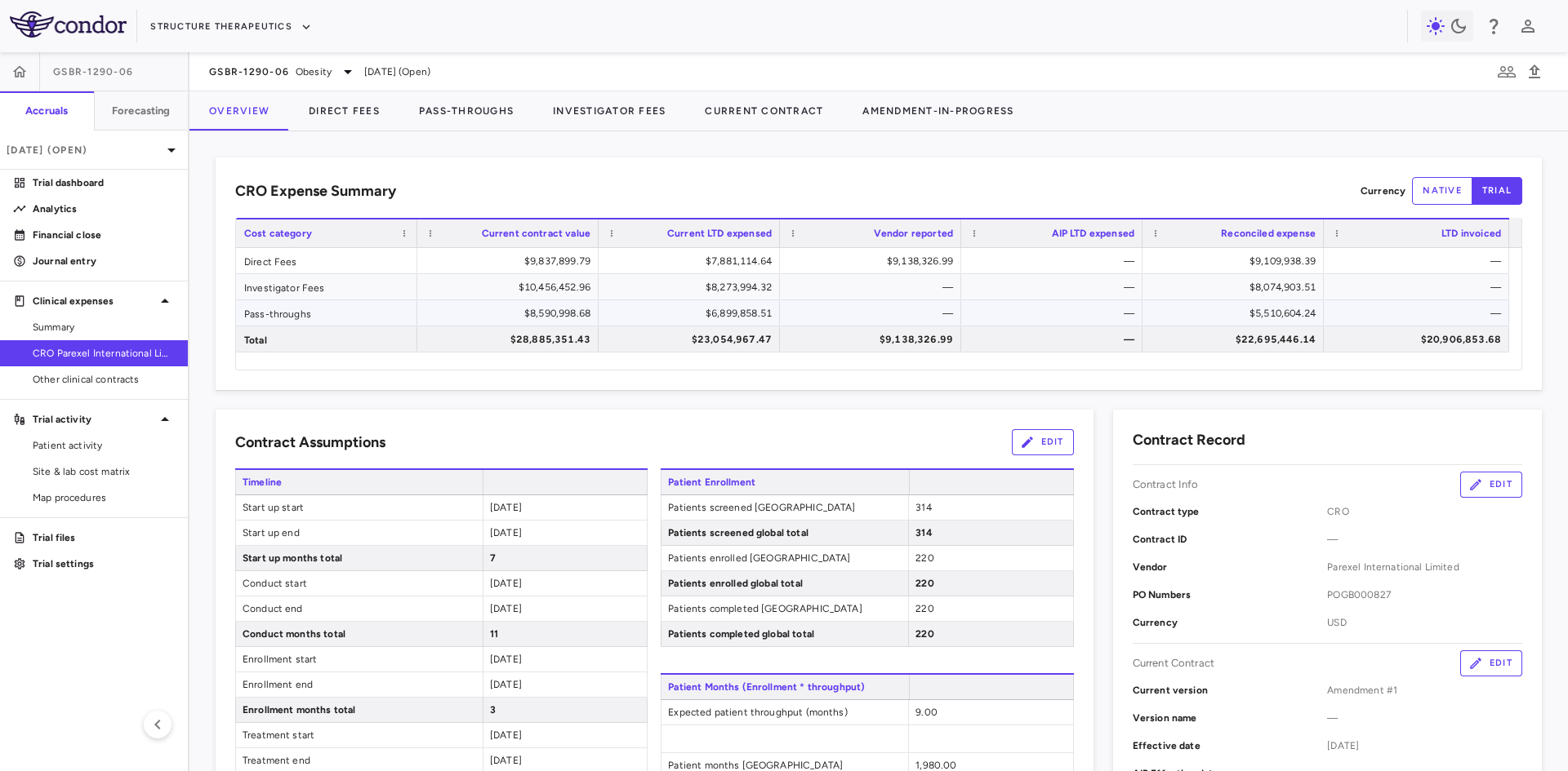
click at [704, 313] on div "$6,899,858.51" at bounding box center [692, 313] width 158 height 26
click at [1245, 309] on div "$5,510,604.24" at bounding box center [1237, 313] width 158 height 26
click at [483, 115] on button "Pass-Throughs" at bounding box center [466, 111] width 134 height 40
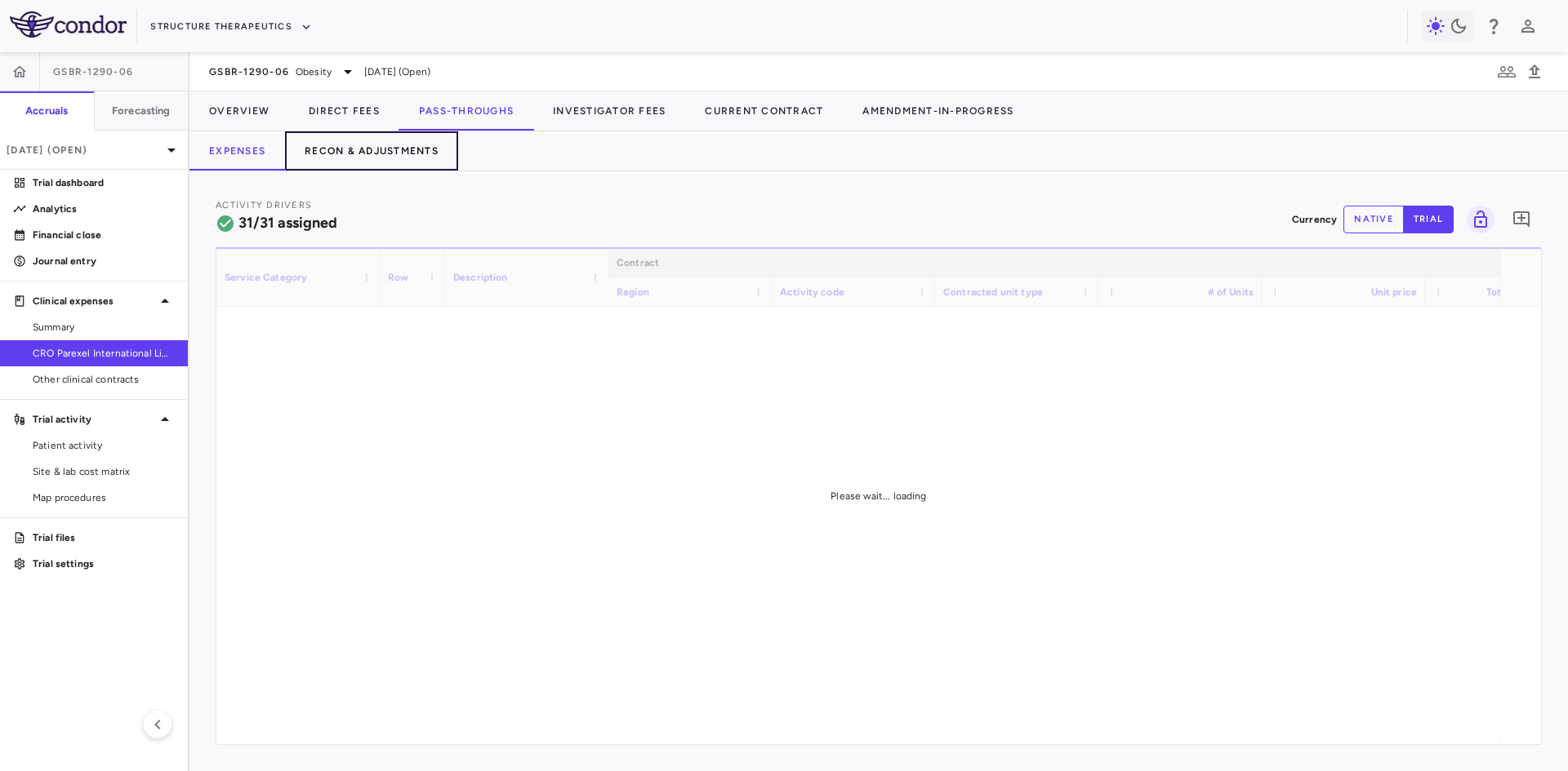
click at [399, 154] on button "Recon & Adjustments" at bounding box center [372, 151] width 173 height 40
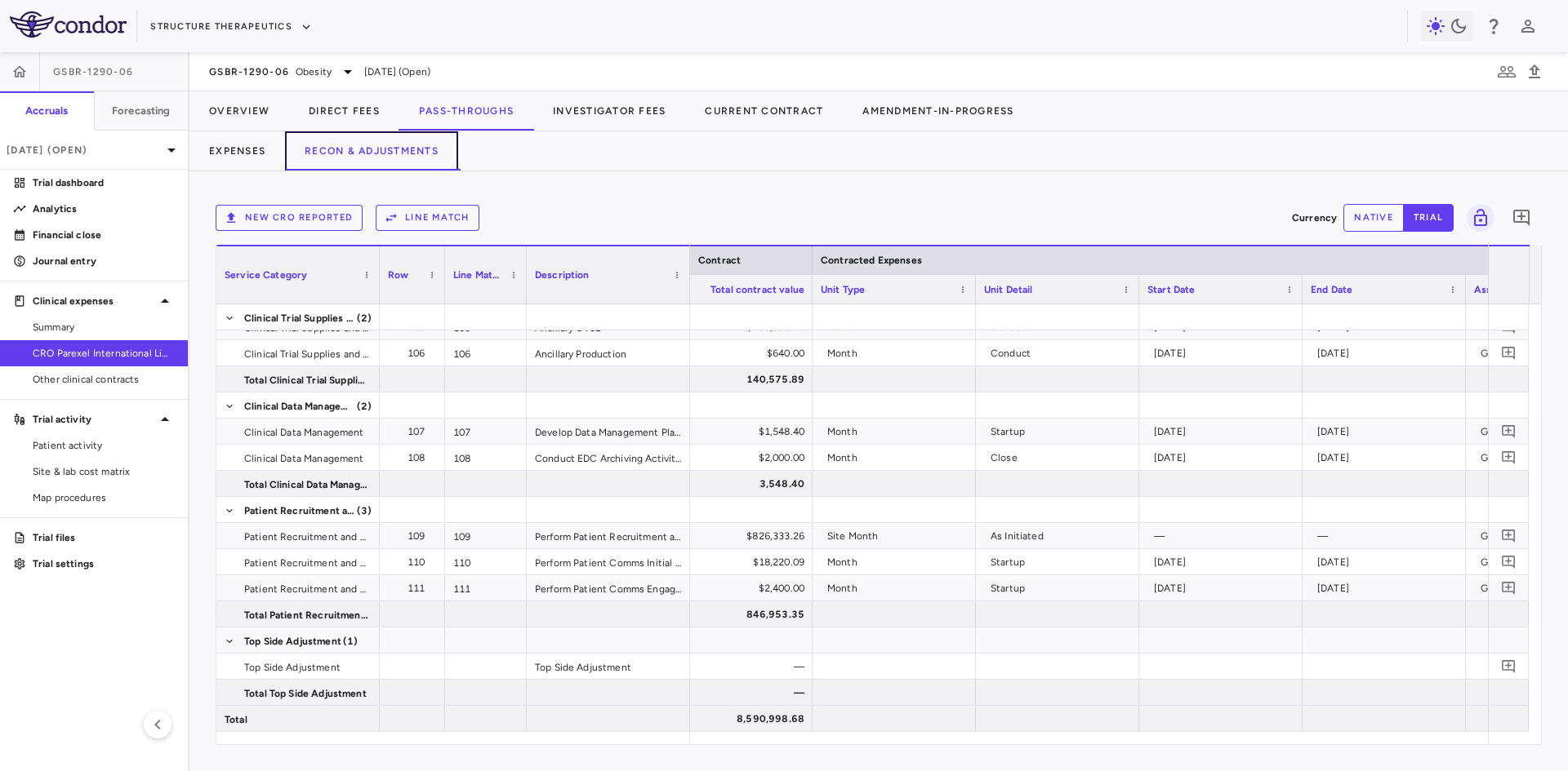
scroll to position [0, 861]
click at [787, 725] on div "8,590,998.68" at bounding box center [730, 719] width 140 height 26
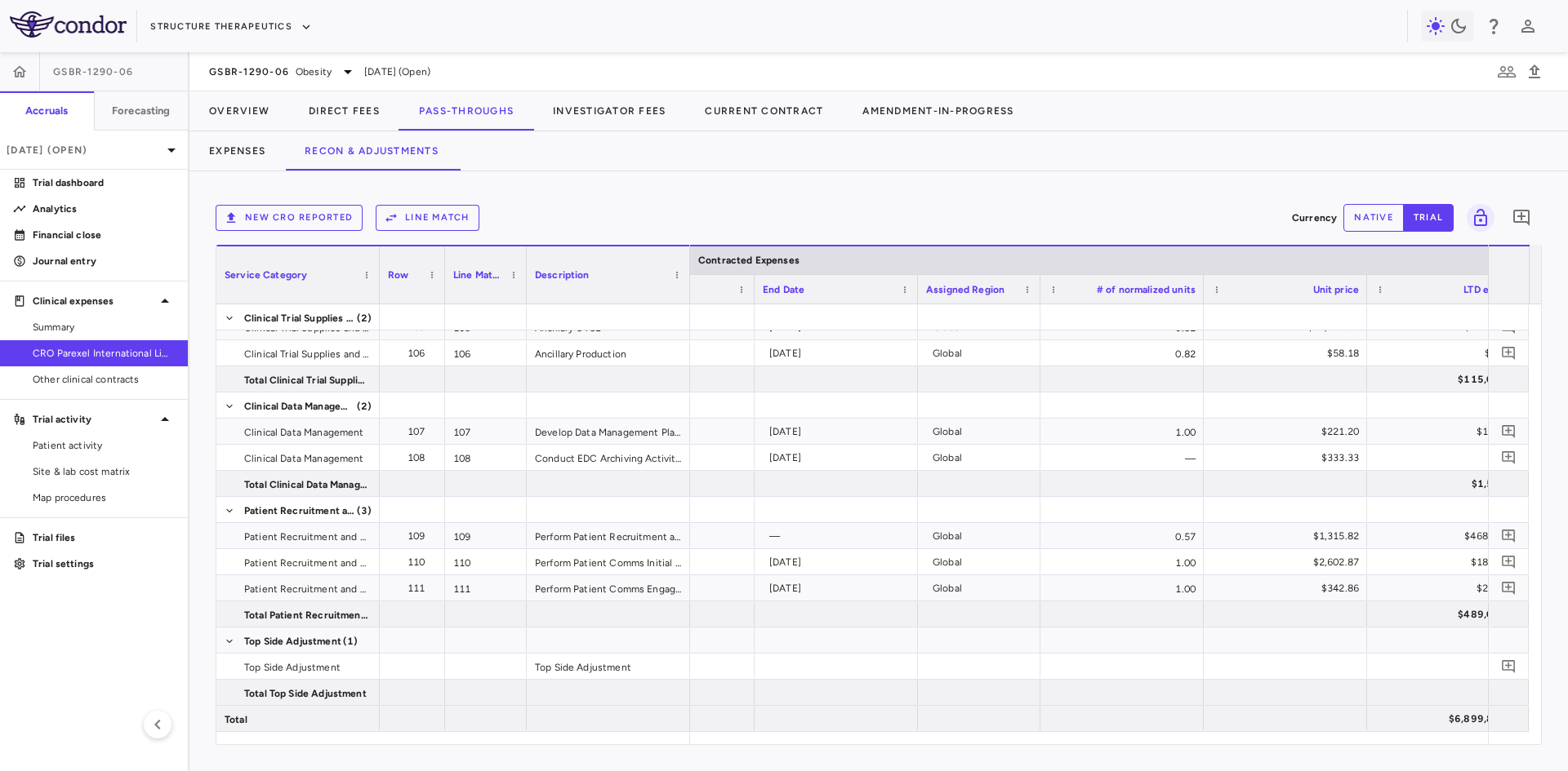
scroll to position [0, 1591]
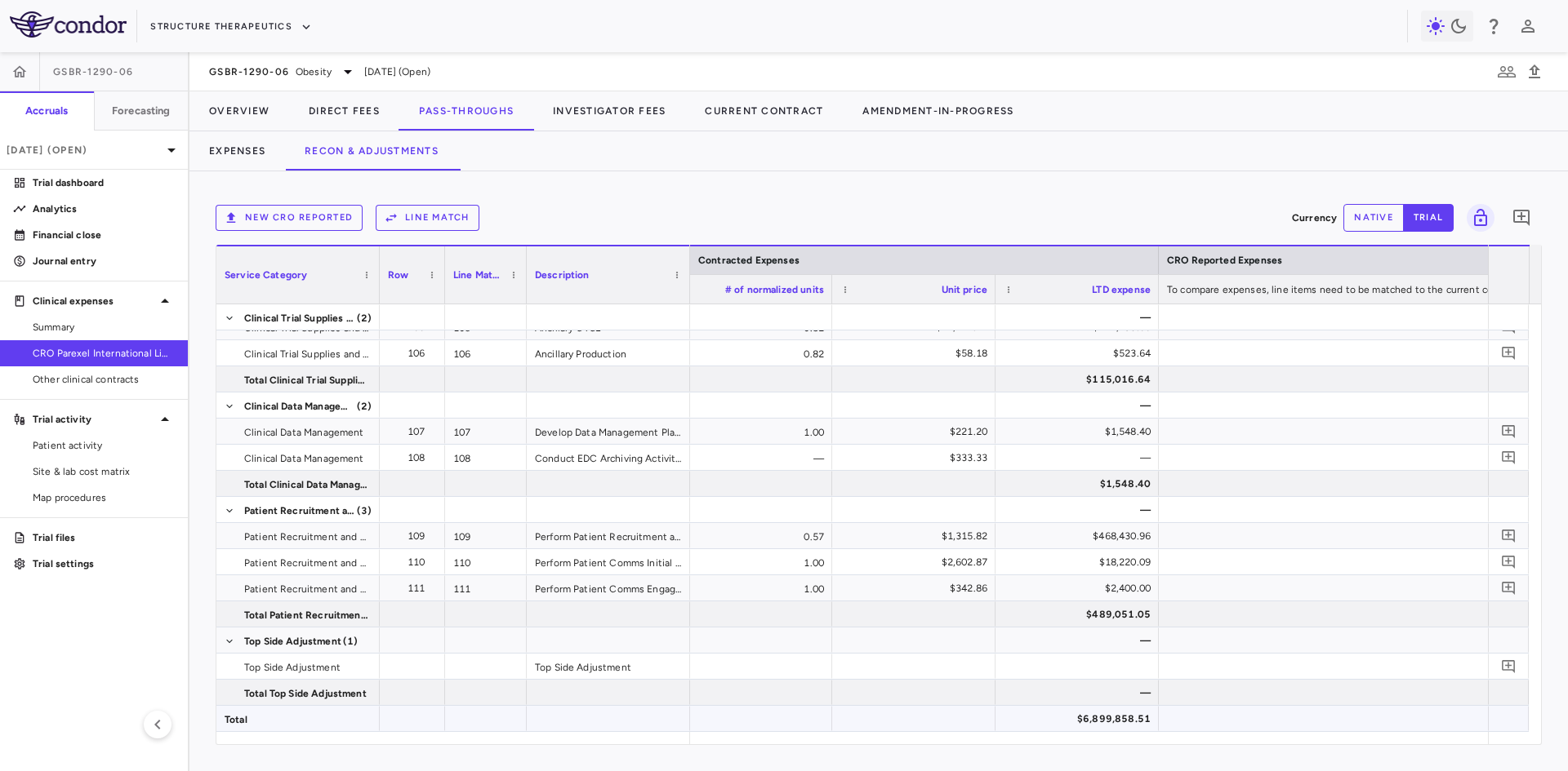
click at [1134, 724] on div "$6,899,858.51" at bounding box center [1080, 719] width 140 height 26
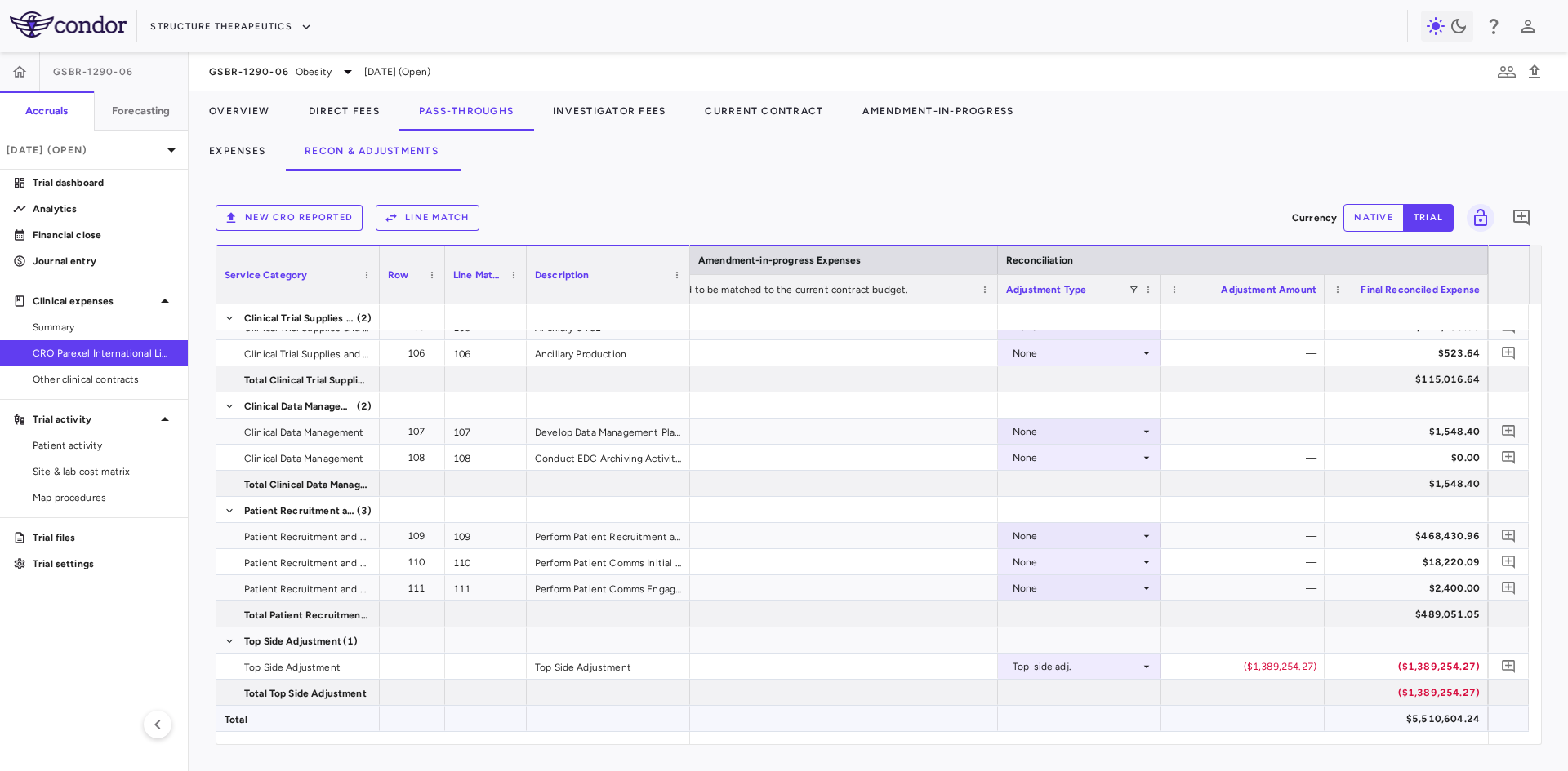
click at [1444, 719] on div "$5,510,604.24" at bounding box center [1409, 719] width 140 height 26
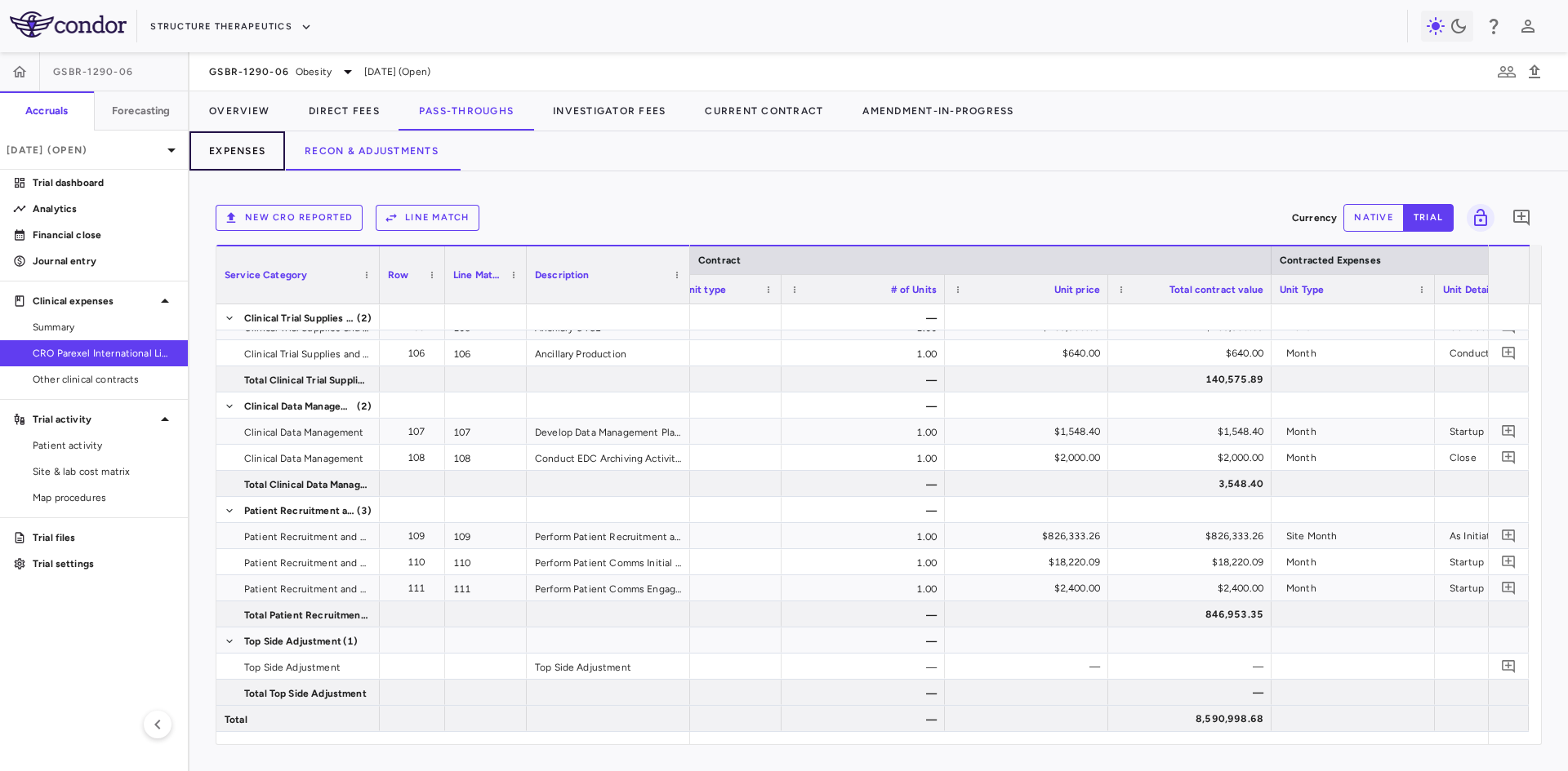
click at [236, 147] on button "Expenses" at bounding box center [237, 151] width 96 height 40
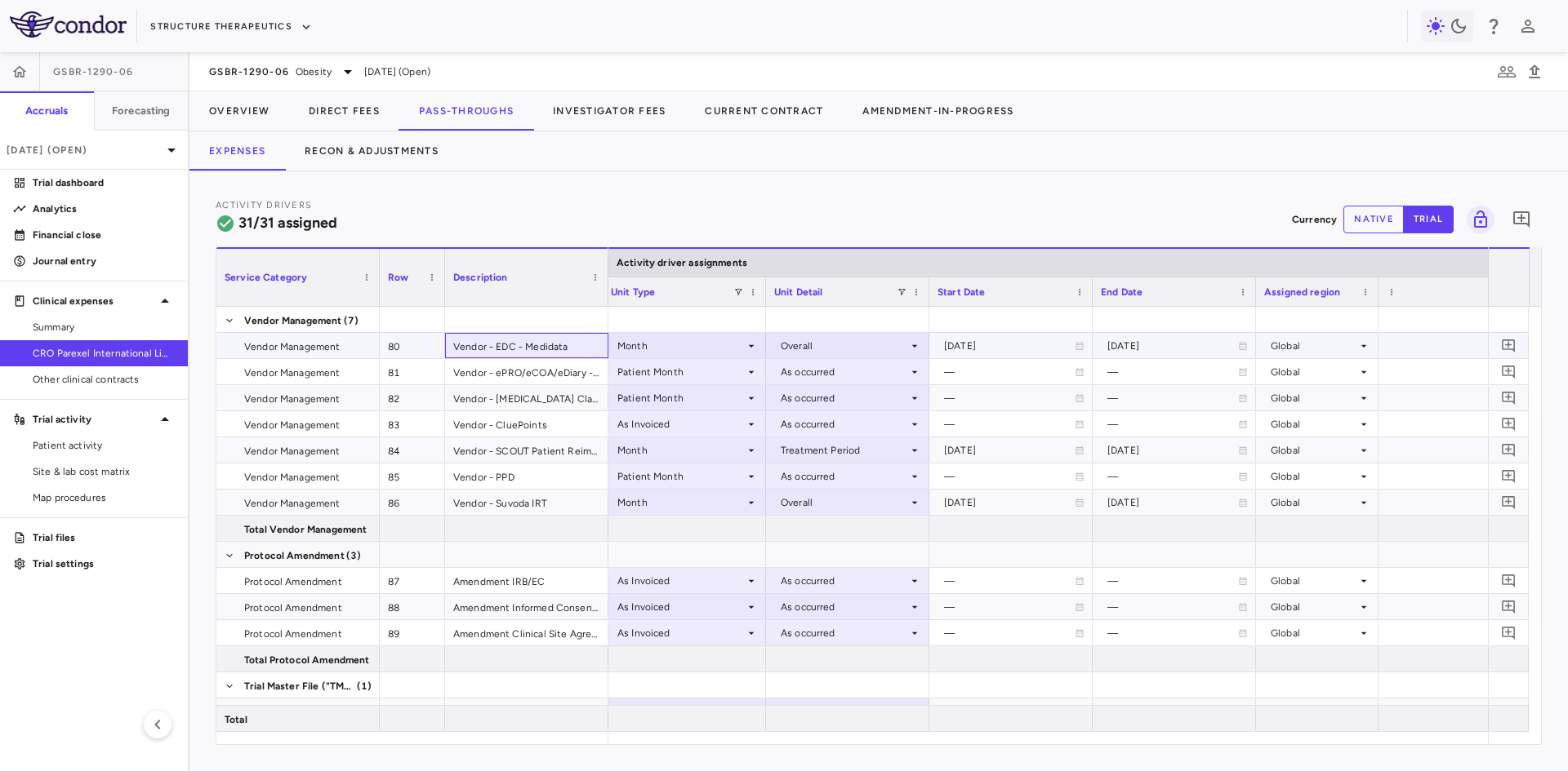
click at [485, 342] on div "Vendor - EDC - Medidata" at bounding box center [527, 346] width 163 height 25
click at [504, 378] on div "Vendor - ePRO/eCOA/eDiary - Clario" at bounding box center [527, 372] width 163 height 25
click at [507, 398] on div "Vendor - ECG Clario" at bounding box center [527, 398] width 163 height 25
click at [511, 427] on div "Vendor - CluePoints" at bounding box center [527, 424] width 163 height 25
click at [515, 457] on div "Vendor - SCOUT Patient Reimbursement" at bounding box center [527, 450] width 163 height 25
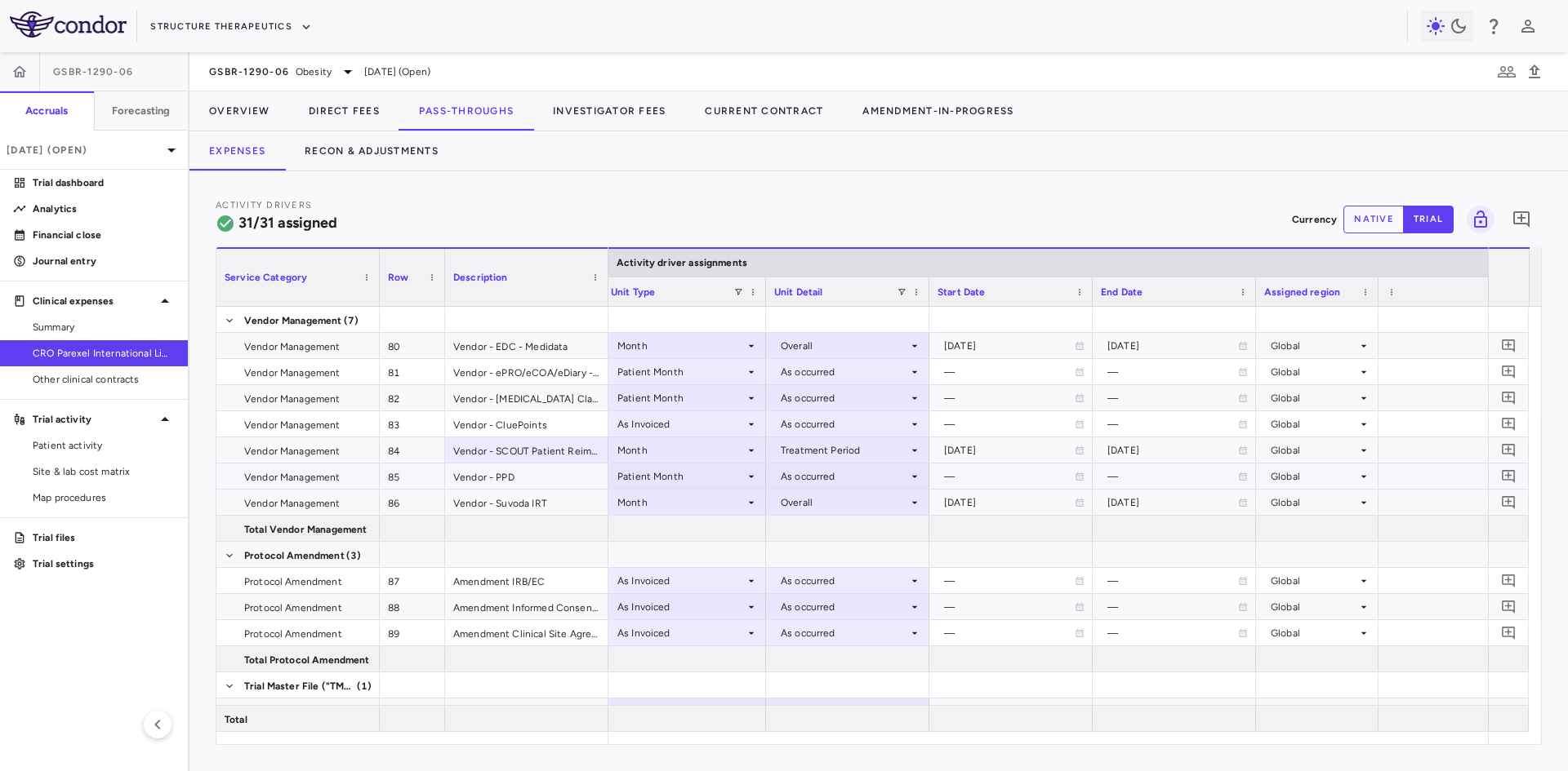
click at [515, 480] on div "Vendor - PPD" at bounding box center [527, 476] width 163 height 25
click at [516, 508] on div "Vendor - Suvoda IRT" at bounding box center [527, 502] width 163 height 25
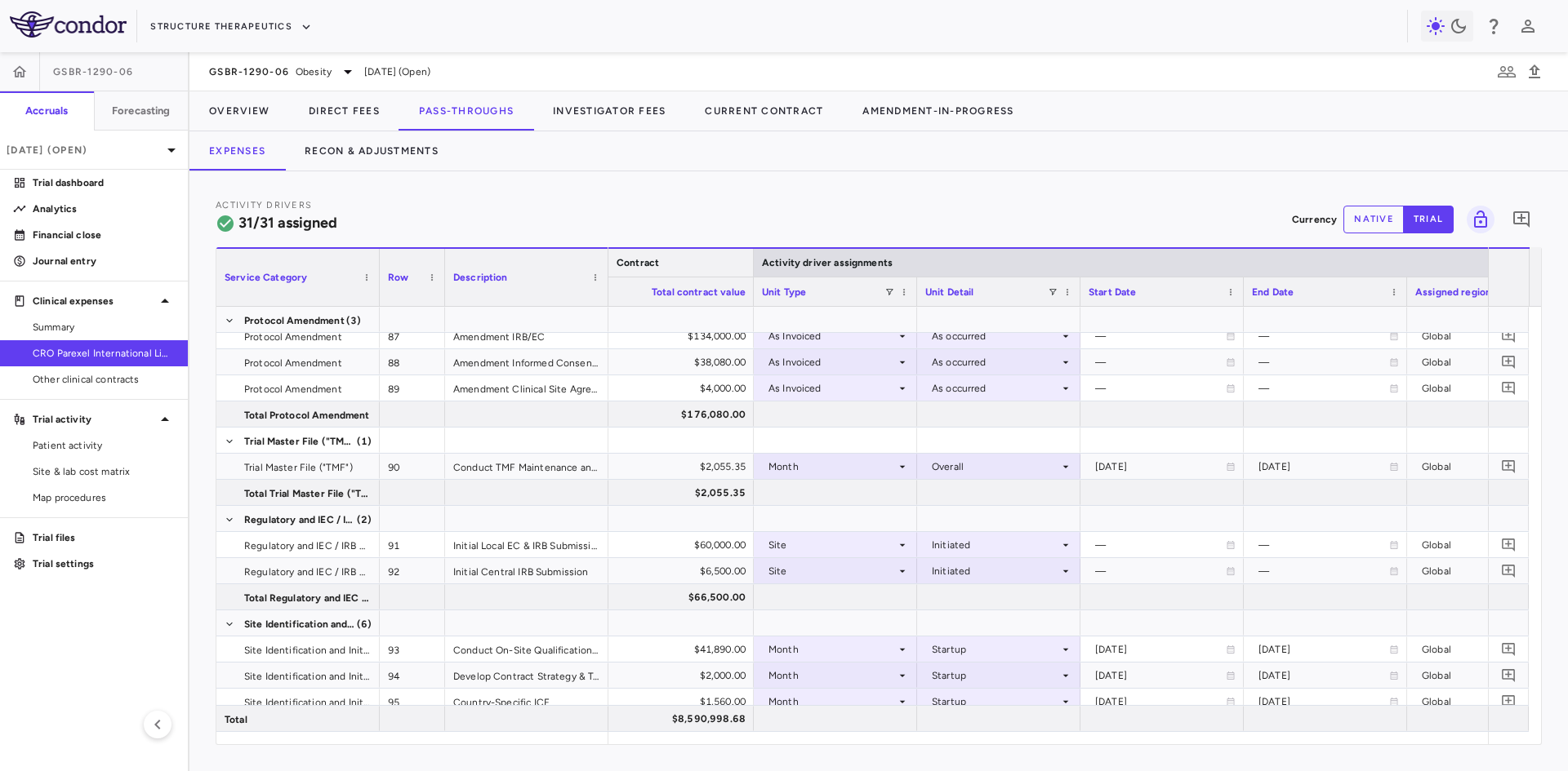
drag, startPoint x: 608, startPoint y: 260, endPoint x: 614, endPoint y: 320, distance: 60.3
click at [750, 267] on div at bounding box center [753, 262] width 7 height 28
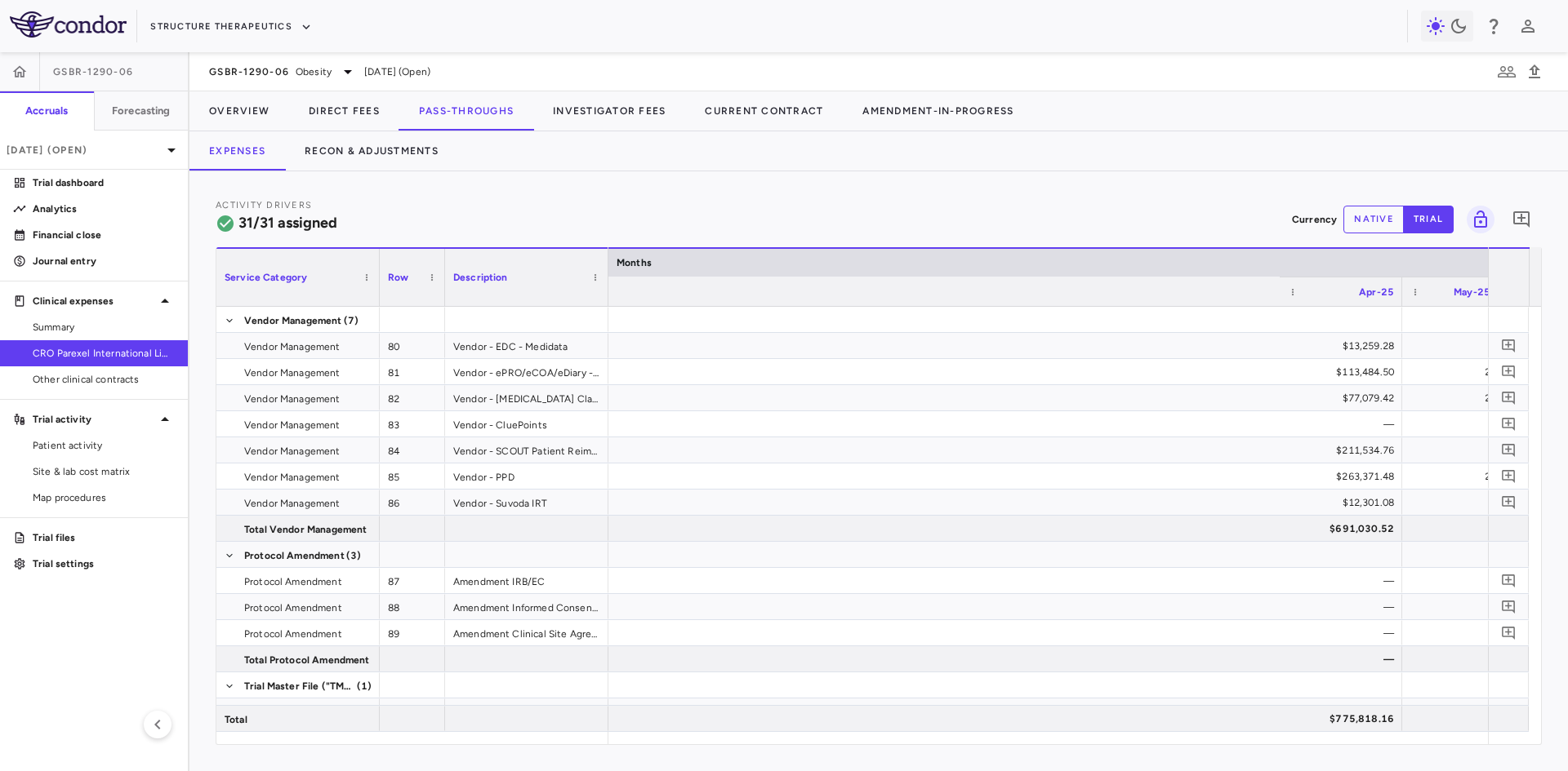
scroll to position [0, 5591]
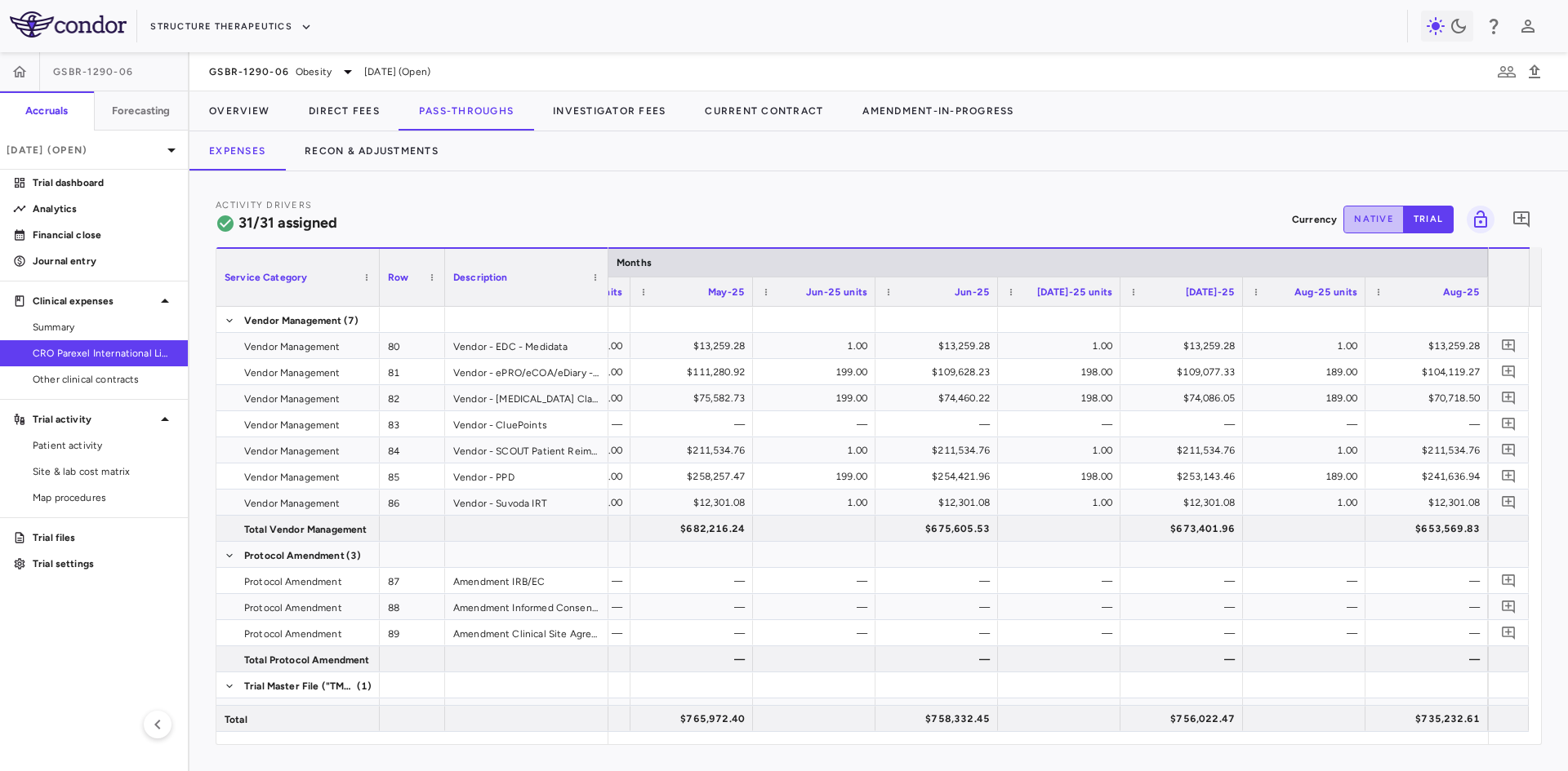
click at [1380, 219] on button "native" at bounding box center [1374, 219] width 61 height 28
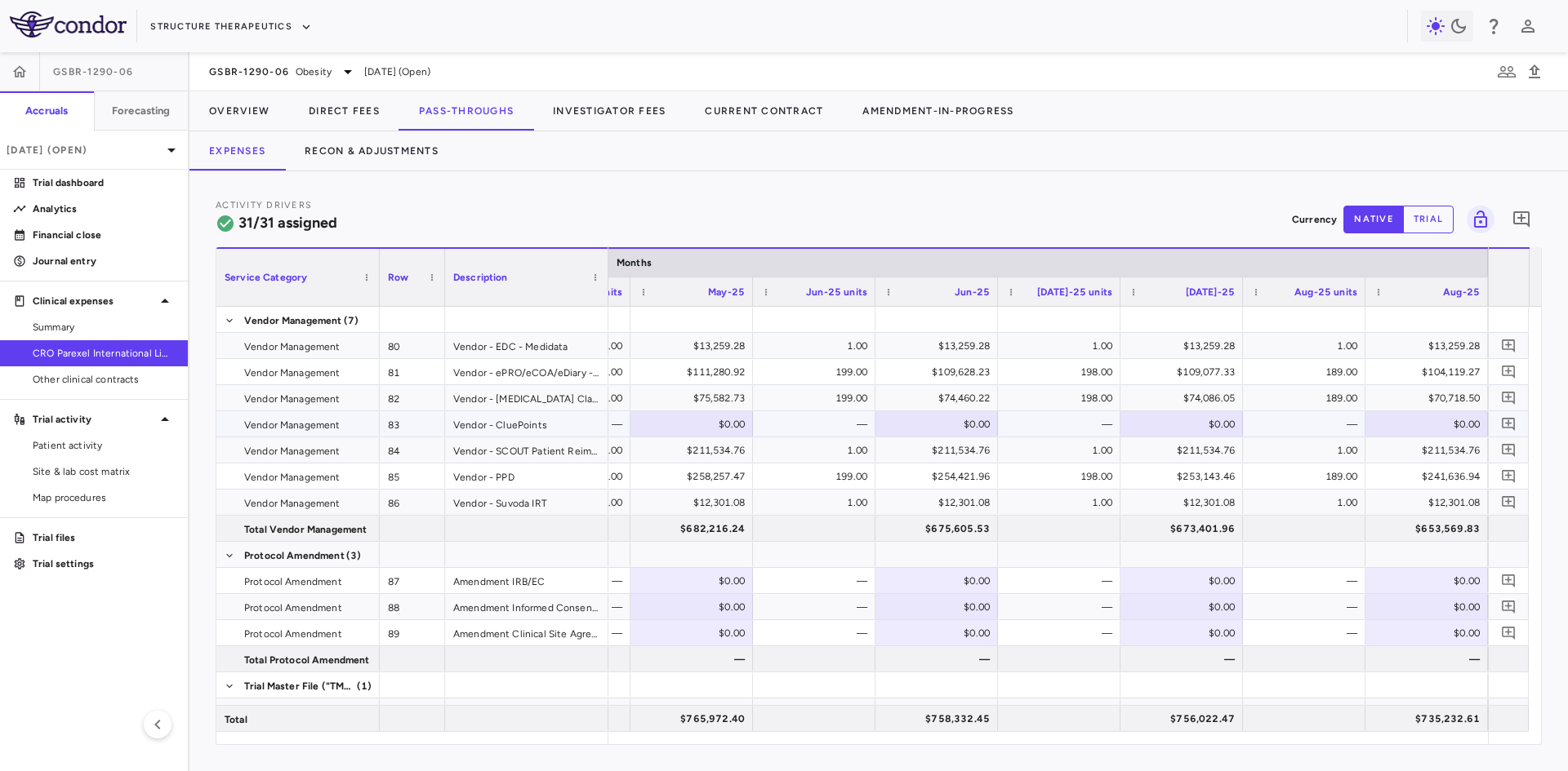
click at [1207, 430] on div "$0.00" at bounding box center [1184, 424] width 99 height 26
click at [1301, 425] on div "—" at bounding box center [1307, 424] width 99 height 26
click at [1429, 423] on div "$0.00" at bounding box center [1430, 424] width 99 height 26
click at [1300, 418] on div "—" at bounding box center [1307, 424] width 99 height 26
click at [1080, 422] on div "—" at bounding box center [1062, 424] width 99 height 26
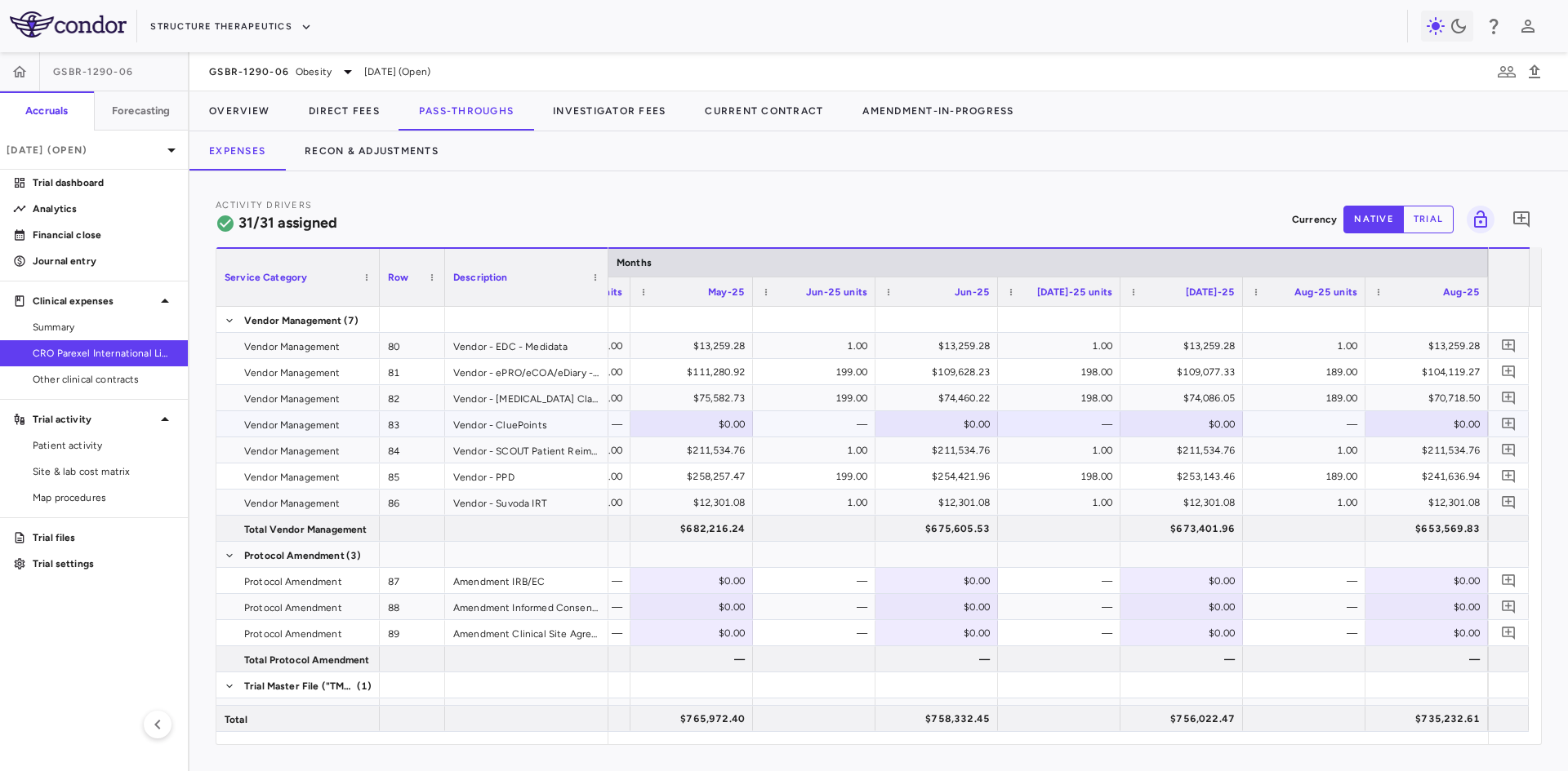
click at [1338, 416] on div "—" at bounding box center [1307, 424] width 99 height 26
click at [512, 430] on div "Vendor - CluePoints" at bounding box center [527, 424] width 163 height 25
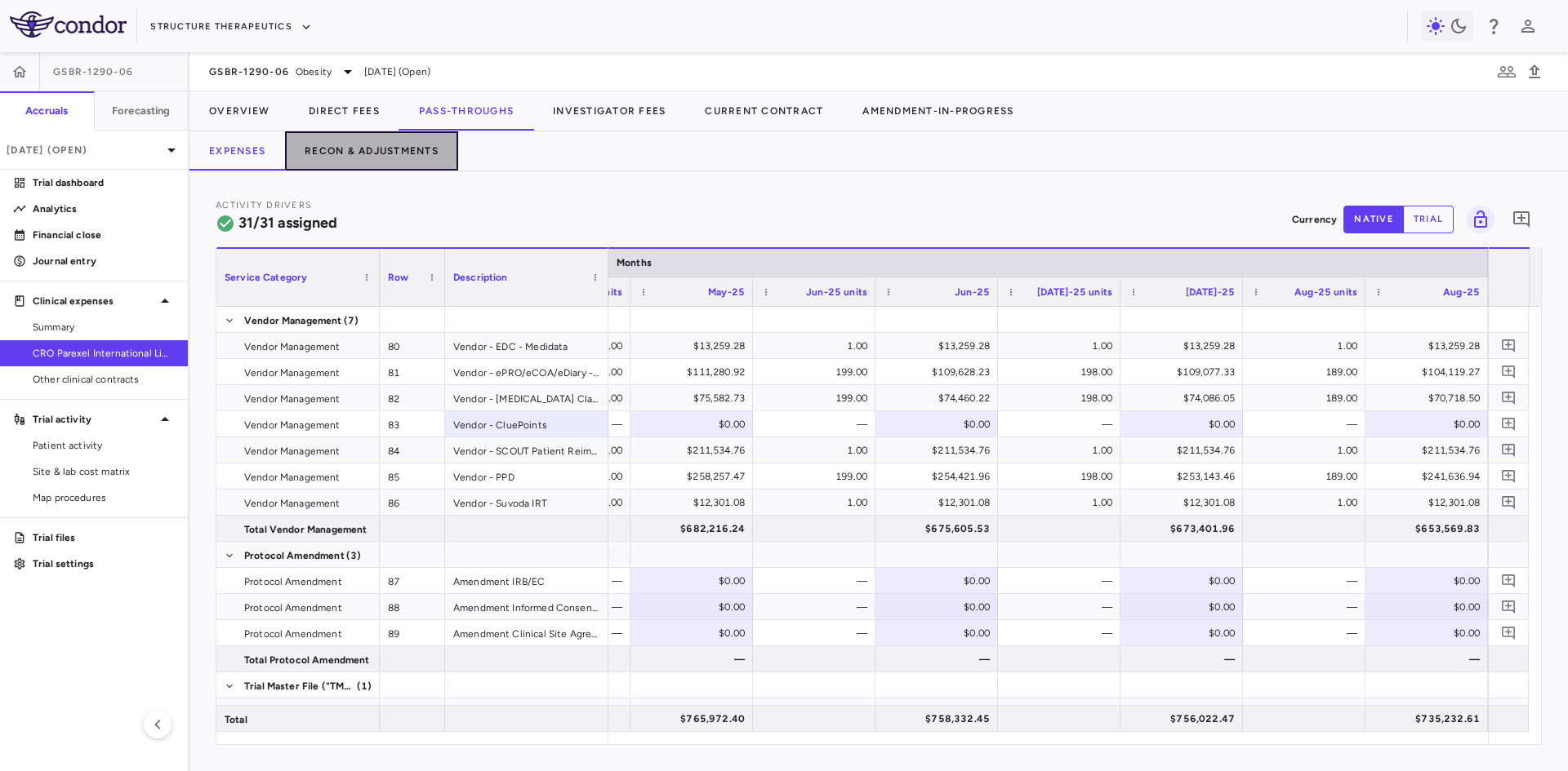
click at [400, 152] on button "Recon & Adjustments" at bounding box center [372, 151] width 173 height 40
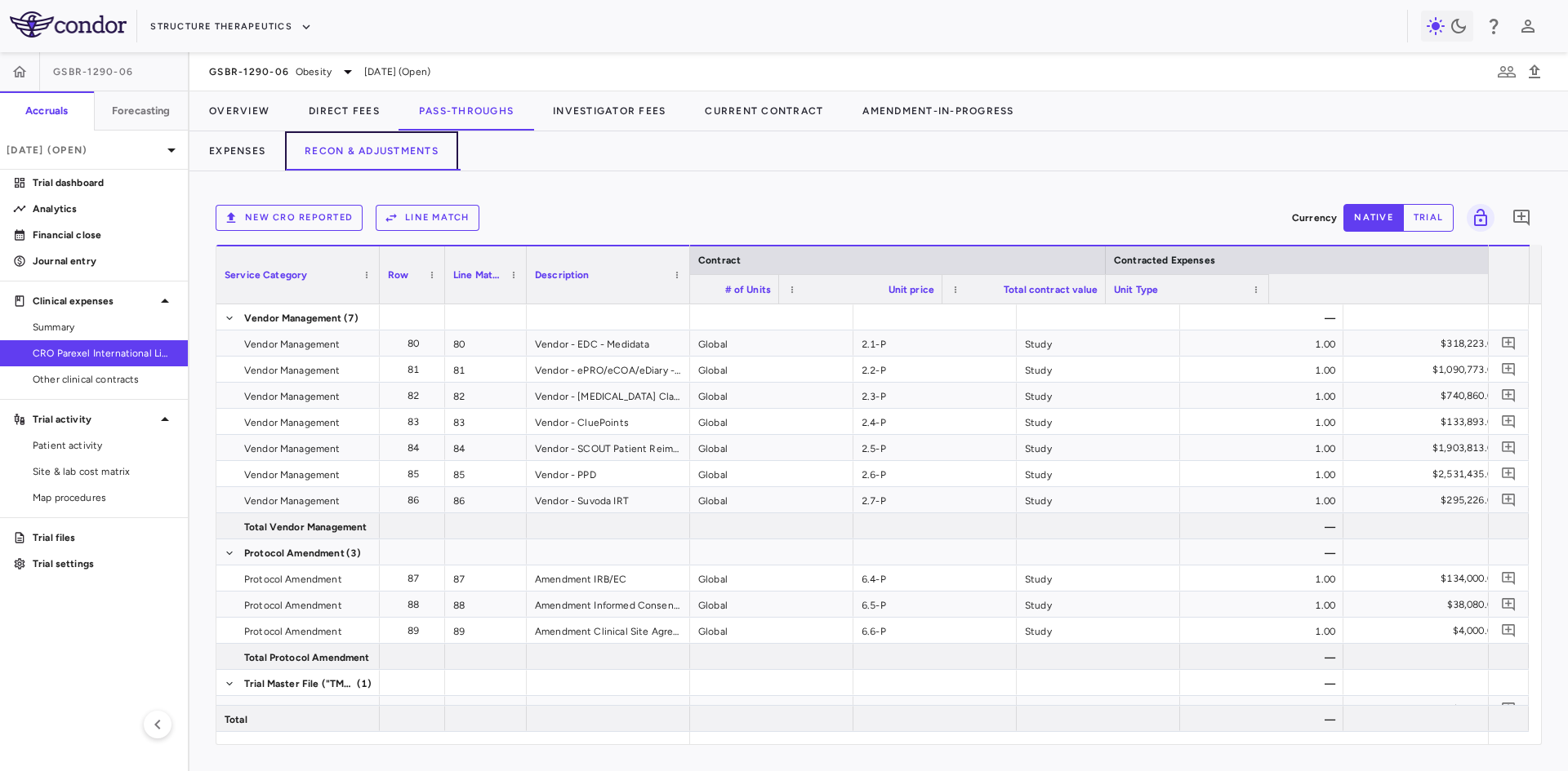
scroll to position [0, 564]
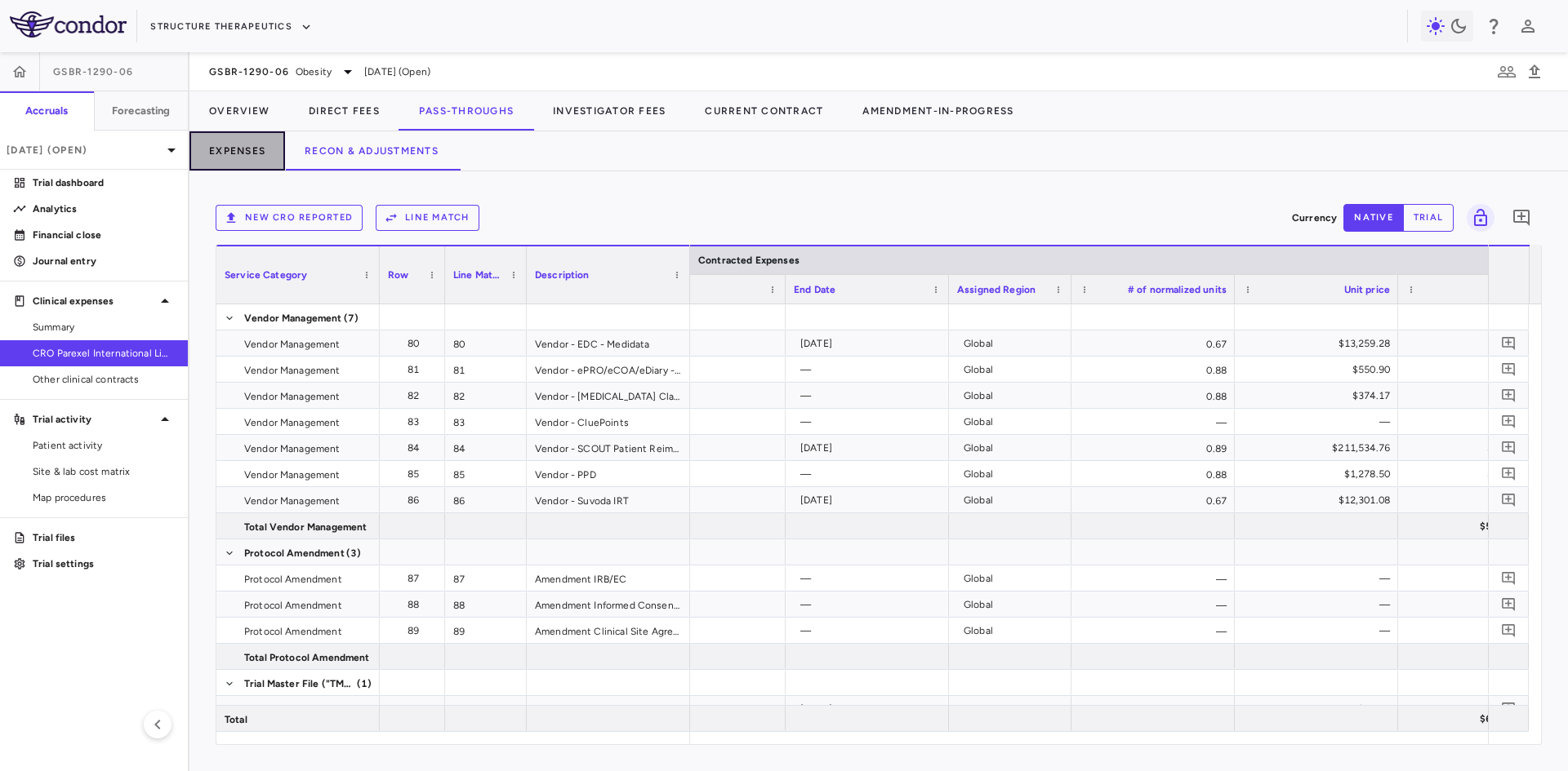
click at [220, 151] on button "Expenses" at bounding box center [237, 151] width 96 height 40
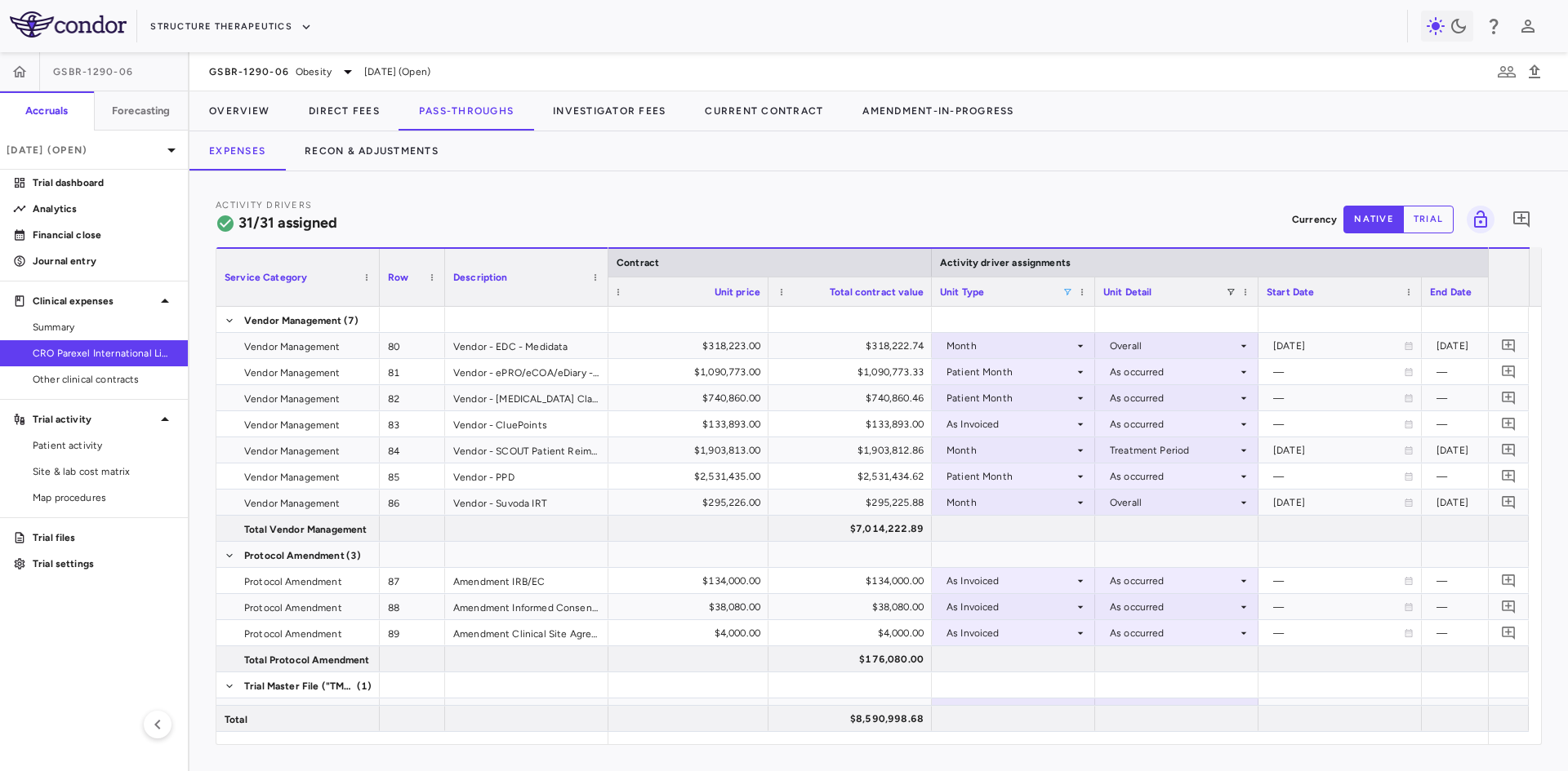
click at [1067, 294] on span at bounding box center [1067, 293] width 10 height 10
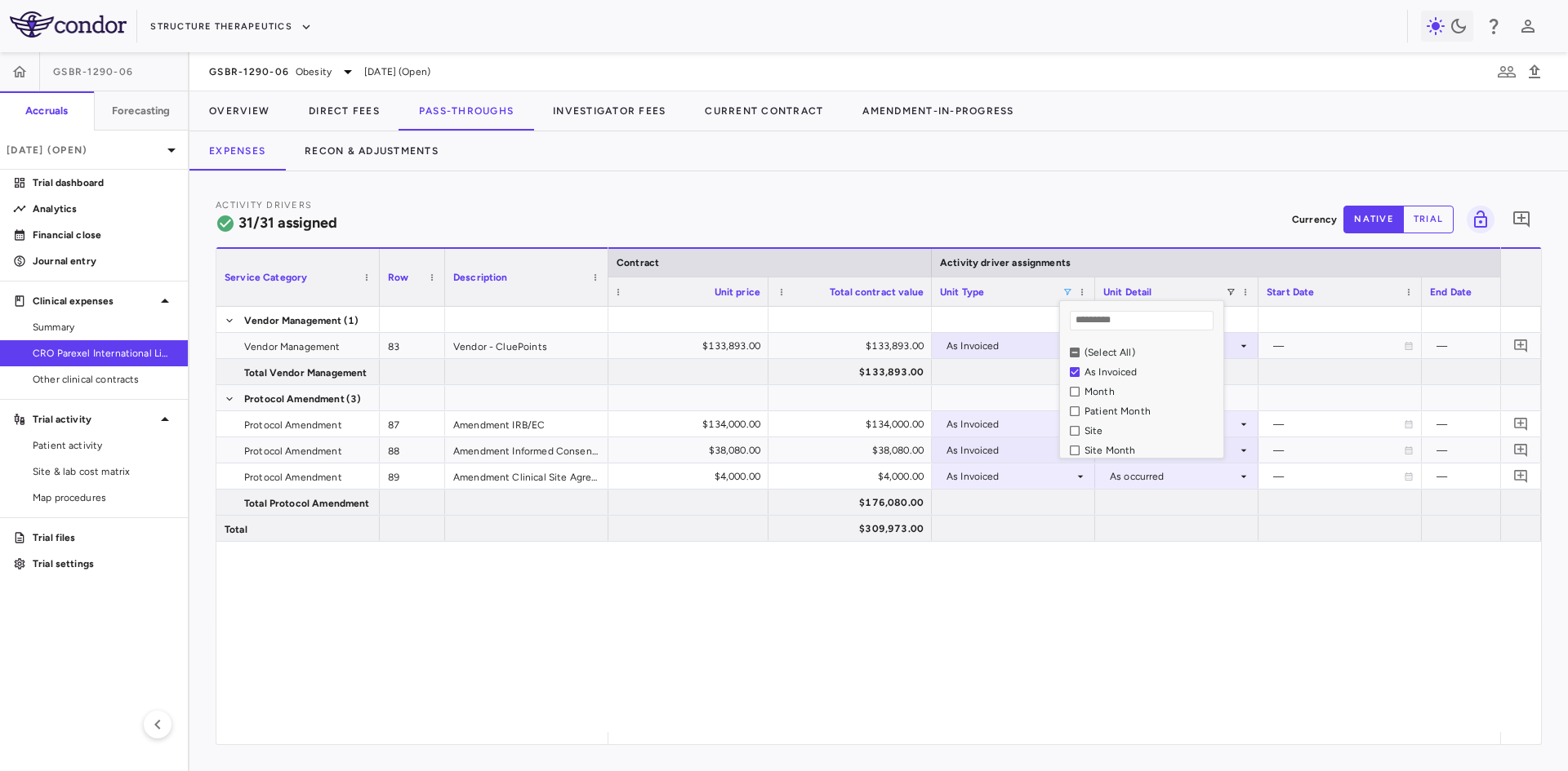
click at [882, 655] on div "— 1.00 $133,893.00 $133,893.00 As Invoiced As occurred — — Global — $133,893.00…" at bounding box center [1054, 520] width 892 height 425
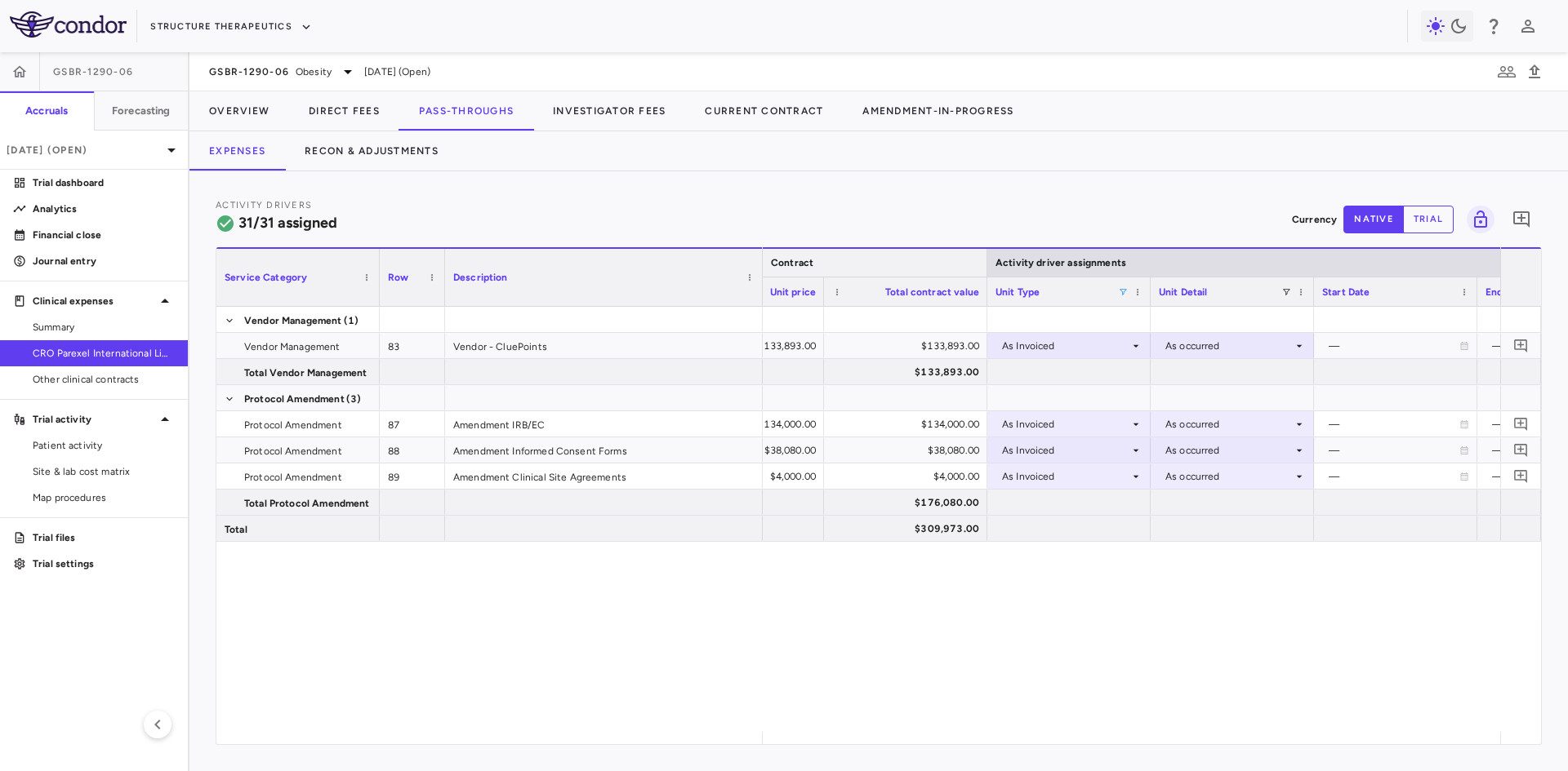
drag, startPoint x: 607, startPoint y: 258, endPoint x: 761, endPoint y: 267, distance: 154.3
click at [761, 267] on div at bounding box center [762, 277] width 7 height 57
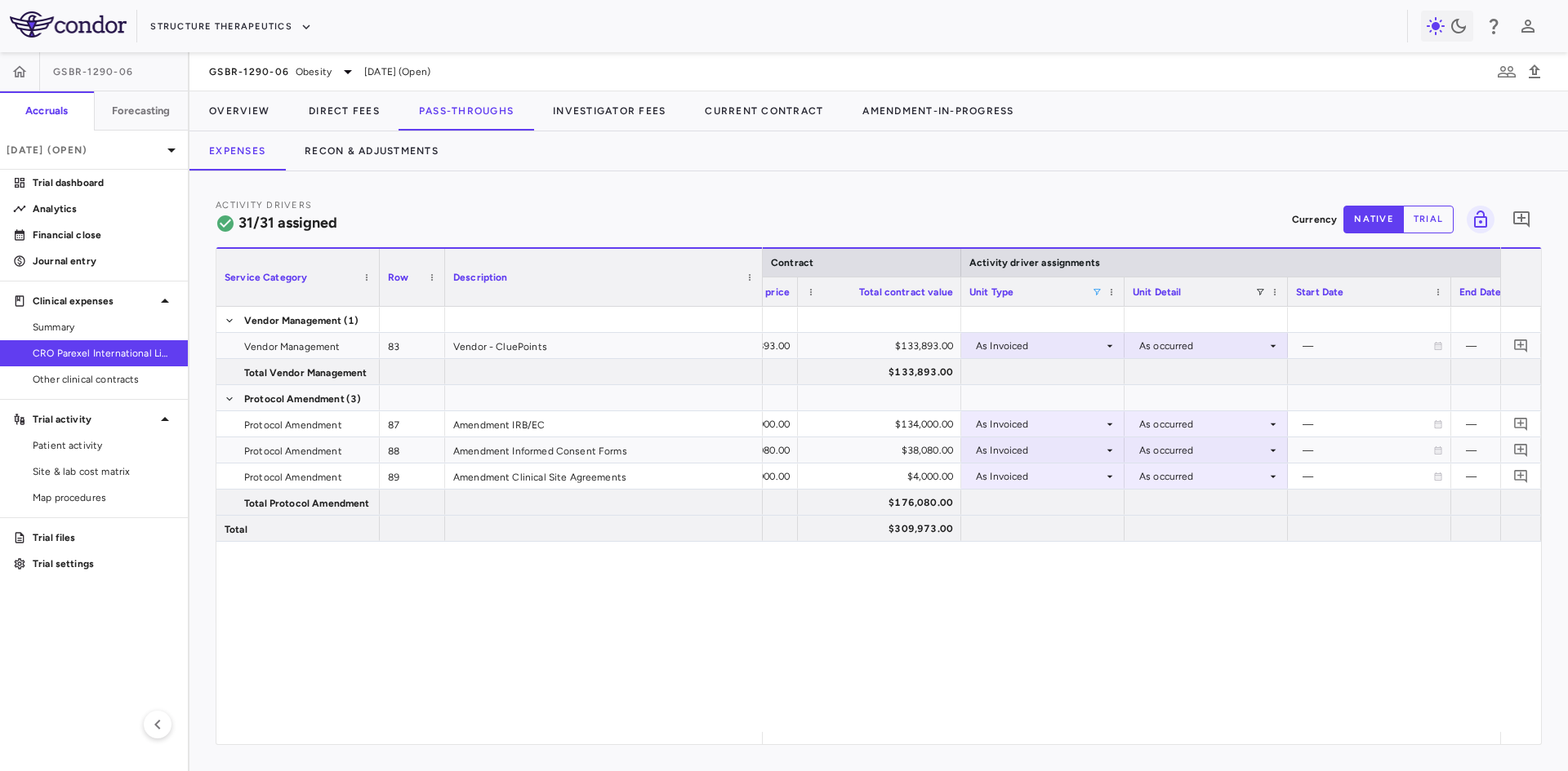
click at [1097, 290] on span at bounding box center [1097, 293] width 10 height 10
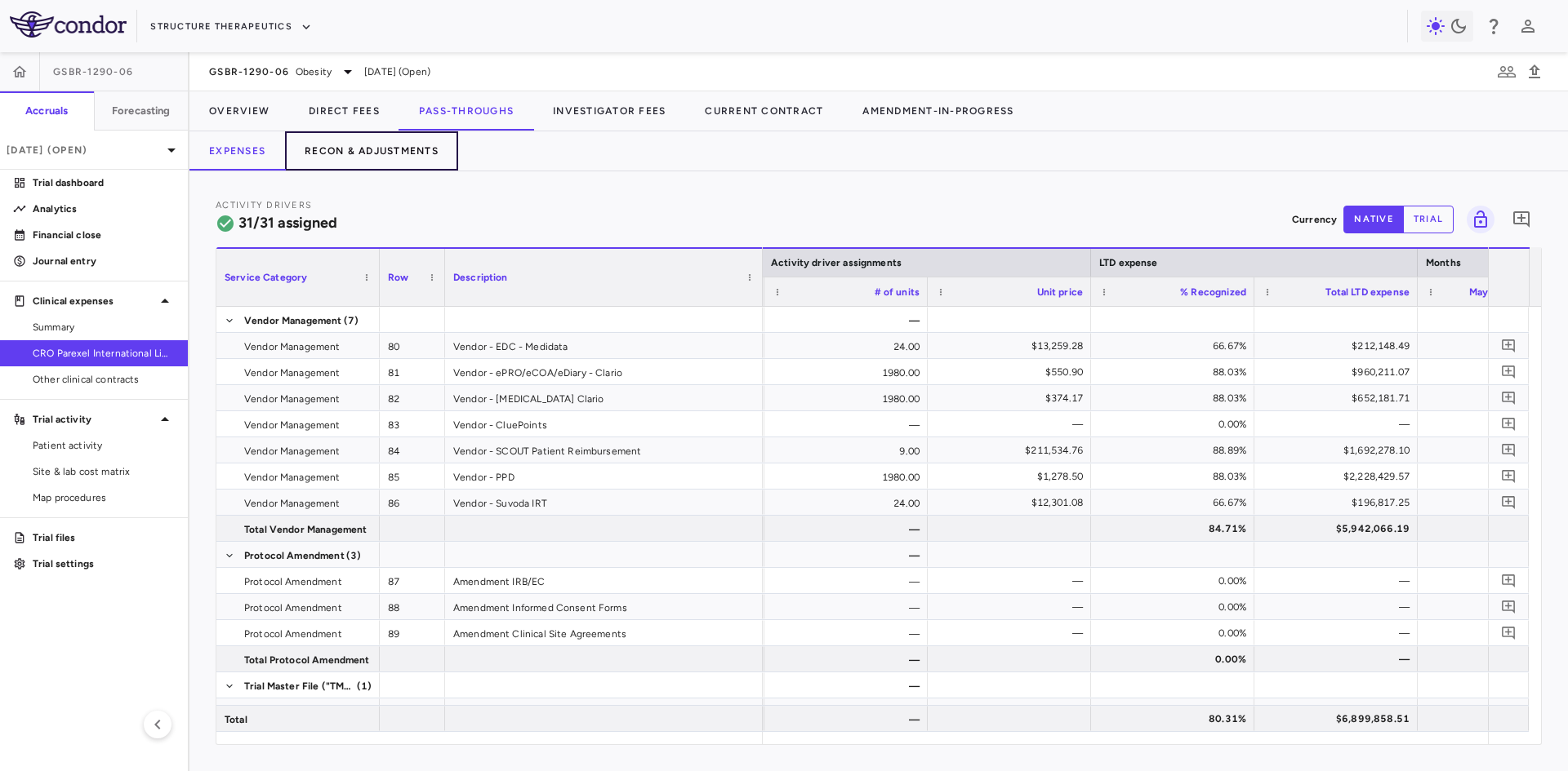
click at [352, 153] on button "Recon & Adjustments" at bounding box center [372, 151] width 173 height 40
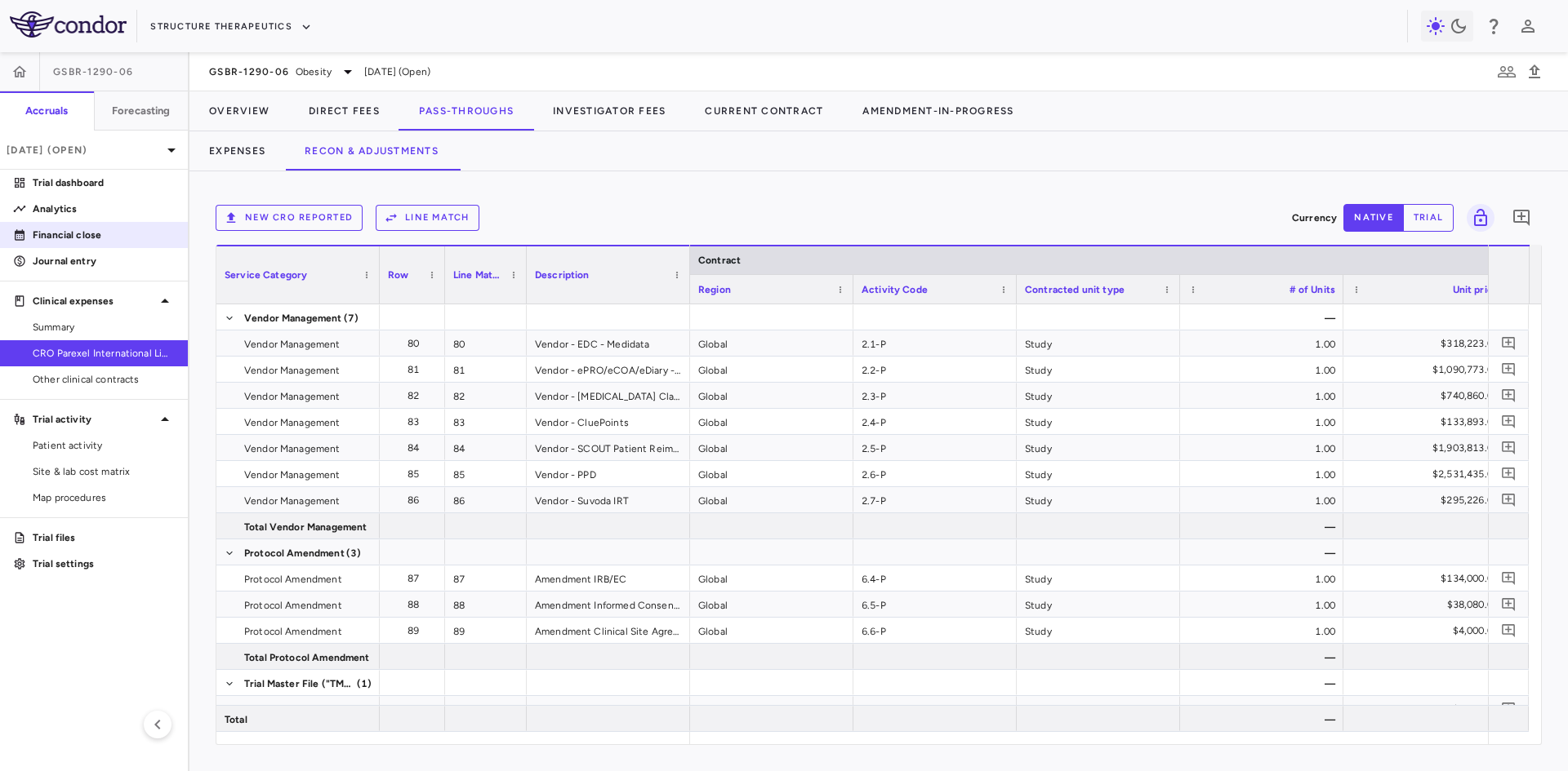
drag, startPoint x: 81, startPoint y: 238, endPoint x: 98, endPoint y: 240, distance: 17.1
click at [81, 238] on p "Financial close" at bounding box center [103, 235] width 142 height 14
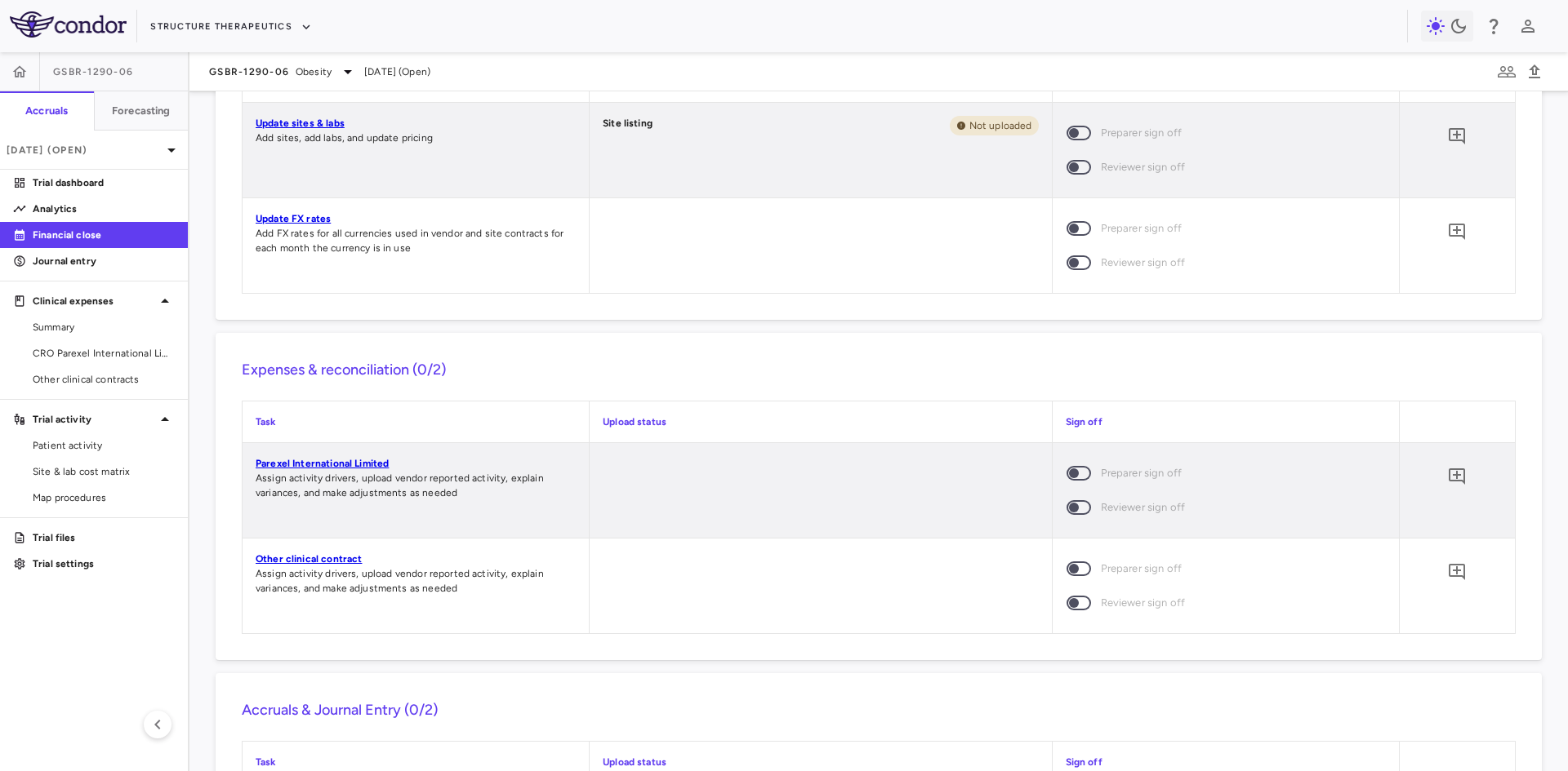
click at [336, 558] on link "Other clinical contract" at bounding box center [309, 559] width 106 height 12
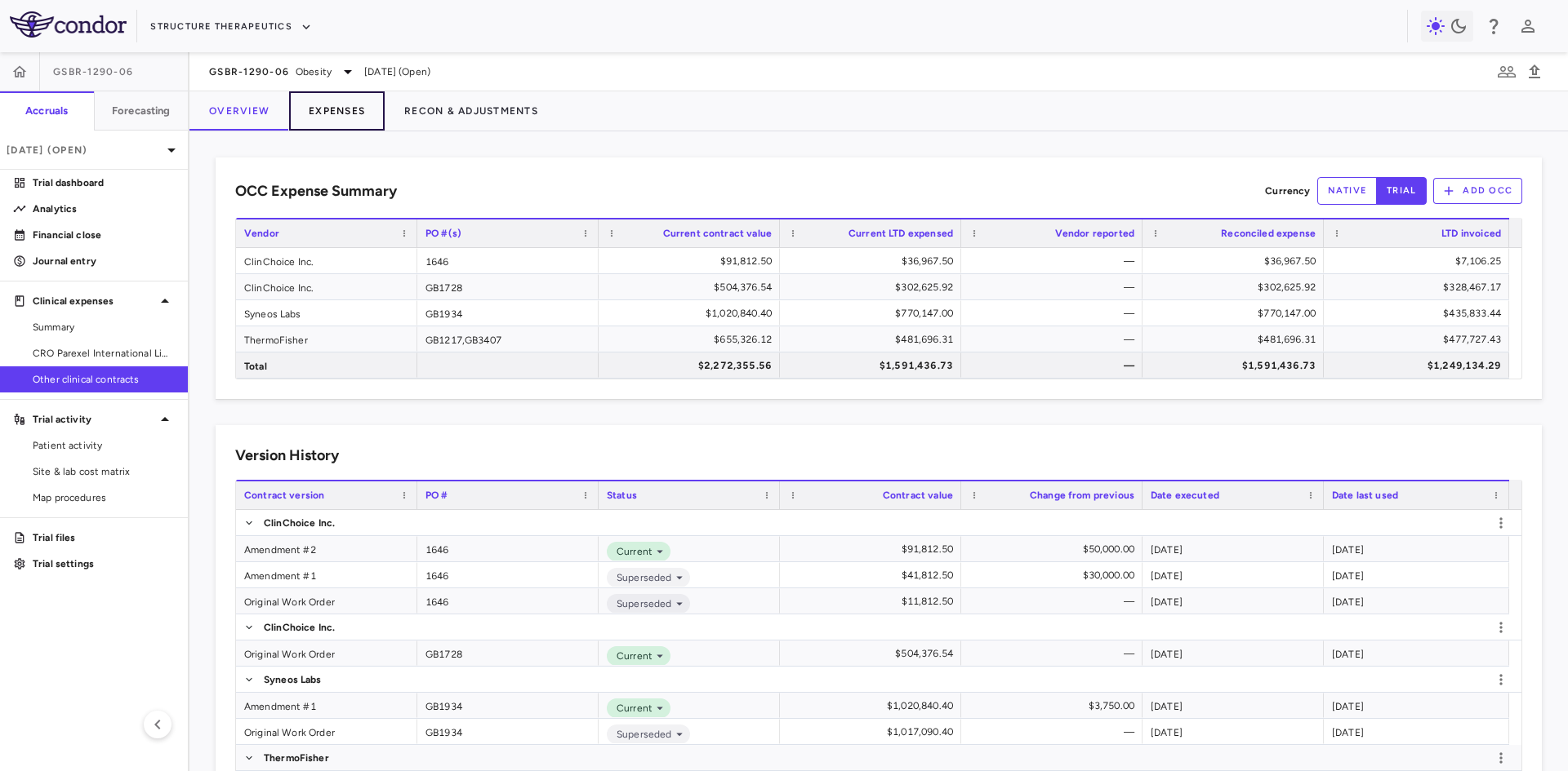
click at [344, 111] on button "Expenses" at bounding box center [337, 111] width 96 height 40
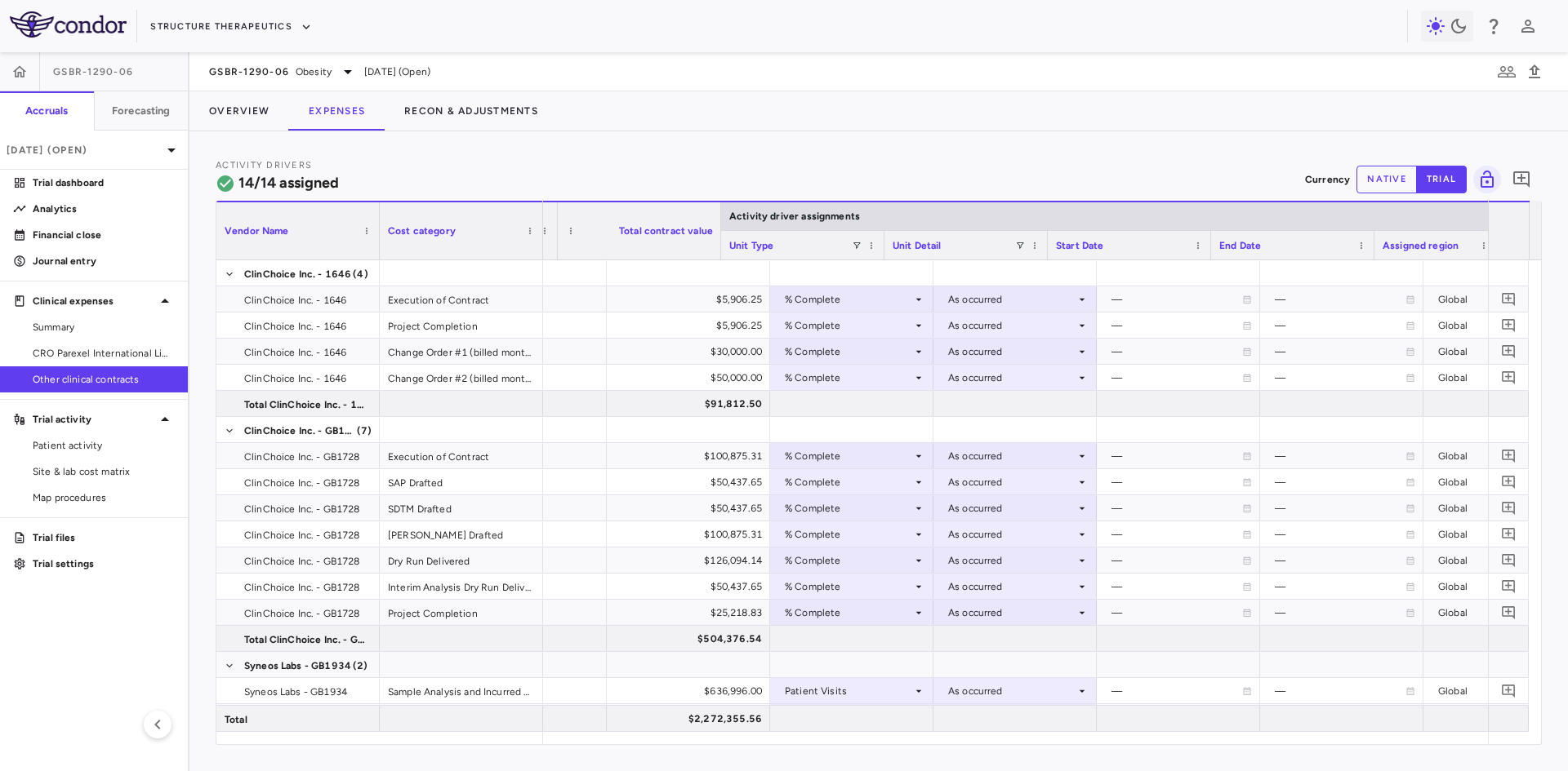
scroll to position [0, 149]
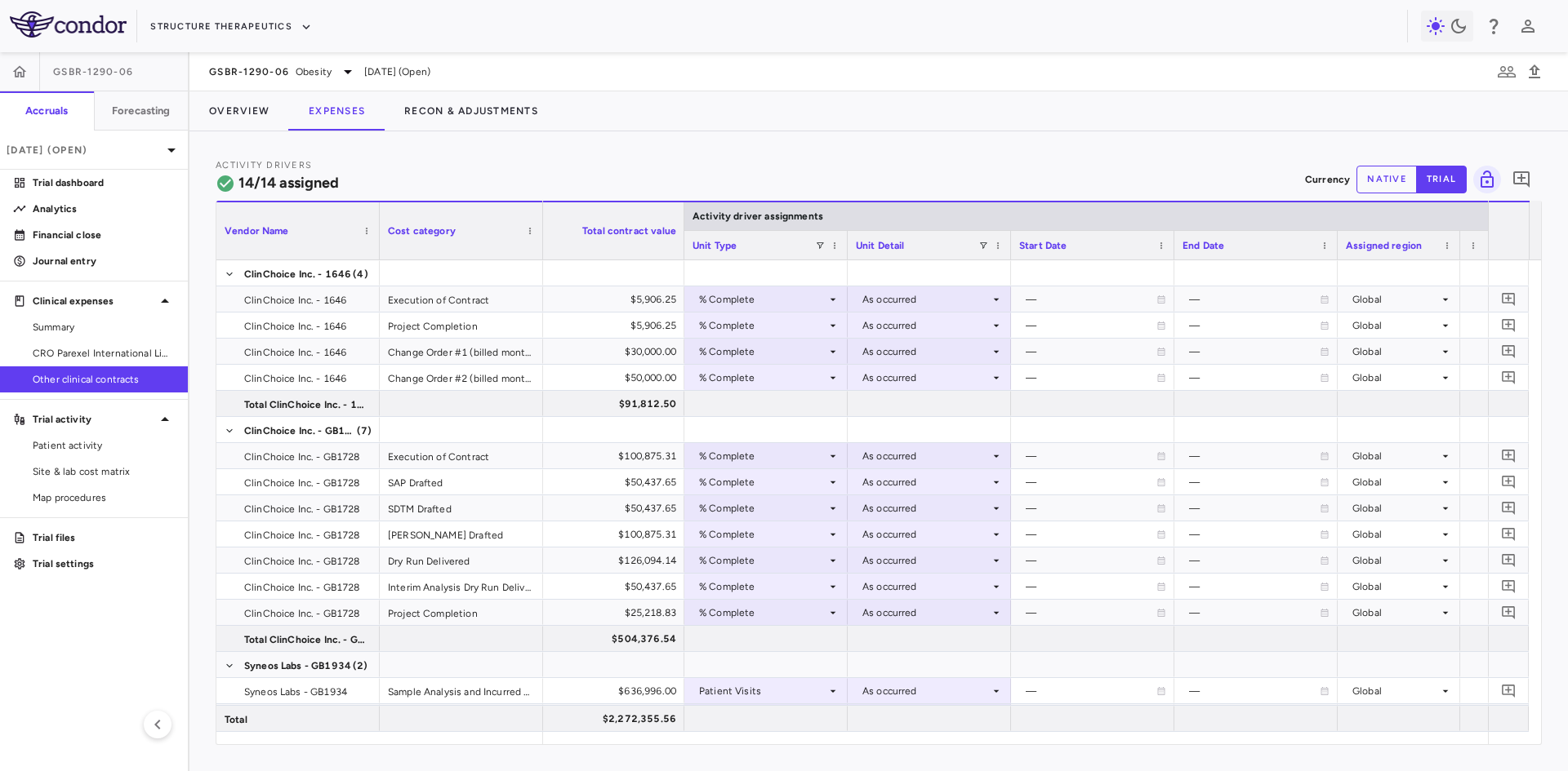
click at [543, 212] on div "Vendor Name Cost category" at bounding box center [379, 230] width 326 height 59
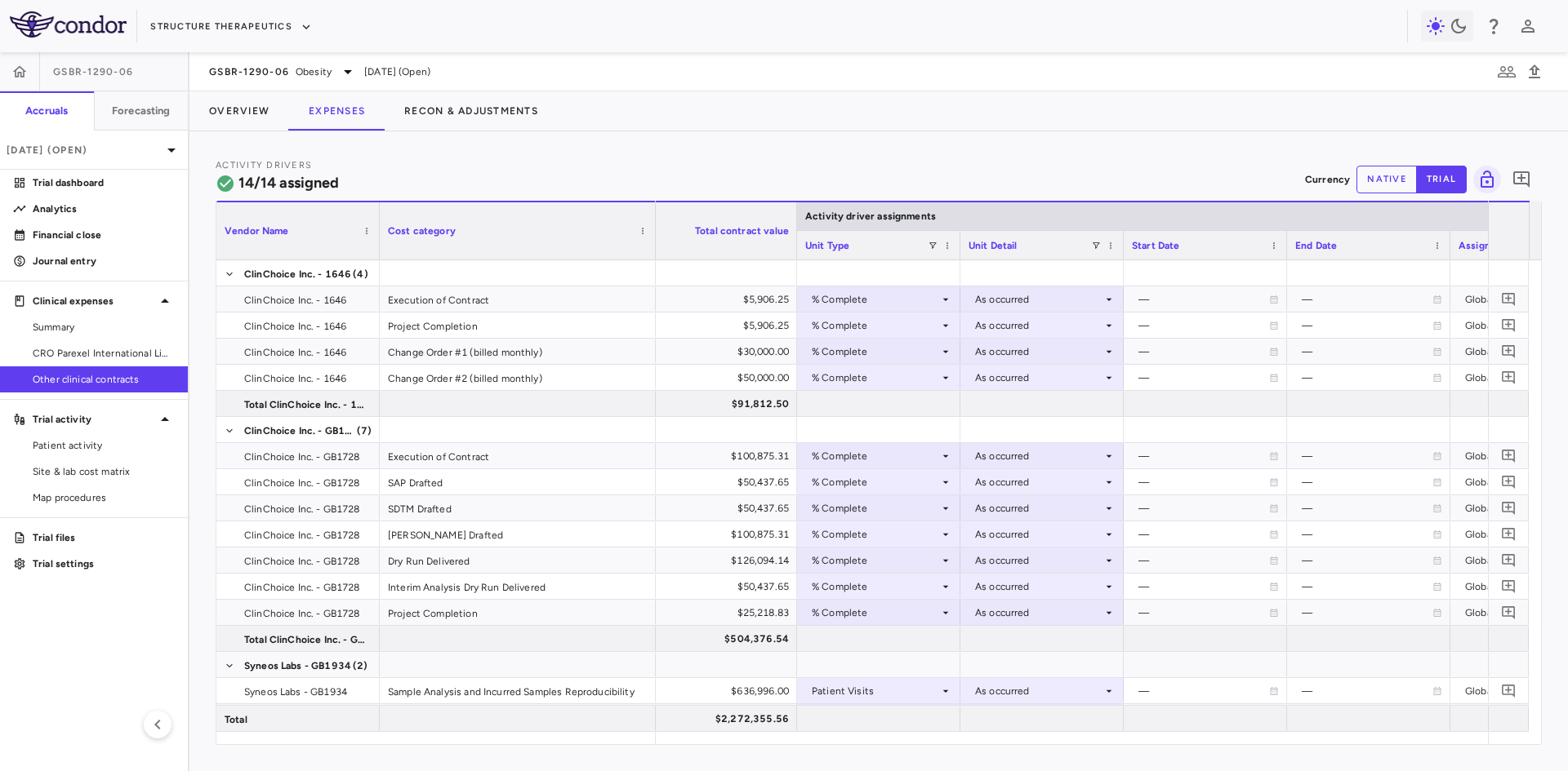
drag, startPoint x: 541, startPoint y: 210, endPoint x: 654, endPoint y: 209, distance: 113.0
click at [654, 209] on div at bounding box center [655, 231] width 7 height 57
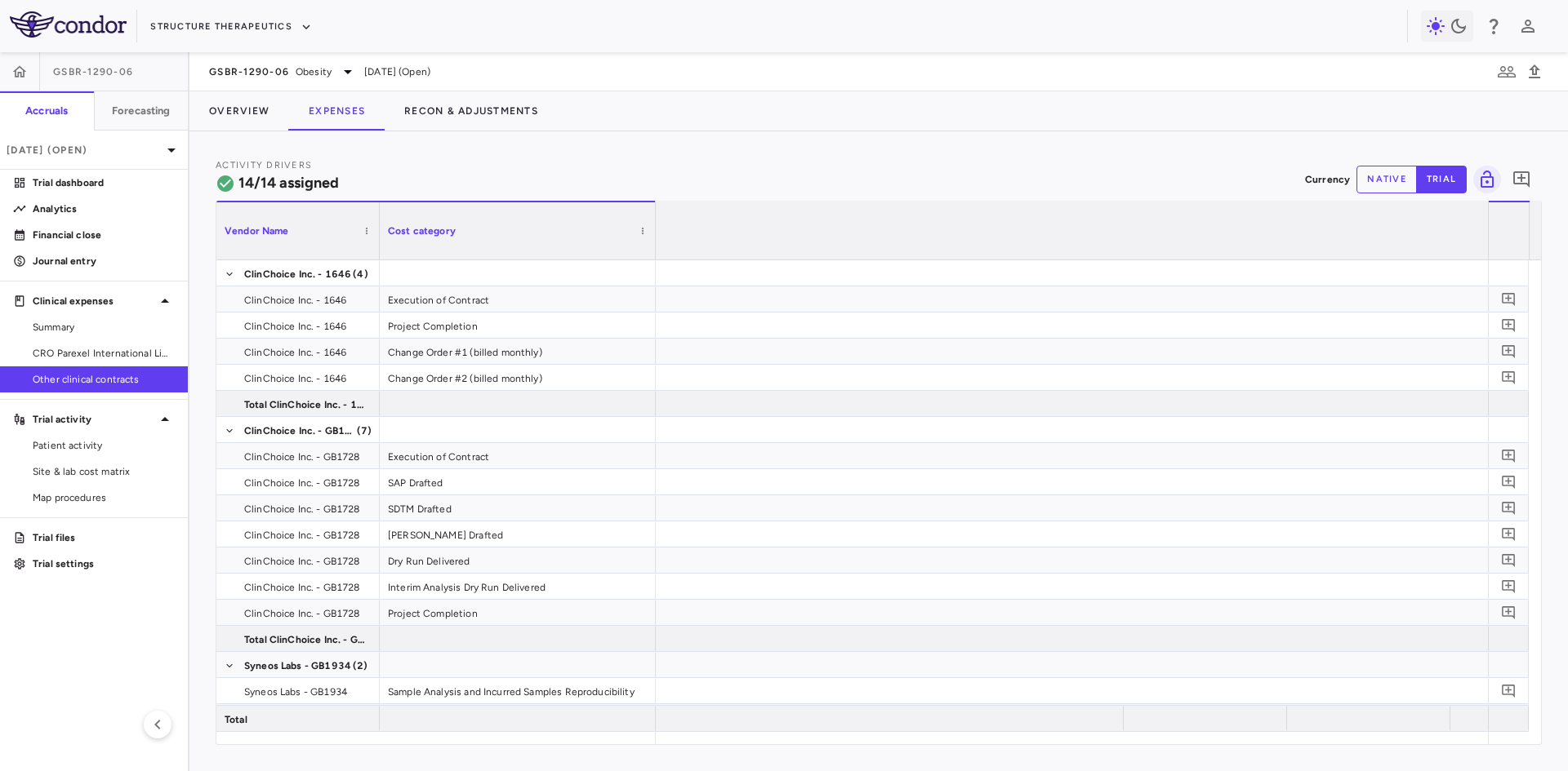
scroll to position [0, 6821]
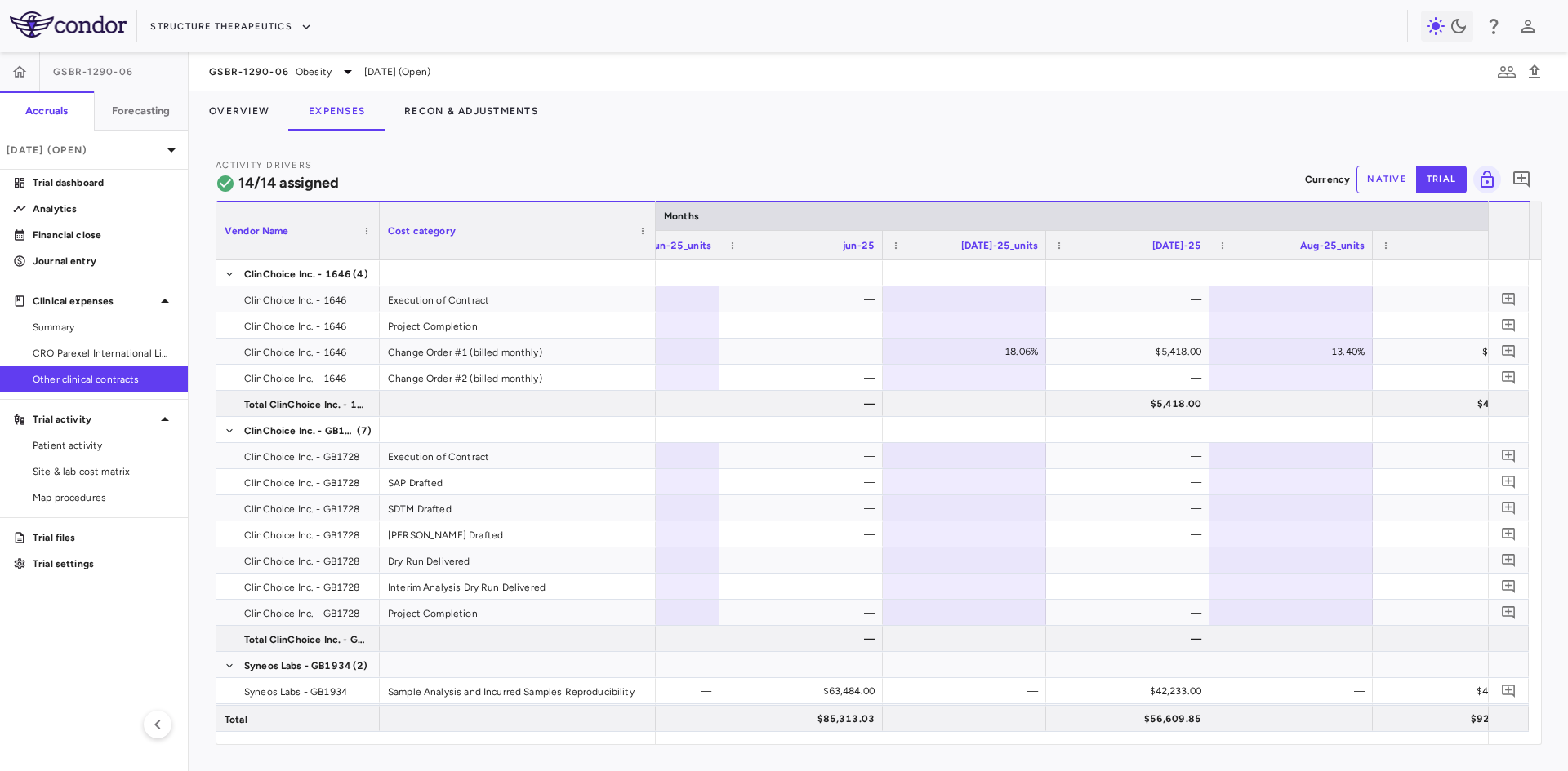
click at [1380, 182] on button "native" at bounding box center [1386, 179] width 61 height 28
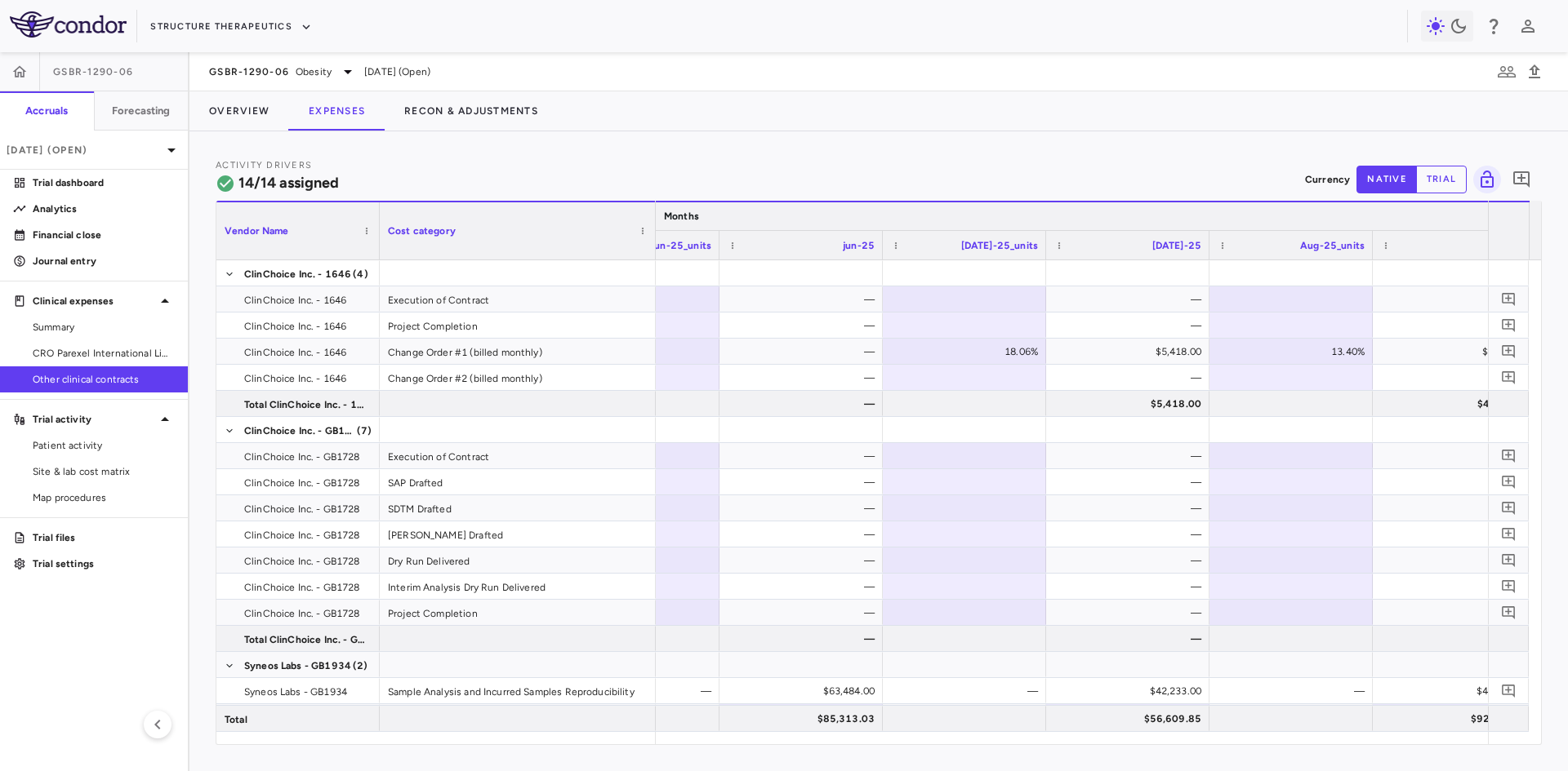
click at [1433, 175] on button "trial" at bounding box center [1441, 179] width 50 height 28
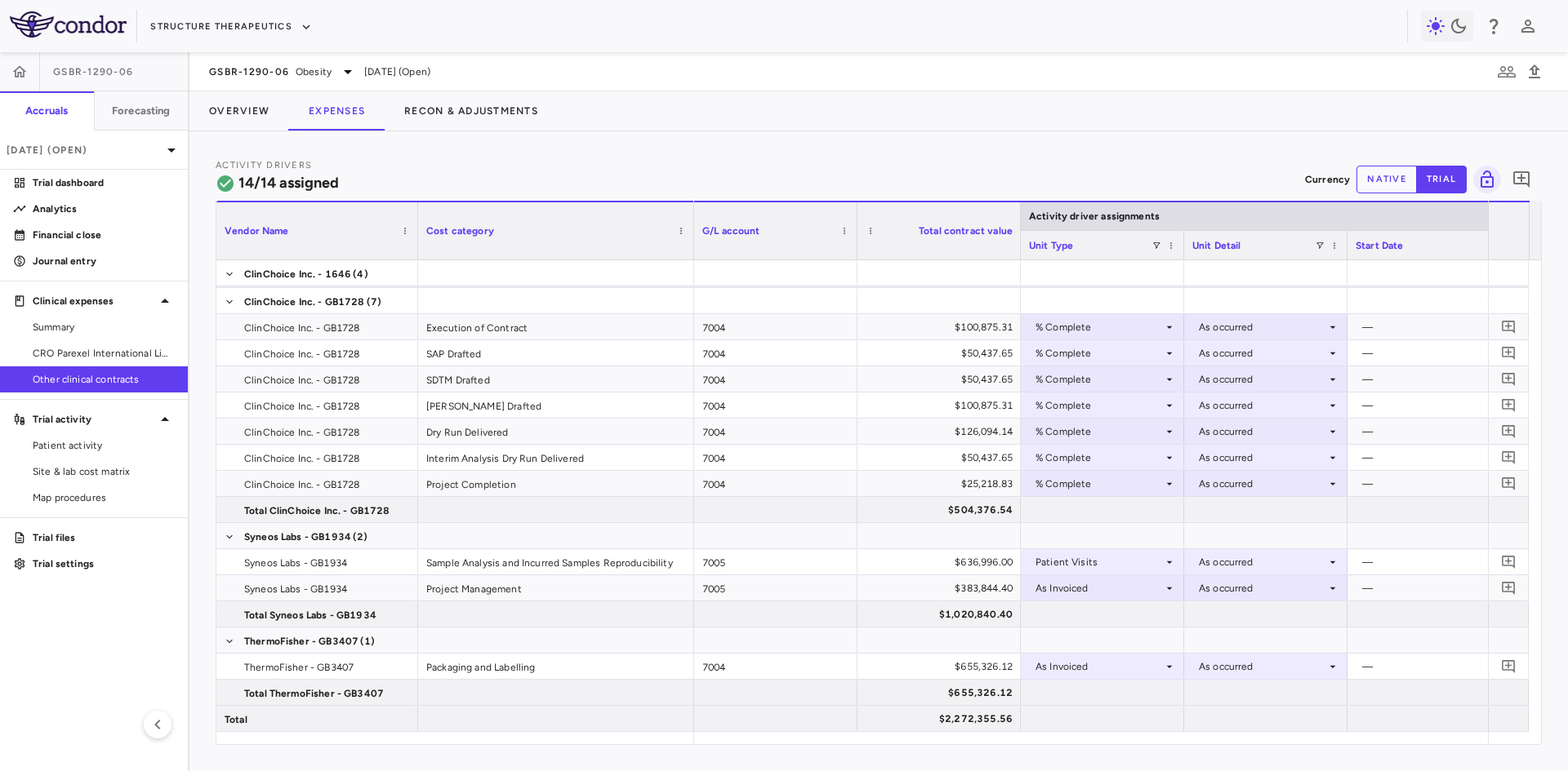
drag, startPoint x: 377, startPoint y: 216, endPoint x: 416, endPoint y: 216, distance: 39.0
click at [416, 216] on div at bounding box center [417, 231] width 7 height 57
click at [887, 563] on div "$636,996.00" at bounding box center [942, 562] width 140 height 26
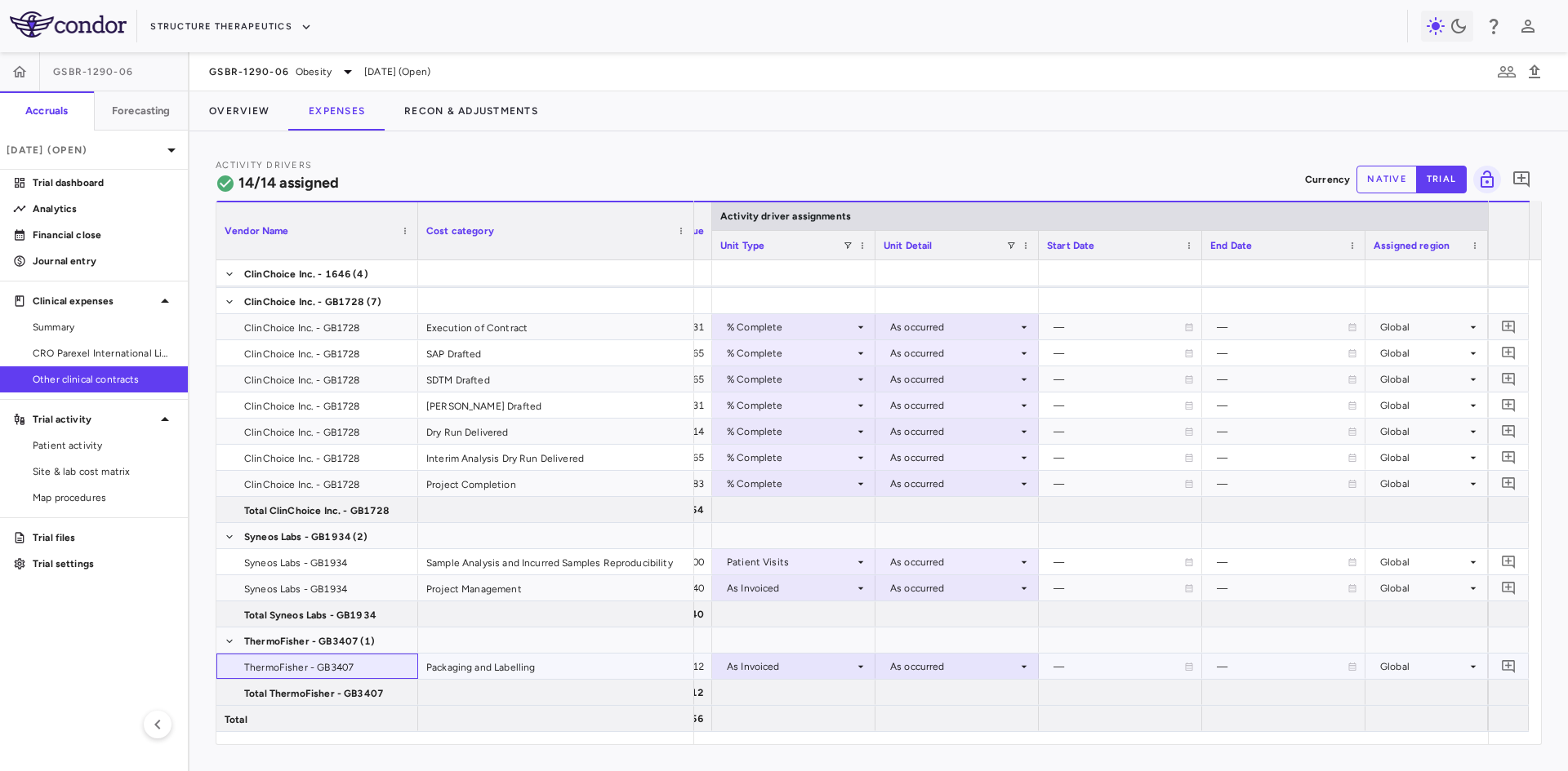
click at [320, 668] on span "ThermoFisher - GB3407" at bounding box center [299, 668] width 109 height 26
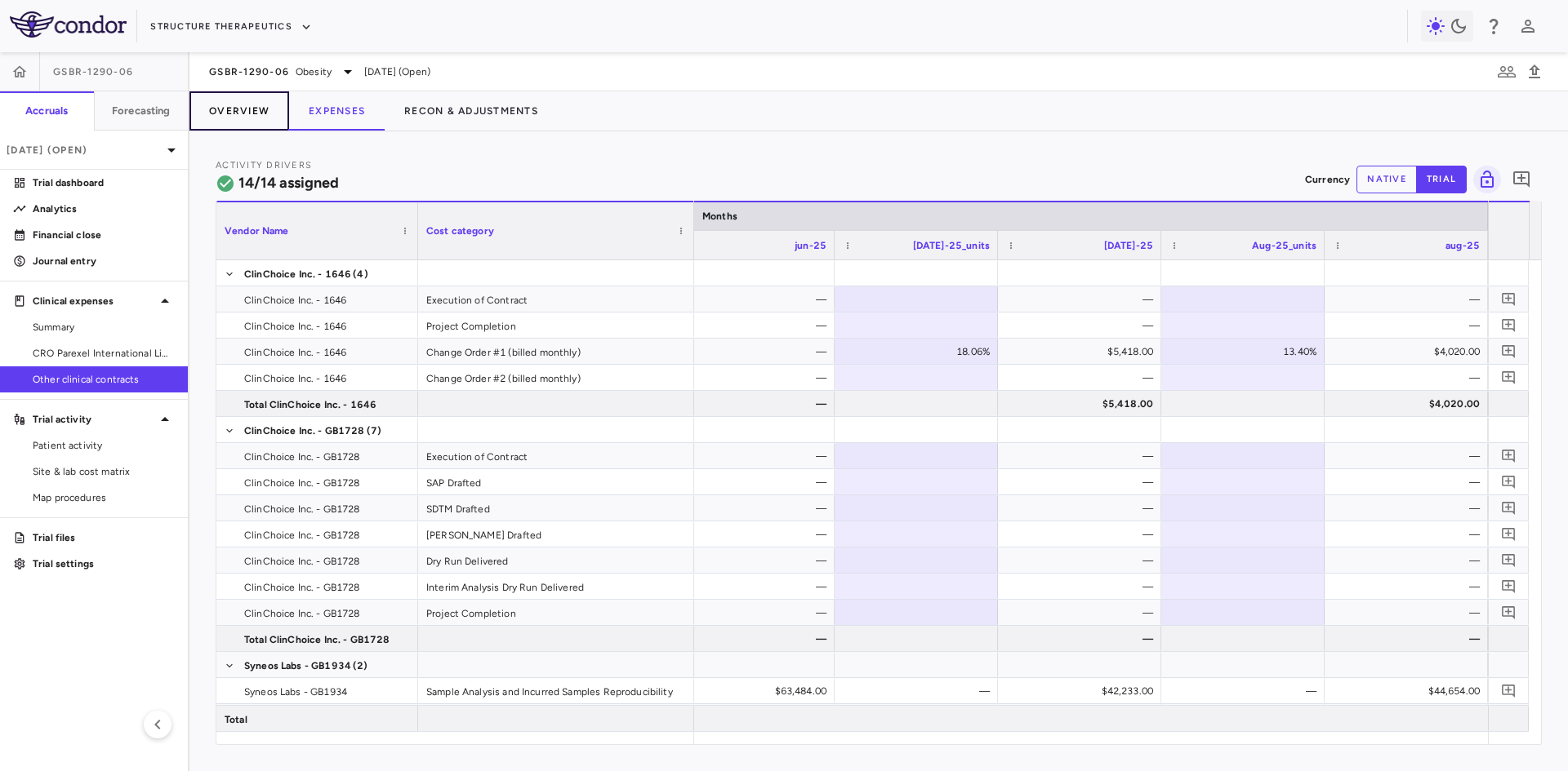
click at [248, 112] on button "Overview" at bounding box center [239, 111] width 99 height 40
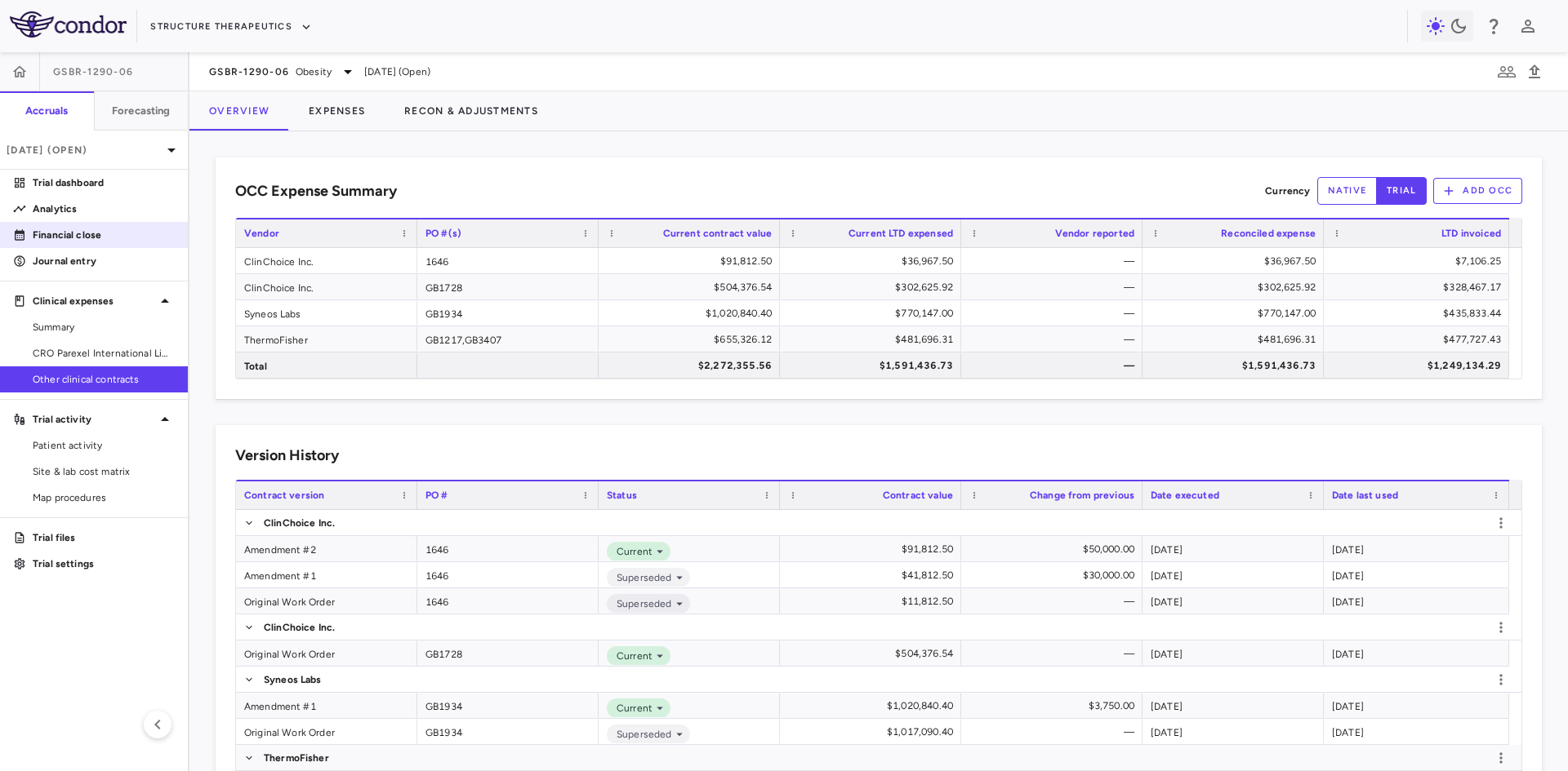
click at [103, 237] on p "Financial close" at bounding box center [103, 235] width 142 height 14
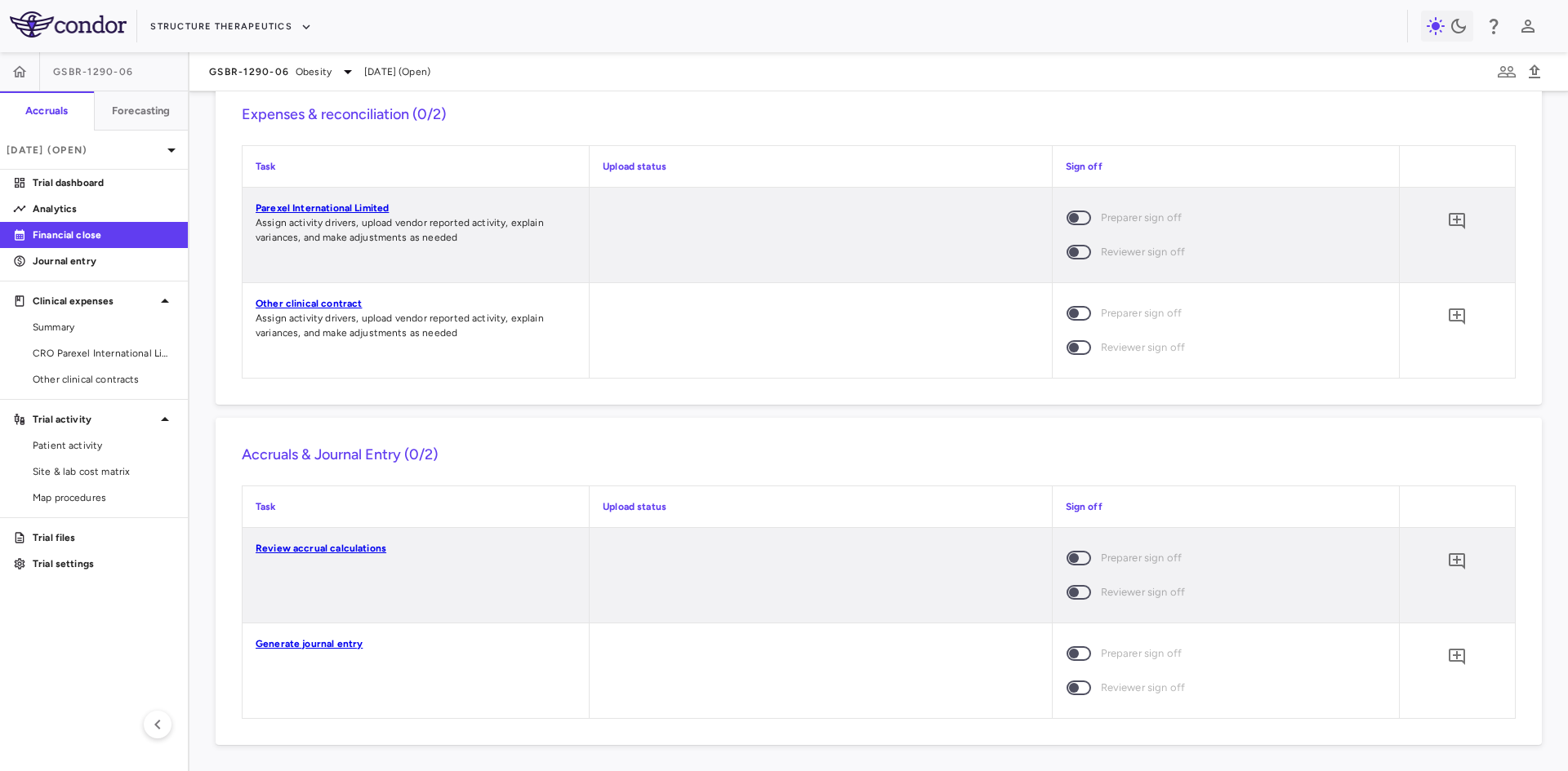
click at [377, 548] on link "Review accrual calculations" at bounding box center [320, 549] width 130 height 12
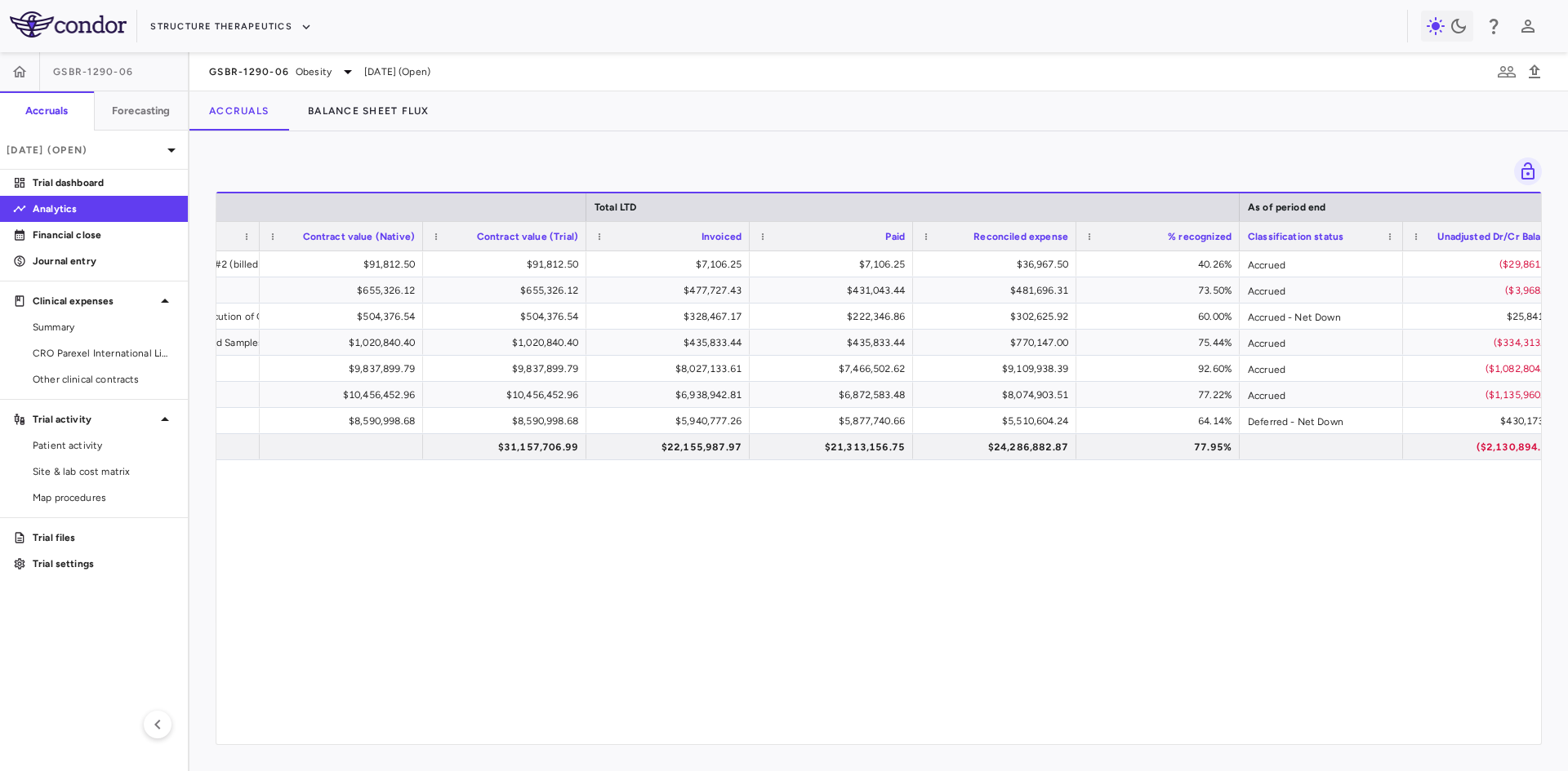
click at [1007, 724] on div "Change Order #1 (billed monthly), Change Order #2 (billed monthly), Execution o…" at bounding box center [878, 492] width 1325 height 481
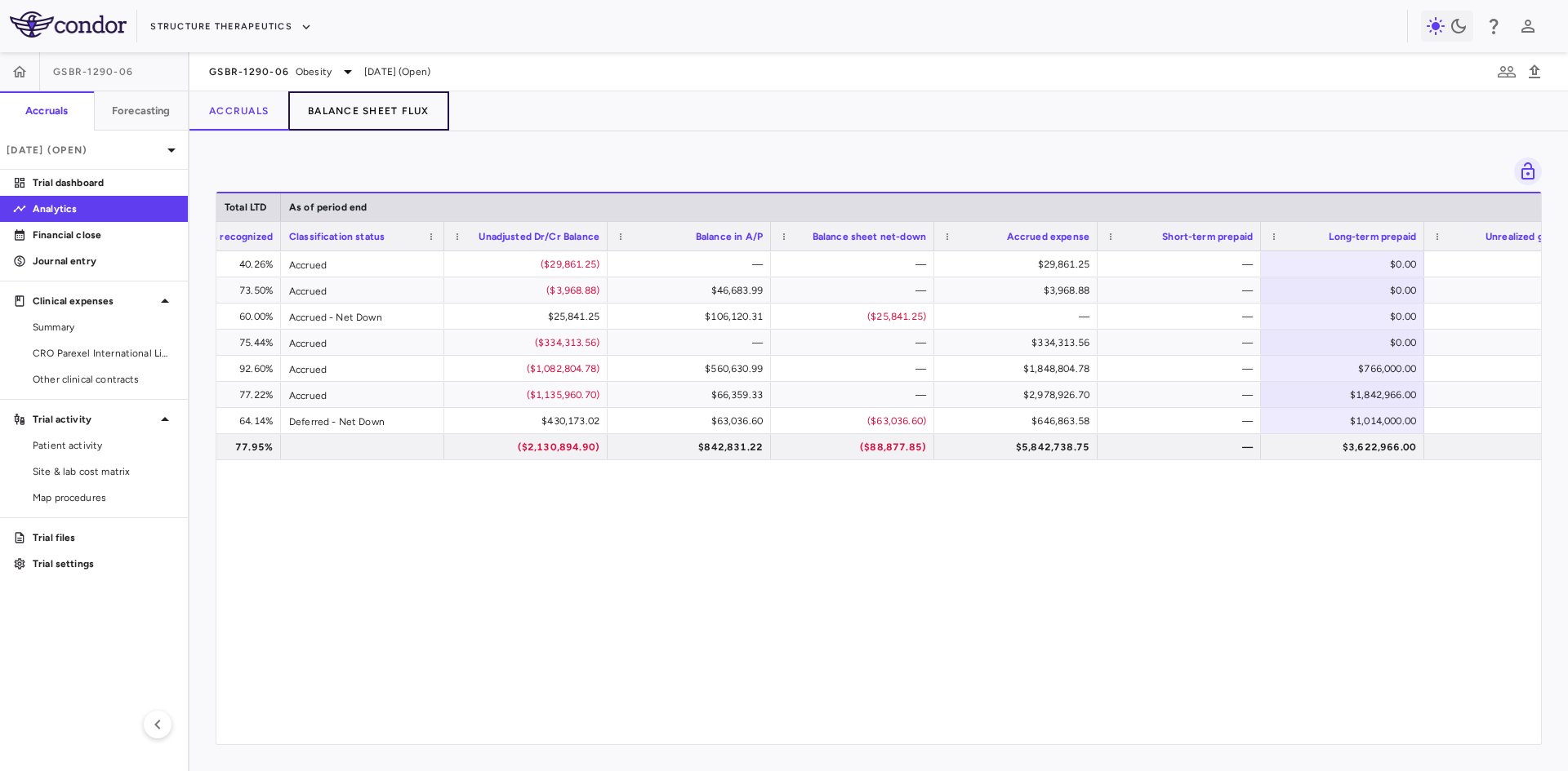
click at [361, 108] on button "Balance Sheet Flux" at bounding box center [368, 111] width 161 height 40
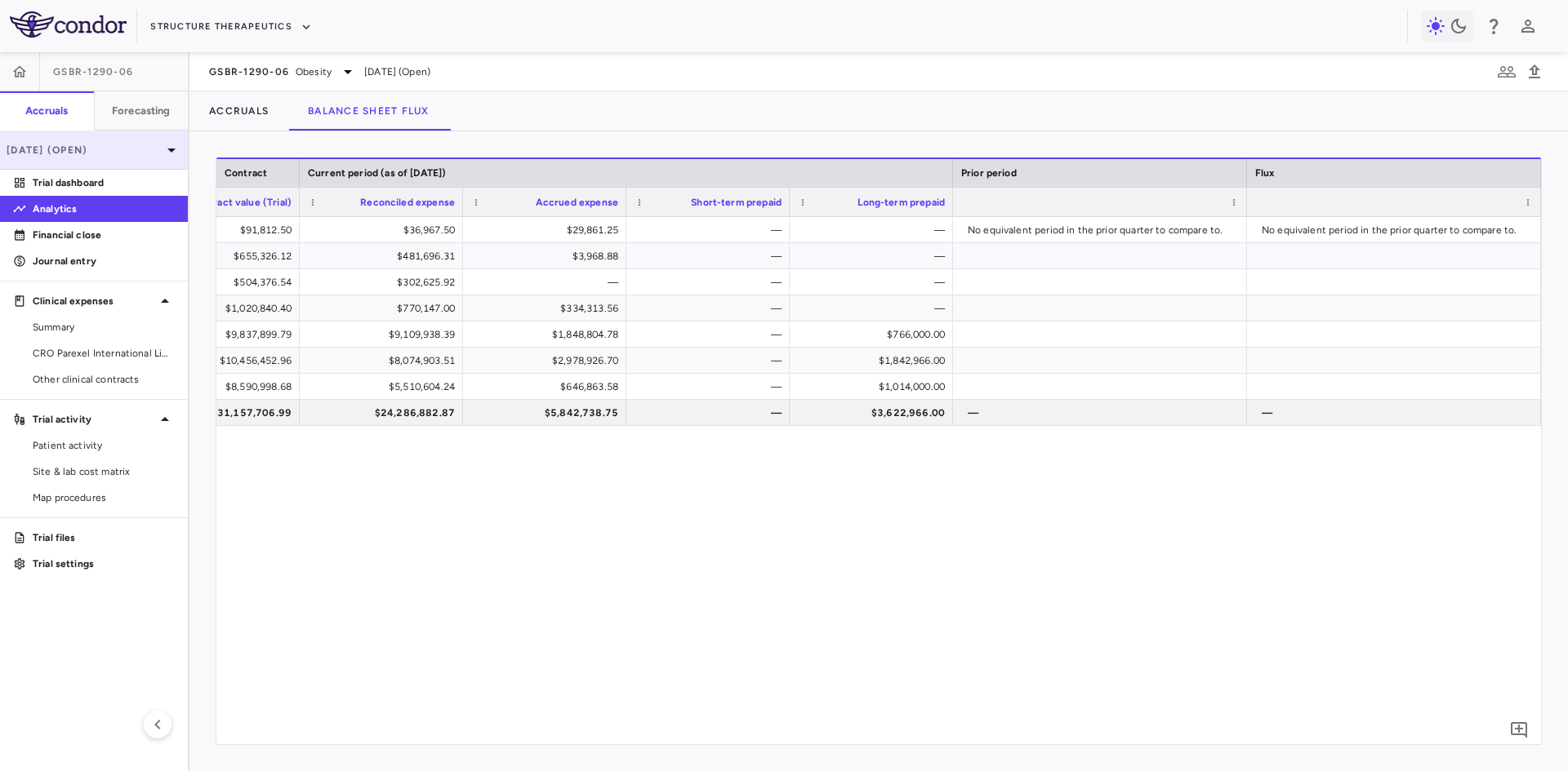
click at [136, 152] on p "Aug 2025 (Open)" at bounding box center [84, 150] width 155 height 14
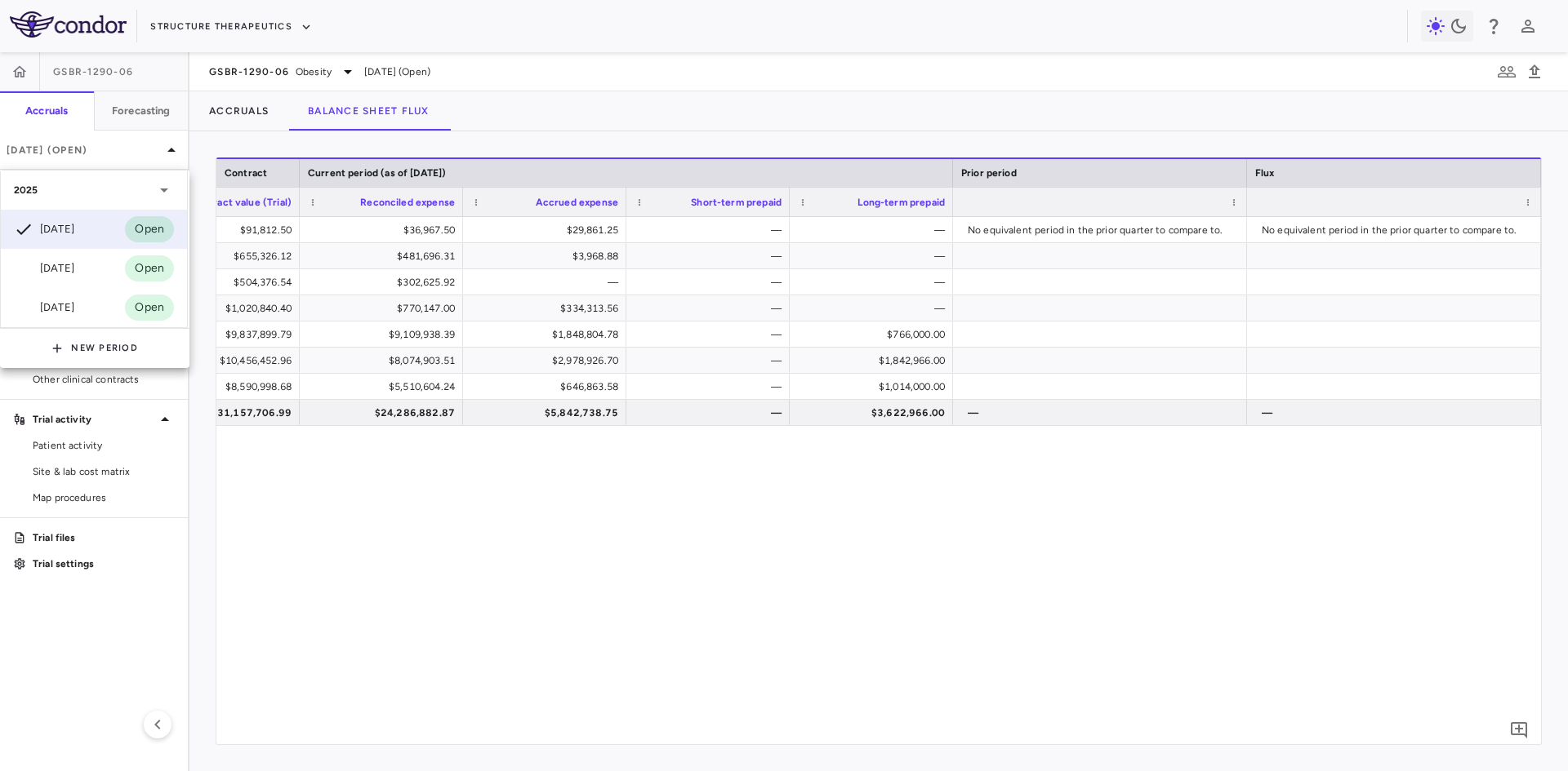
click at [1032, 140] on div at bounding box center [784, 385] width 1568 height 771
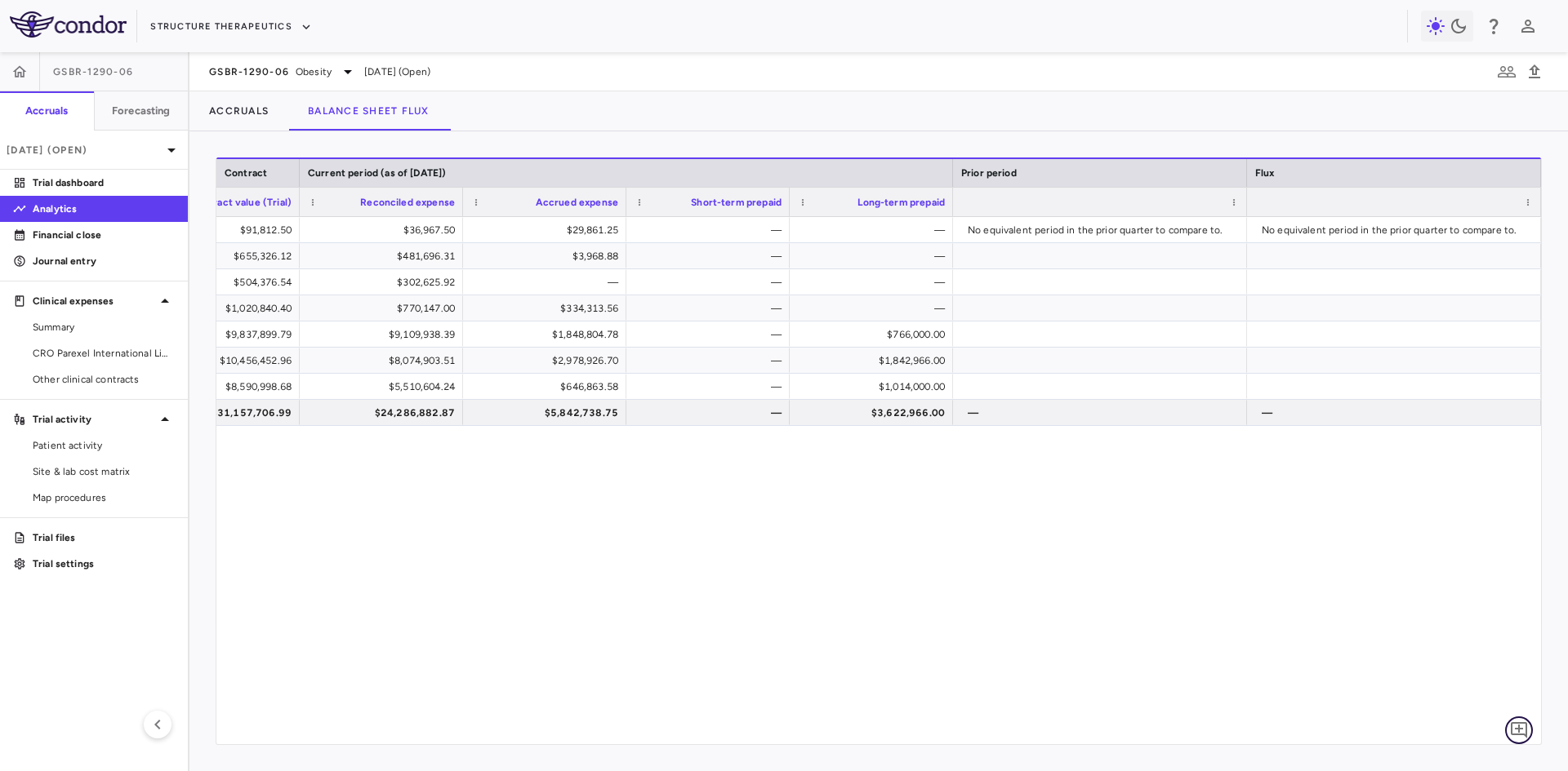
click at [1518, 732] on icon "Add comment" at bounding box center [1518, 730] width 16 height 16
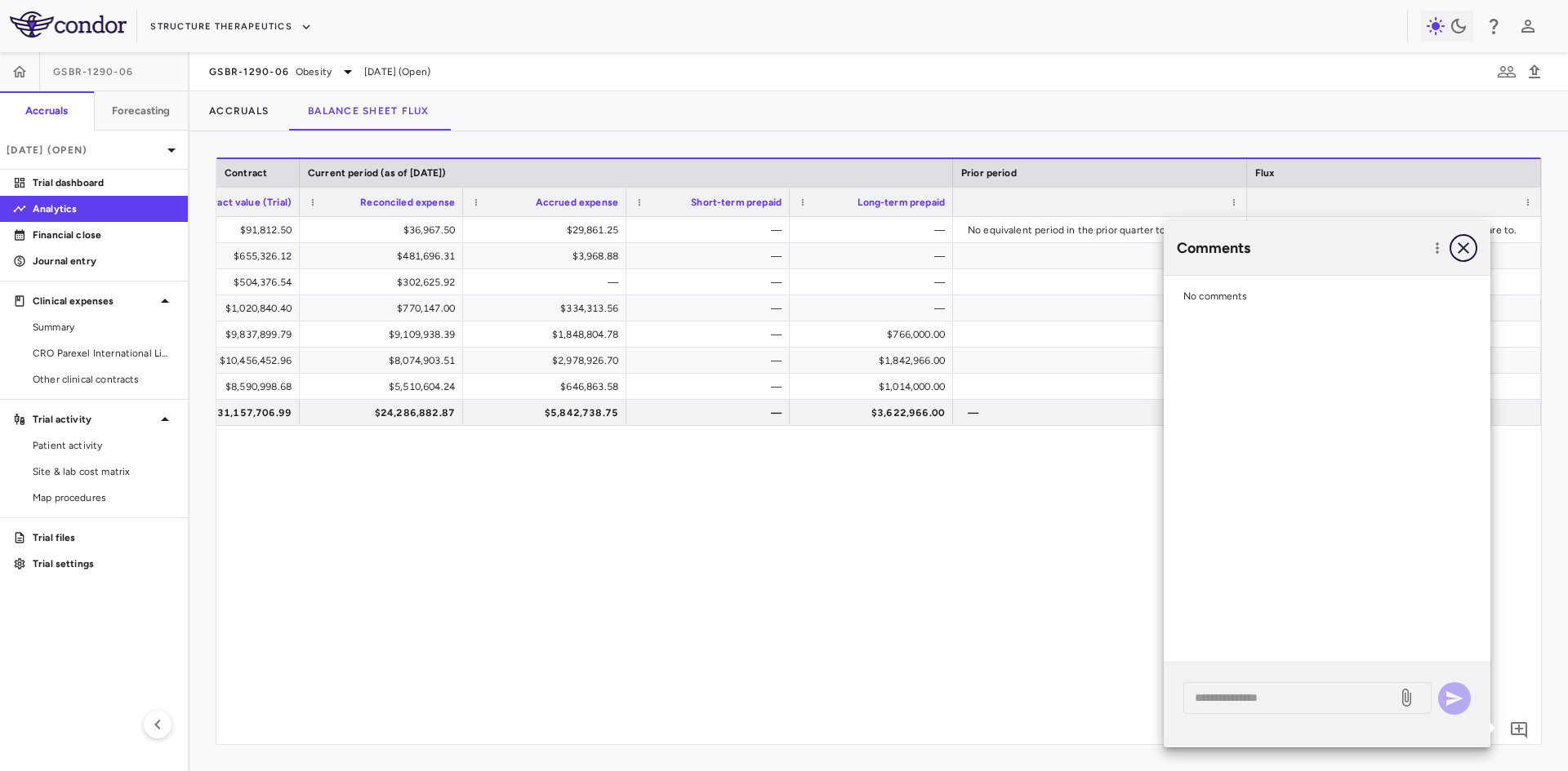
click at [1461, 249] on icon "button" at bounding box center [1463, 247] width 19 height 19
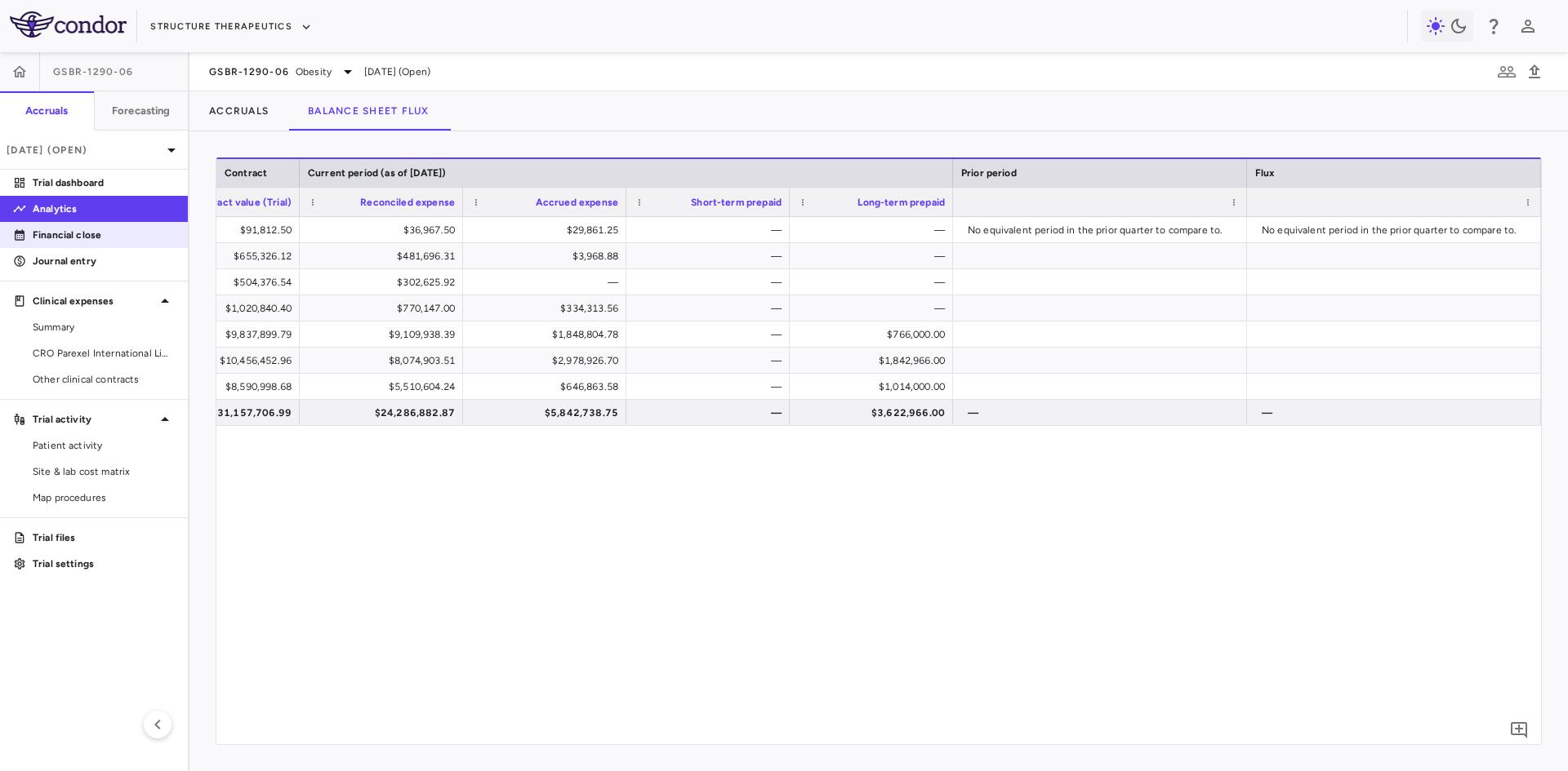
click at [83, 239] on p "Financial close" at bounding box center [103, 235] width 142 height 14
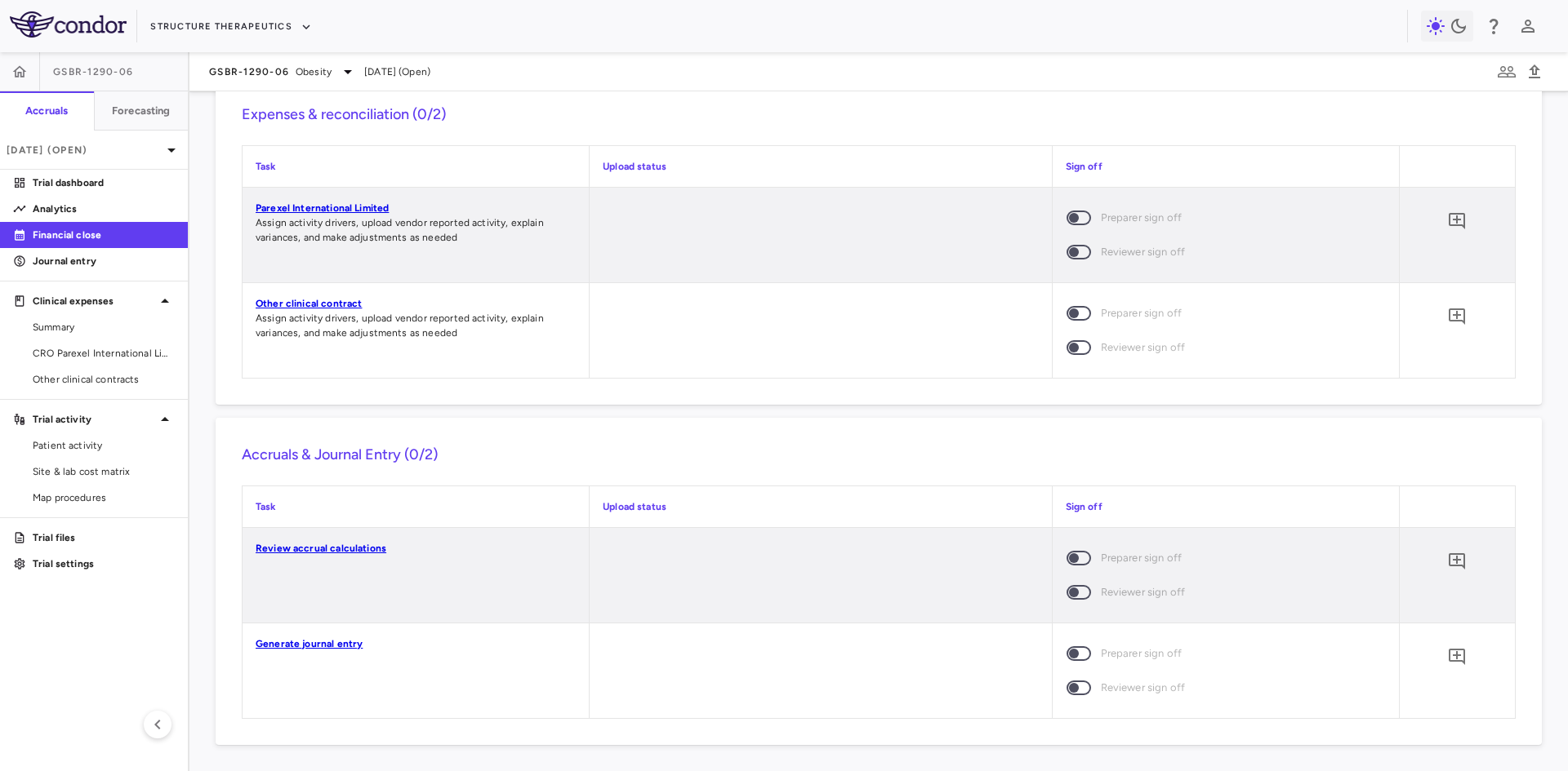
click at [342, 644] on link "Generate journal entry" at bounding box center [309, 644] width 107 height 12
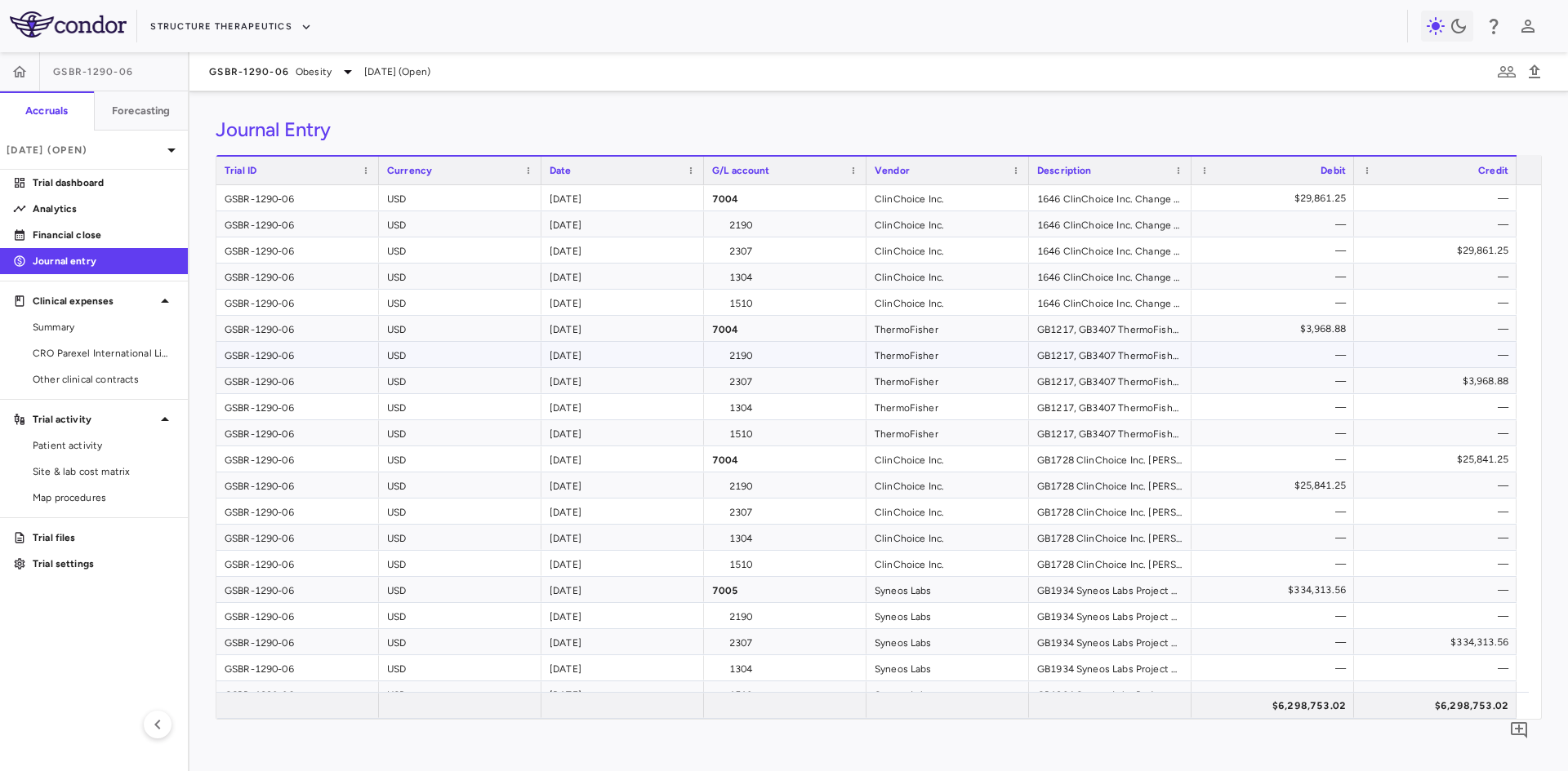
click at [746, 351] on div "2190" at bounding box center [785, 355] width 162 height 25
click at [924, 335] on div "ThermoFisher" at bounding box center [947, 329] width 162 height 25
click at [61, 178] on p "Trial dashboard" at bounding box center [103, 182] width 142 height 14
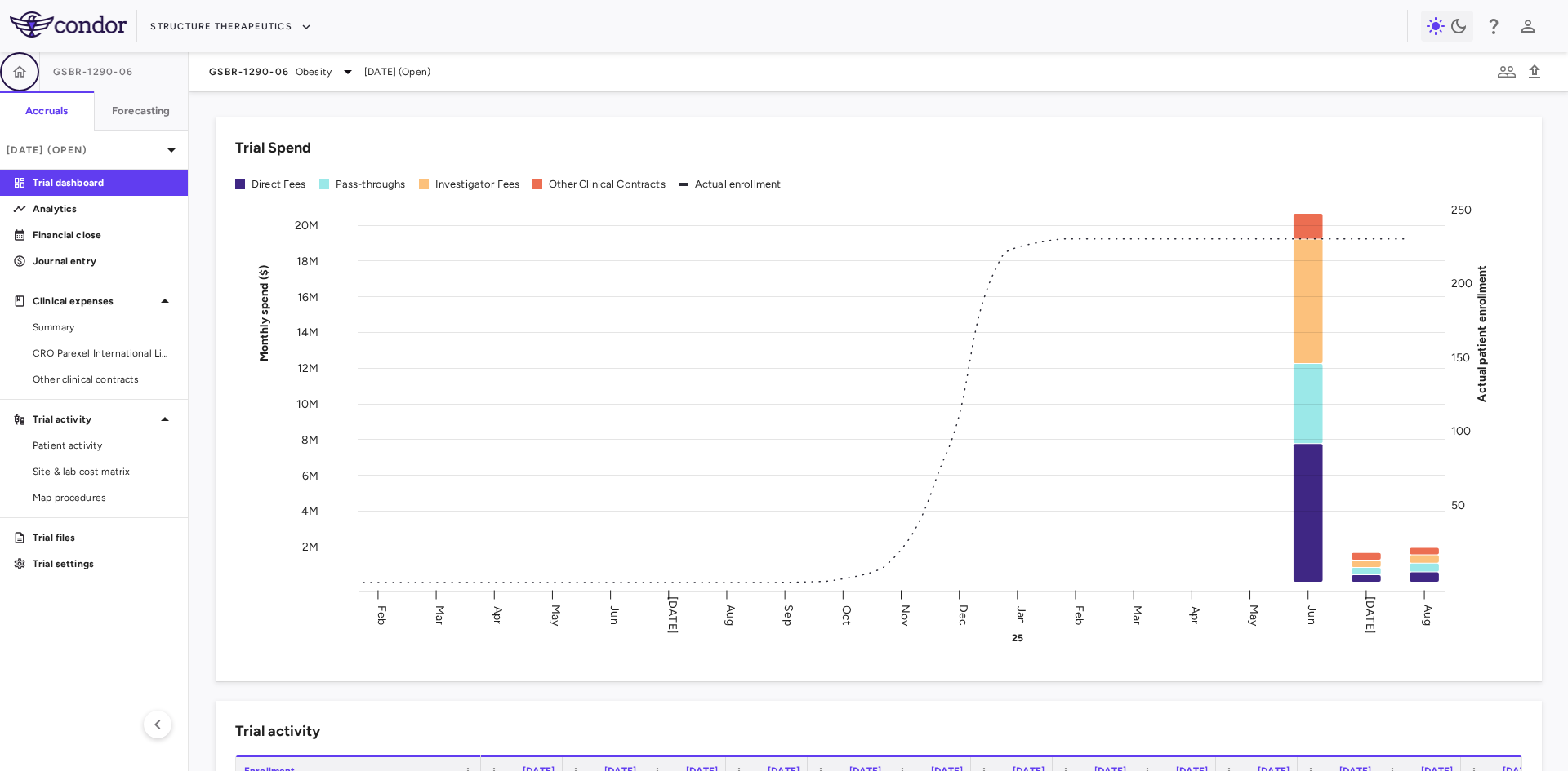
click at [20, 71] on icon "button" at bounding box center [19, 71] width 16 height 16
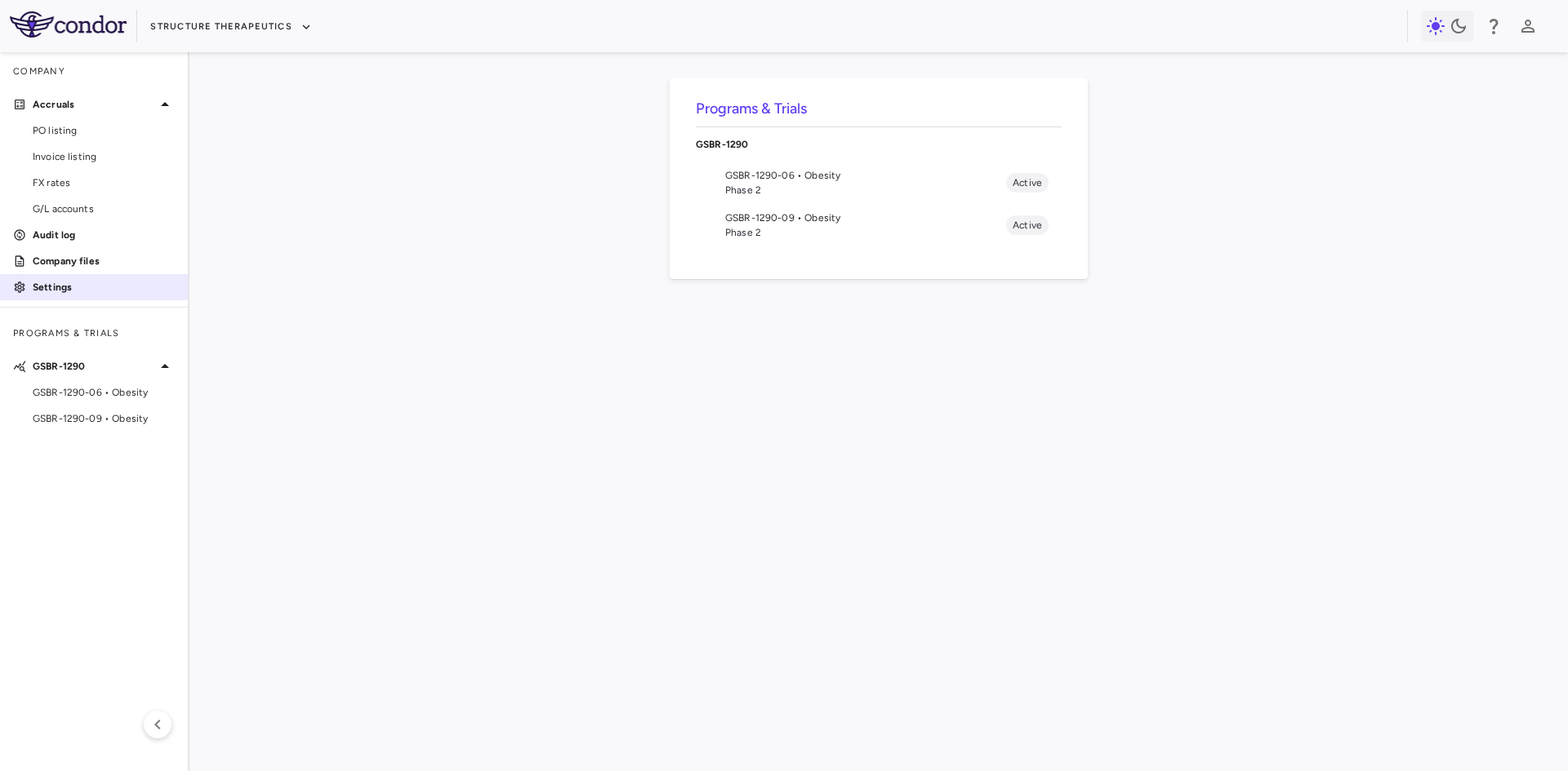
click at [61, 282] on p "Settings" at bounding box center [103, 287] width 142 height 14
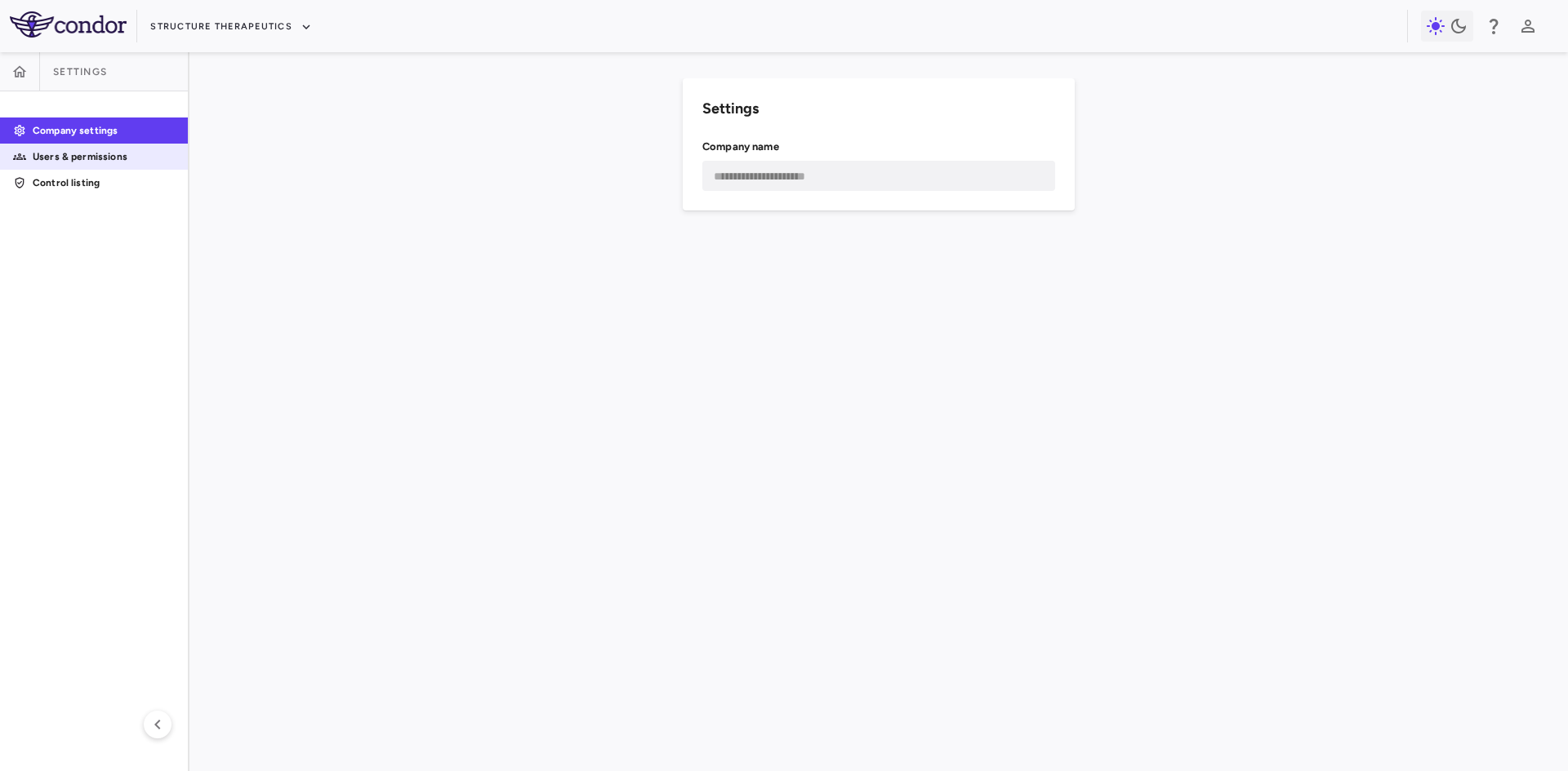
click at [111, 162] on p "Users & permissions" at bounding box center [103, 156] width 142 height 14
